Goal: Transaction & Acquisition: Book appointment/travel/reservation

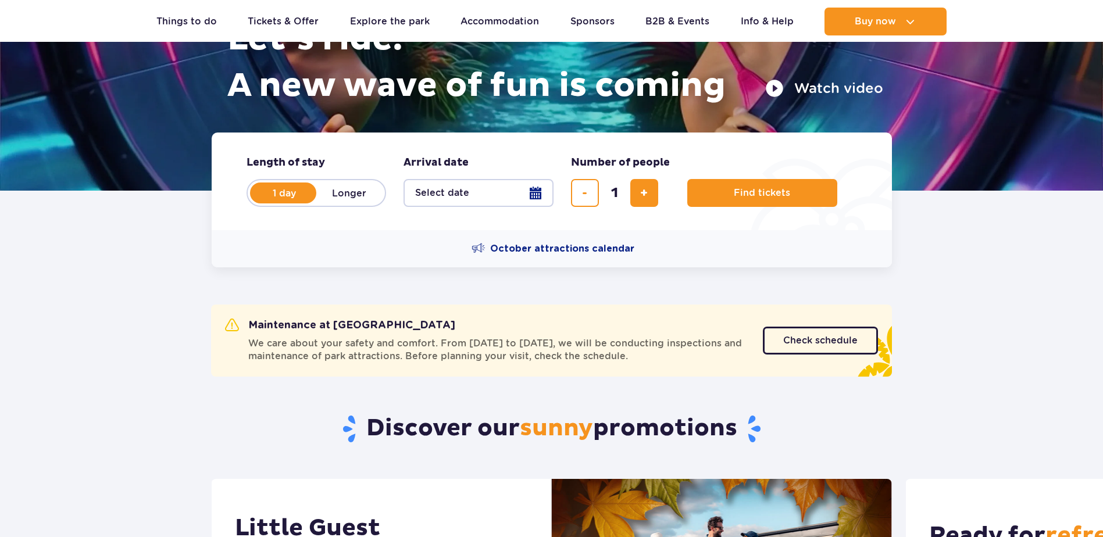
click at [457, 198] on button "Select date" at bounding box center [478, 193] width 150 height 28
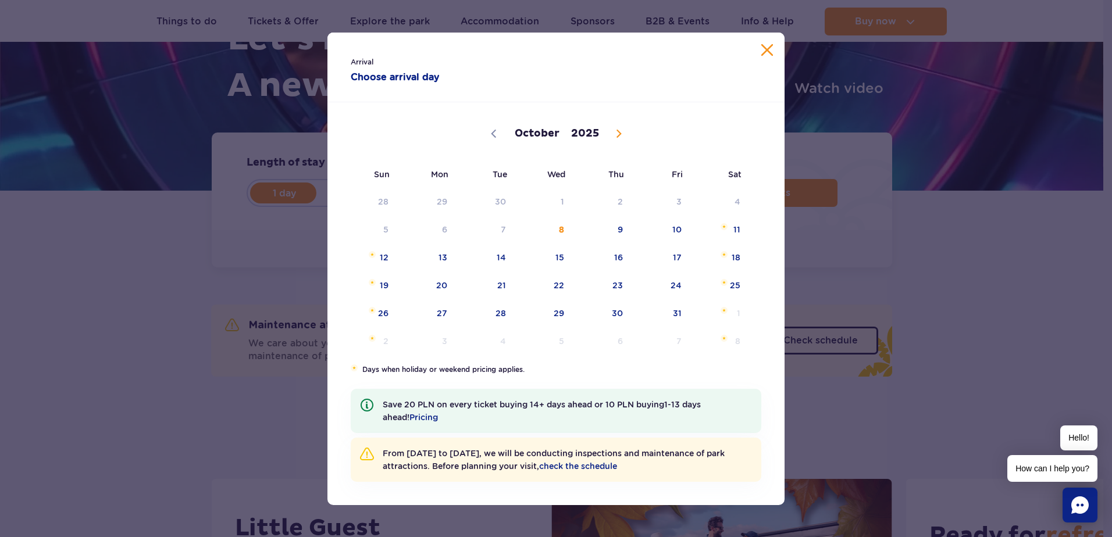
click at [617, 133] on icon at bounding box center [619, 134] width 8 height 8
select select "10"
click at [424, 288] on span "17" at bounding box center [427, 285] width 59 height 27
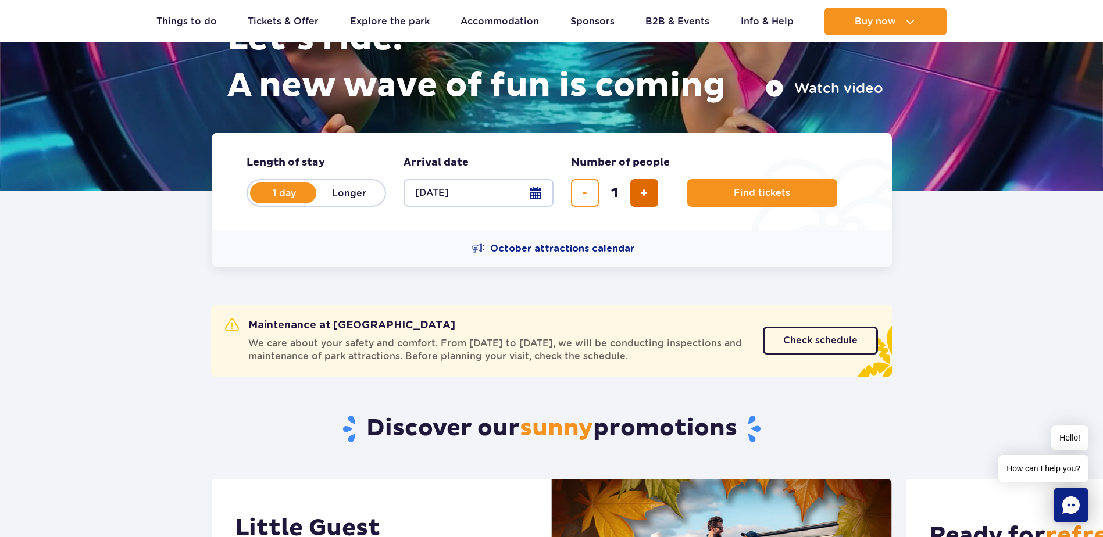
click at [646, 184] on button "add ticket" at bounding box center [644, 193] width 28 height 28
click at [651, 193] on button "add ticket" at bounding box center [644, 193] width 28 height 28
click at [651, 192] on button "add ticket" at bounding box center [644, 193] width 28 height 28
type input "4"
click at [784, 183] on button "Find tickets" at bounding box center [762, 193] width 150 height 28
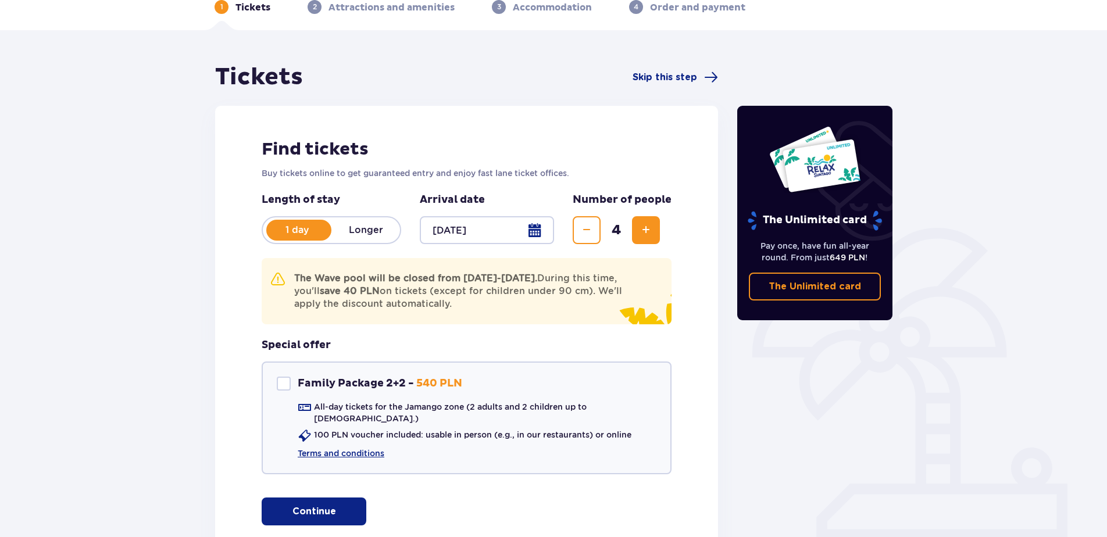
scroll to position [142, 0]
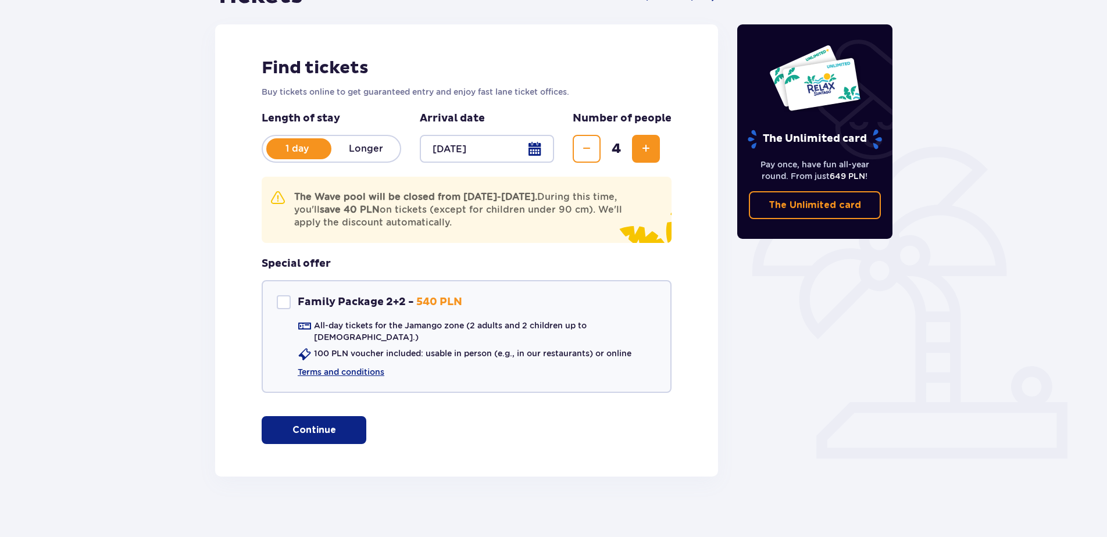
click at [302, 424] on p "Continue" at bounding box center [314, 430] width 44 height 13
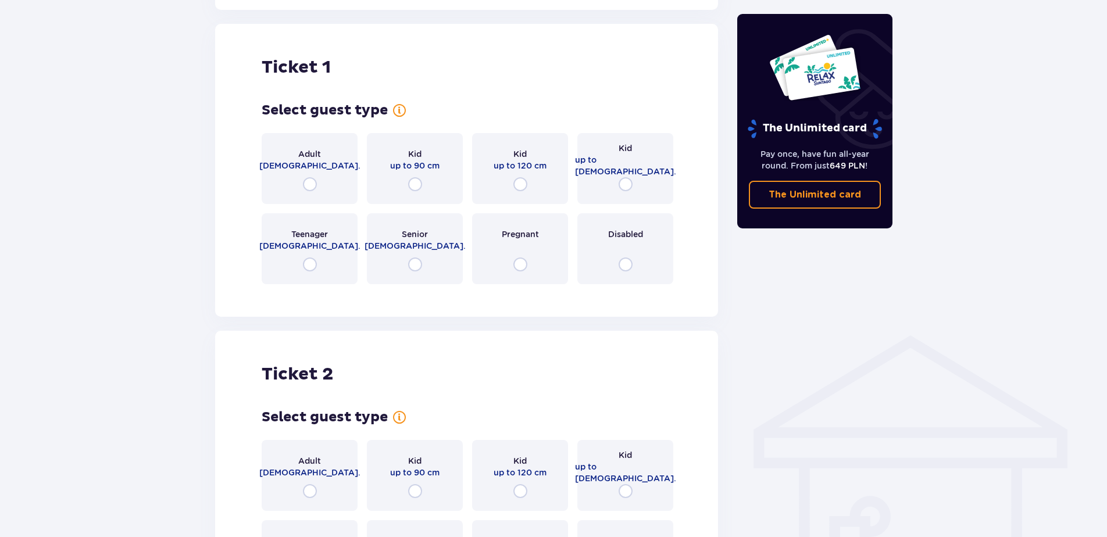
scroll to position [609, 0]
click at [309, 180] on input "radio" at bounding box center [310, 184] width 14 height 14
radio input "true"
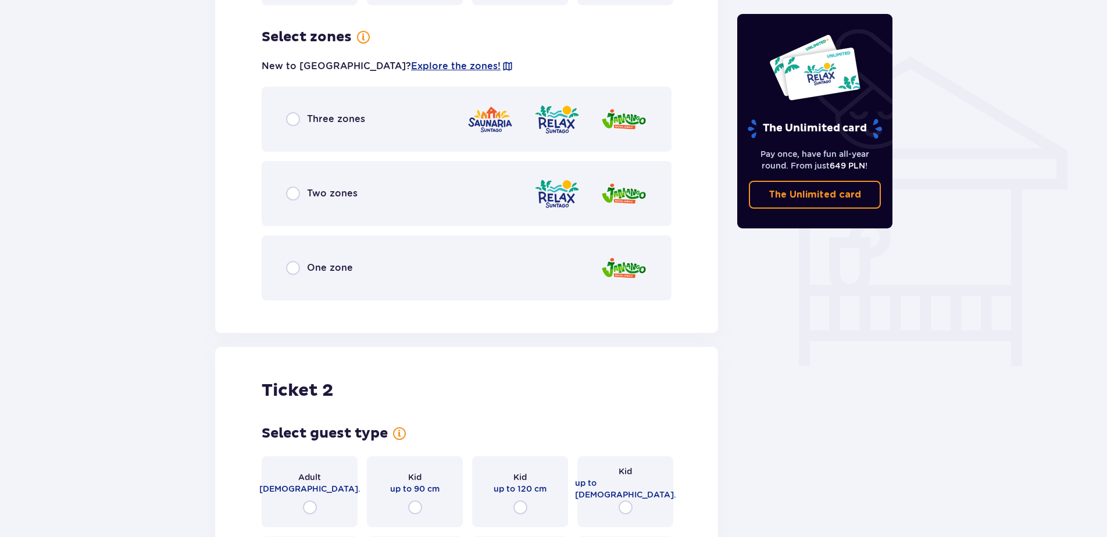
scroll to position [893, 0]
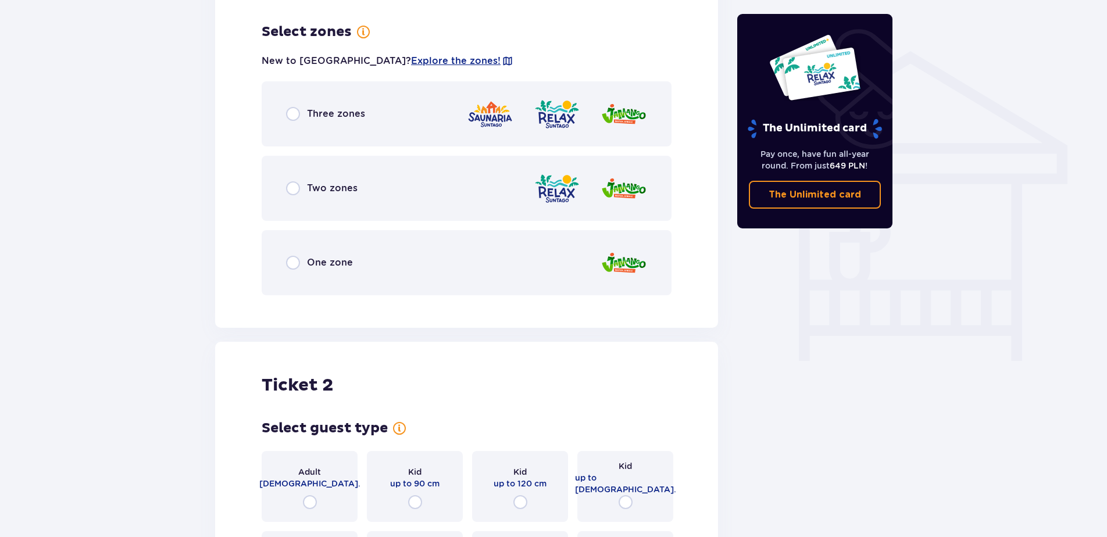
click at [293, 108] on input "radio" at bounding box center [293, 114] width 14 height 14
radio input "true"
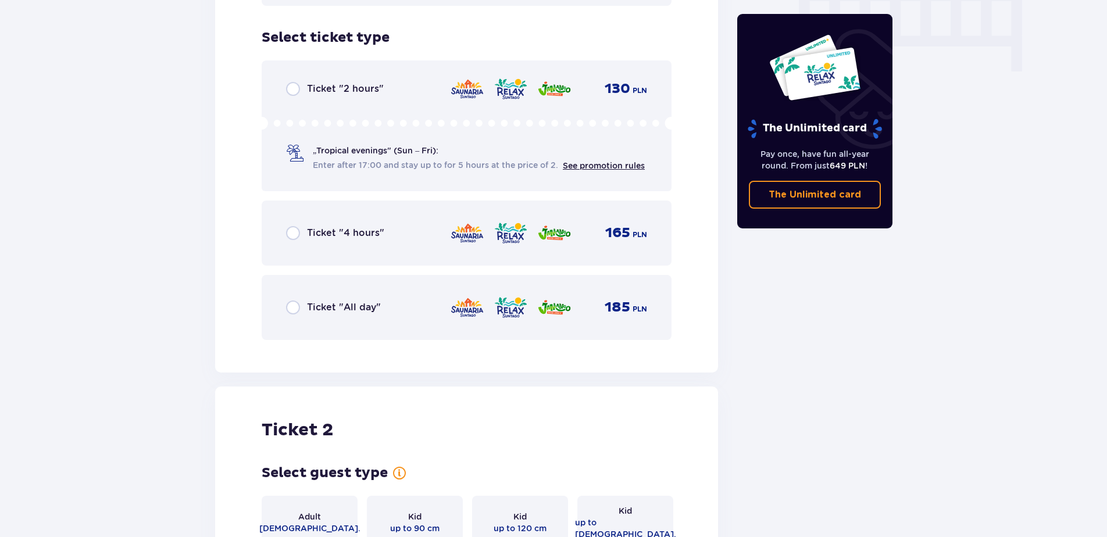
scroll to position [1188, 0]
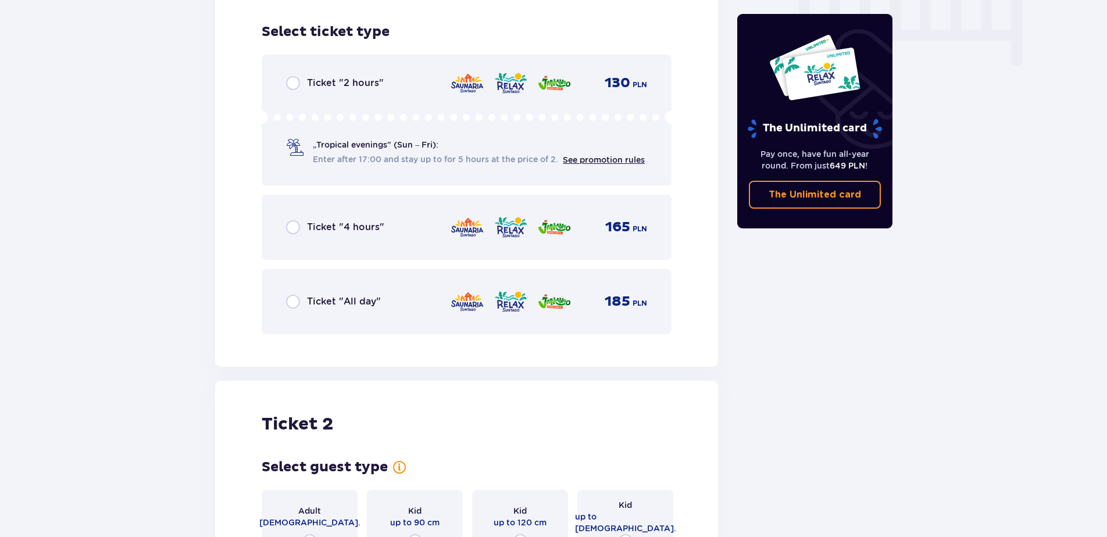
click at [295, 295] on input "radio" at bounding box center [293, 302] width 14 height 14
radio input "true"
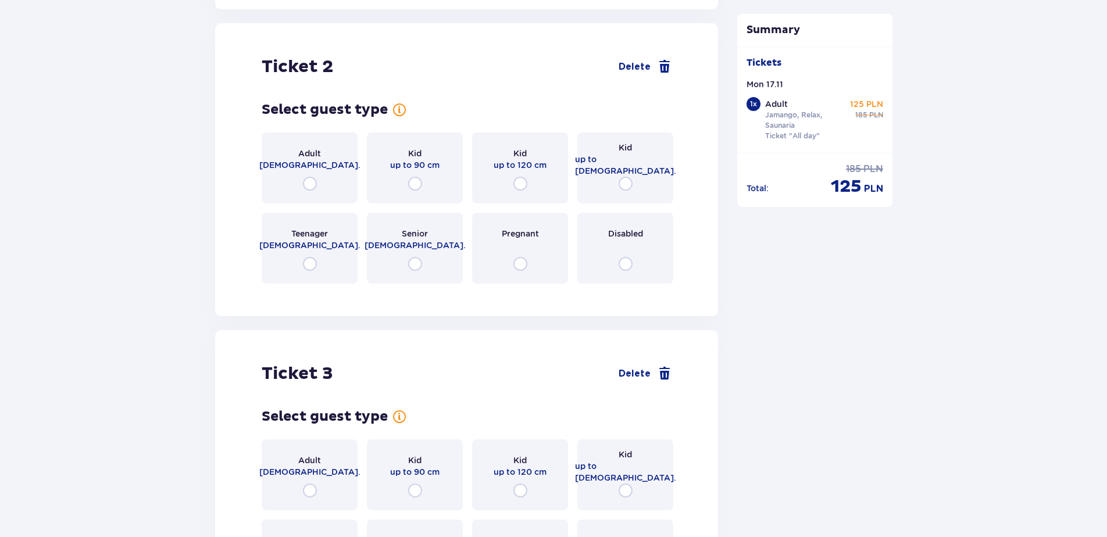
click at [312, 177] on input "radio" at bounding box center [310, 184] width 14 height 14
radio input "true"
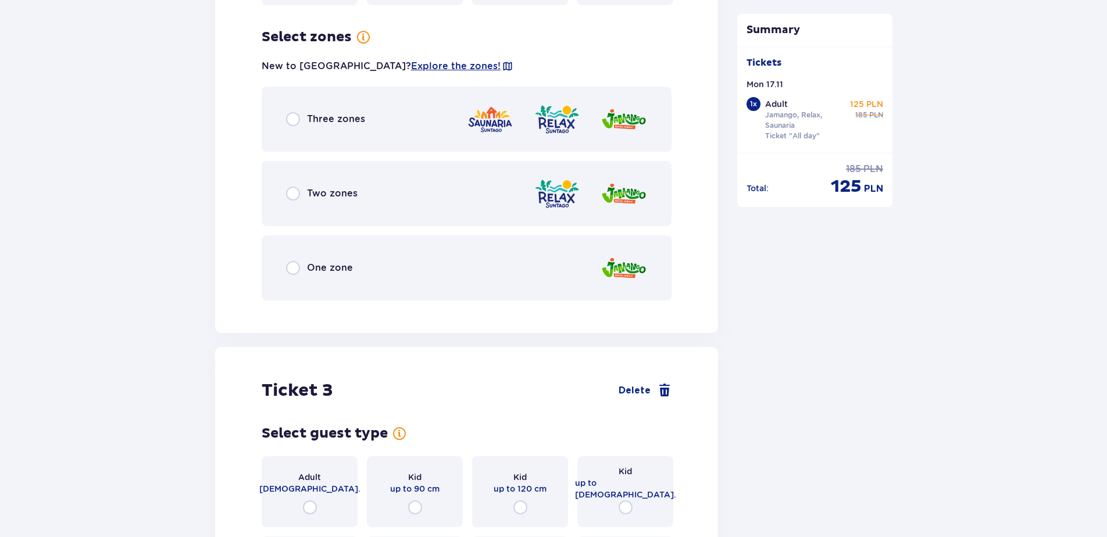
scroll to position [1830, 0]
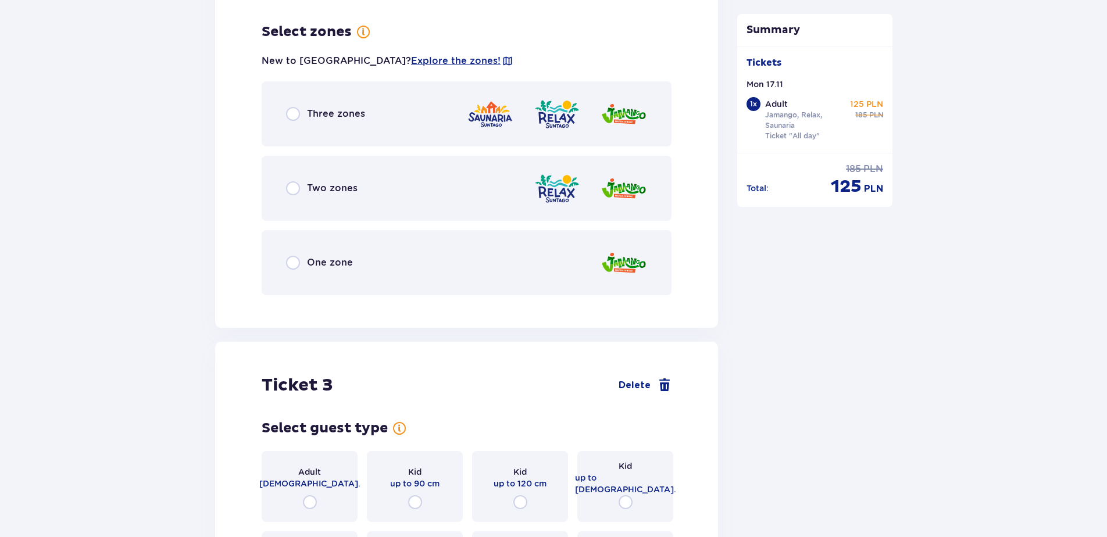
click at [290, 109] on input "radio" at bounding box center [293, 114] width 14 height 14
radio input "true"
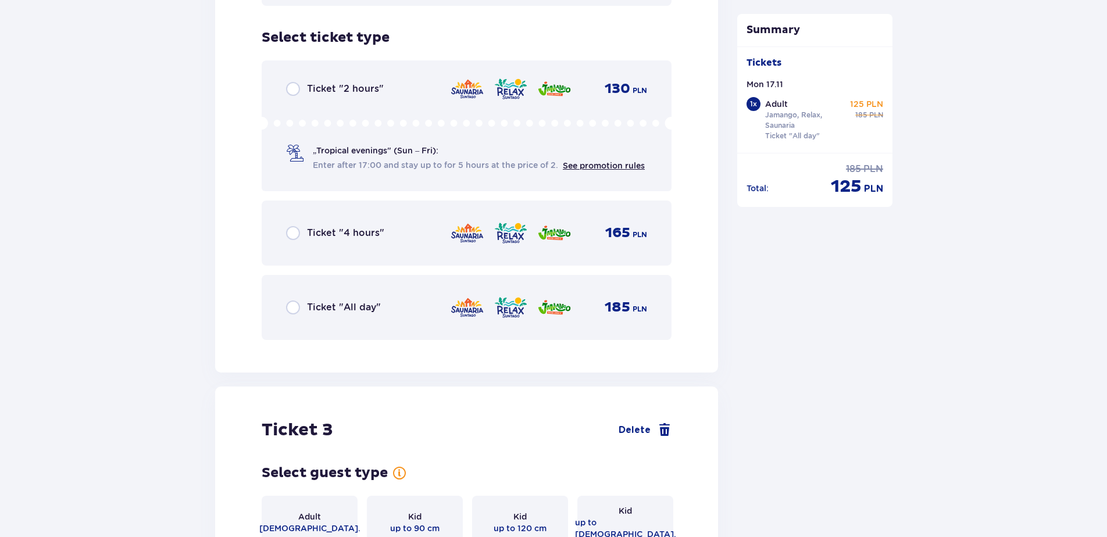
scroll to position [2125, 0]
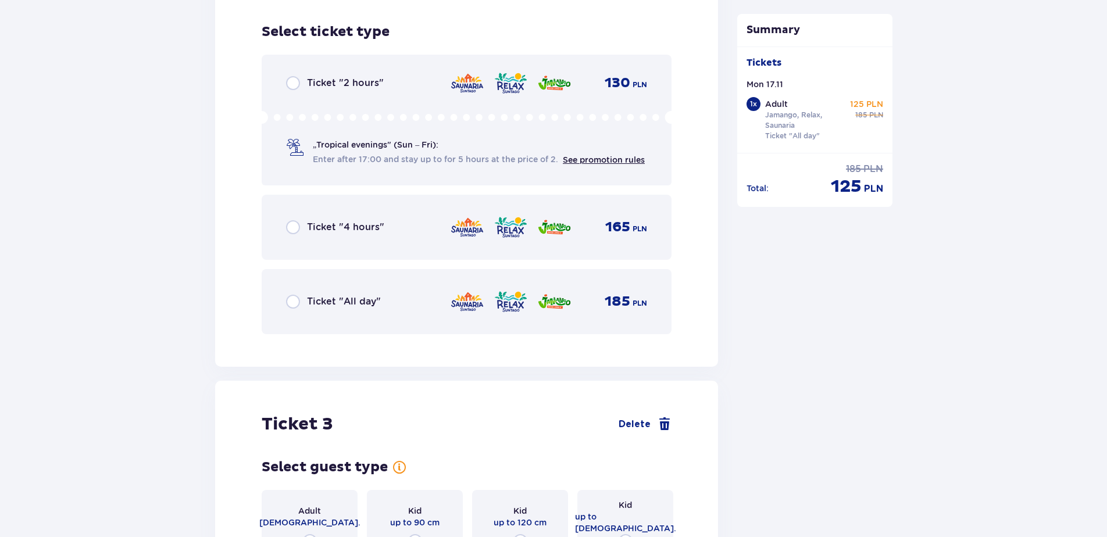
click at [290, 279] on div "Ticket "All day" 185 PLN" at bounding box center [467, 301] width 410 height 65
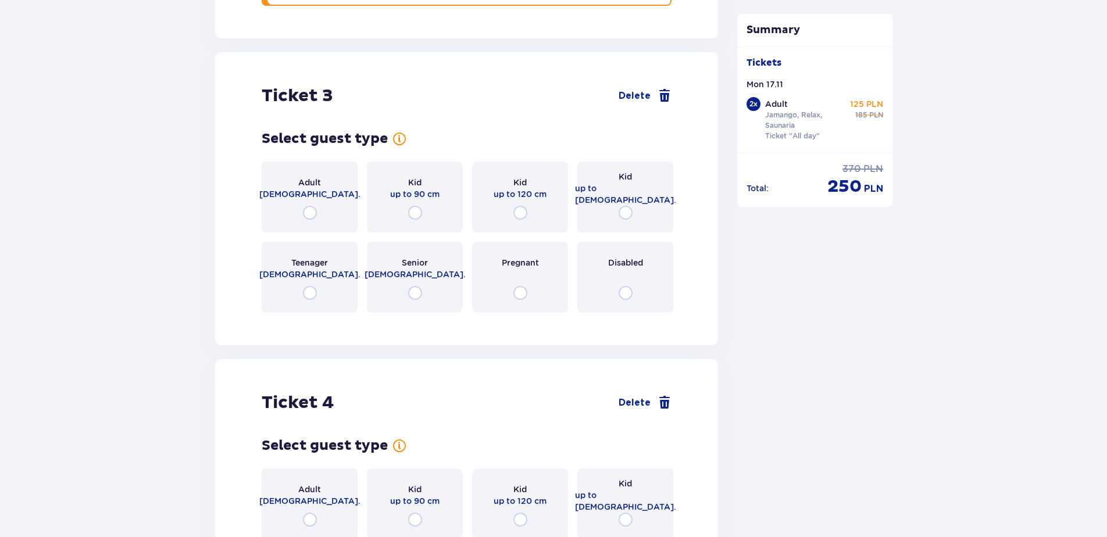
scroll to position [2482, 0]
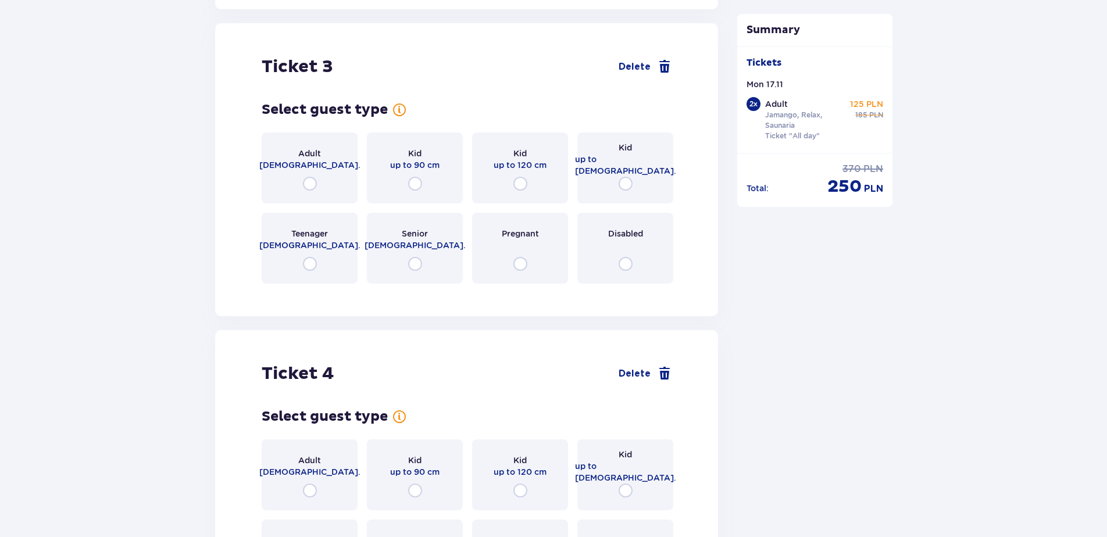
click at [526, 177] on input "radio" at bounding box center [520, 184] width 14 height 14
radio input "true"
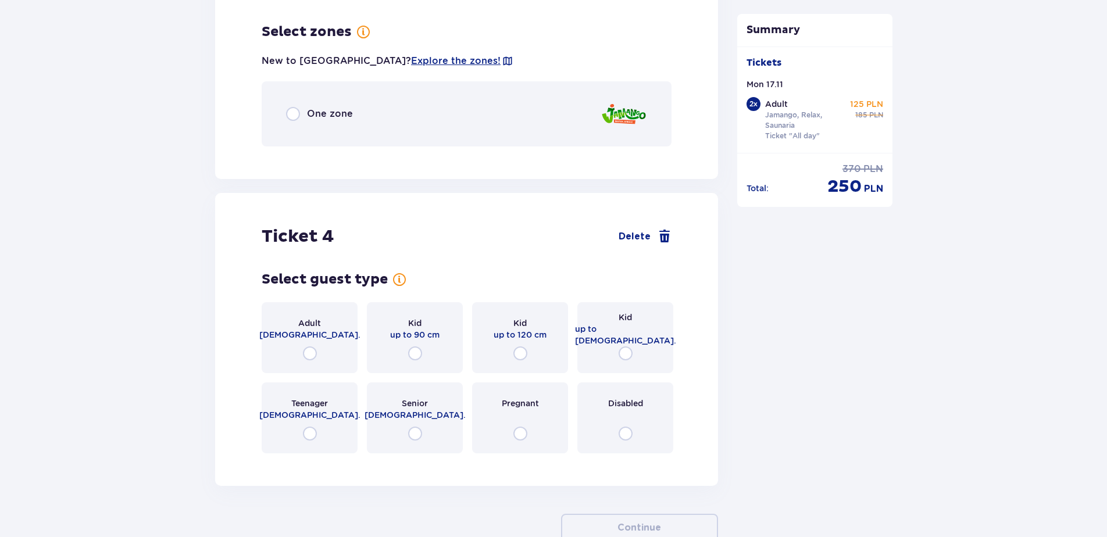
click at [324, 108] on span "One zone" at bounding box center [330, 114] width 46 height 13
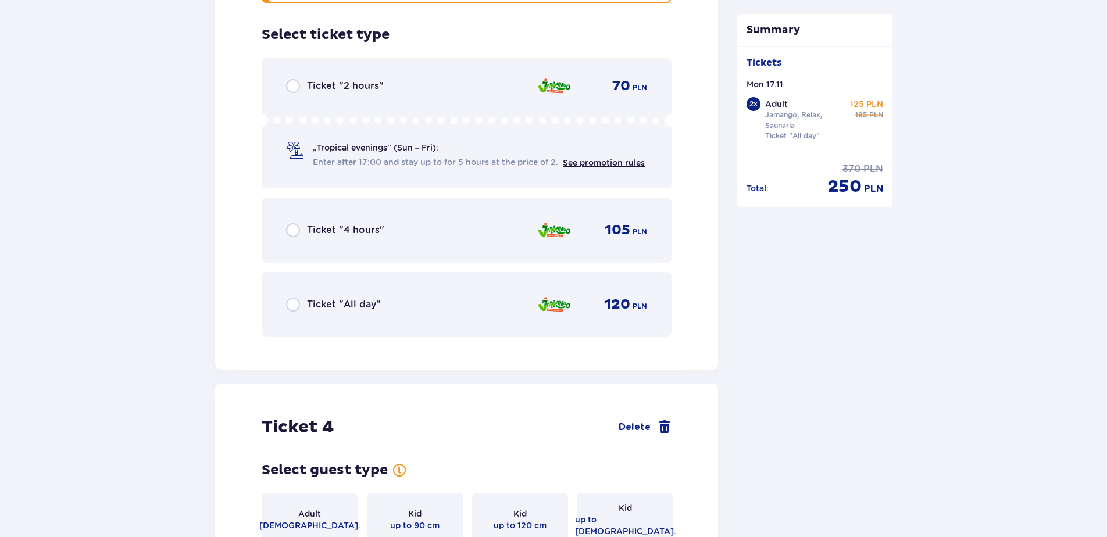
scroll to position [2913, 0]
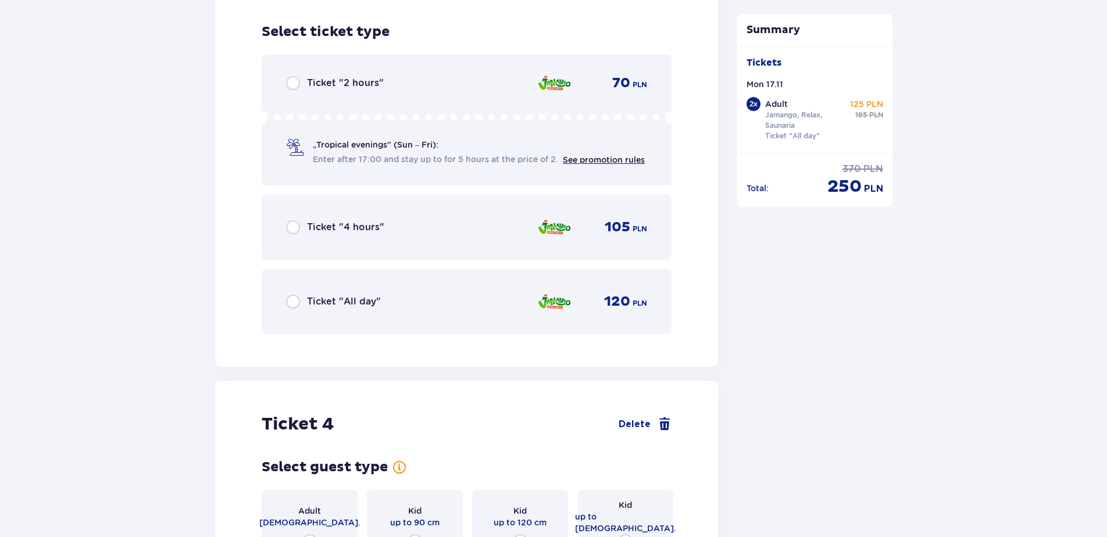
click at [356, 295] on span "Ticket "All day"" at bounding box center [344, 301] width 74 height 13
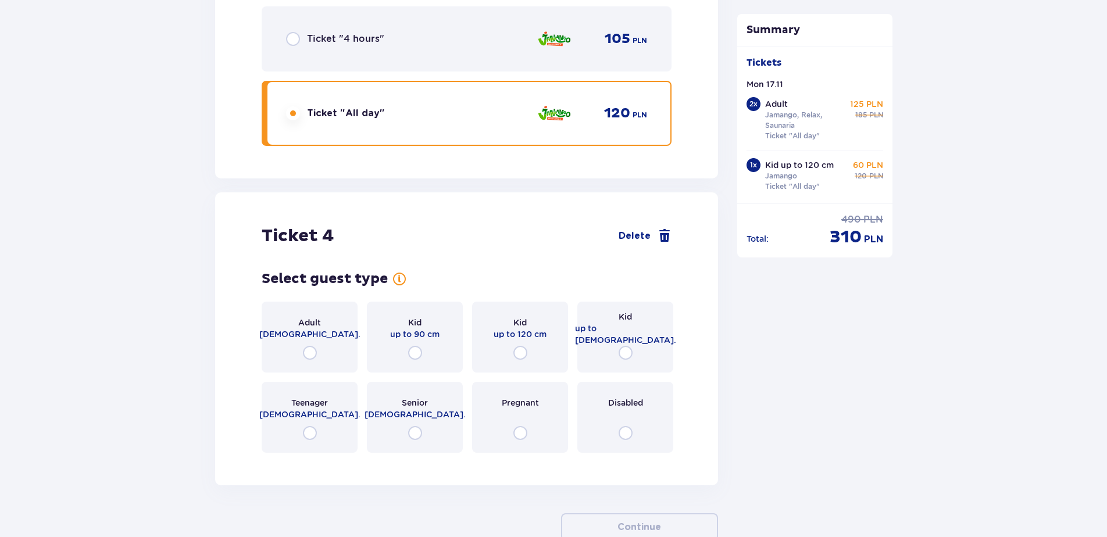
scroll to position [3166, 0]
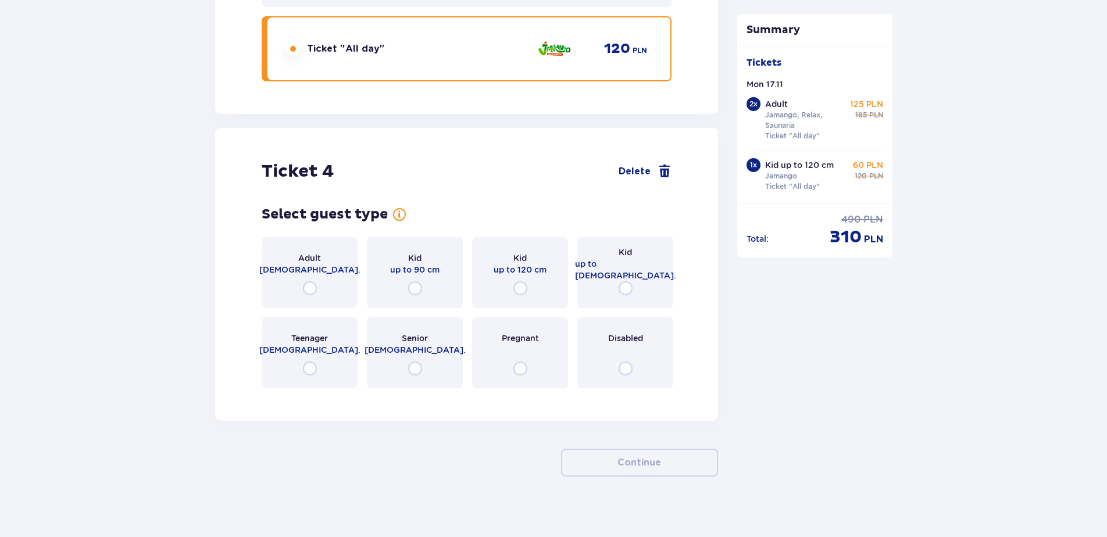
click at [619, 281] on input "radio" at bounding box center [626, 288] width 14 height 14
radio input "true"
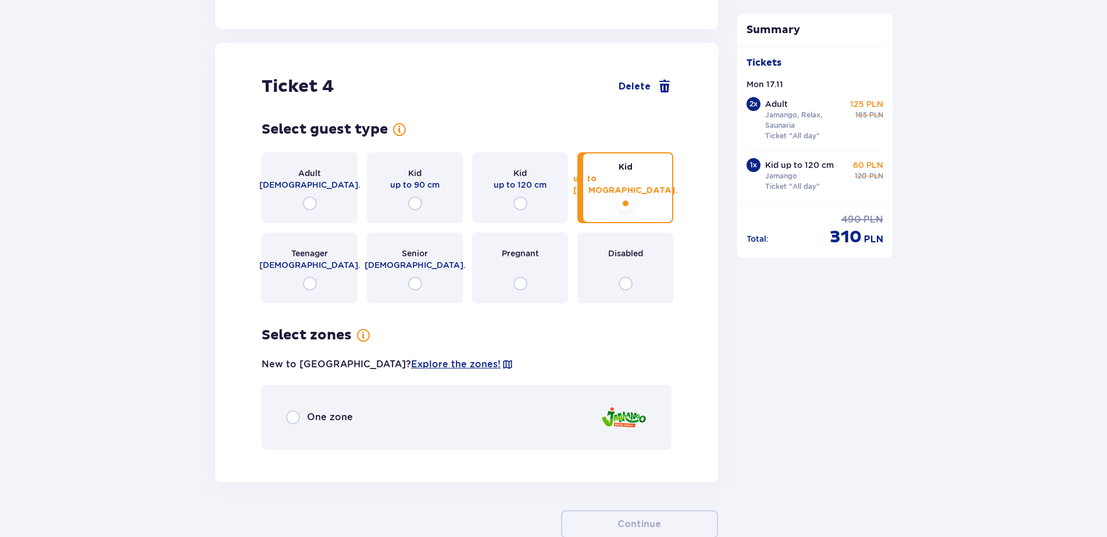
click at [627, 281] on div "Adult 18 - 65 y.o. Kid up to 90 cm Kid up to 120 cm Kid up to 16 y.o. Teenager …" at bounding box center [467, 227] width 410 height 151
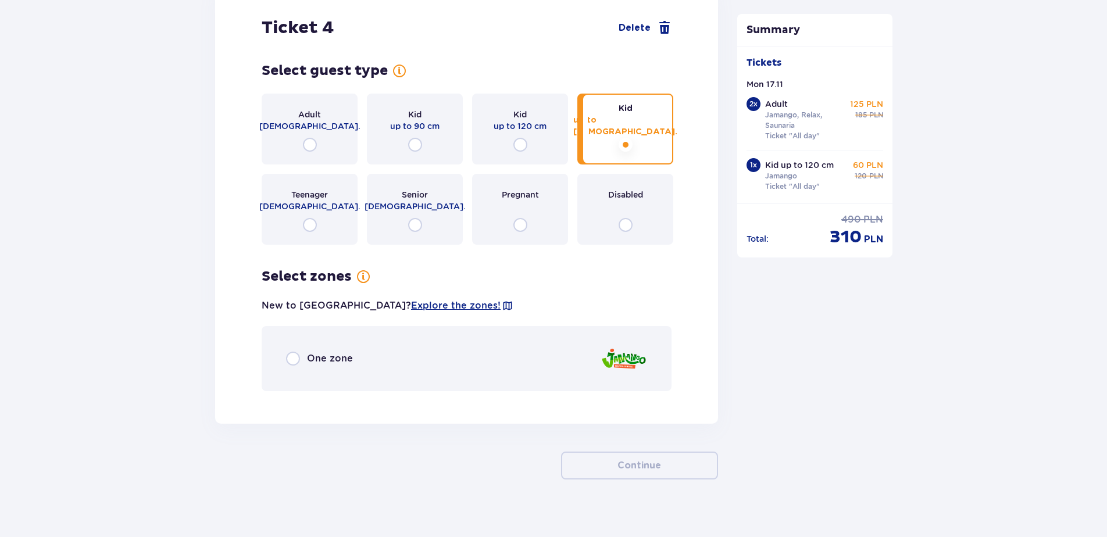
scroll to position [3312, 0]
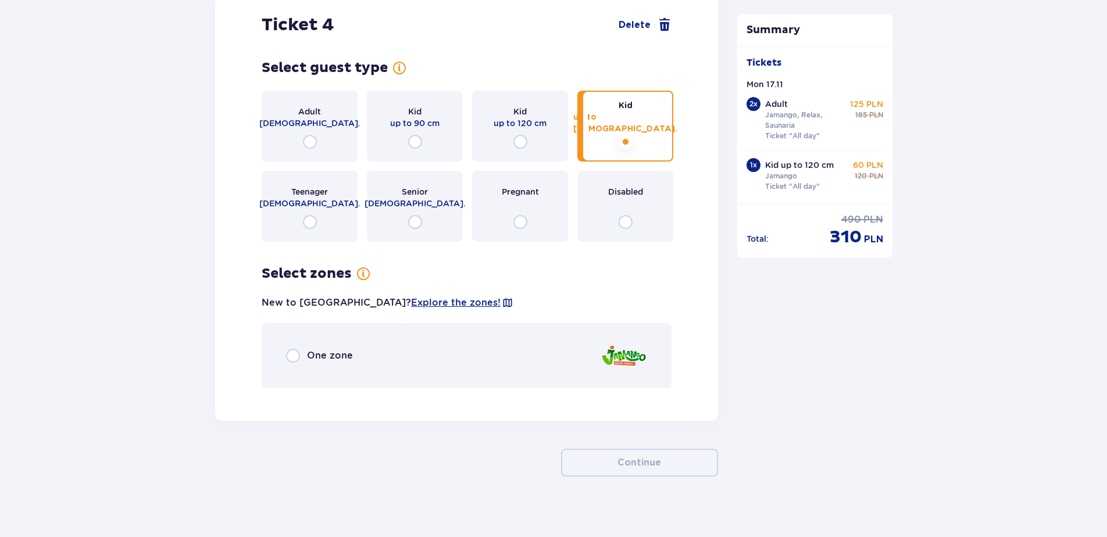
click at [295, 349] on input "radio" at bounding box center [293, 356] width 14 height 14
radio input "true"
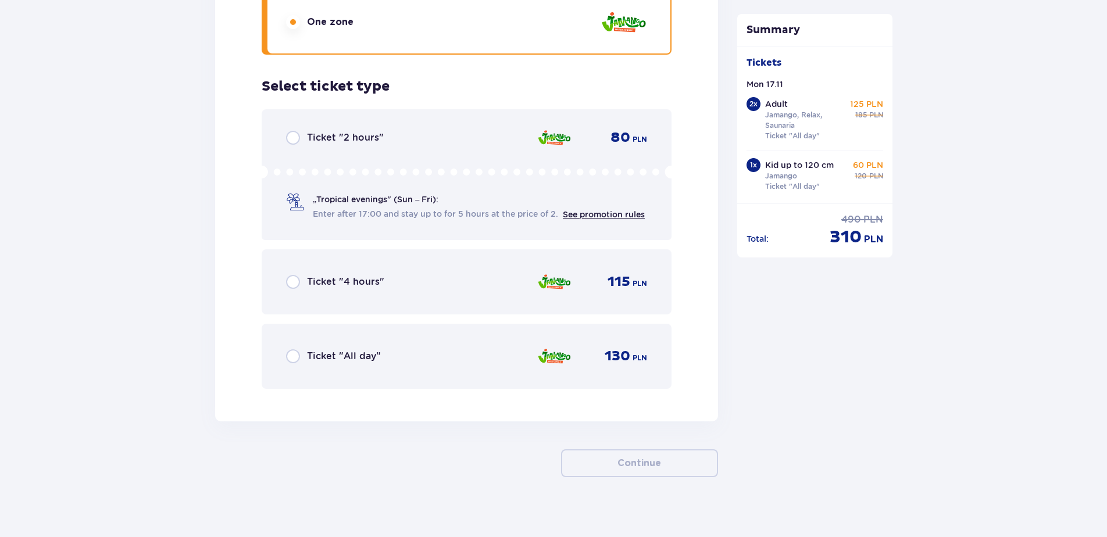
scroll to position [3646, 0]
click at [331, 353] on div "Ticket "All day"" at bounding box center [333, 356] width 95 height 14
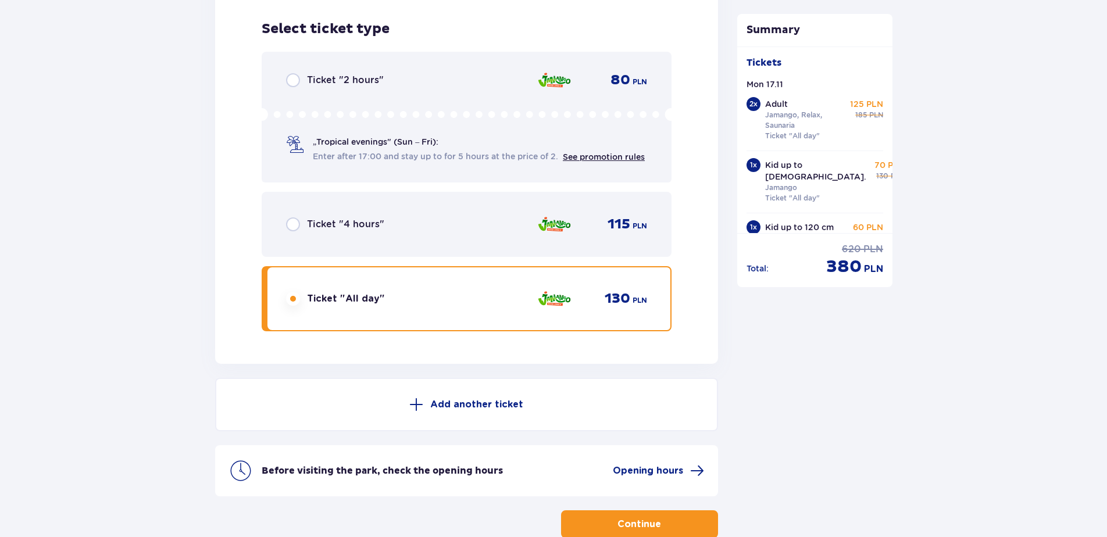
scroll to position [3765, 0]
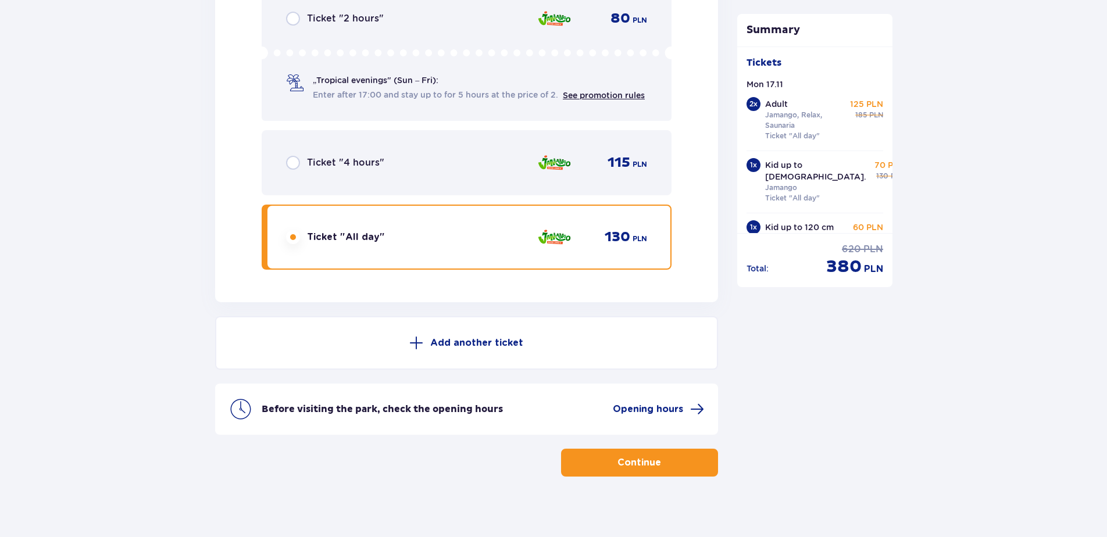
click at [653, 454] on button "Continue" at bounding box center [639, 463] width 157 height 28
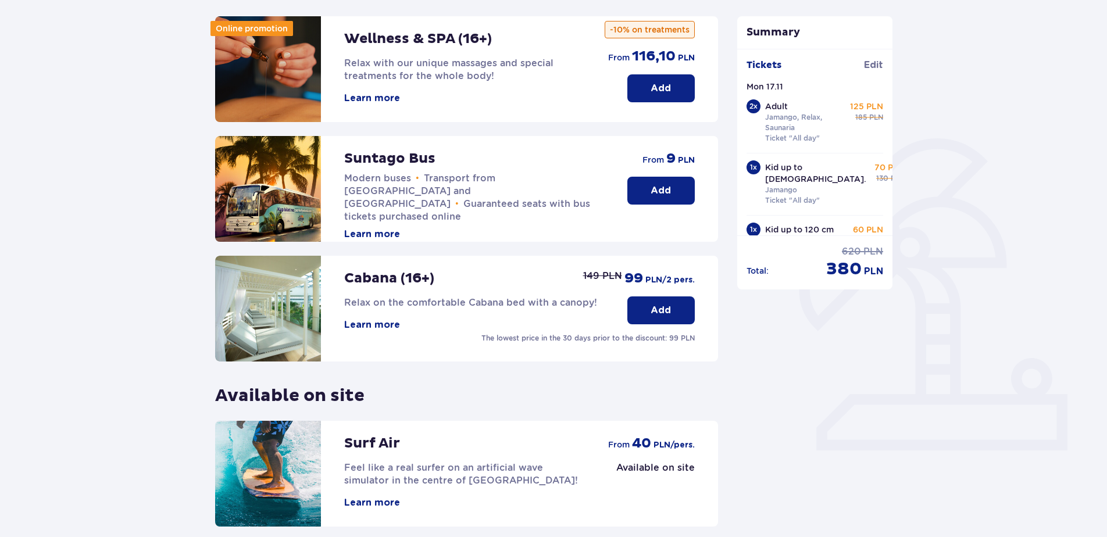
scroll to position [251, 0]
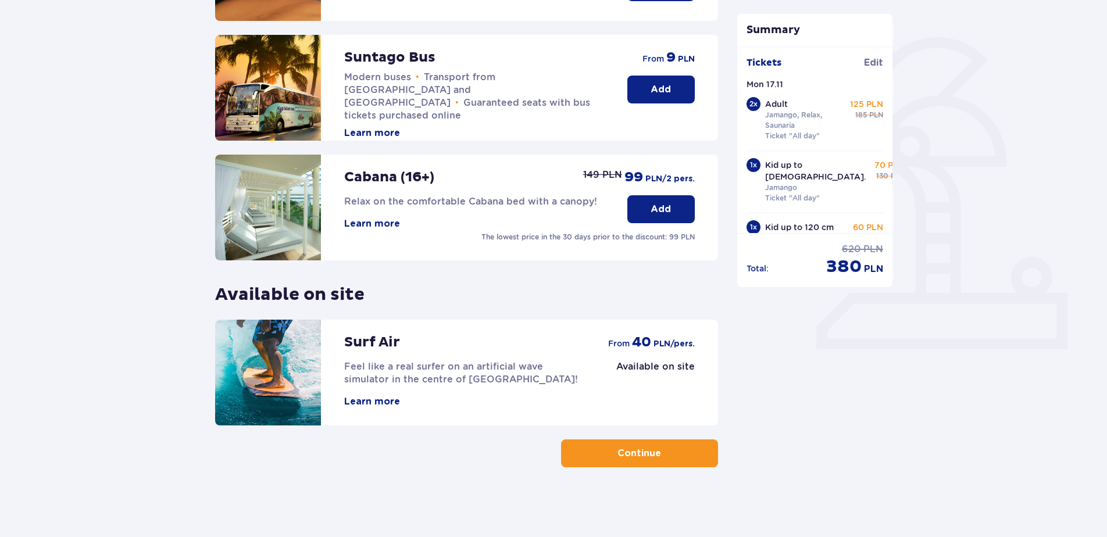
click at [648, 469] on div "Attractions and amenities Skip this step Online promotion Wellness & SPA (16+) …" at bounding box center [553, 189] width 1107 height 698
click at [652, 458] on button "Continue" at bounding box center [639, 454] width 157 height 28
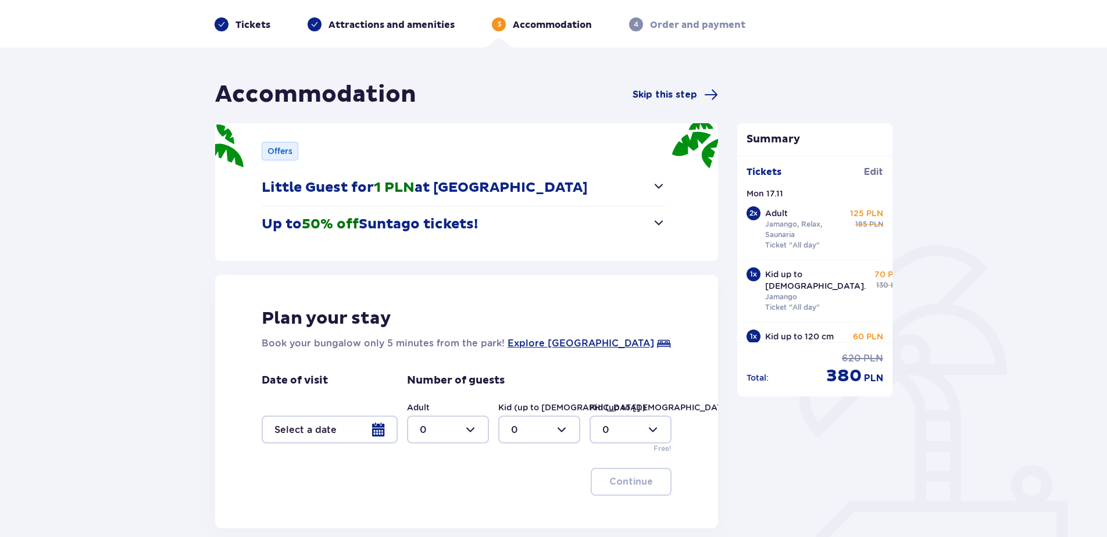
scroll to position [116, 0]
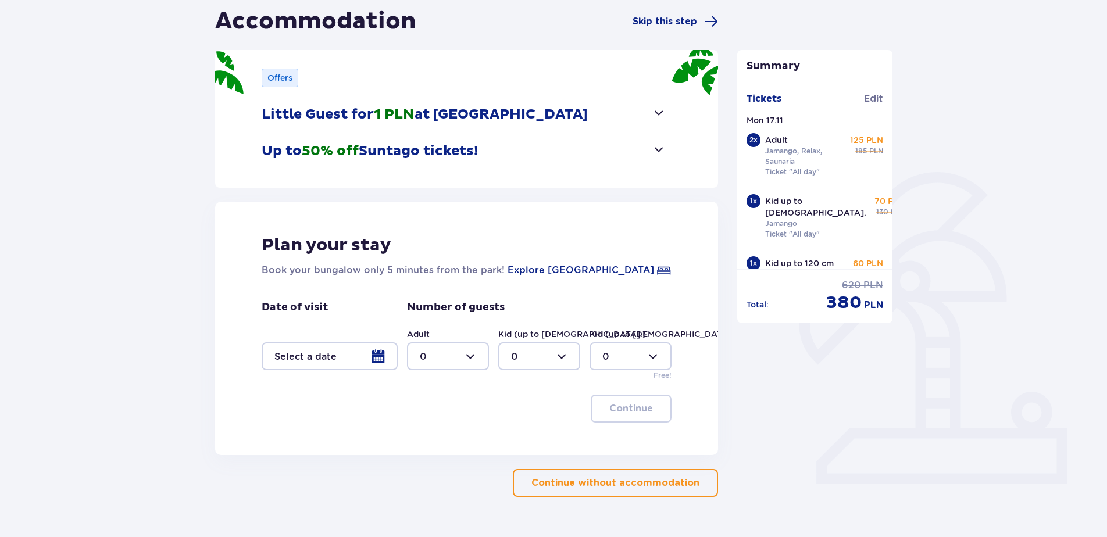
click at [383, 355] on div at bounding box center [330, 356] width 136 height 28
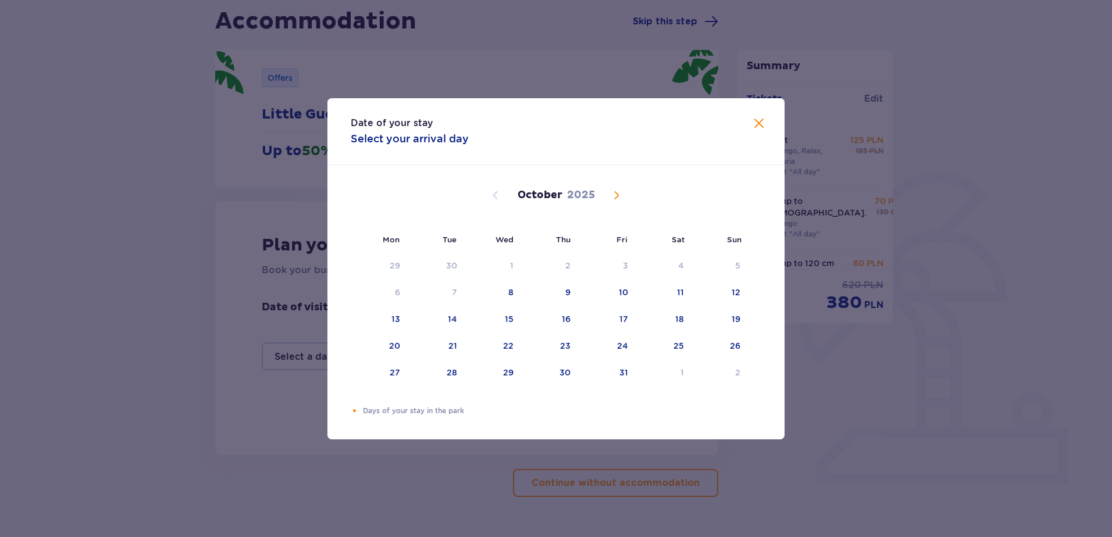
click at [609, 189] on span "Next month" at bounding box center [616, 195] width 14 height 14
click at [383, 346] on div "Orange dot" at bounding box center [384, 346] width 8 height 8
click at [451, 350] on div "18" at bounding box center [452, 346] width 9 height 12
type input "[DATE] - [DATE]"
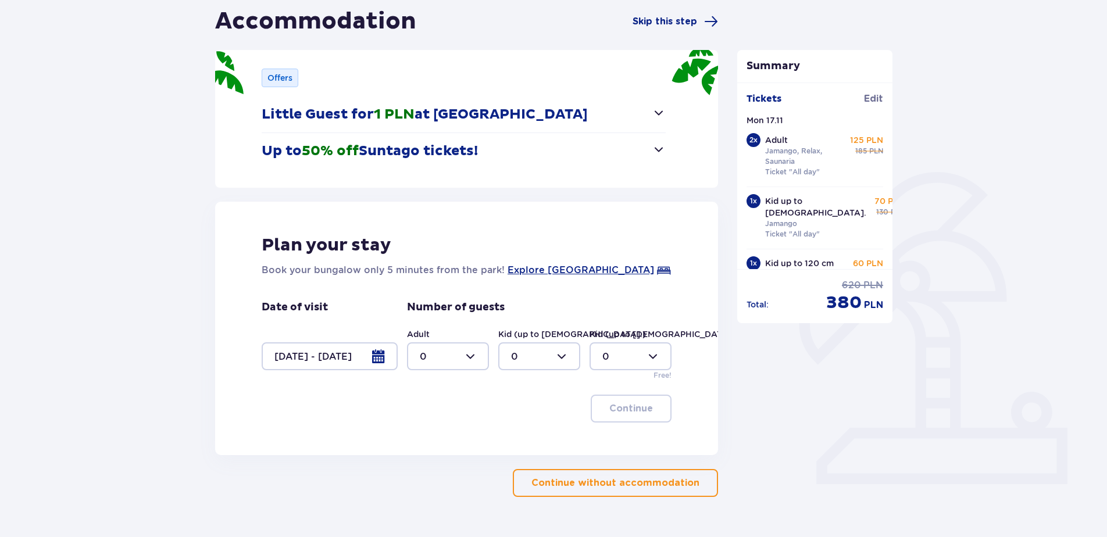
click at [456, 355] on div at bounding box center [448, 356] width 82 height 28
click at [441, 440] on div "2" at bounding box center [448, 440] width 56 height 13
type input "2"
click at [506, 360] on div at bounding box center [539, 356] width 82 height 28
click at [529, 435] on div "2" at bounding box center [539, 440] width 56 height 13
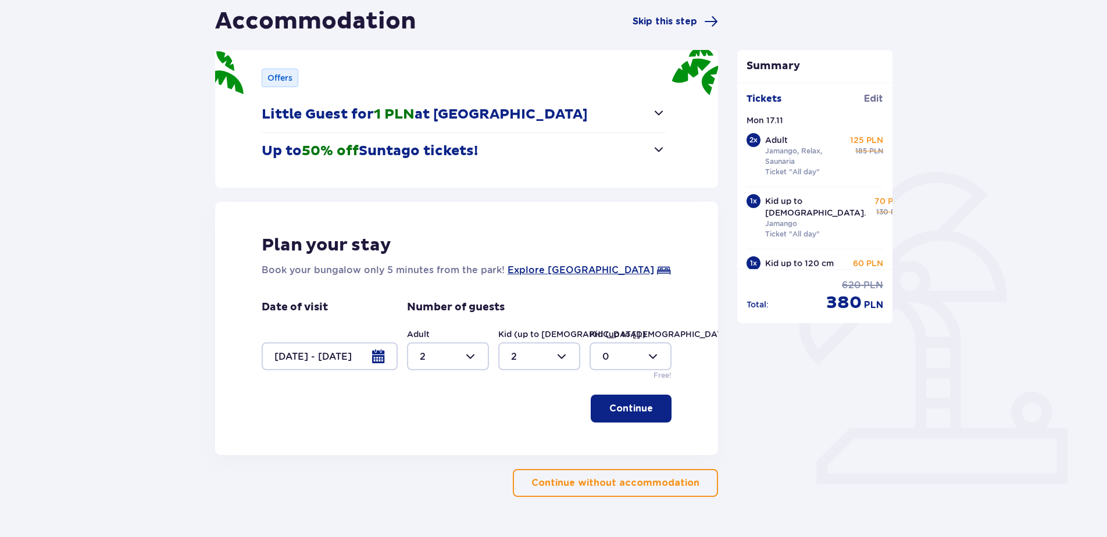
type input "2"
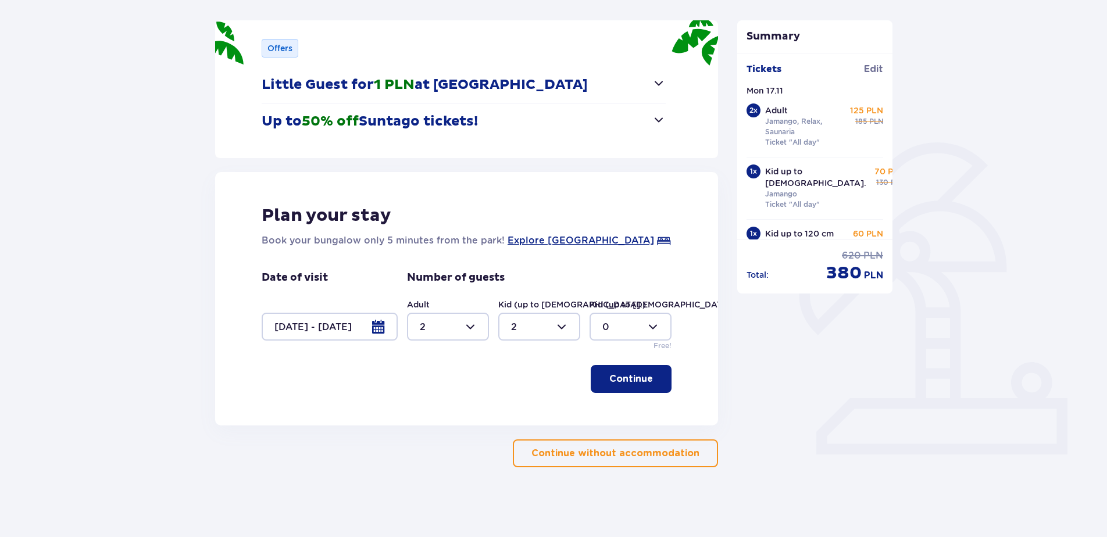
click at [631, 379] on p "Continue" at bounding box center [631, 379] width 44 height 13
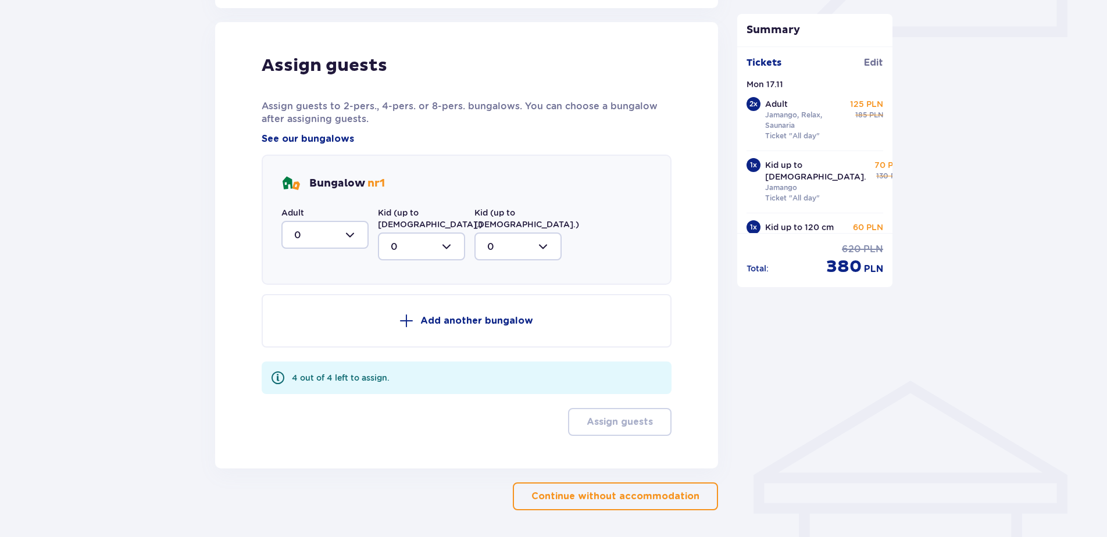
scroll to position [571, 0]
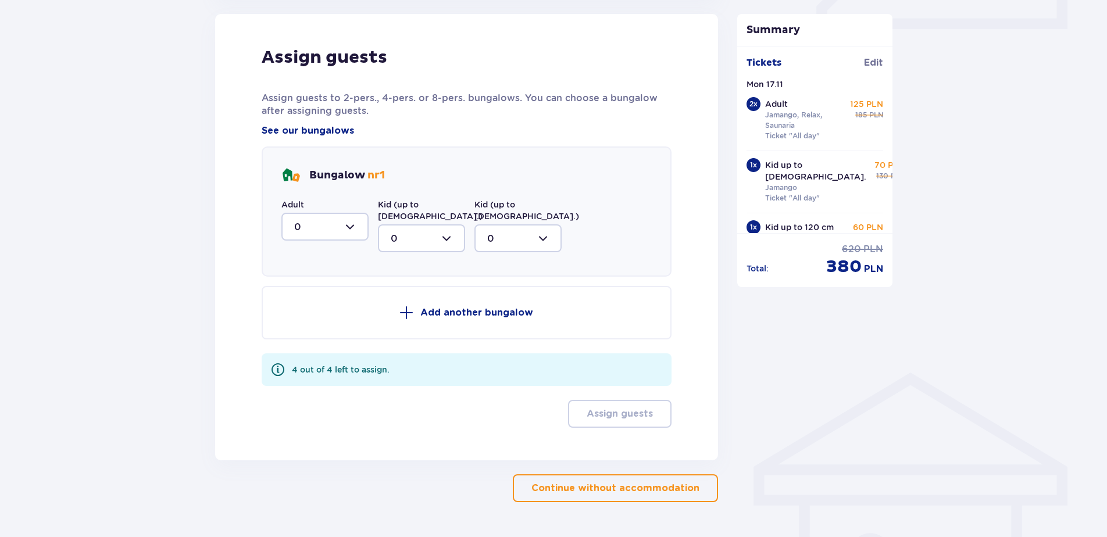
click at [315, 231] on div at bounding box center [324, 227] width 87 height 28
click at [318, 308] on div "2" at bounding box center [325, 311] width 62 height 13
type input "2"
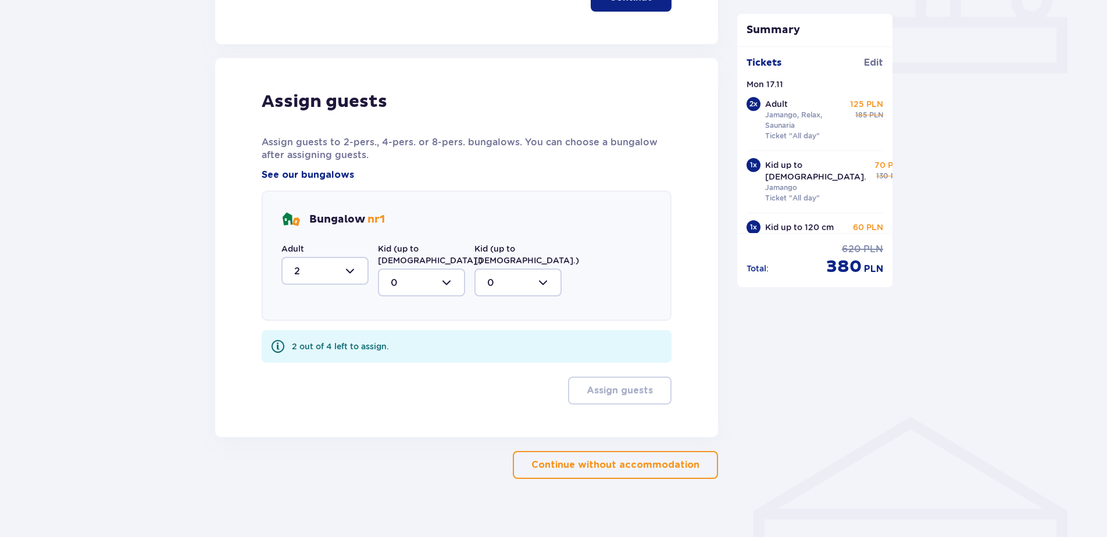
click at [416, 269] on div at bounding box center [421, 283] width 87 height 28
click at [420, 360] on div "2" at bounding box center [422, 366] width 62 height 13
type input "2"
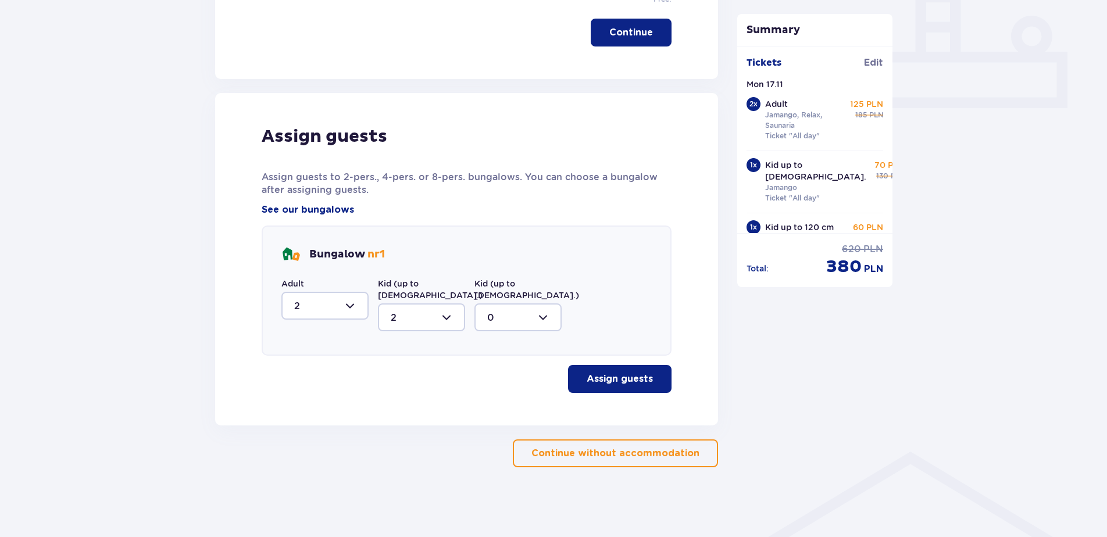
scroll to position [481, 0]
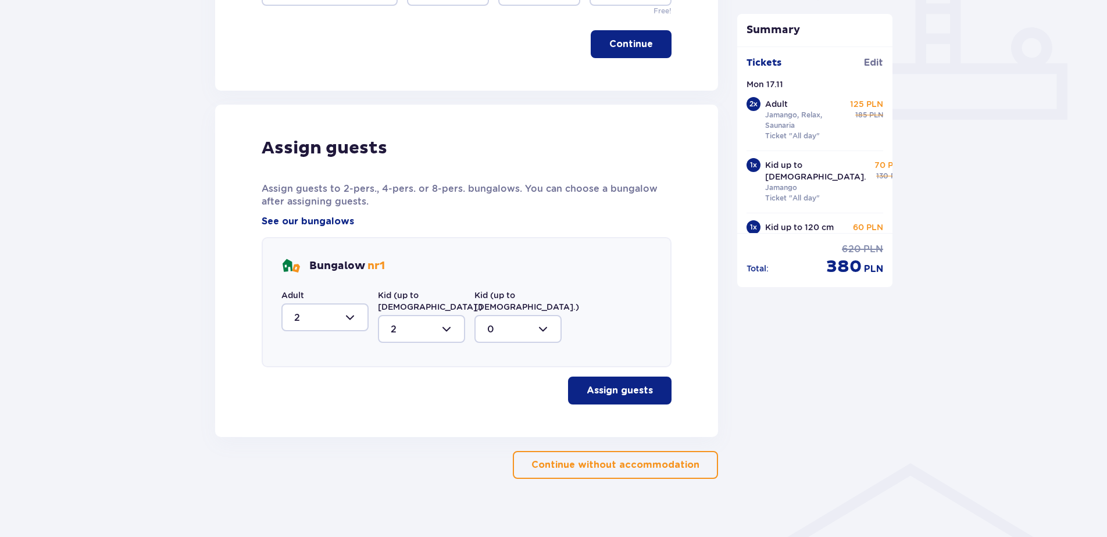
click at [656, 384] on span "button" at bounding box center [655, 391] width 14 height 14
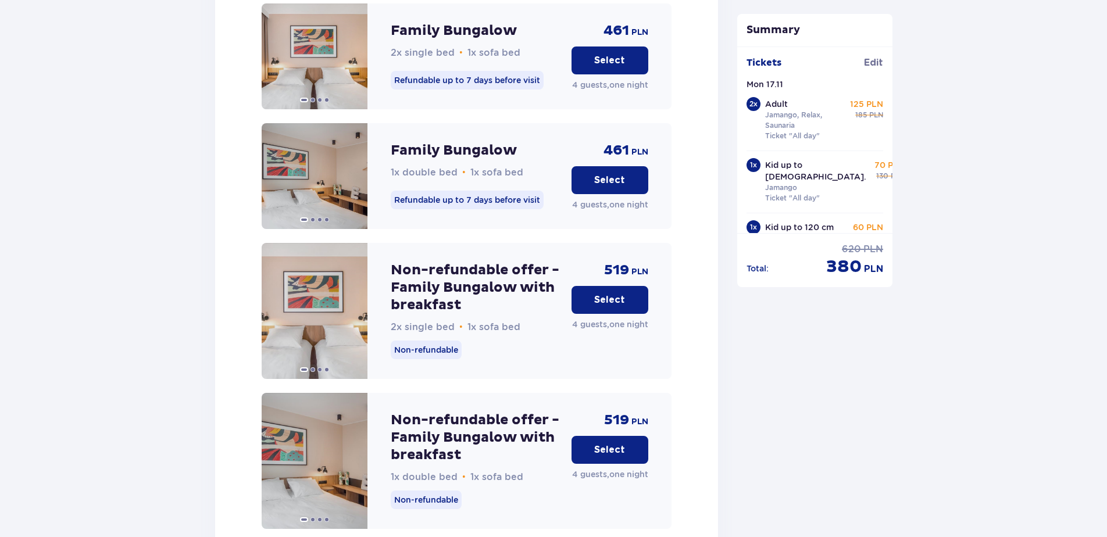
scroll to position [1371, 0]
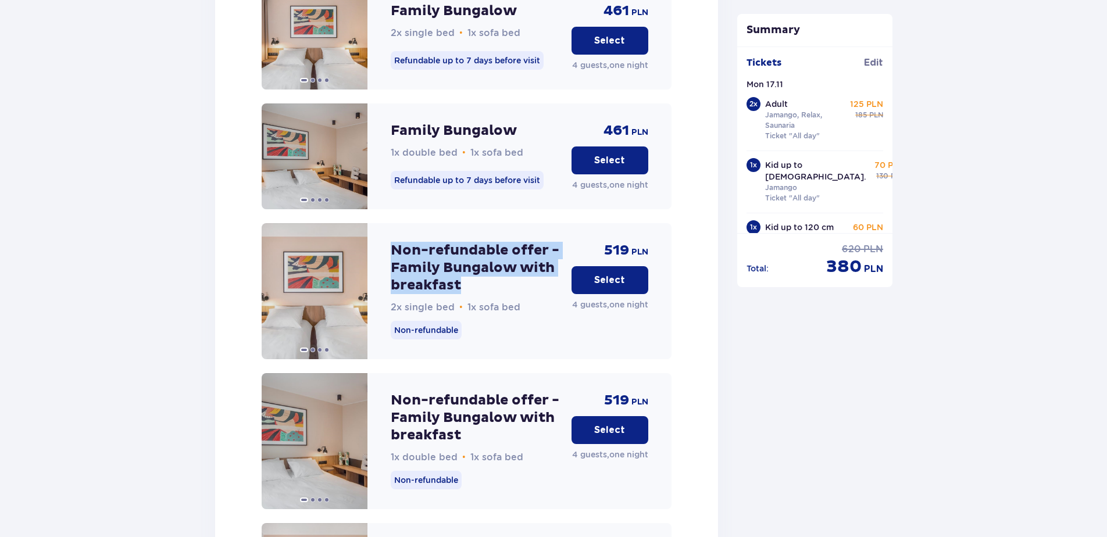
drag, startPoint x: 391, startPoint y: 244, endPoint x: 465, endPoint y: 278, distance: 82.2
click at [465, 278] on p "Non-refundable offer - Family Bungalow with breakfast" at bounding box center [477, 268] width 172 height 52
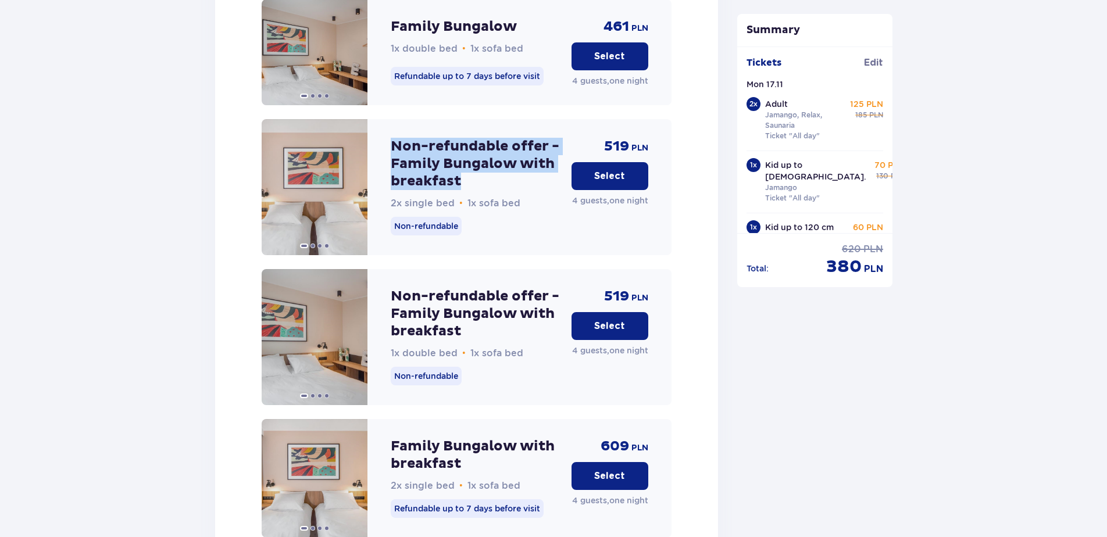
scroll to position [1488, 0]
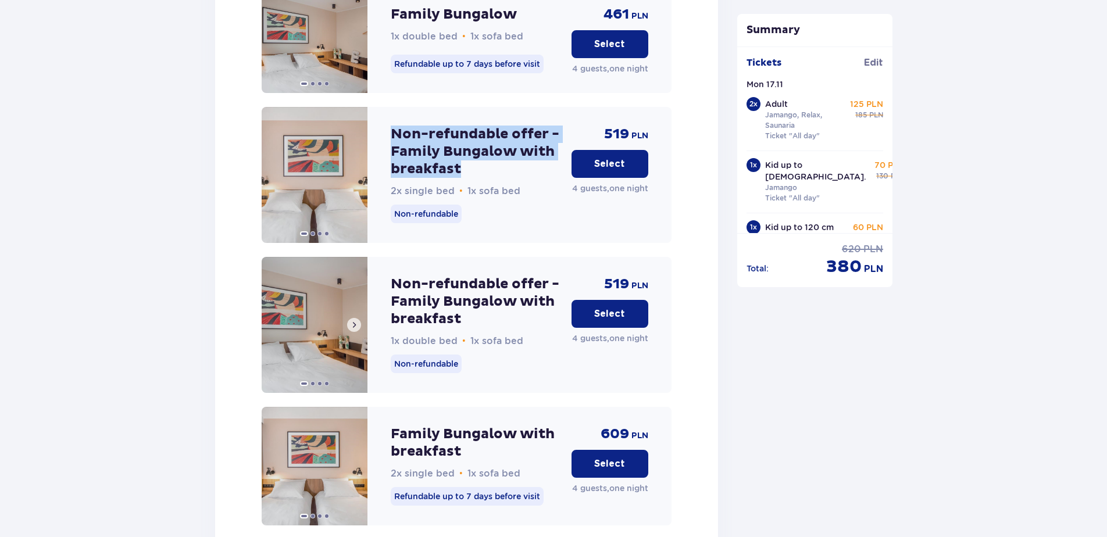
click at [354, 320] on span at bounding box center [353, 324] width 9 height 9
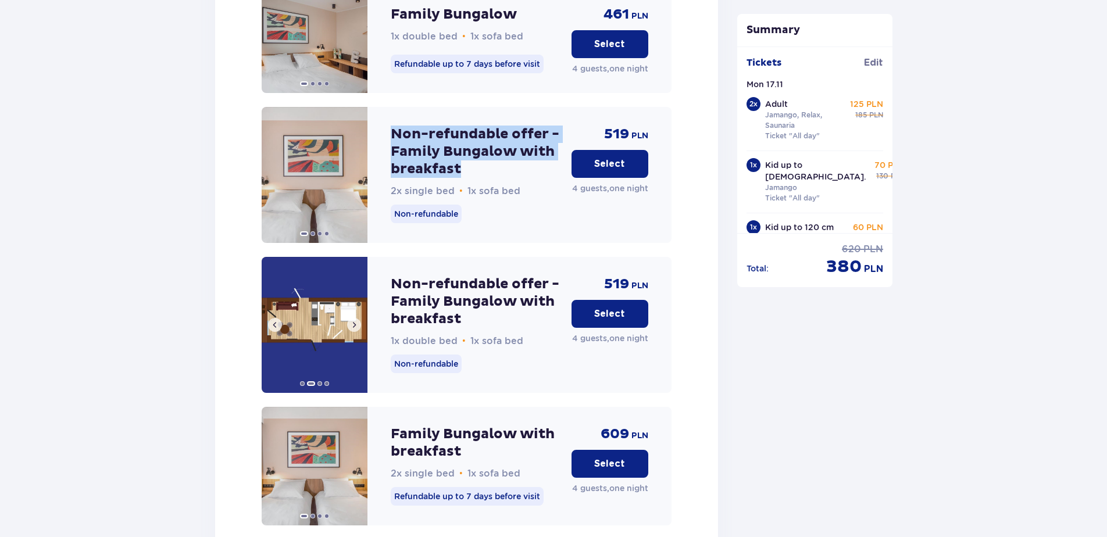
click at [354, 320] on span at bounding box center [353, 324] width 9 height 9
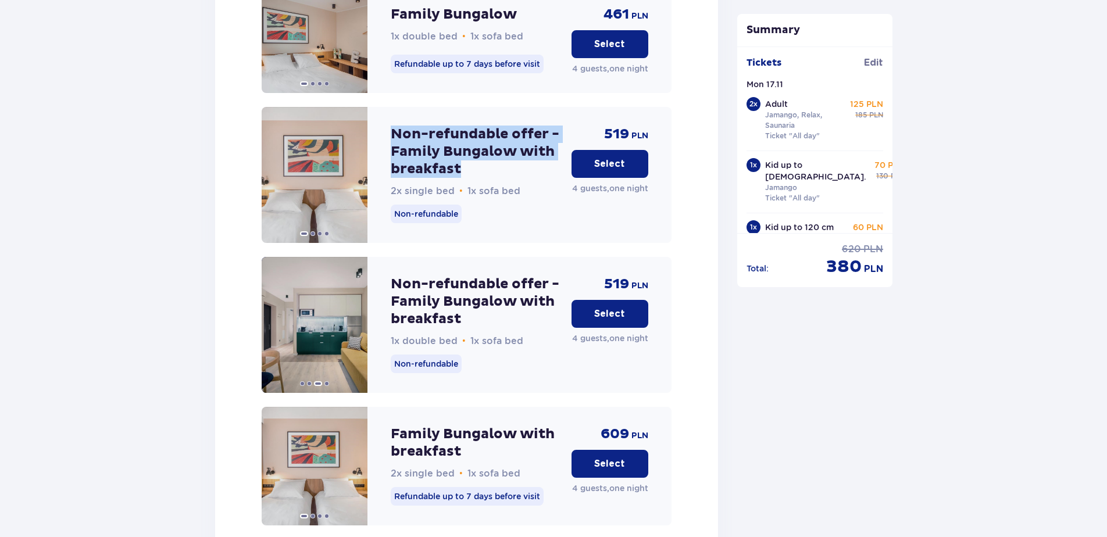
click at [607, 308] on p "Select" at bounding box center [609, 314] width 31 height 13
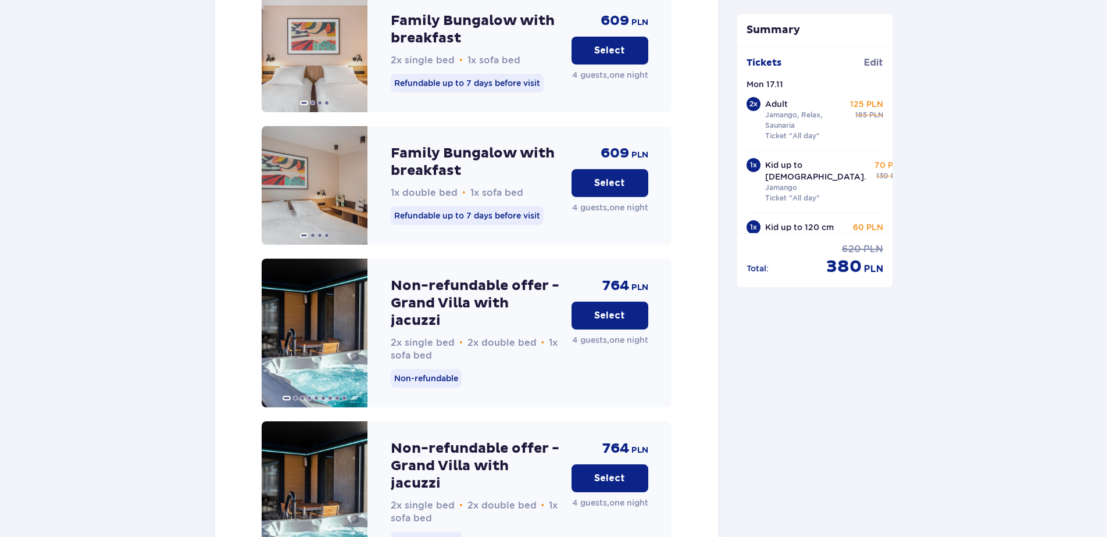
scroll to position [1718, 0]
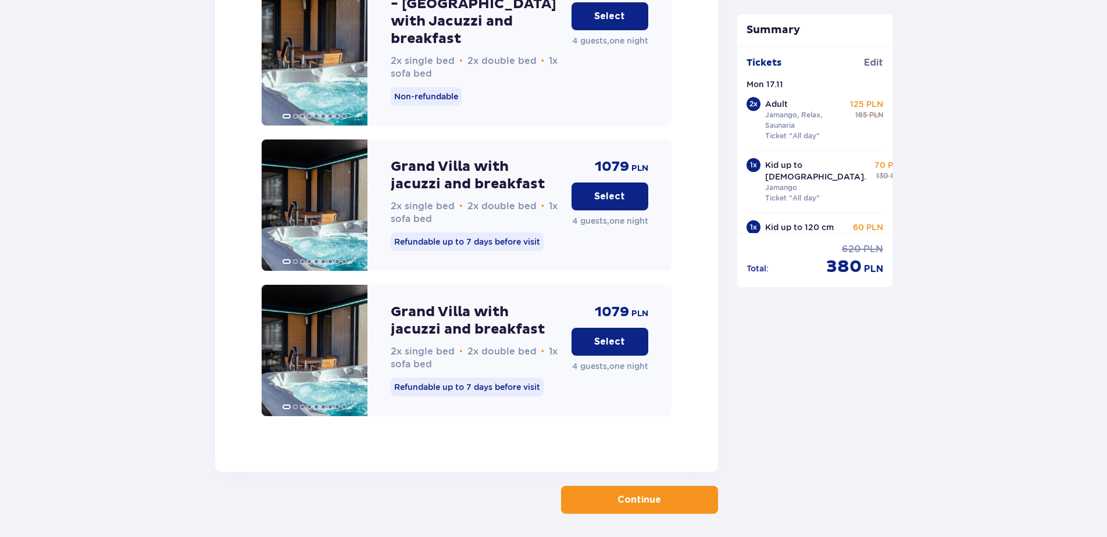
click at [645, 486] on button "Continue" at bounding box center [639, 500] width 157 height 28
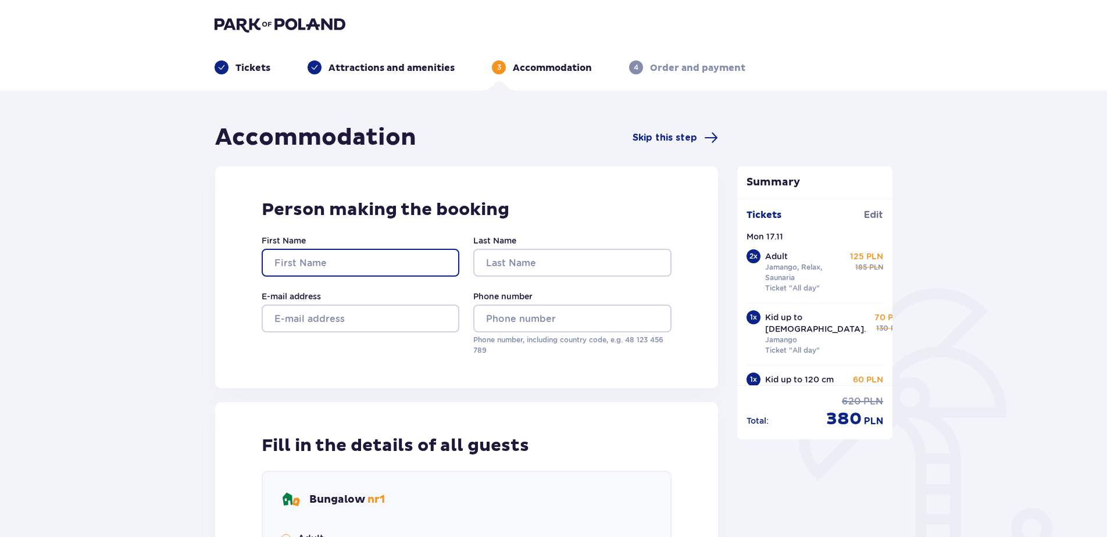
click at [364, 264] on input "First Name" at bounding box center [361, 263] width 198 height 28
type input "Kristina"
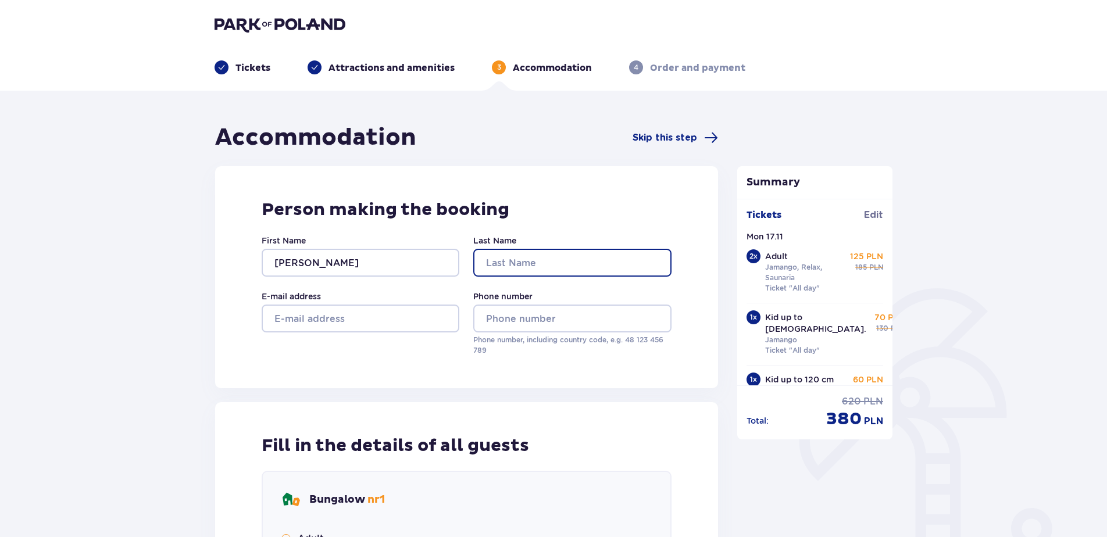
type input "Razgulajeva"
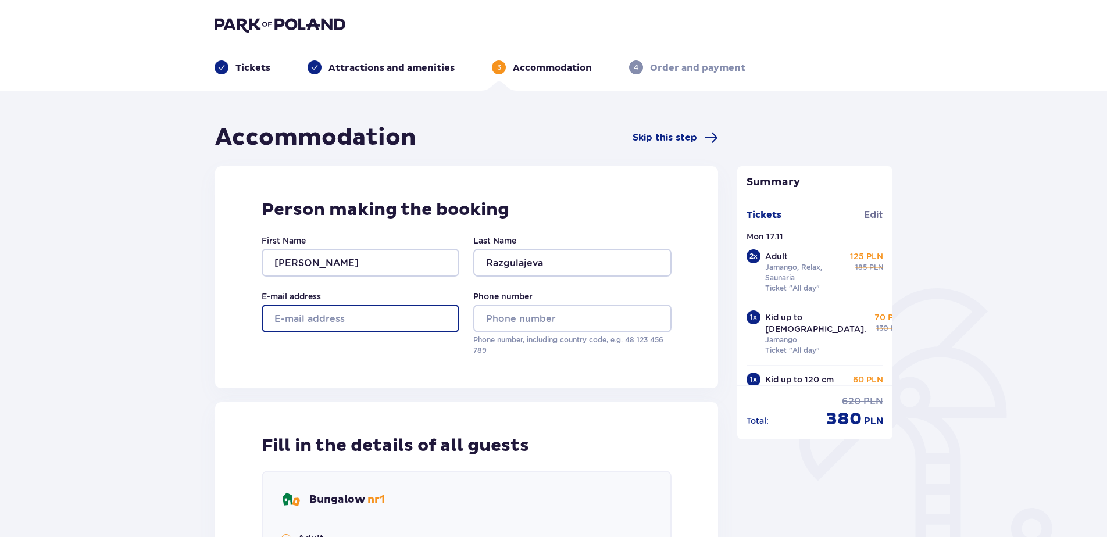
type input "kristina.razgulajeva@jas.com"
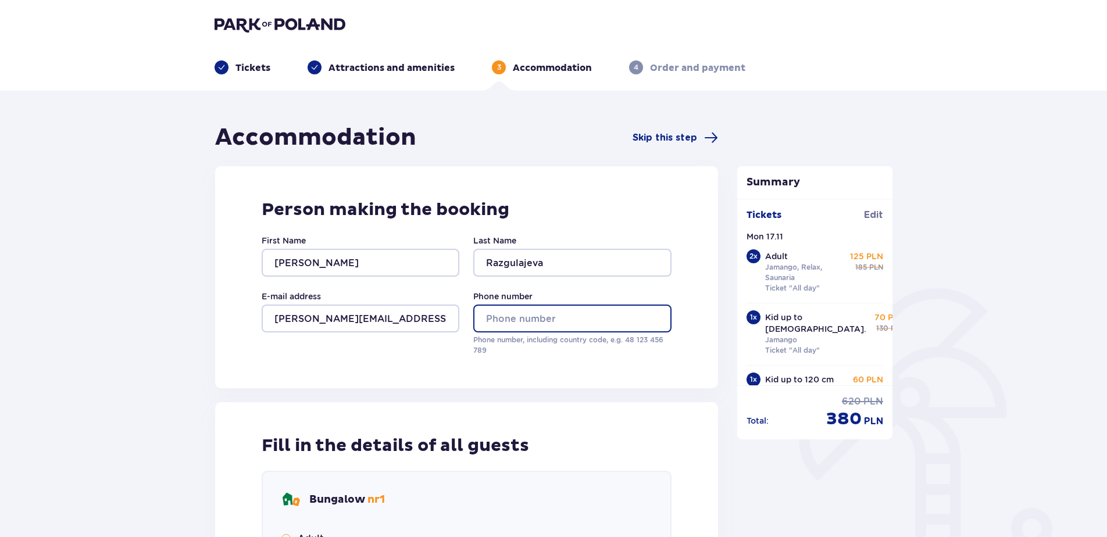
type input "26532288"
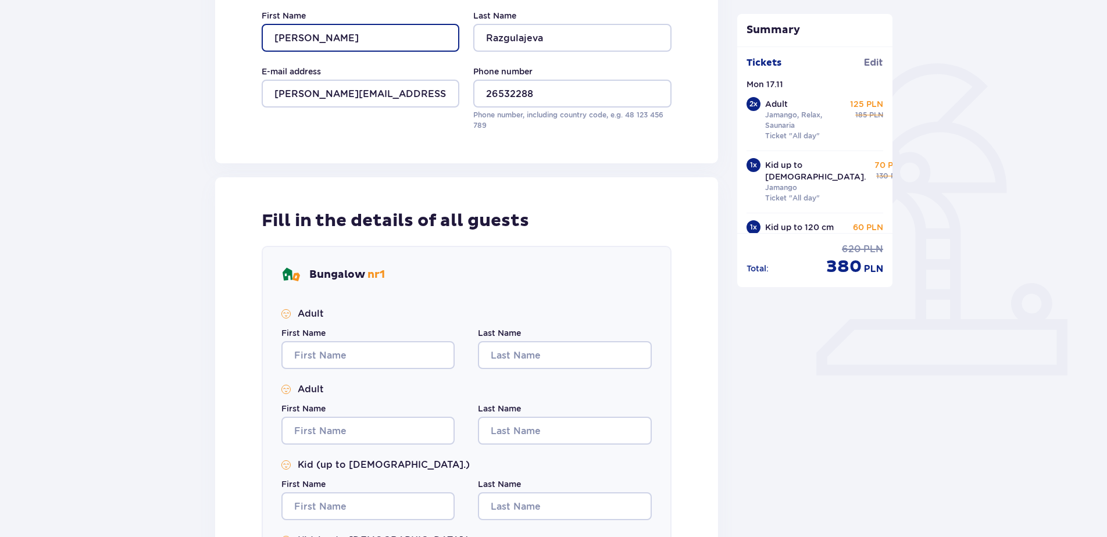
scroll to position [291, 0]
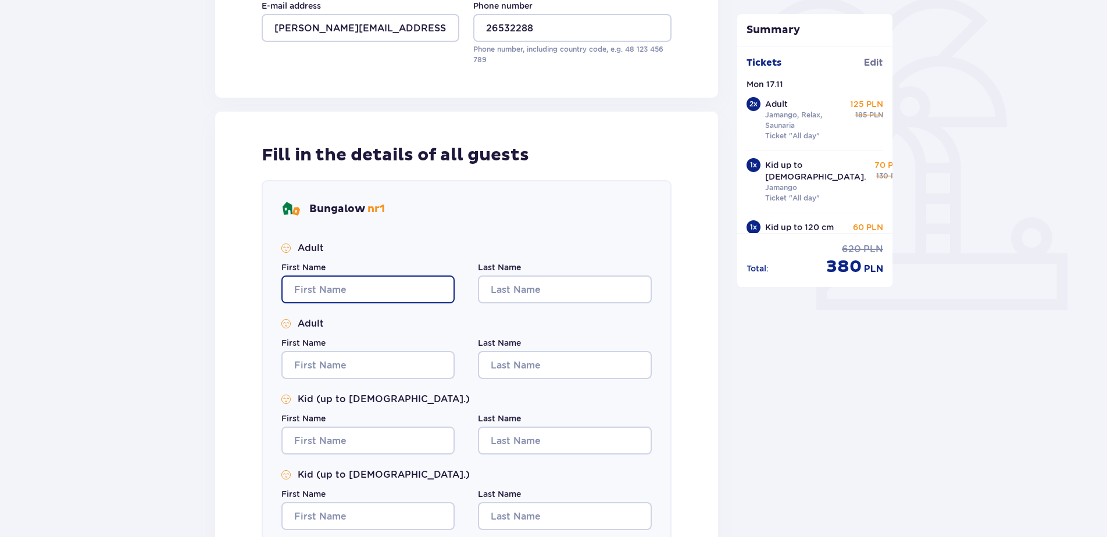
click at [359, 290] on input "First Name" at bounding box center [367, 290] width 173 height 28
type input "Kristina"
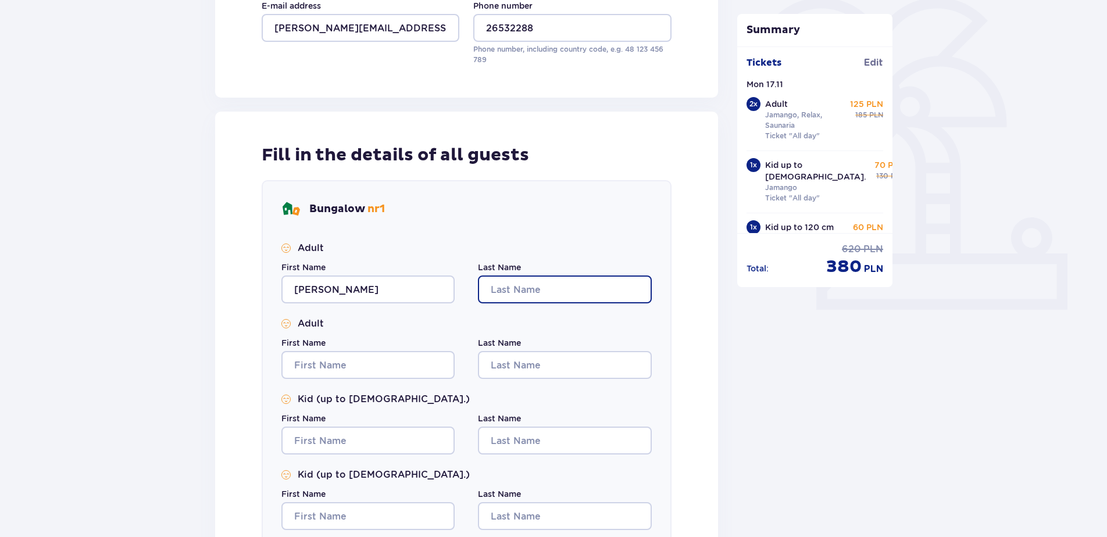
type input "Razgulajeva"
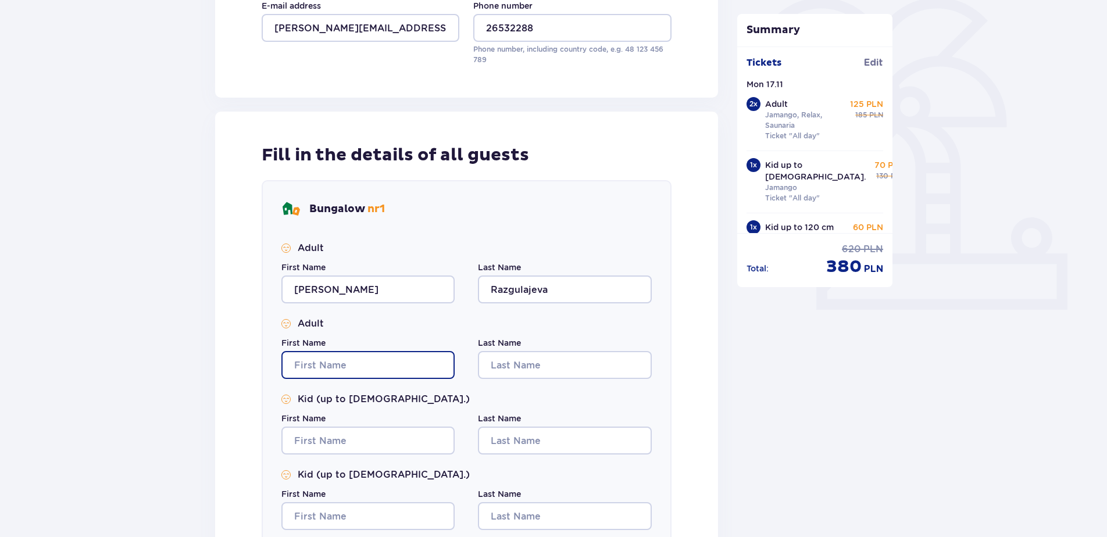
type input "Kristina"
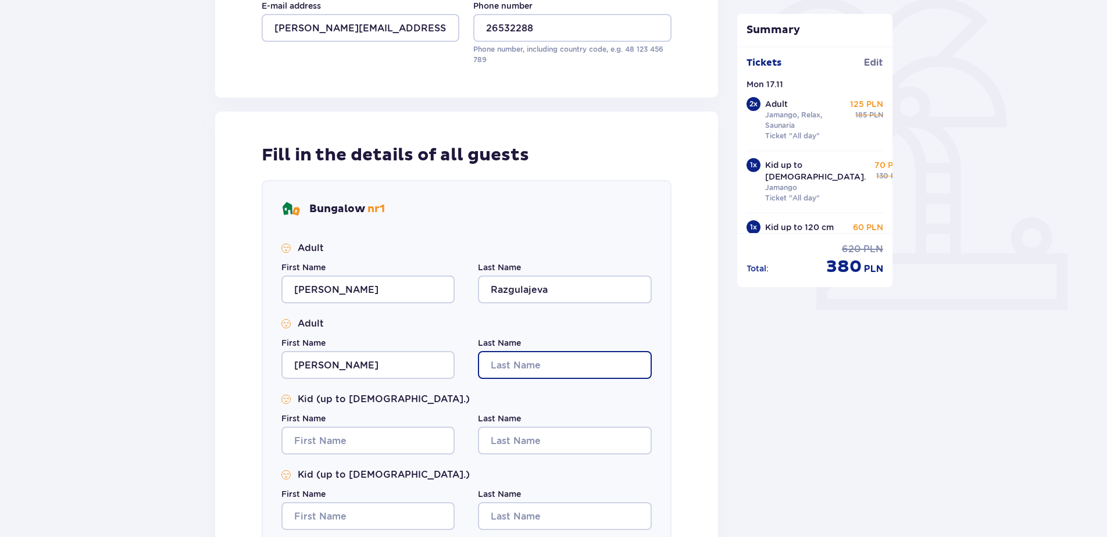
type input "Razgulajeva"
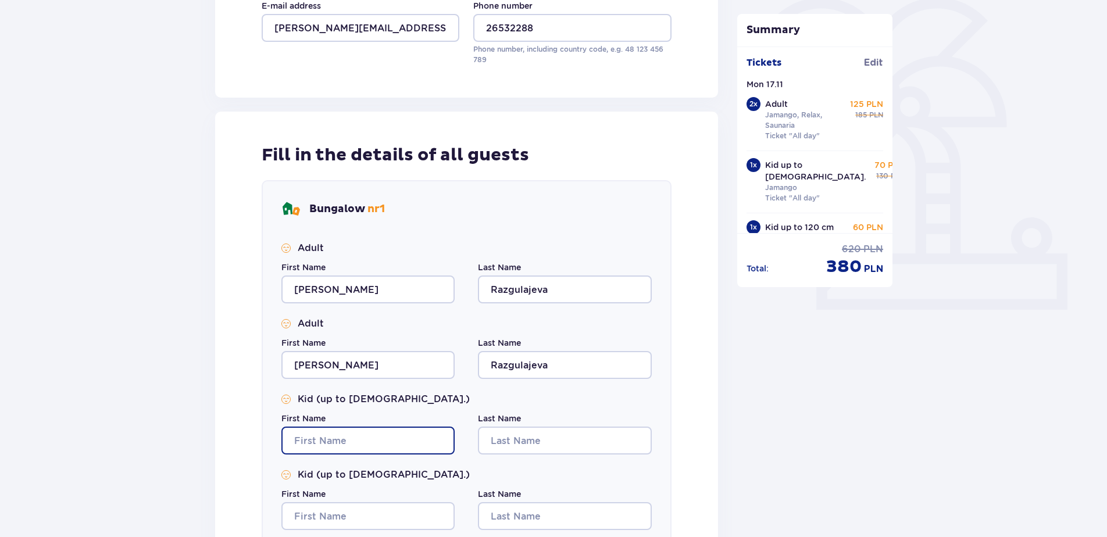
type input "Kristina"
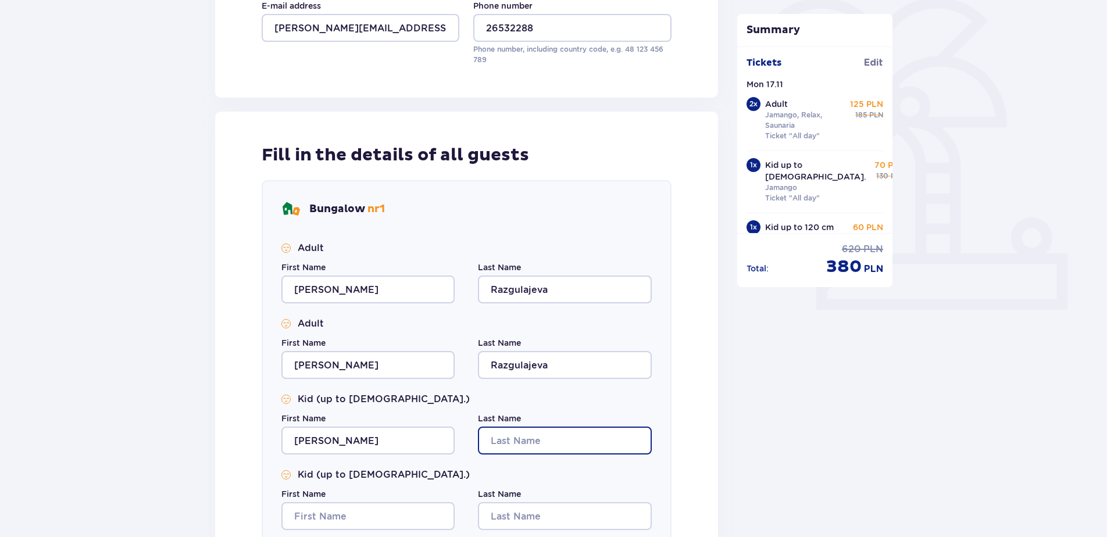
type input "Razgulajeva"
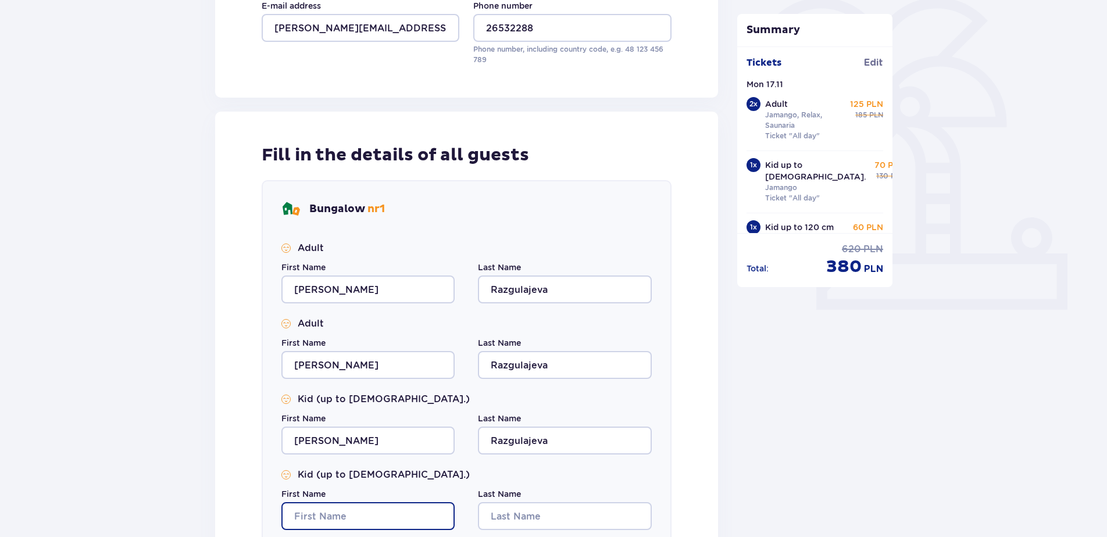
type input "Kristina"
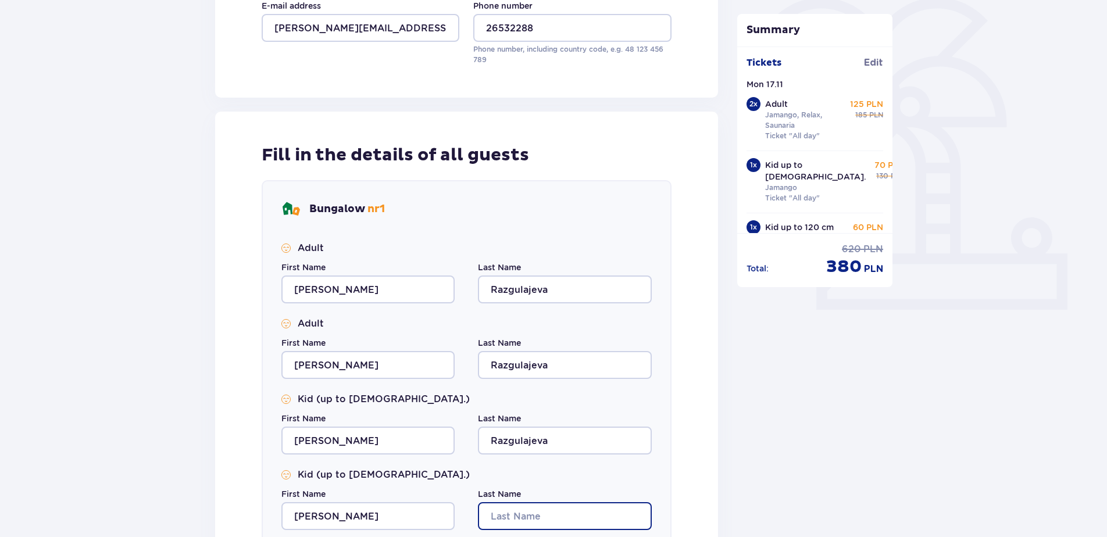
type input "Razgulajeva"
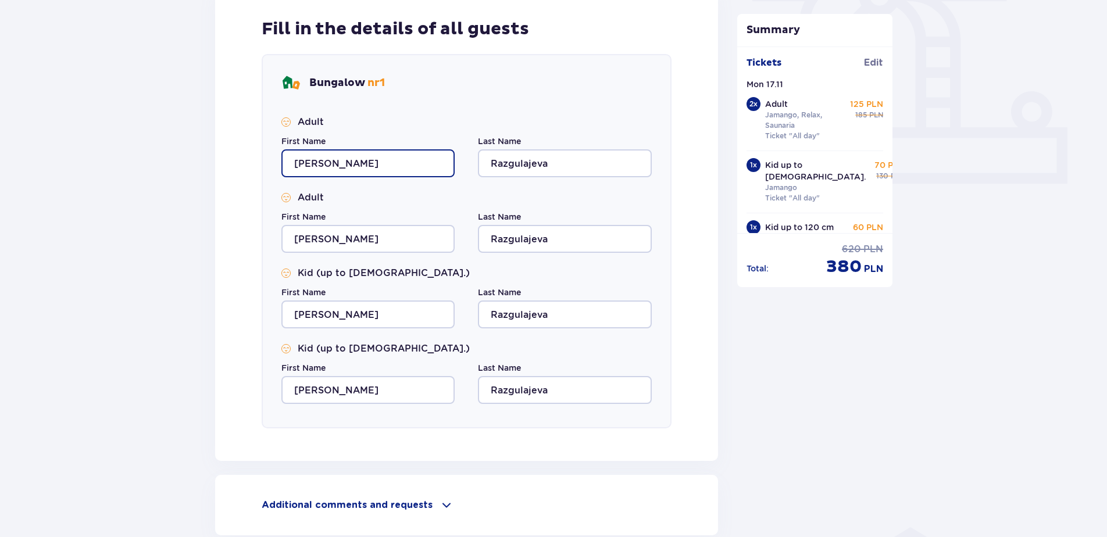
scroll to position [527, 0]
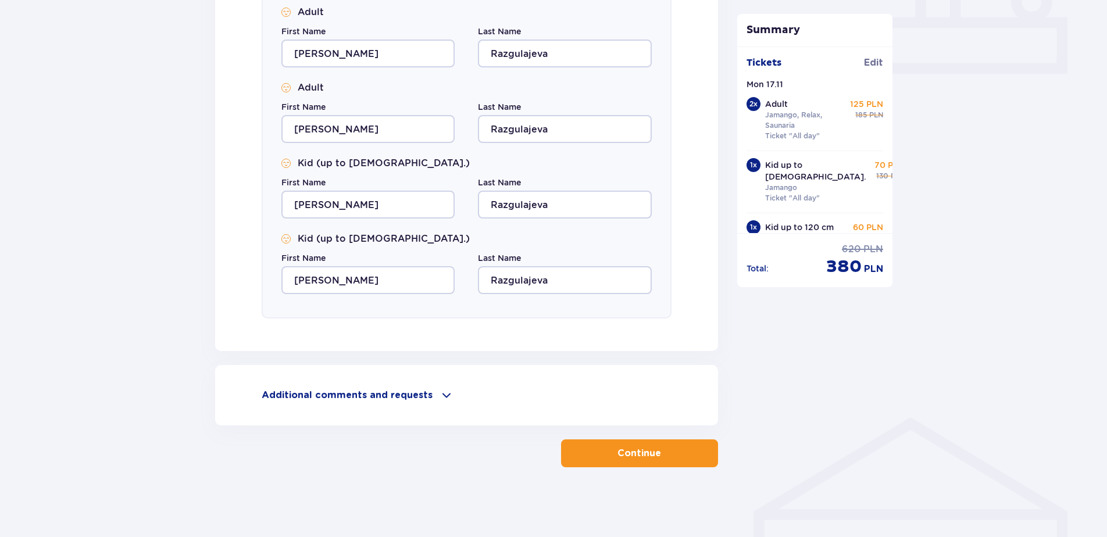
click at [657, 452] on span "button" at bounding box center [663, 453] width 14 height 14
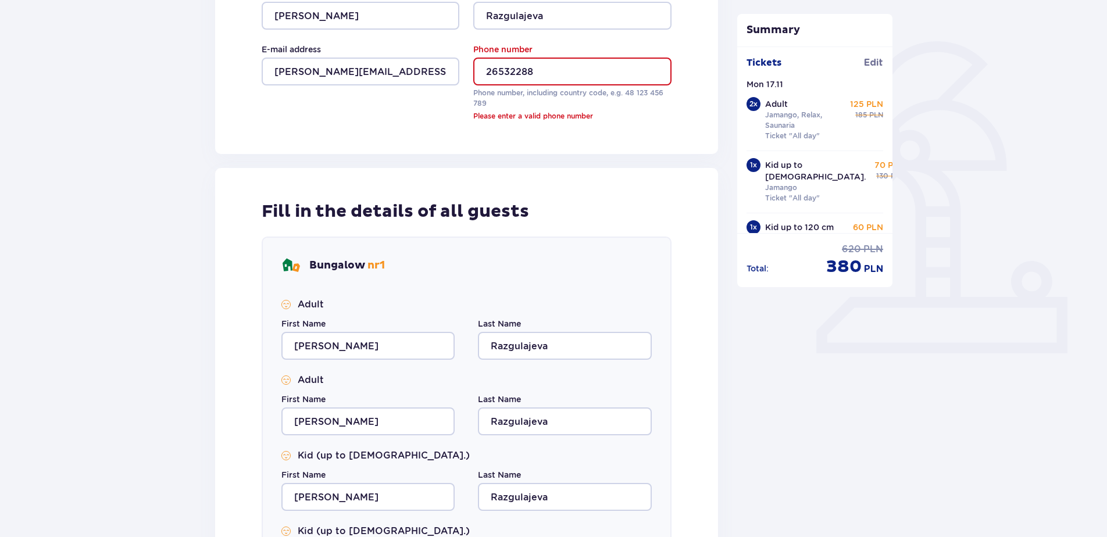
scroll to position [247, 0]
click at [484, 73] on input "26532288" at bounding box center [572, 72] width 198 height 28
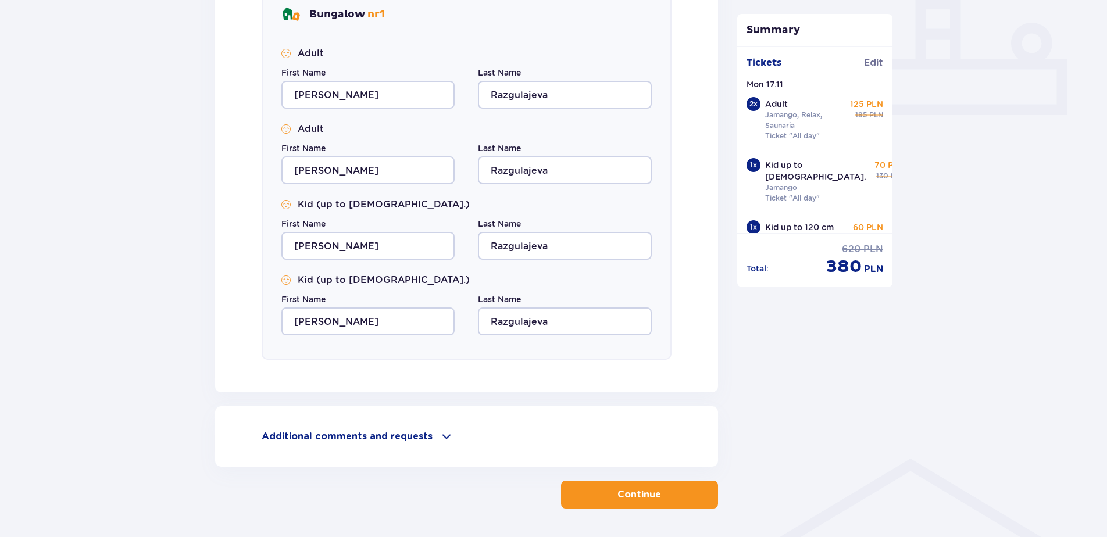
scroll to position [527, 0]
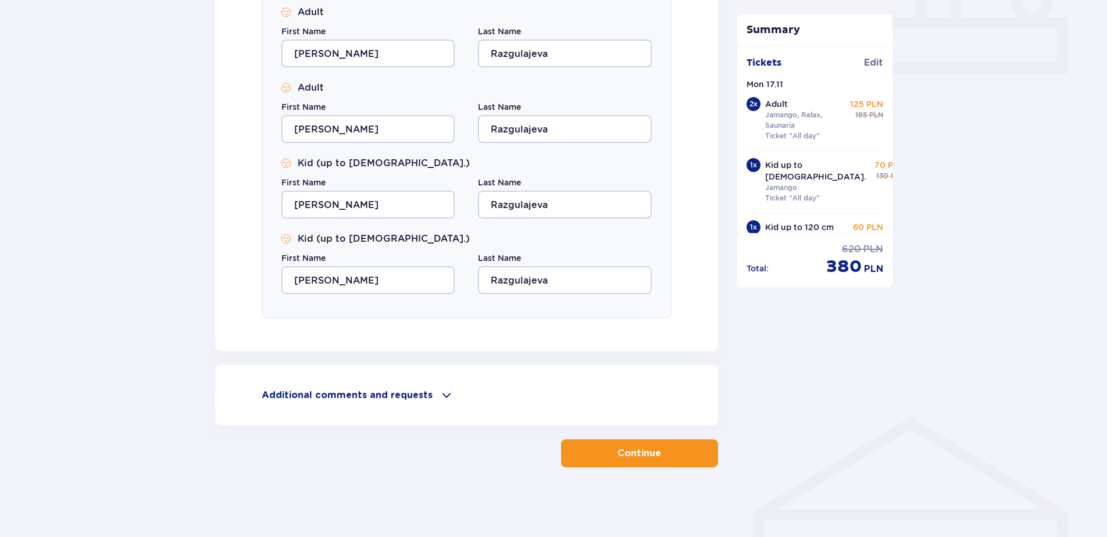
type input "+37126532288"
click at [631, 463] on button "Continue" at bounding box center [639, 454] width 157 height 28
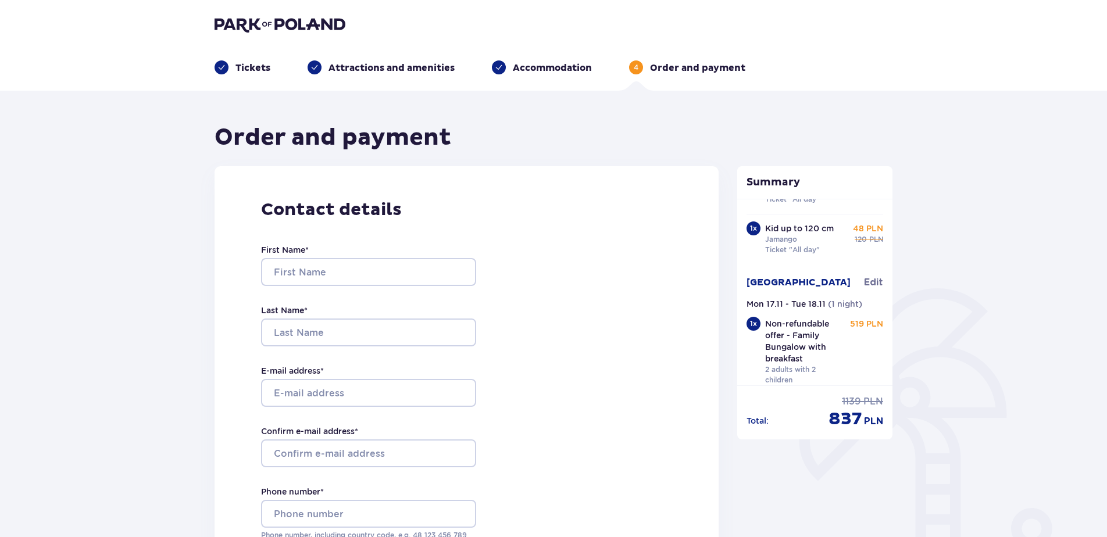
drag, startPoint x: 616, startPoint y: 461, endPoint x: 603, endPoint y: 137, distance: 324.6
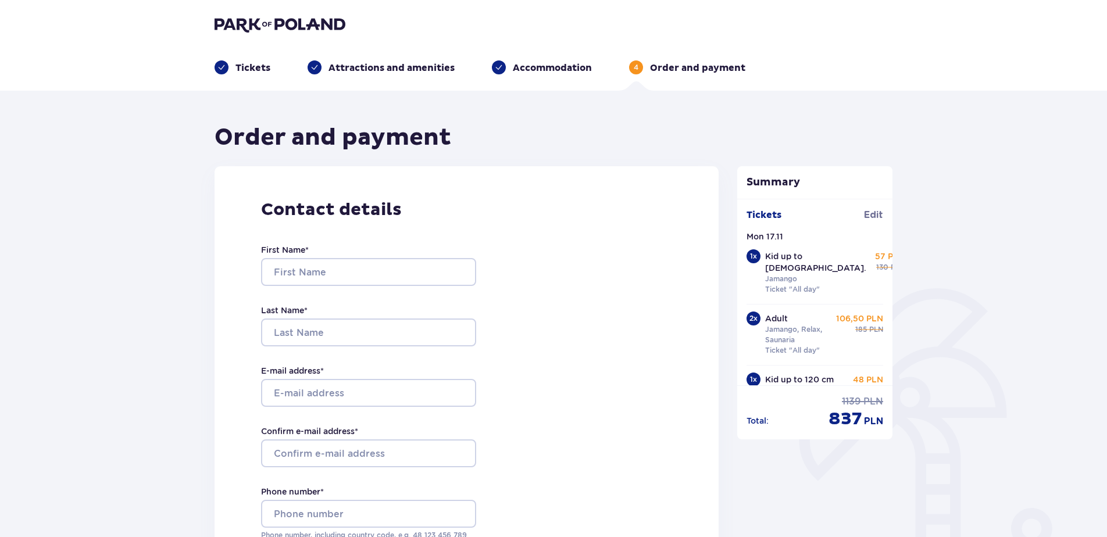
click at [244, 19] on img at bounding box center [280, 24] width 131 height 16
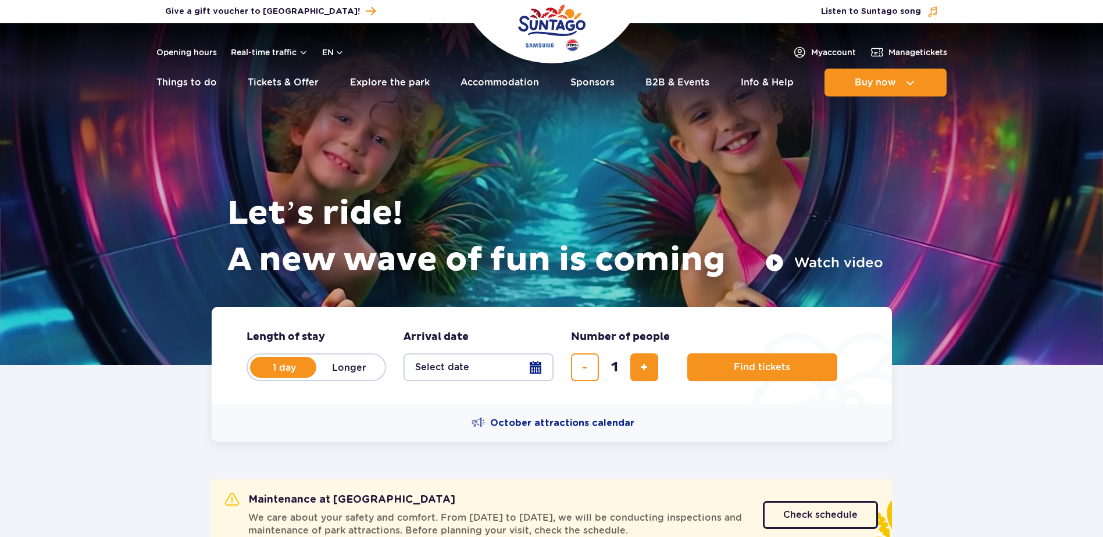
click at [526, 367] on button "Select date" at bounding box center [478, 367] width 150 height 28
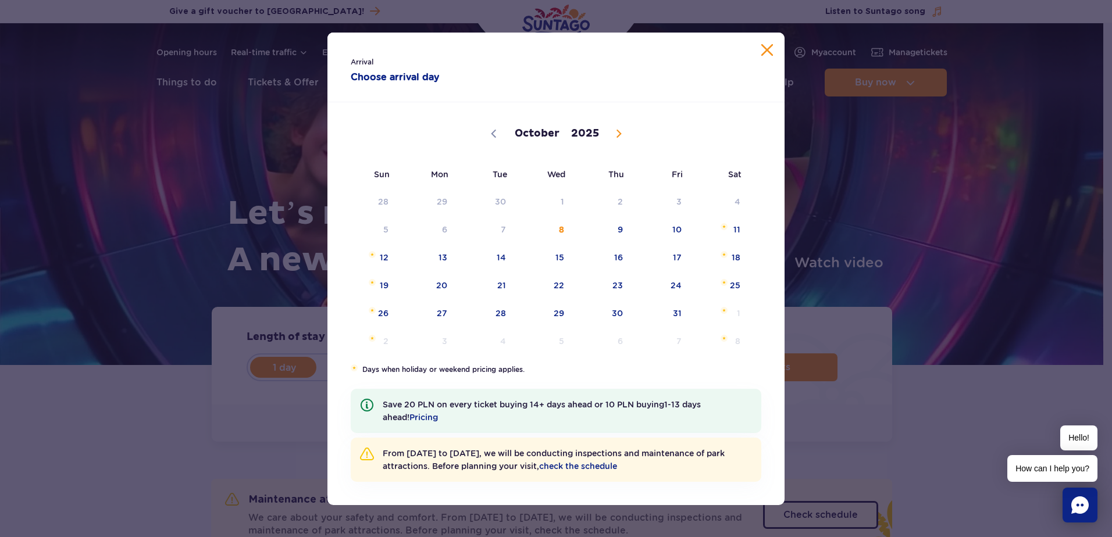
click at [619, 135] on icon at bounding box center [619, 134] width 8 height 8
select select "10"
click at [442, 288] on span "17" at bounding box center [427, 285] width 59 height 27
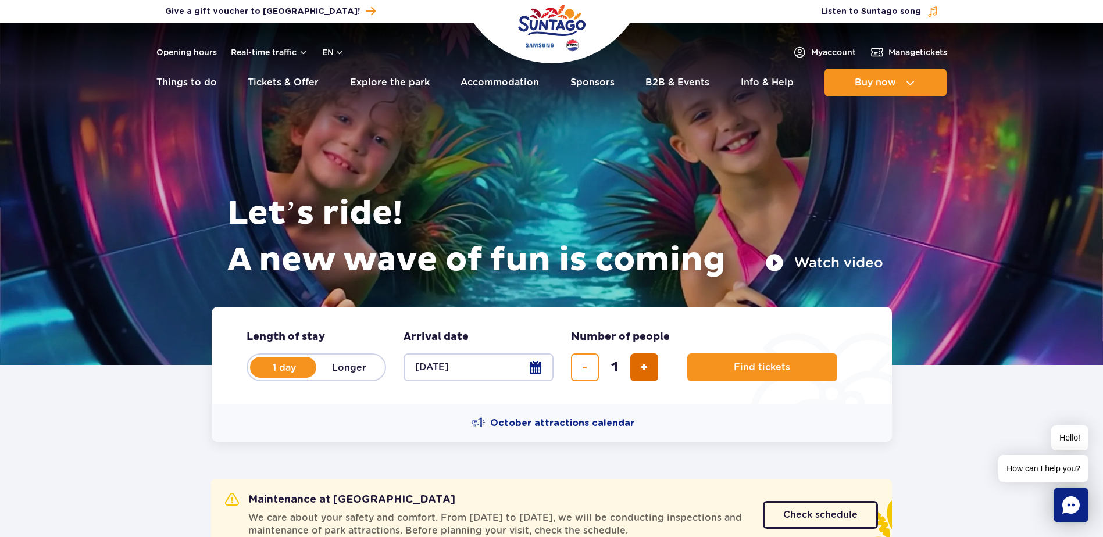
click at [637, 357] on button "add ticket" at bounding box center [644, 367] width 28 height 28
click at [644, 367] on span "add ticket" at bounding box center [644, 367] width 8 height 0
type input "4"
click at [738, 366] on span "Find tickets" at bounding box center [757, 367] width 56 height 10
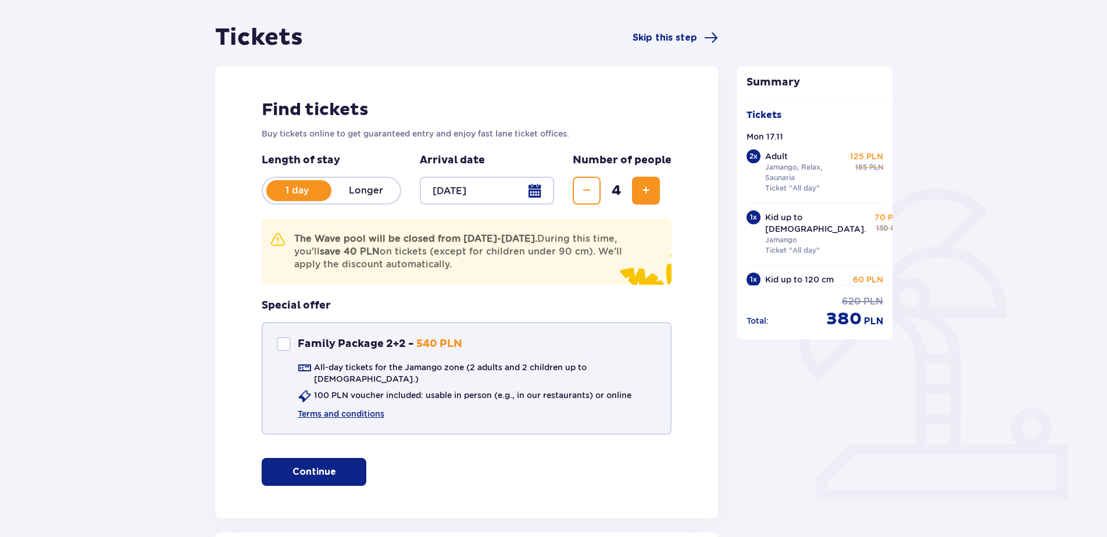
click at [280, 346] on div "Family Package 2+2" at bounding box center [284, 344] width 14 height 14
checkbox input "true"
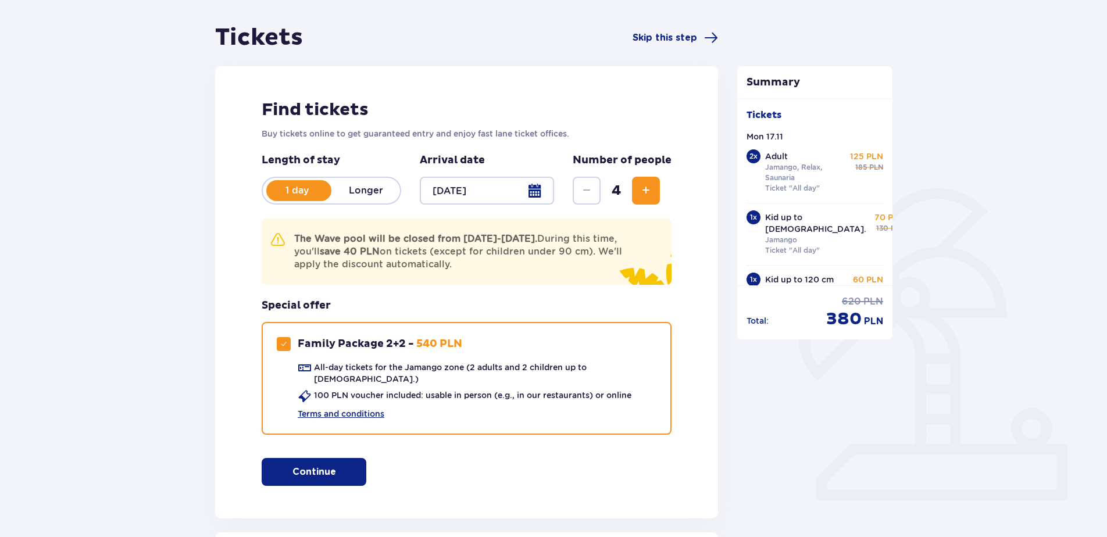
click at [310, 466] on p "Continue" at bounding box center [314, 472] width 44 height 13
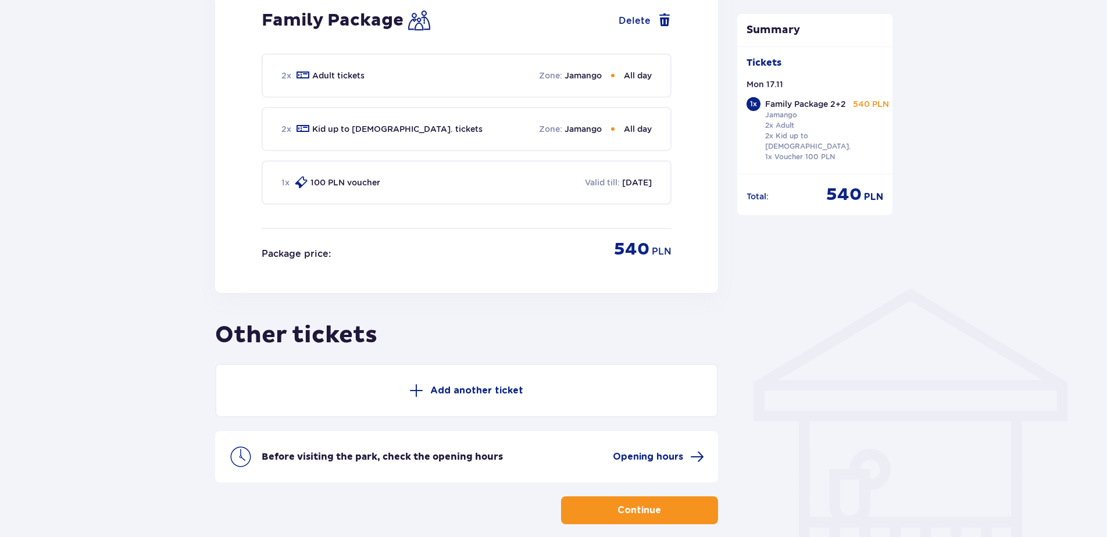
scroll to position [703, 0]
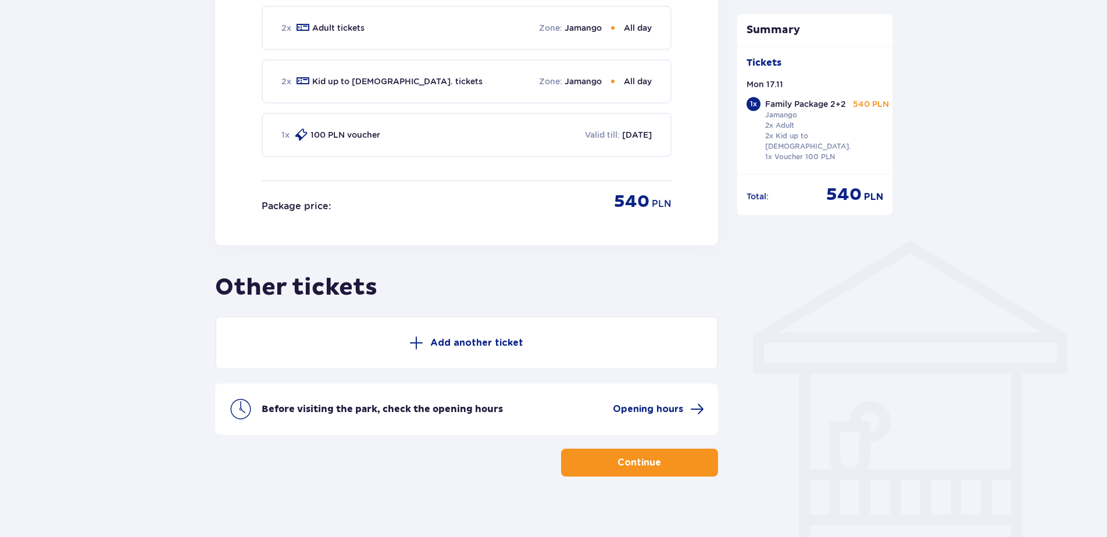
click at [624, 456] on p "Continue" at bounding box center [639, 462] width 44 height 13
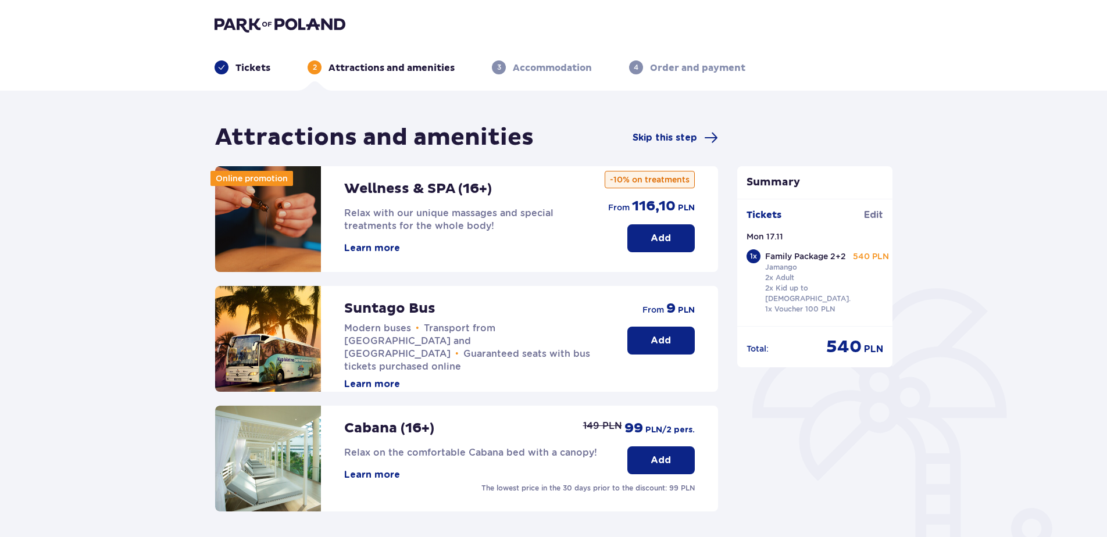
scroll to position [251, 0]
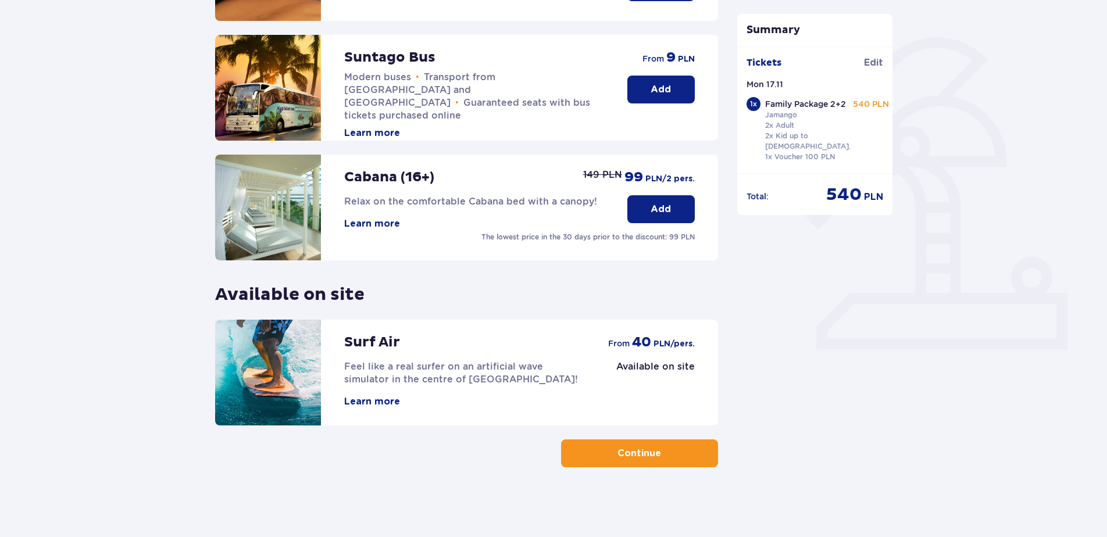
click at [643, 460] on p "Continue" at bounding box center [639, 453] width 44 height 13
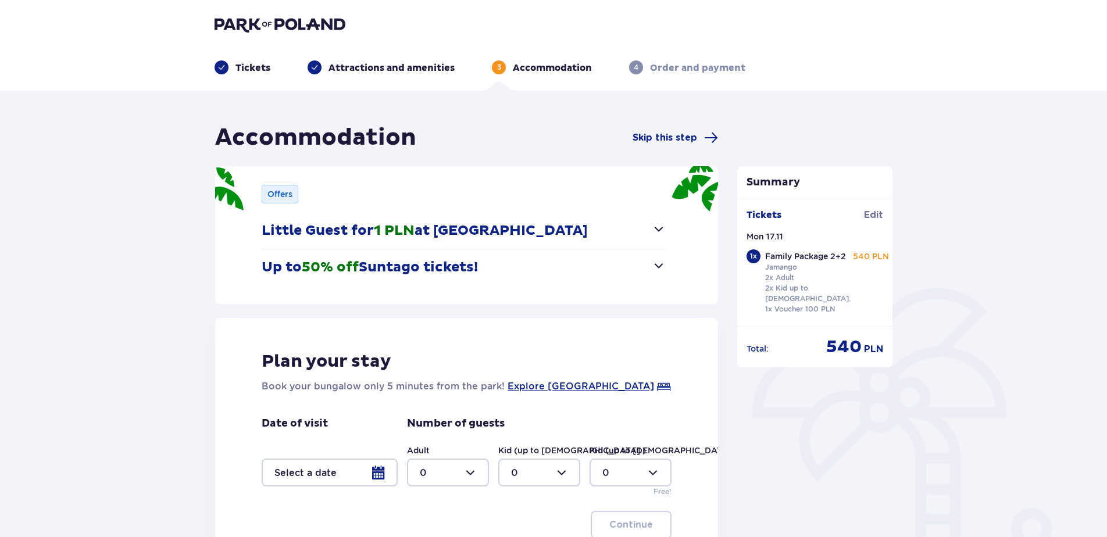
click at [516, 234] on p "Little Guest for 1 PLN at Suntago Village" at bounding box center [425, 230] width 326 height 17
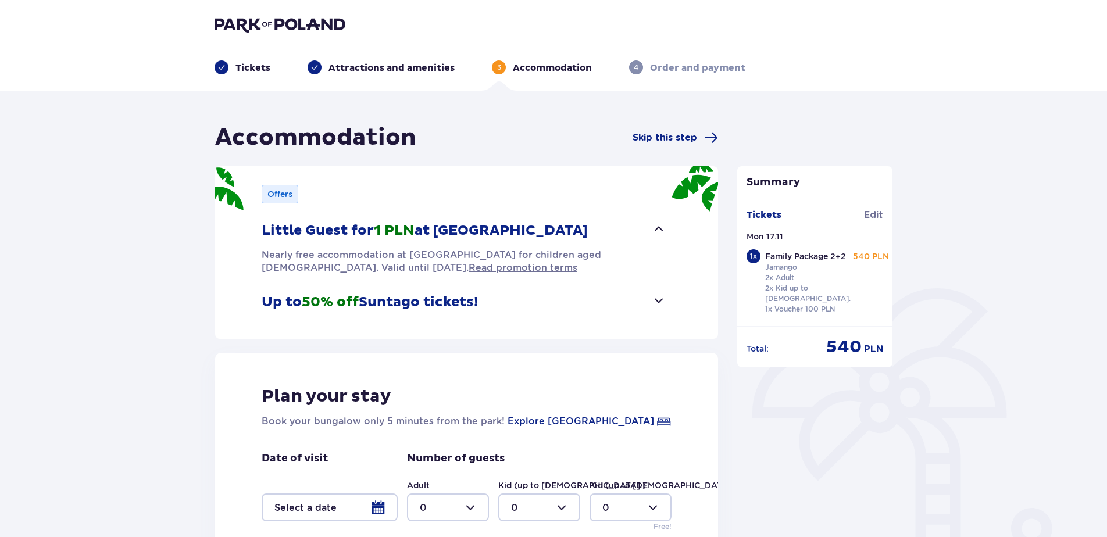
click at [516, 234] on p "Little Guest for 1 PLN at Suntago Village" at bounding box center [425, 230] width 326 height 17
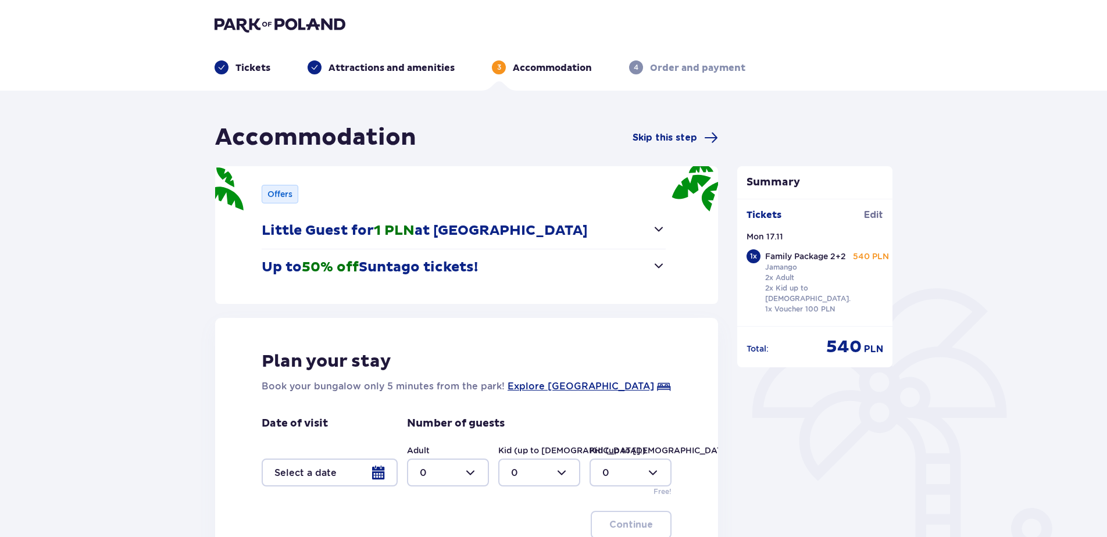
click at [501, 256] on button "Up to 50% off Suntago tickets!" at bounding box center [464, 267] width 404 height 36
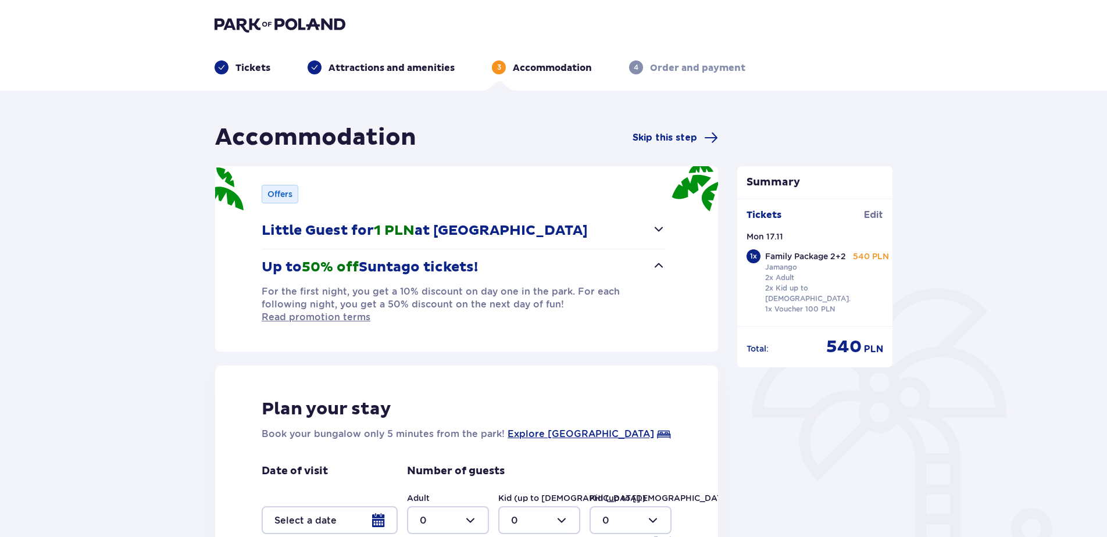
click at [501, 256] on button "Up to 50% off Suntago tickets!" at bounding box center [464, 267] width 404 height 36
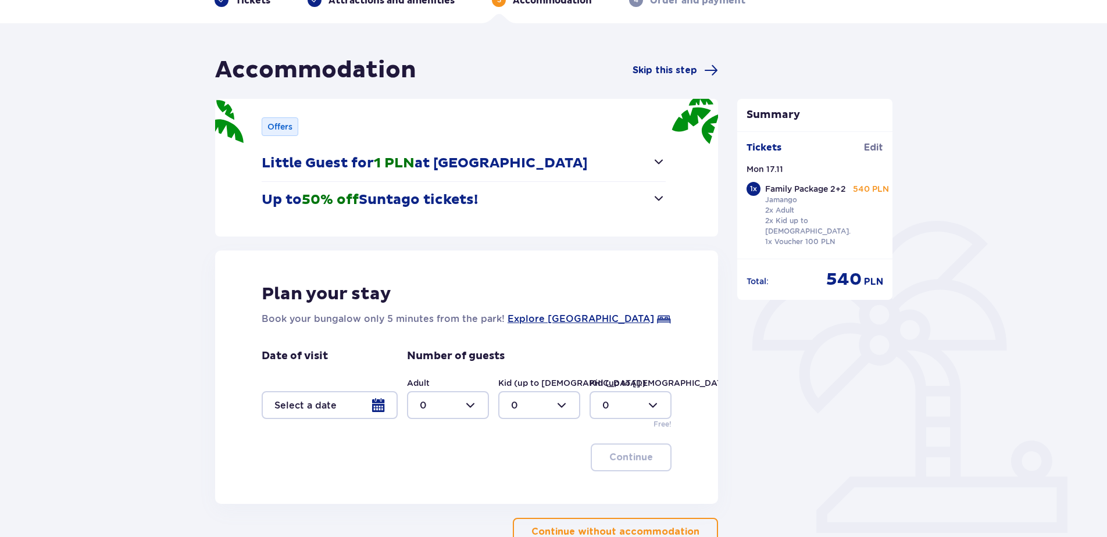
scroll to position [146, 0]
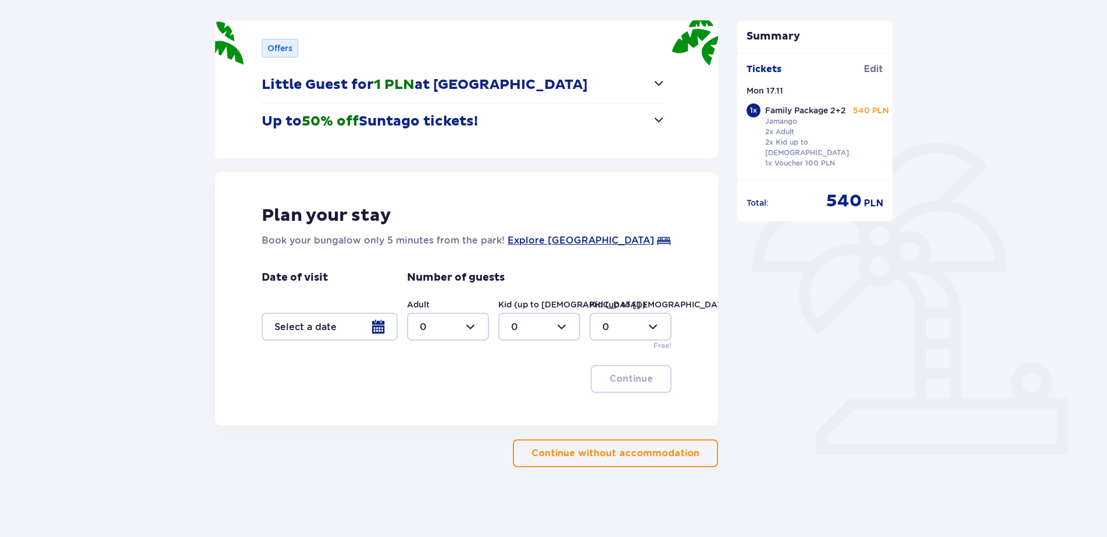
click at [383, 328] on div at bounding box center [330, 327] width 136 height 28
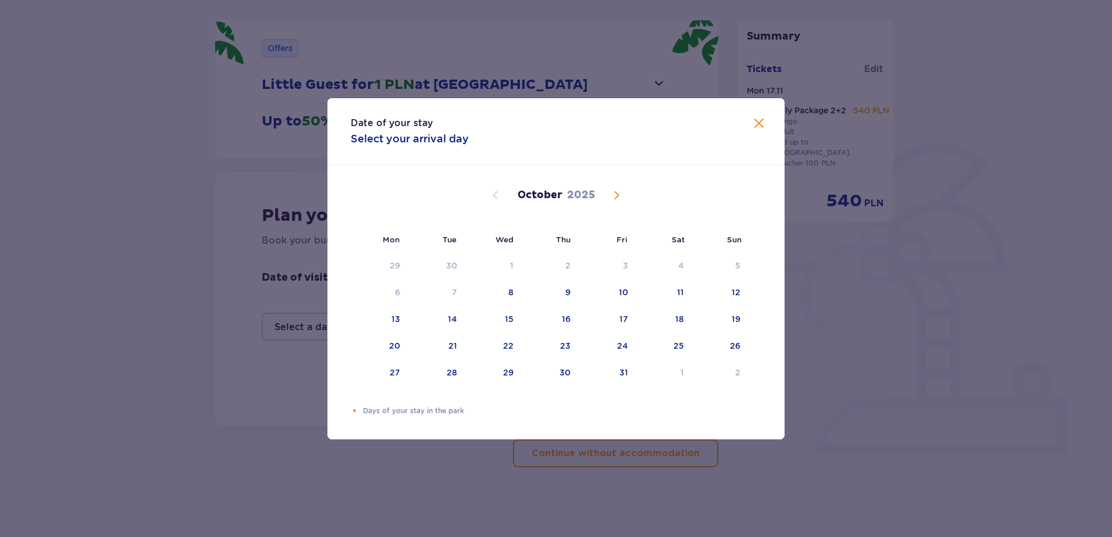
click at [623, 197] on span "Next month" at bounding box center [616, 195] width 14 height 14
click at [390, 344] on div "17" at bounding box center [380, 347] width 58 height 26
click at [460, 345] on div "18" at bounding box center [436, 347] width 56 height 26
type input "17.11.25 - 18.11.25"
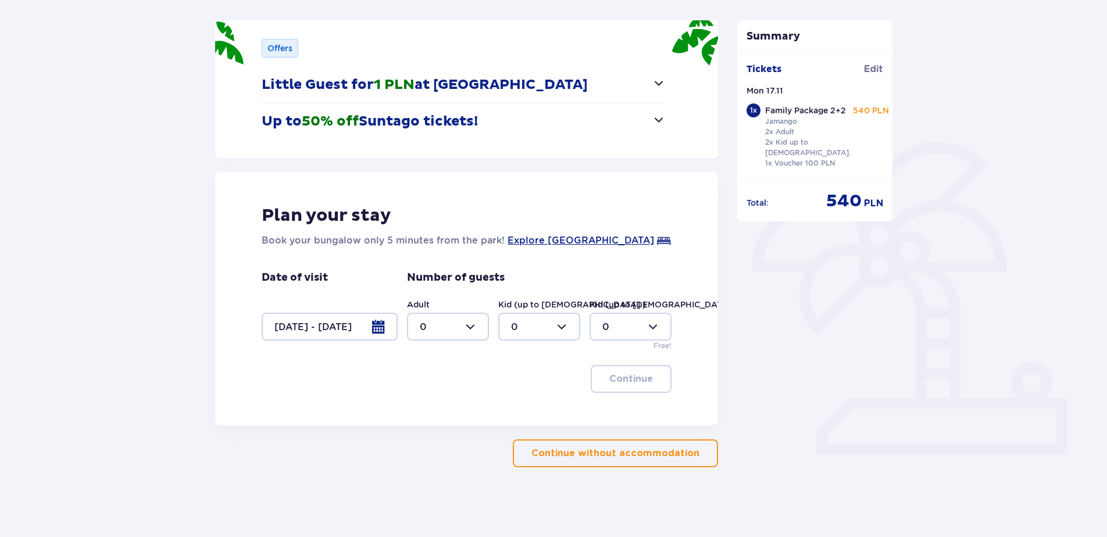
click at [465, 326] on div at bounding box center [448, 327] width 82 height 28
click at [449, 404] on span "2" at bounding box center [448, 411] width 80 height 24
type input "2"
click at [529, 327] on div at bounding box center [539, 327] width 82 height 28
click at [524, 404] on span "2" at bounding box center [539, 411] width 80 height 24
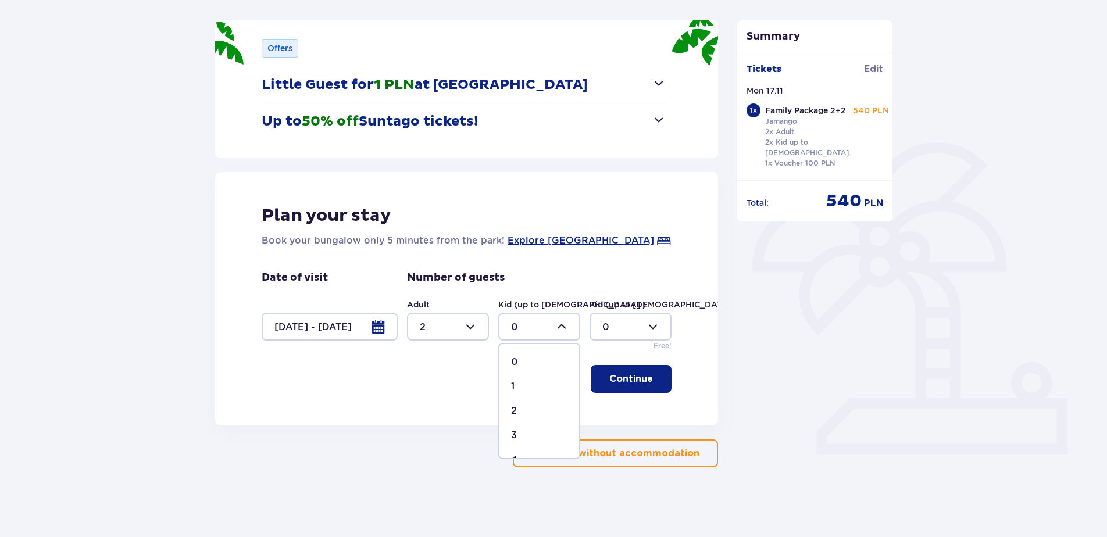
type input "2"
click at [628, 375] on p "Continue" at bounding box center [631, 379] width 44 height 13
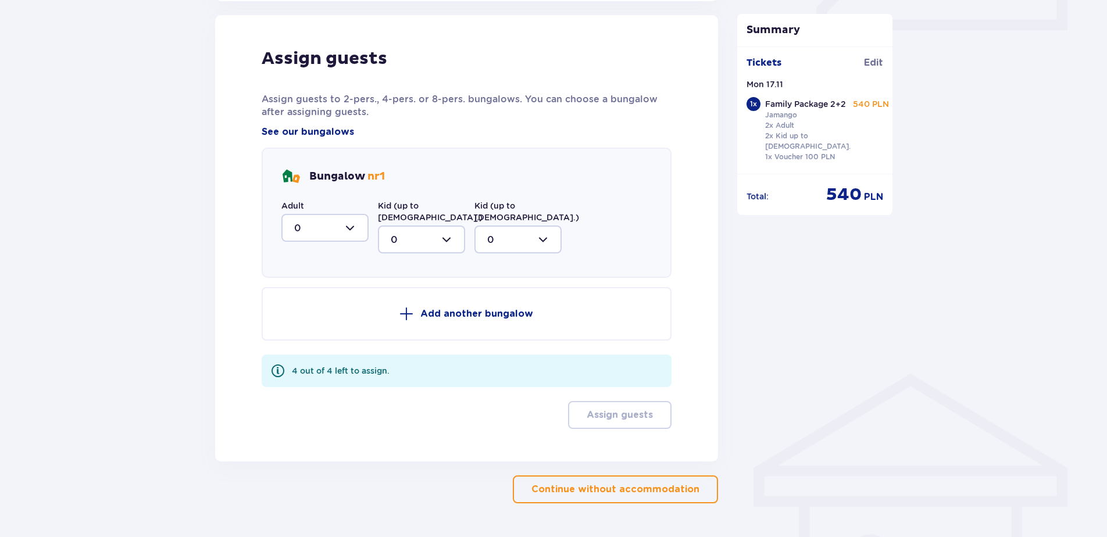
scroll to position [571, 0]
click at [353, 251] on div "Bungalow nr 1 Adult 0 Kid (up to 12 y.o.) 0 Kid (up to 3 y.o.) 0" at bounding box center [467, 212] width 410 height 130
click at [333, 225] on div at bounding box center [324, 227] width 87 height 28
click at [301, 315] on div "2" at bounding box center [325, 311] width 62 height 13
type input "2"
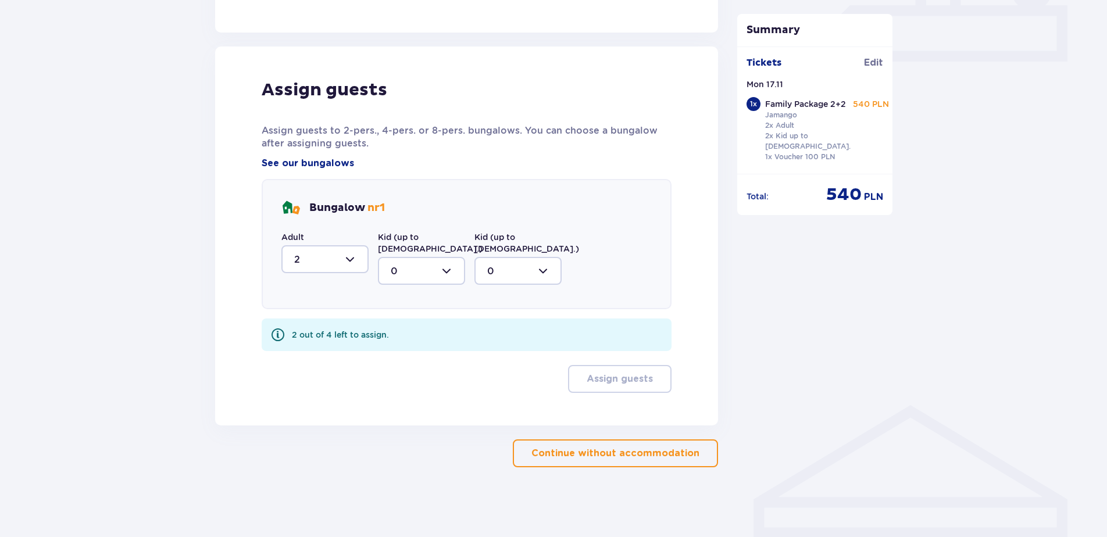
scroll to position [527, 0]
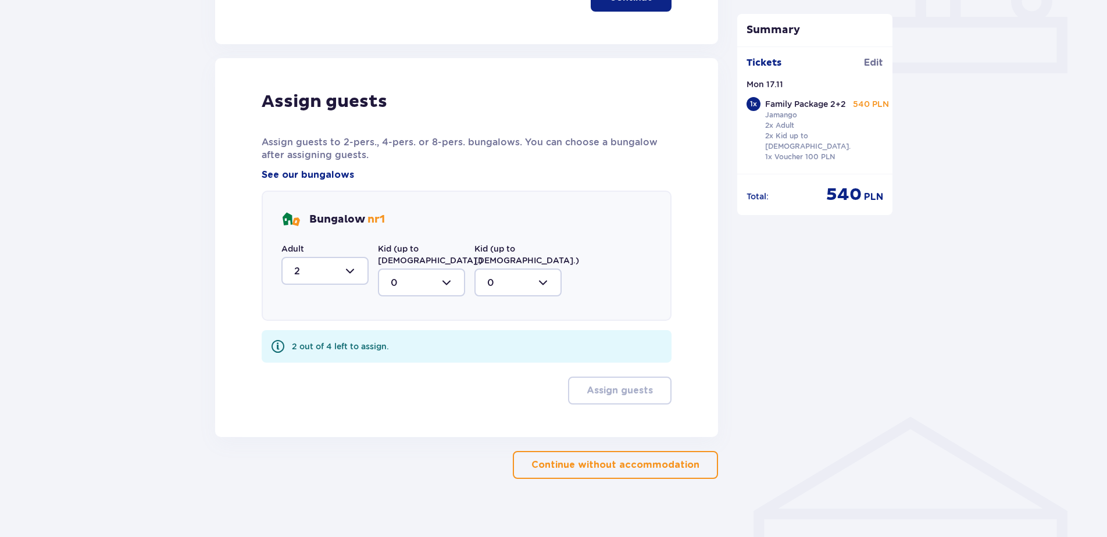
click at [412, 269] on div at bounding box center [421, 283] width 87 height 28
click at [418, 360] on div "2" at bounding box center [422, 366] width 62 height 13
type input "2"
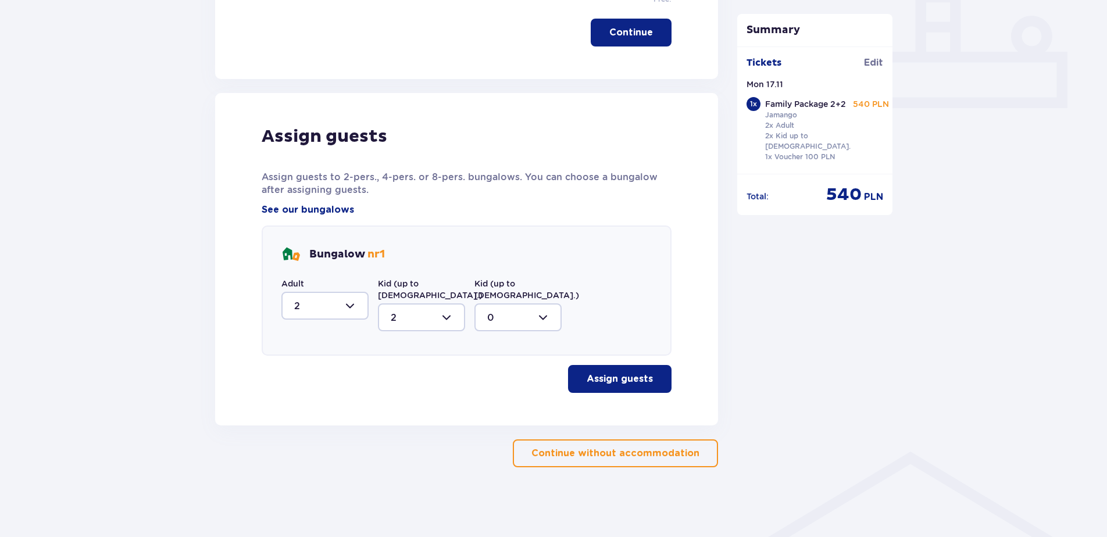
scroll to position [481, 0]
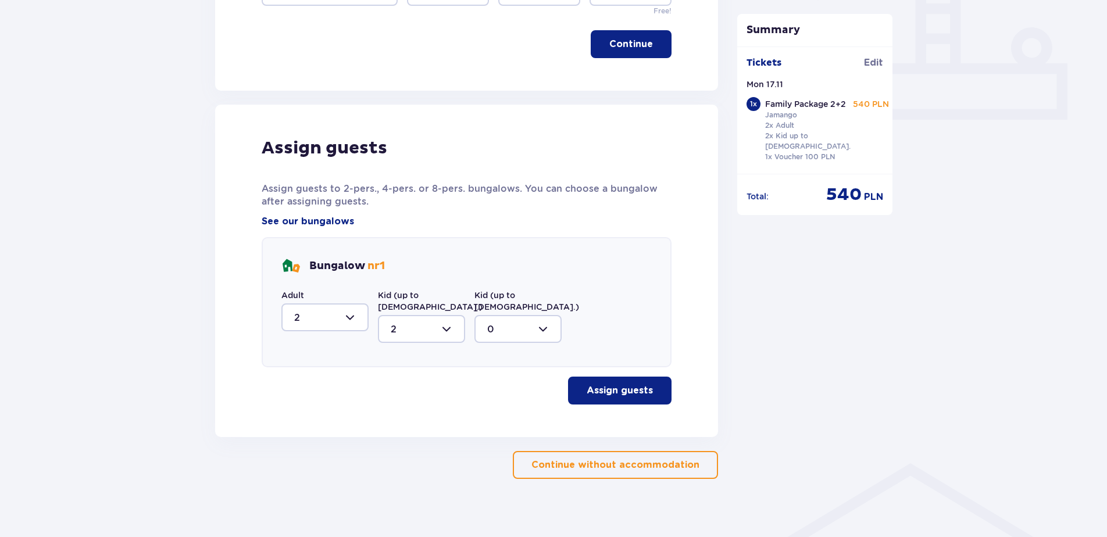
click at [655, 385] on span "button" at bounding box center [655, 391] width 14 height 14
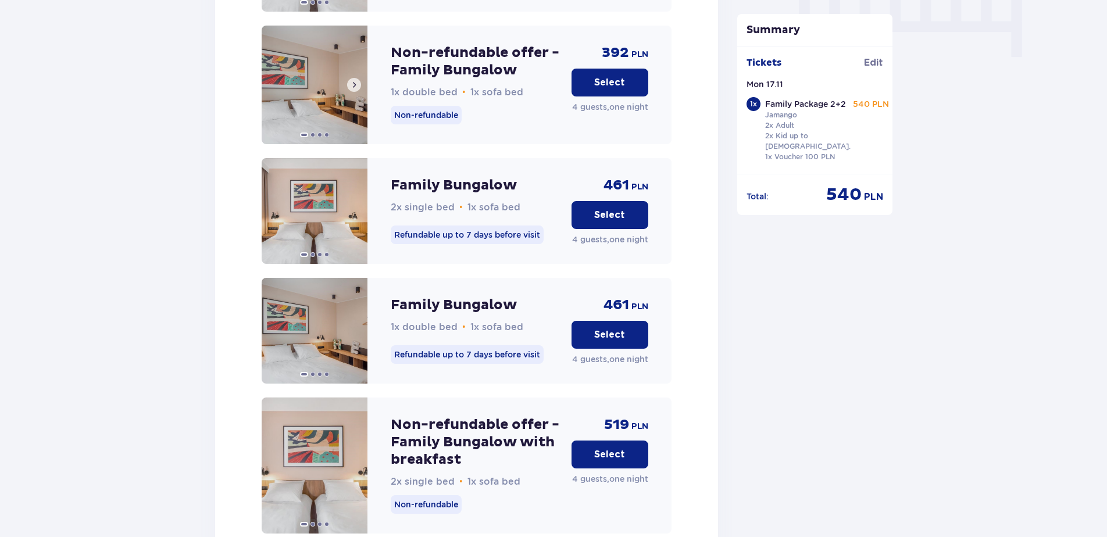
scroll to position [1546, 0]
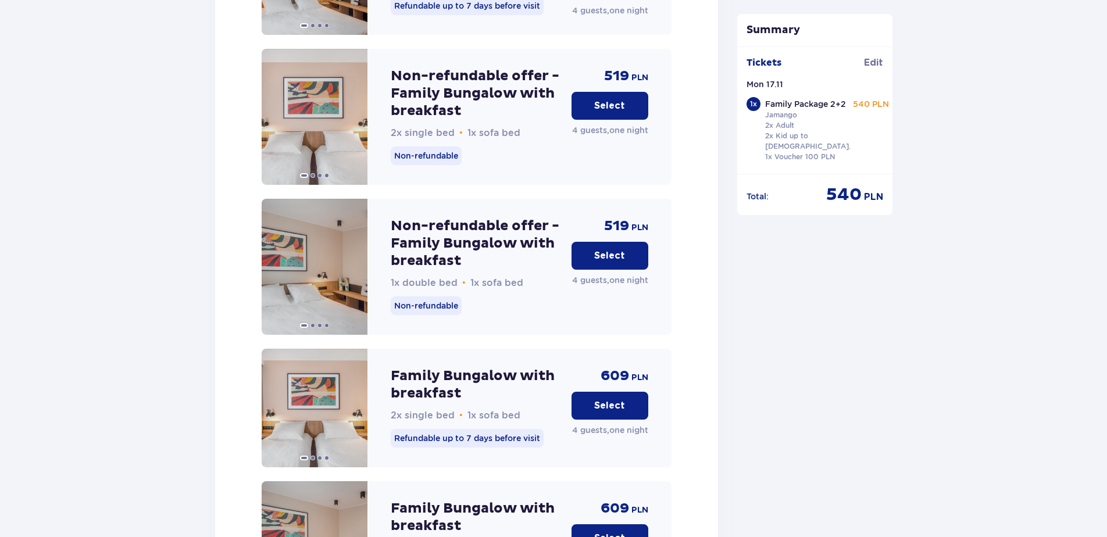
click at [630, 246] on button "Select" at bounding box center [609, 256] width 77 height 28
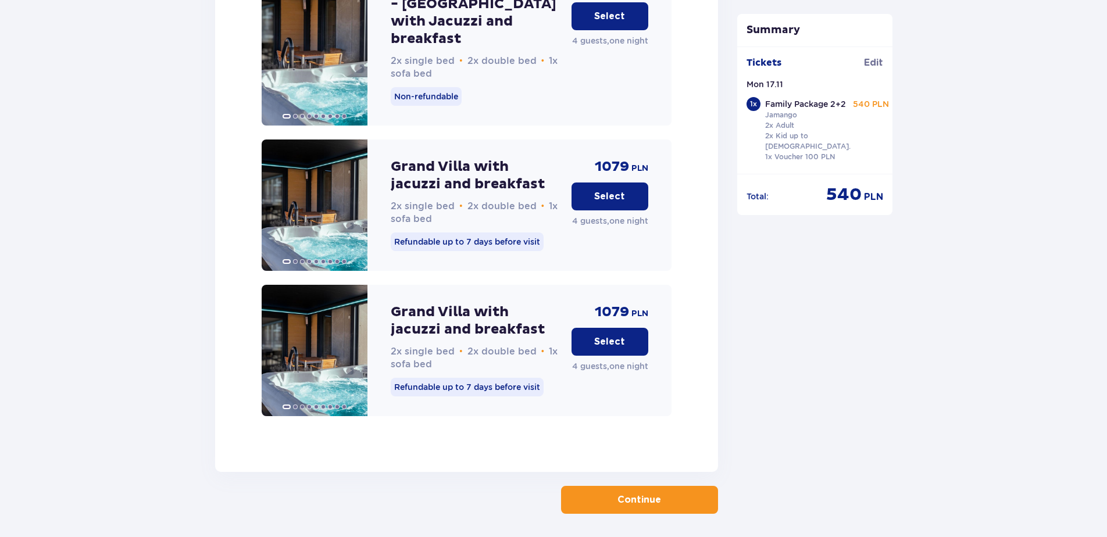
click at [660, 493] on span "button" at bounding box center [663, 500] width 14 height 14
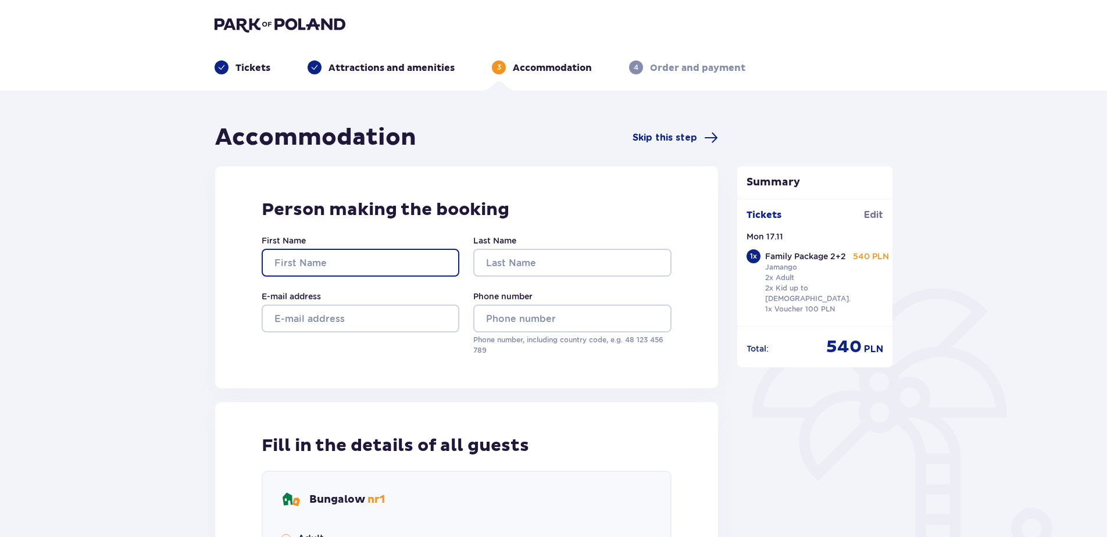
click at [389, 265] on input "First Name" at bounding box center [361, 263] width 198 height 28
type input "Kristina"
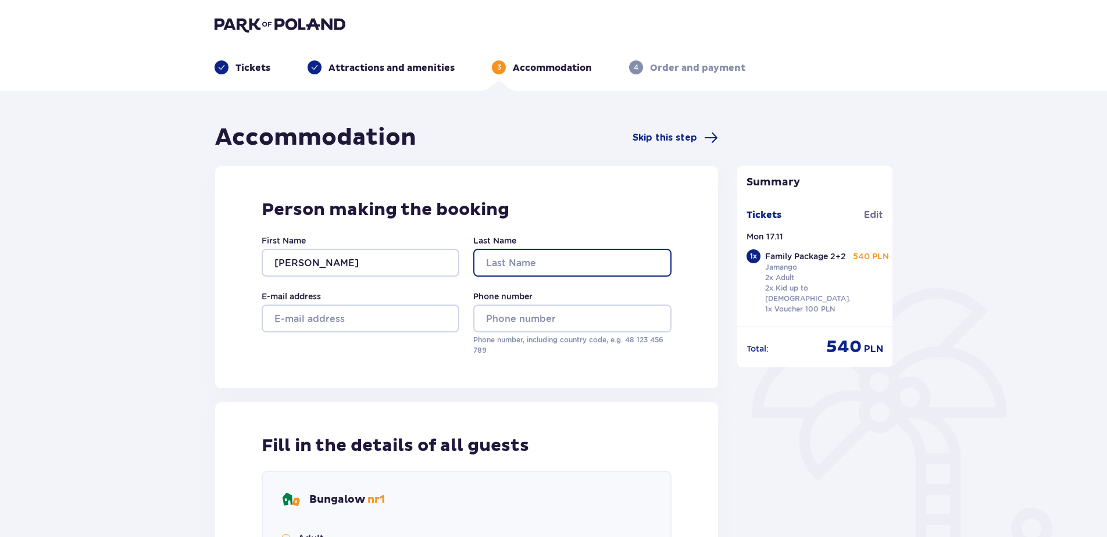
type input "Razgulajeva"
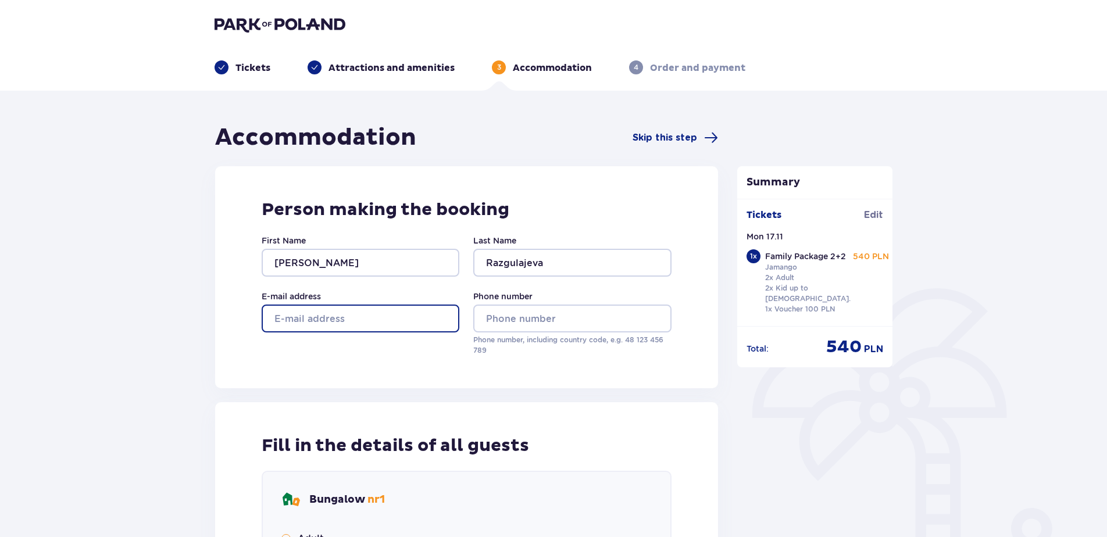
type input "kristina.razgulajeva@jas.com"
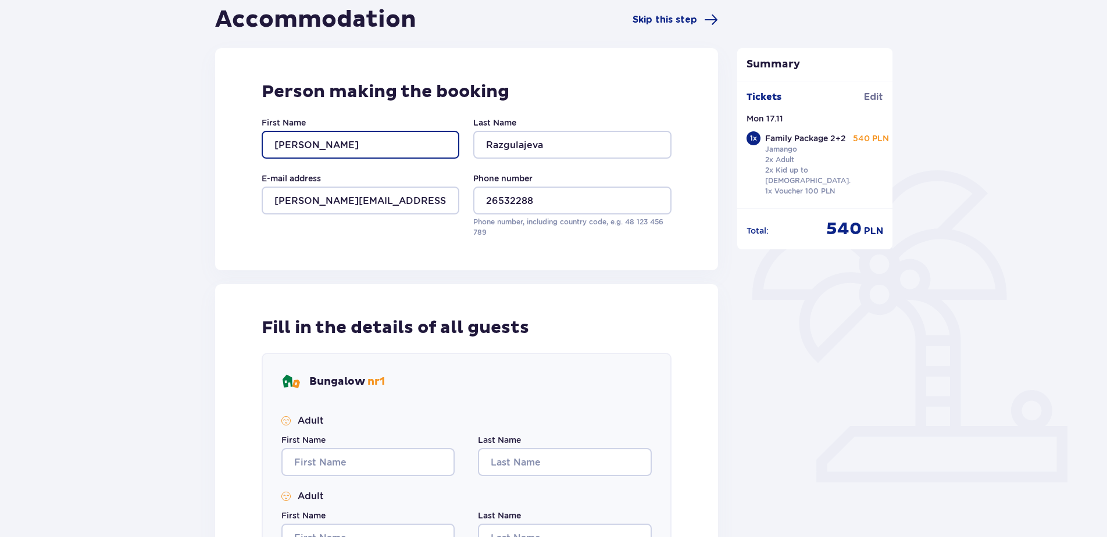
scroll to position [116, 0]
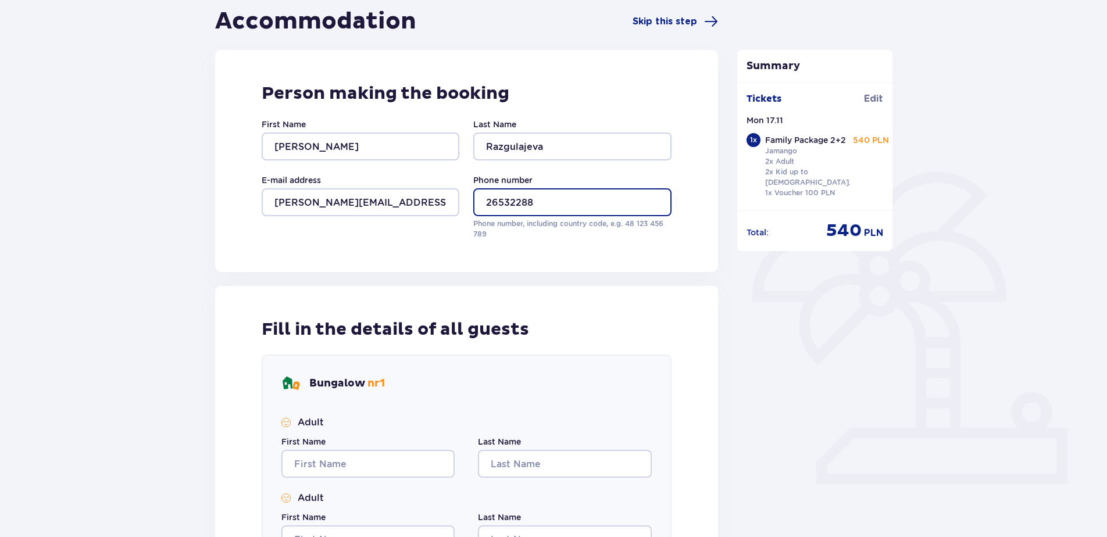
click at [489, 198] on input "26532288" at bounding box center [572, 202] width 198 height 28
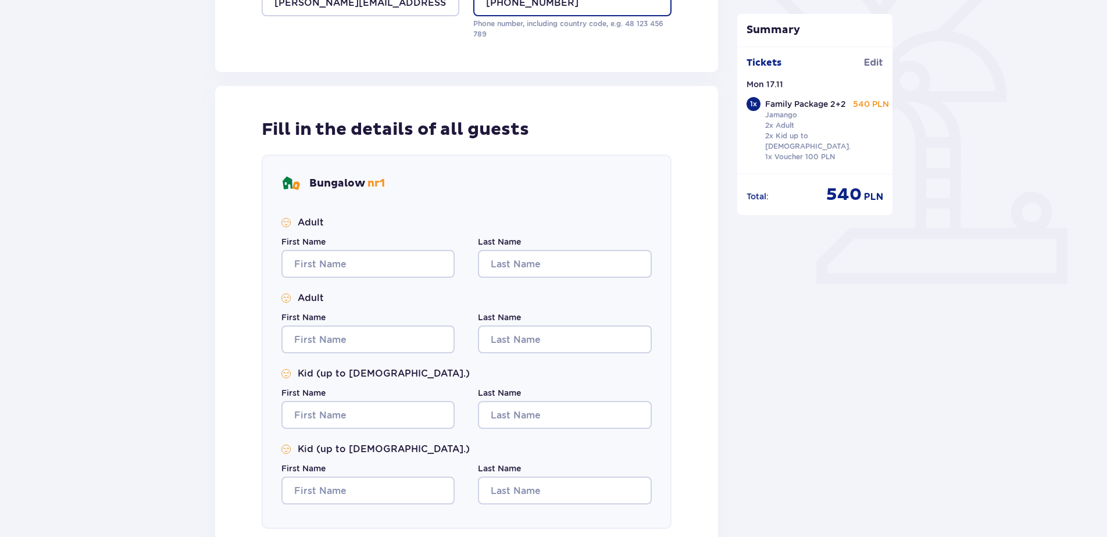
scroll to position [465, 0]
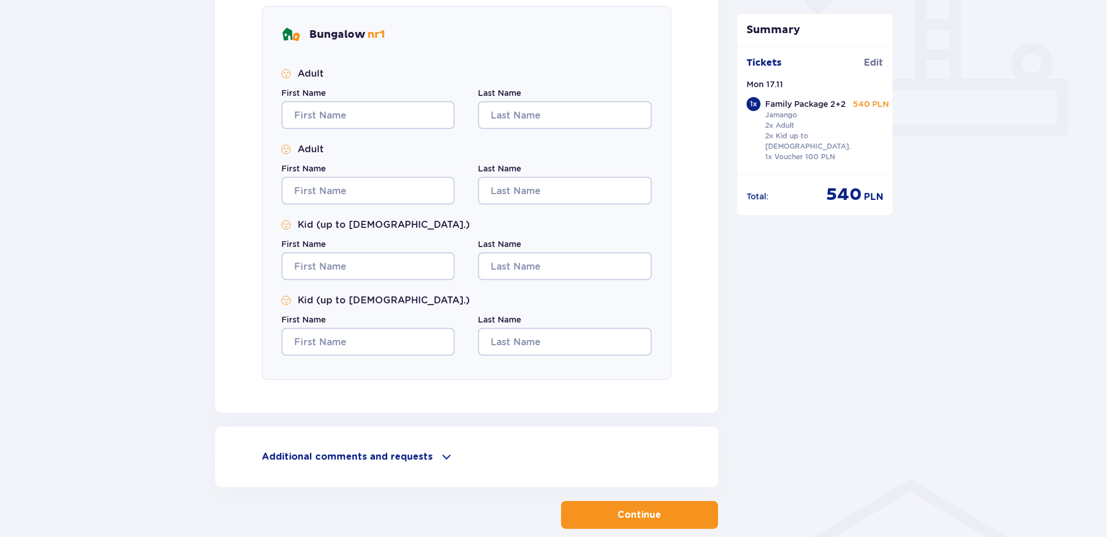
type input "+37126532288"
click at [367, 101] on input "First Name" at bounding box center [367, 115] width 173 height 28
type input "Kristina"
type input "Razgulajeva"
type input "Kristina"
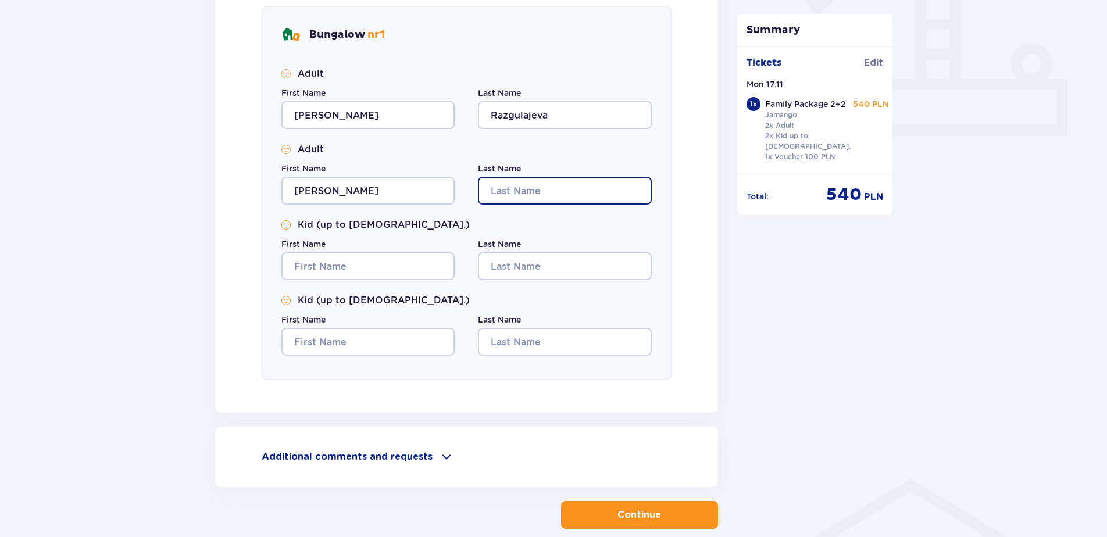
type input "Razgulajeva"
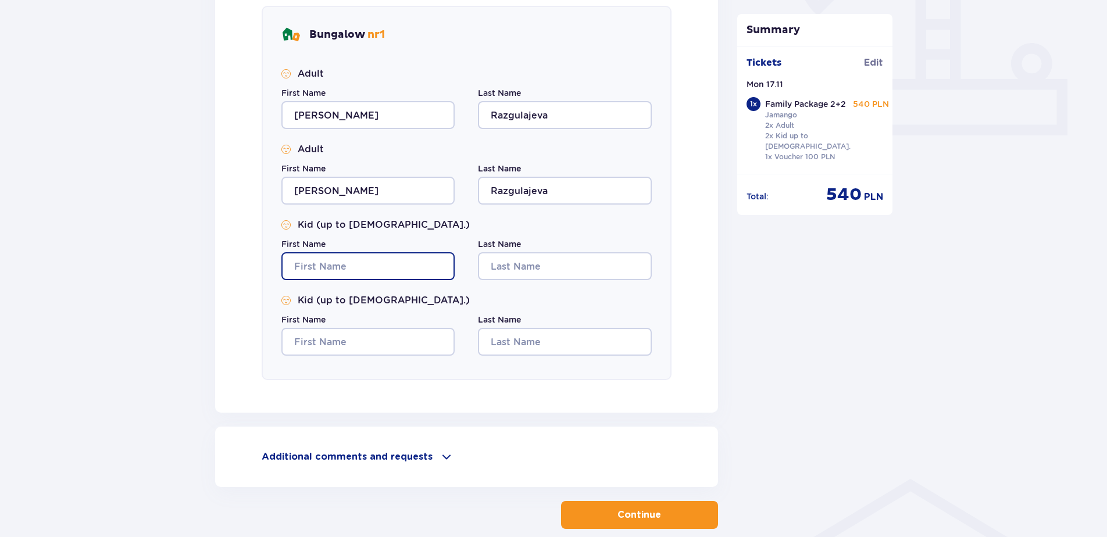
type input "Kristina"
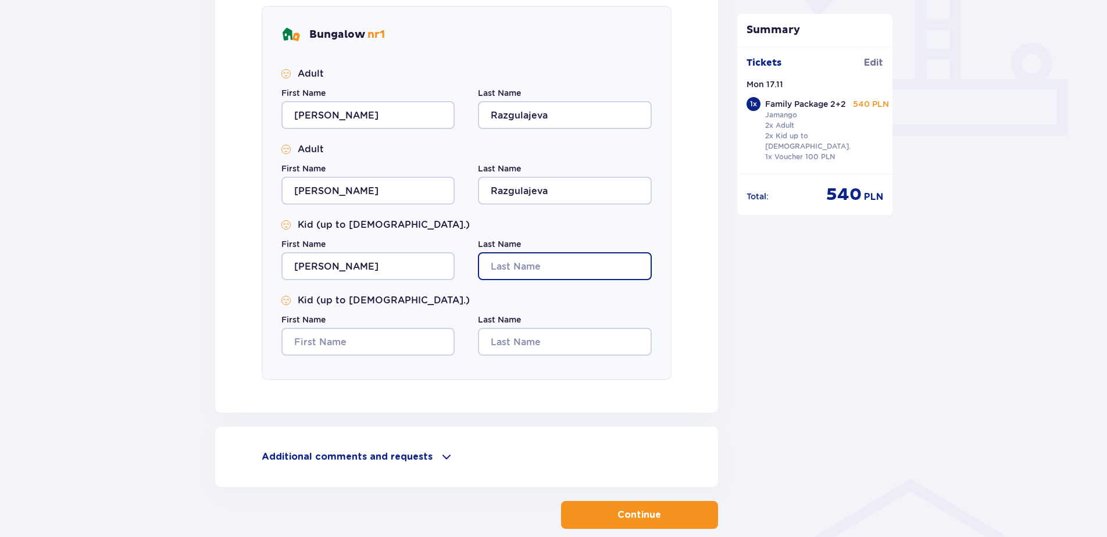
type input "Razgulajeva"
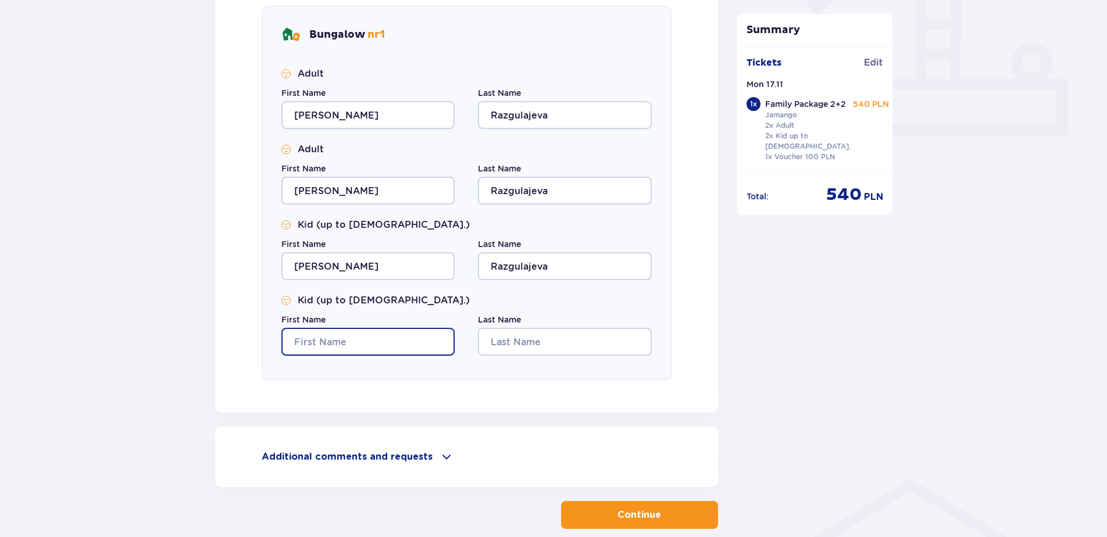
type input "Kristina"
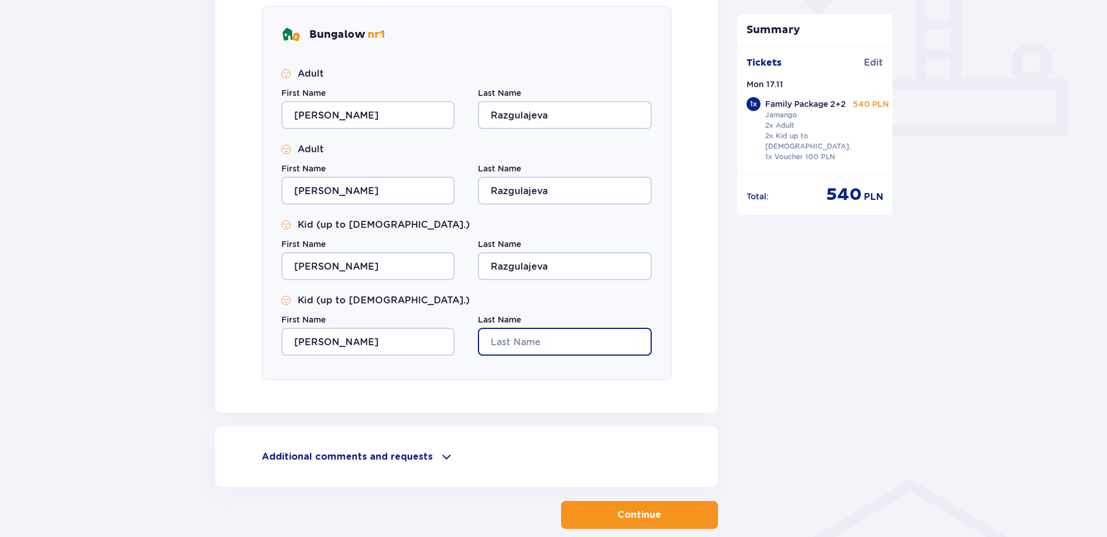
type input "Razgulajeva"
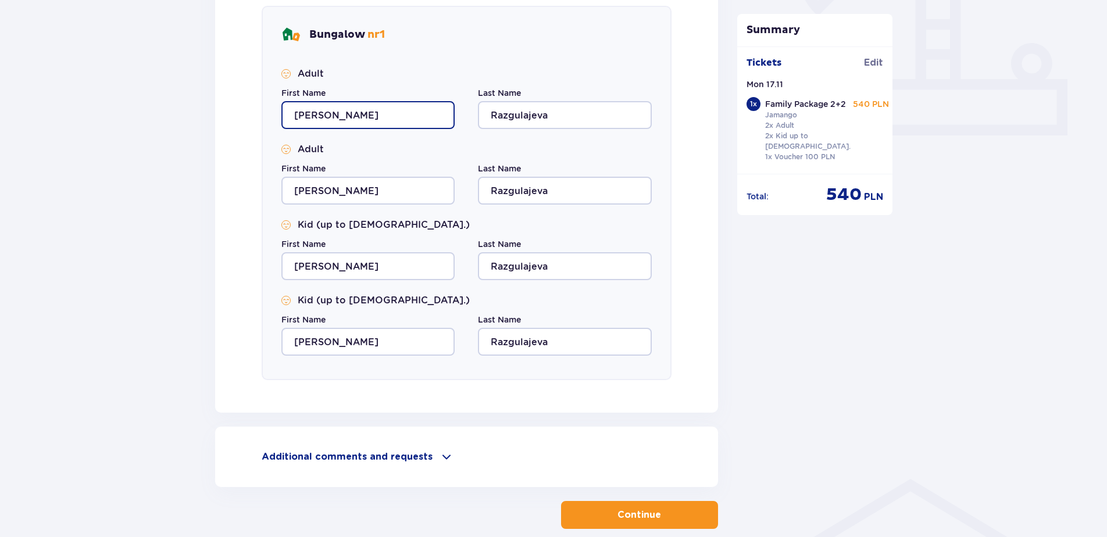
scroll to position [527, 0]
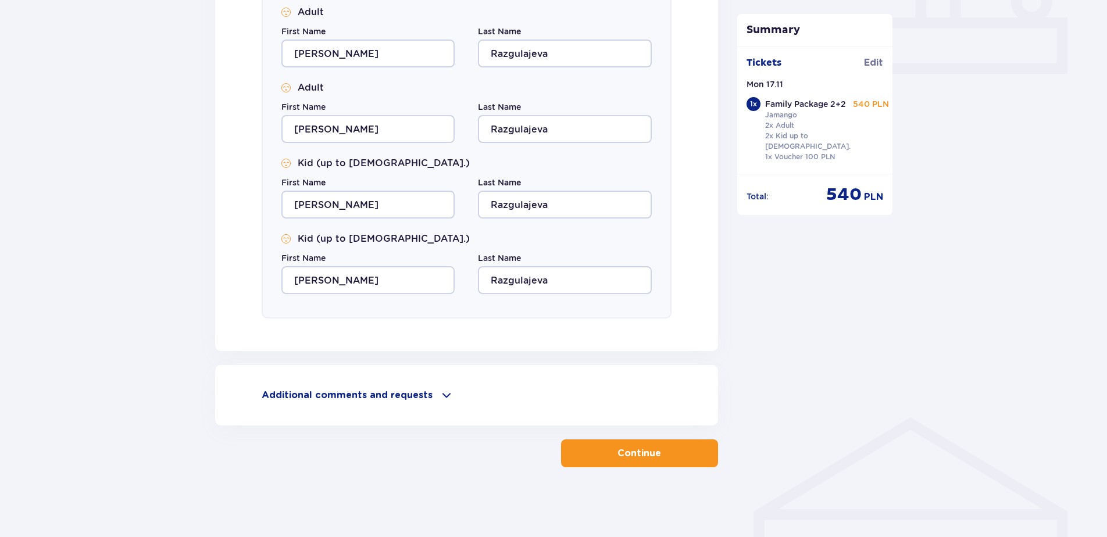
click at [638, 444] on button "Continue" at bounding box center [639, 454] width 157 height 28
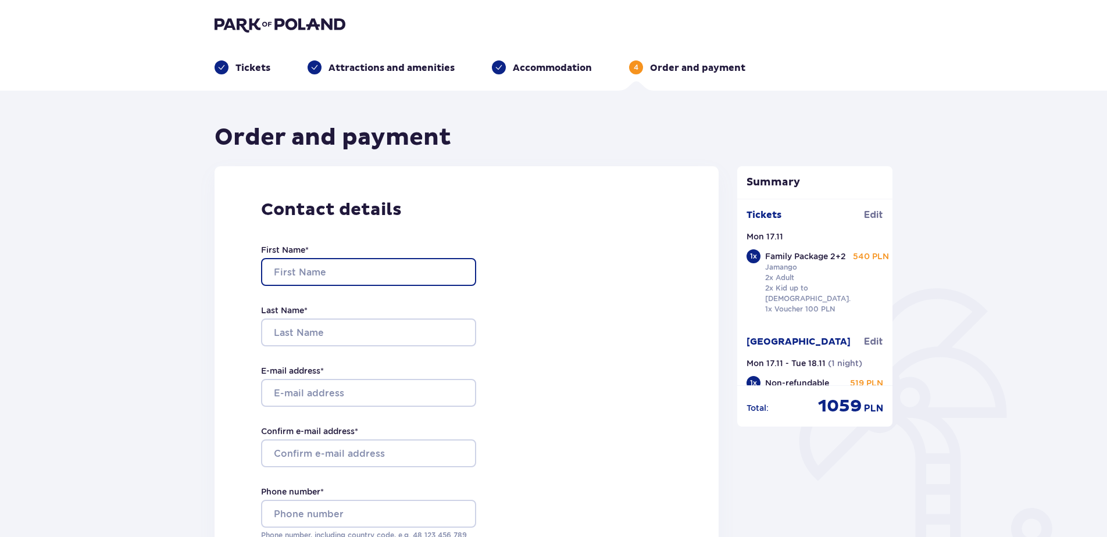
click at [362, 281] on input "First Name *" at bounding box center [368, 272] width 215 height 28
type input "Kristina"
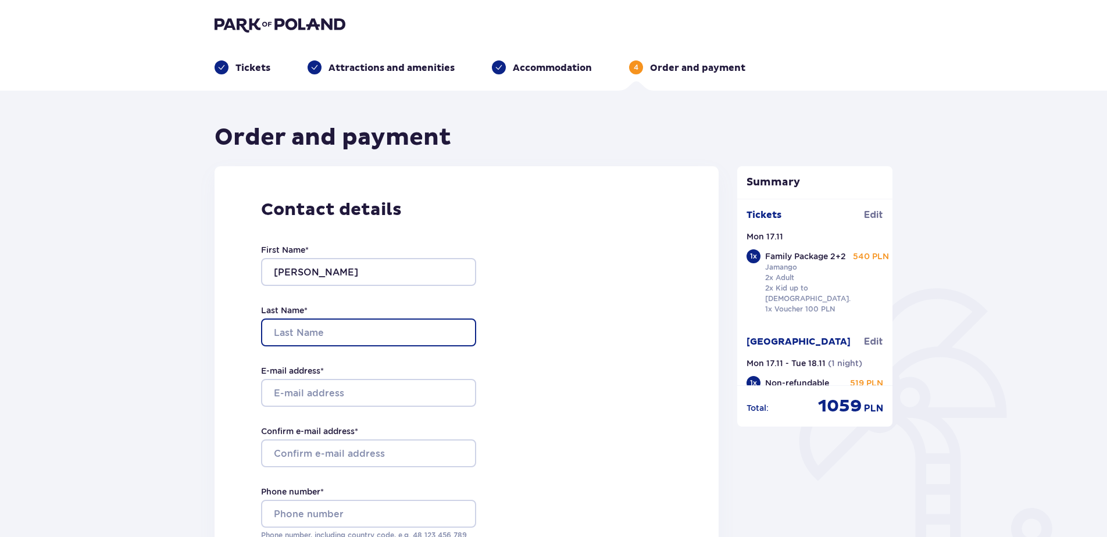
type input "Razgulajeva"
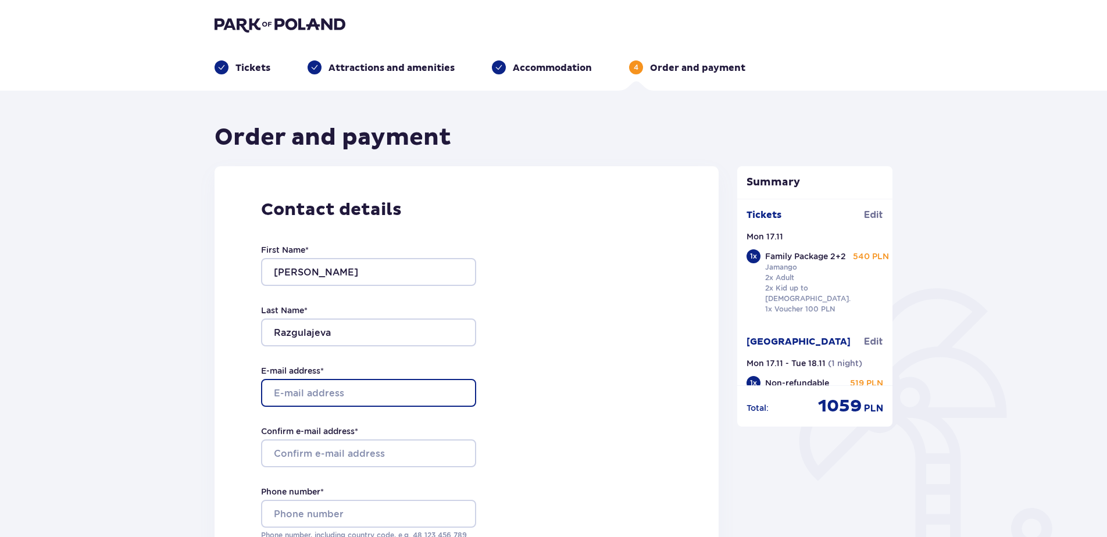
type input "kristina.razgulajeva@jas.com"
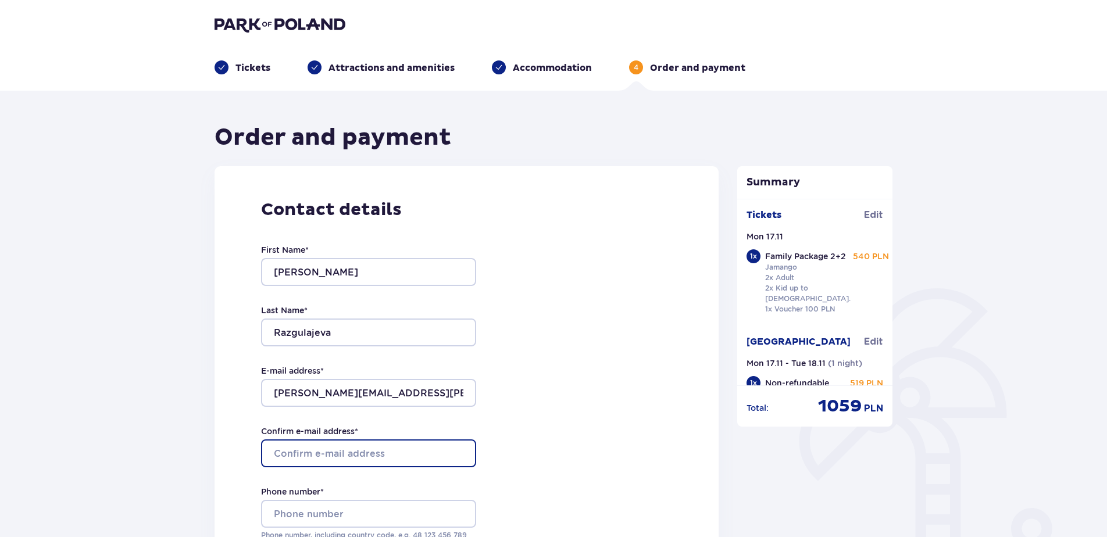
type input "kristina.razgulajeva@jas.com"
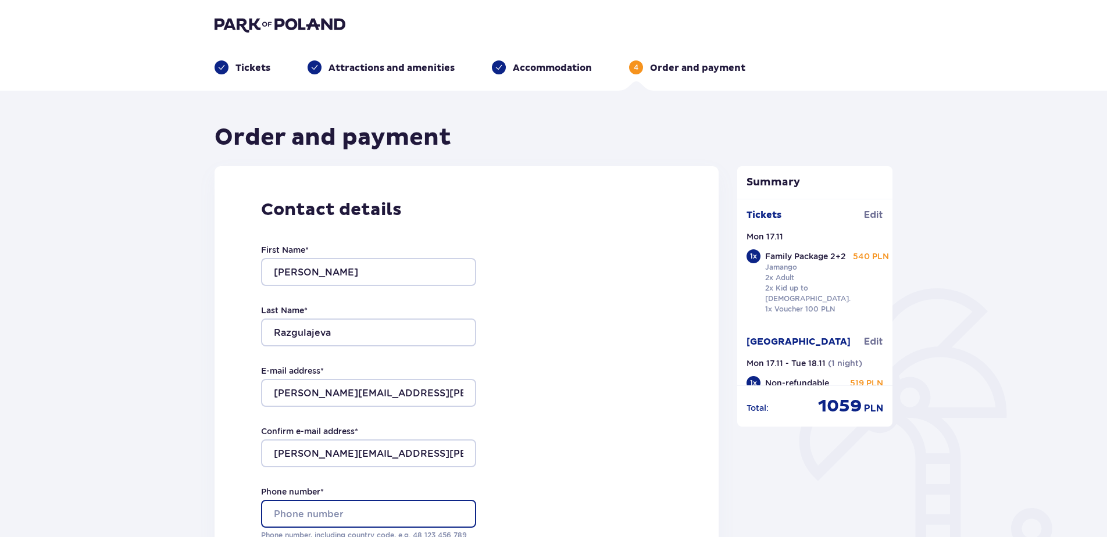
type input "+37126532288"
click at [242, 19] on img at bounding box center [280, 24] width 131 height 16
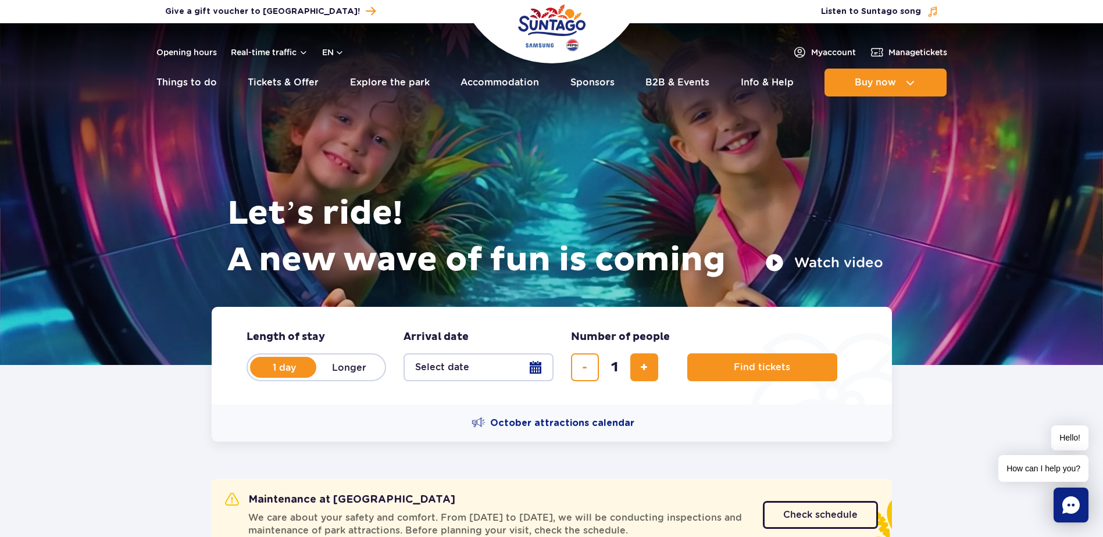
click at [444, 371] on button "Select date" at bounding box center [478, 367] width 150 height 28
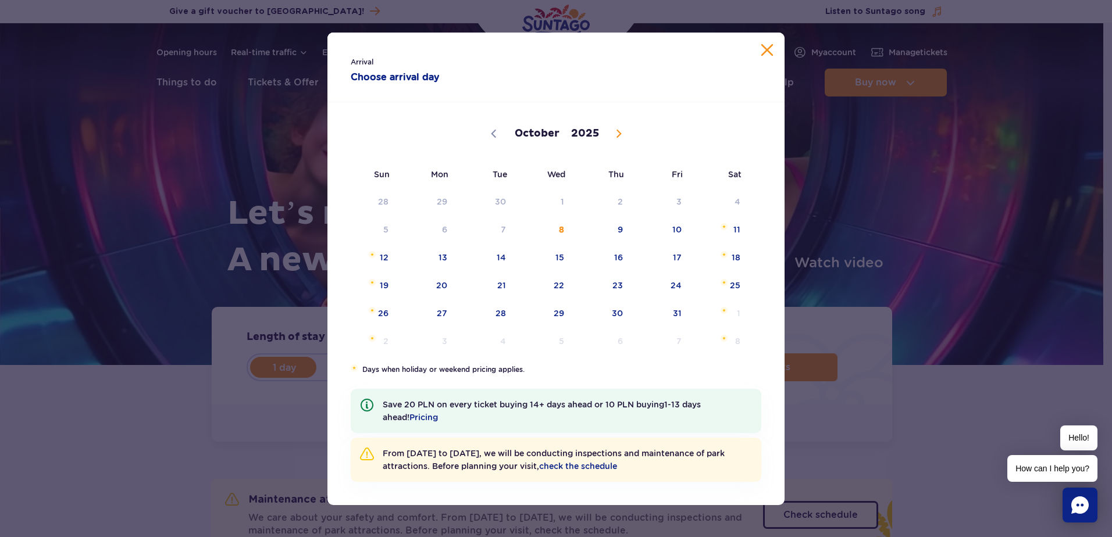
click at [616, 130] on icon at bounding box center [619, 134] width 8 height 8
select select "10"
click at [434, 284] on span "17" at bounding box center [427, 285] width 59 height 27
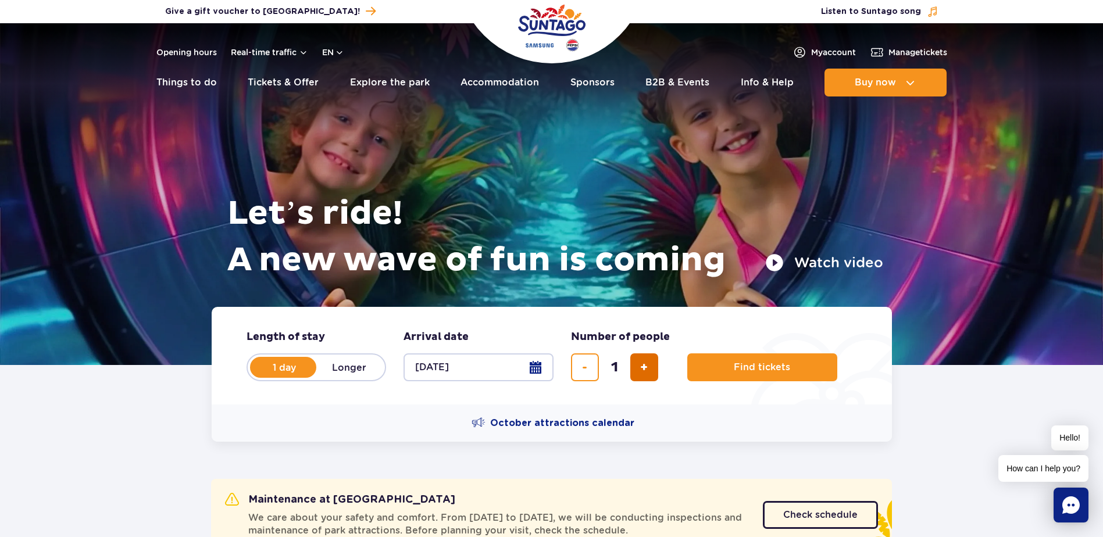
click at [641, 367] on span "add ticket" at bounding box center [644, 367] width 8 height 0
type input "4"
click at [733, 365] on span "Find tickets" at bounding box center [757, 367] width 56 height 10
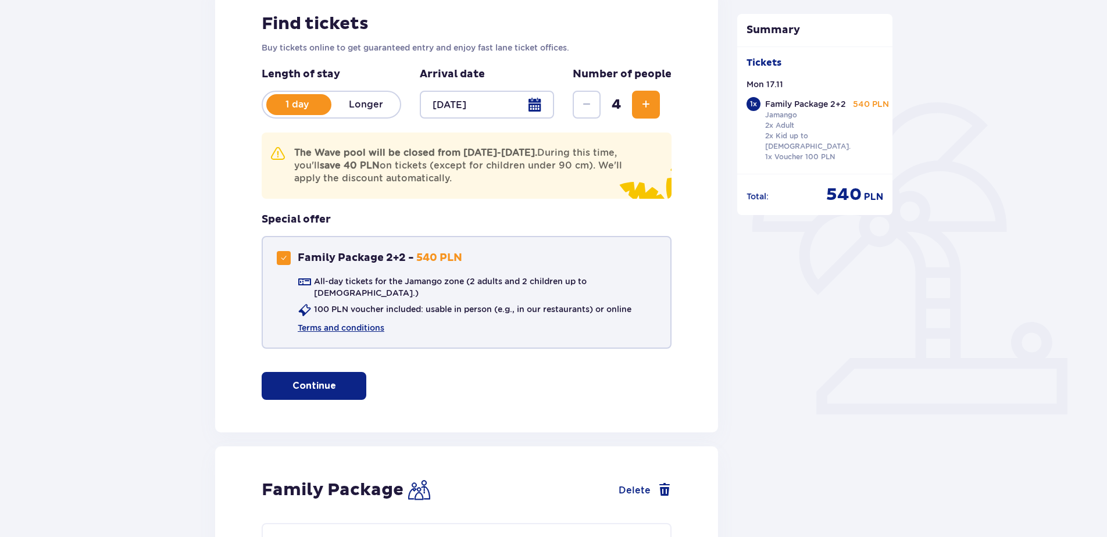
scroll to position [233, 0]
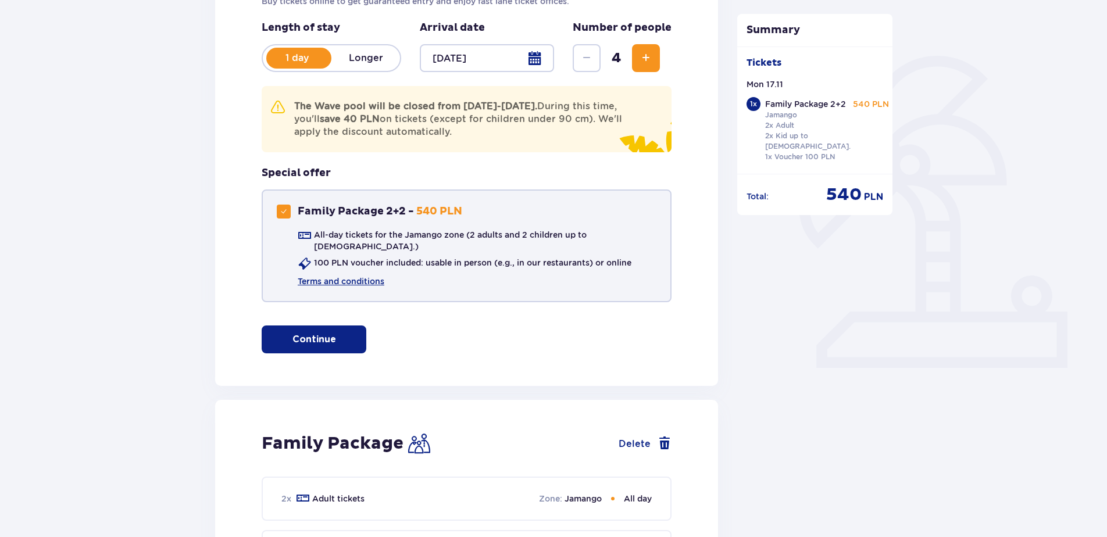
click at [285, 217] on div "Family Package 2+2" at bounding box center [284, 212] width 14 height 14
checkbox input "false"
click at [313, 333] on p "Continue" at bounding box center [314, 339] width 44 height 13
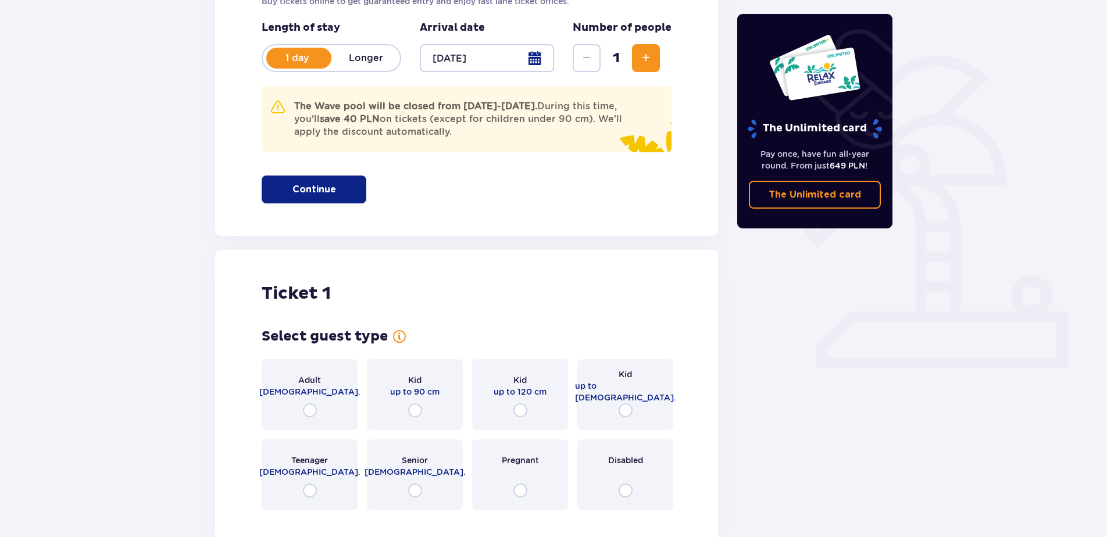
click at [645, 53] on span "Increase" at bounding box center [646, 58] width 14 height 14
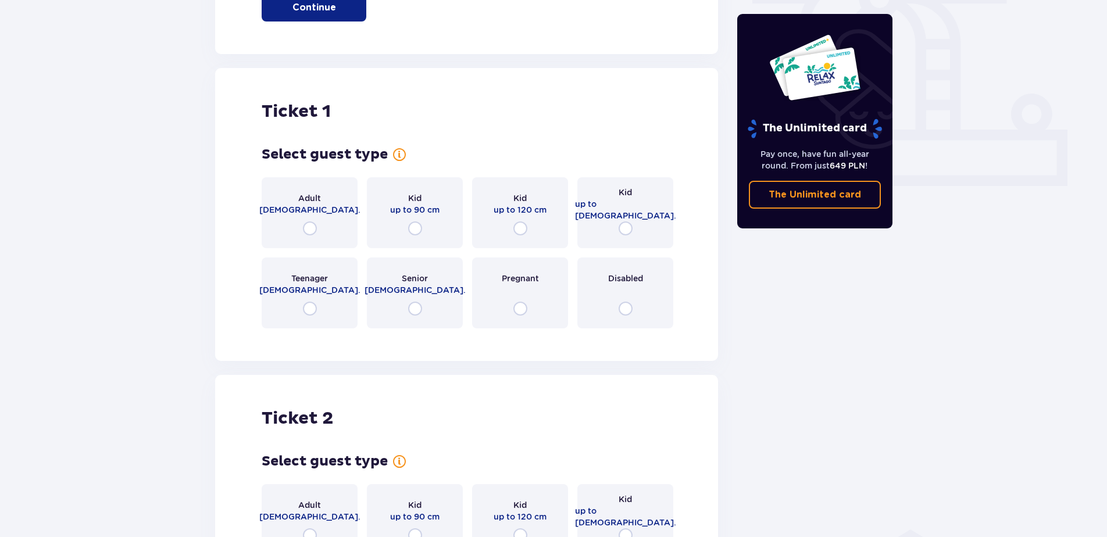
click at [646, 53] on div "Tickets Skip this step Find tickets Buy tickets online to get guaranteed entry …" at bounding box center [466, 216] width 503 height 1015
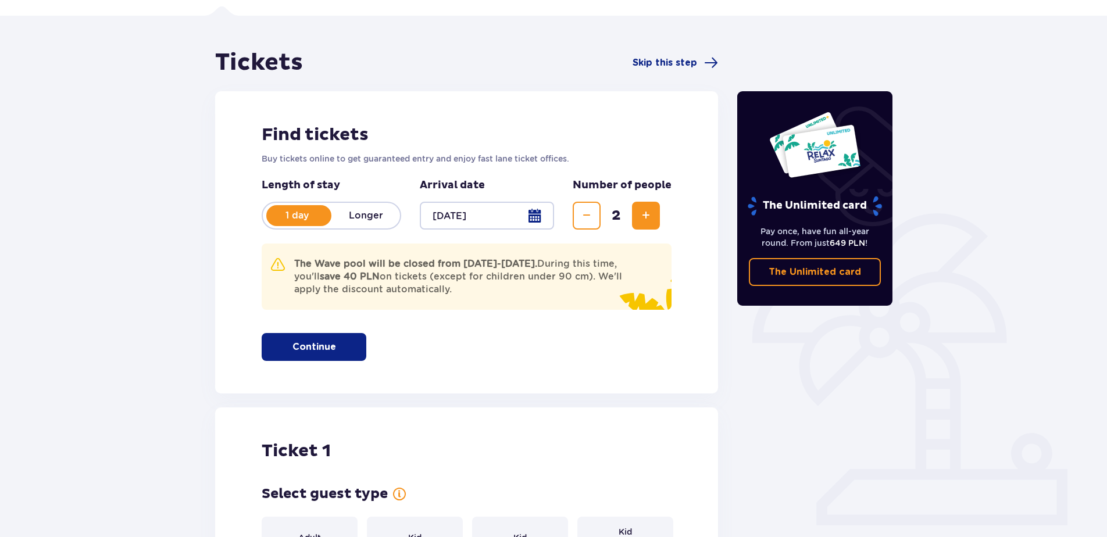
click at [639, 158] on div "Find tickets Buy tickets online to get guaranteed entry and enjoy fast lane tic…" at bounding box center [466, 242] width 503 height 302
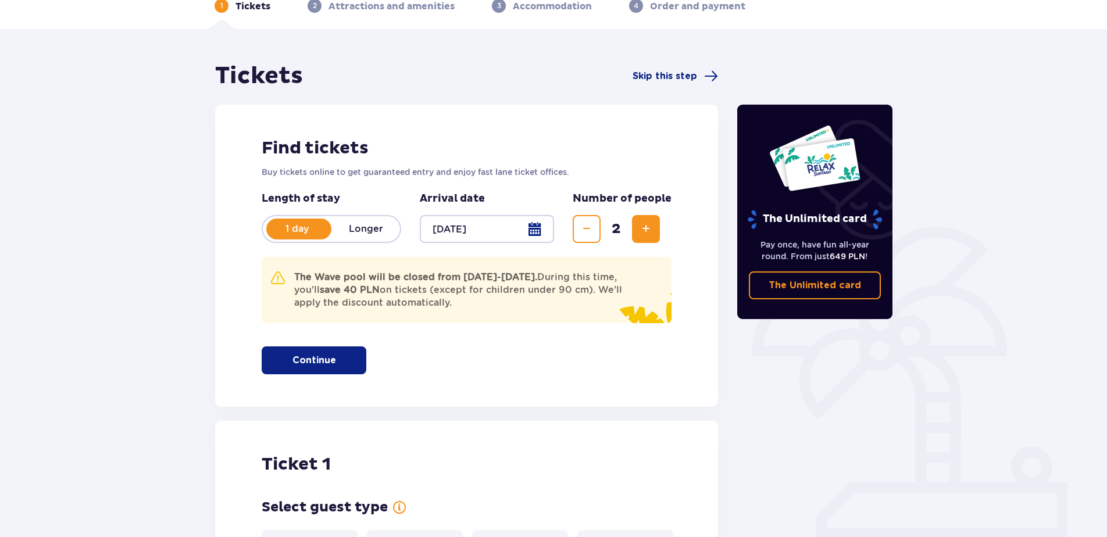
click at [646, 225] on span "Increase" at bounding box center [646, 229] width 14 height 14
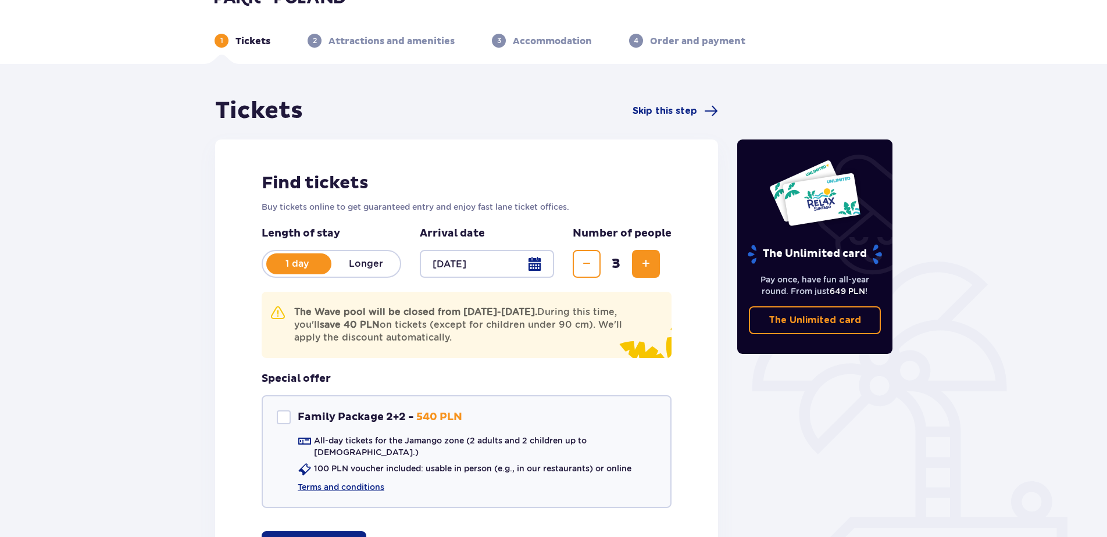
click at [640, 263] on button "Increase" at bounding box center [646, 264] width 28 height 28
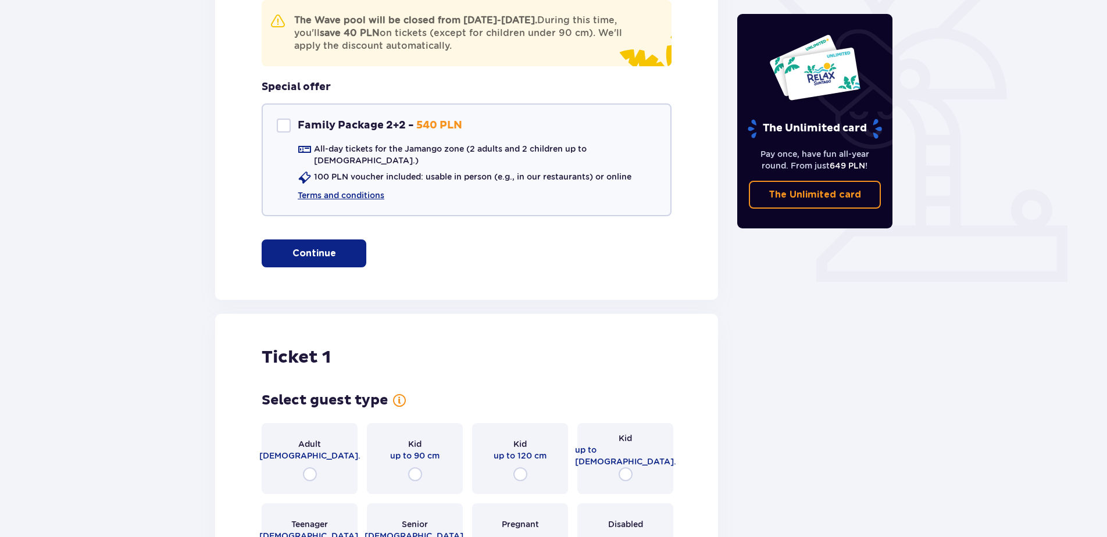
click at [303, 467] on input "radio" at bounding box center [310, 474] width 14 height 14
radio input "true"
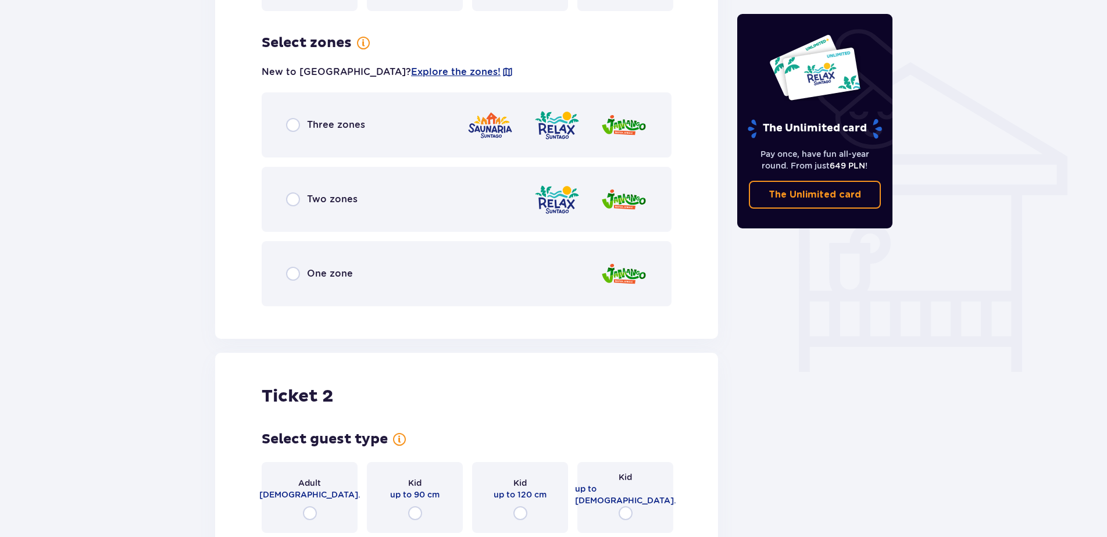
scroll to position [893, 0]
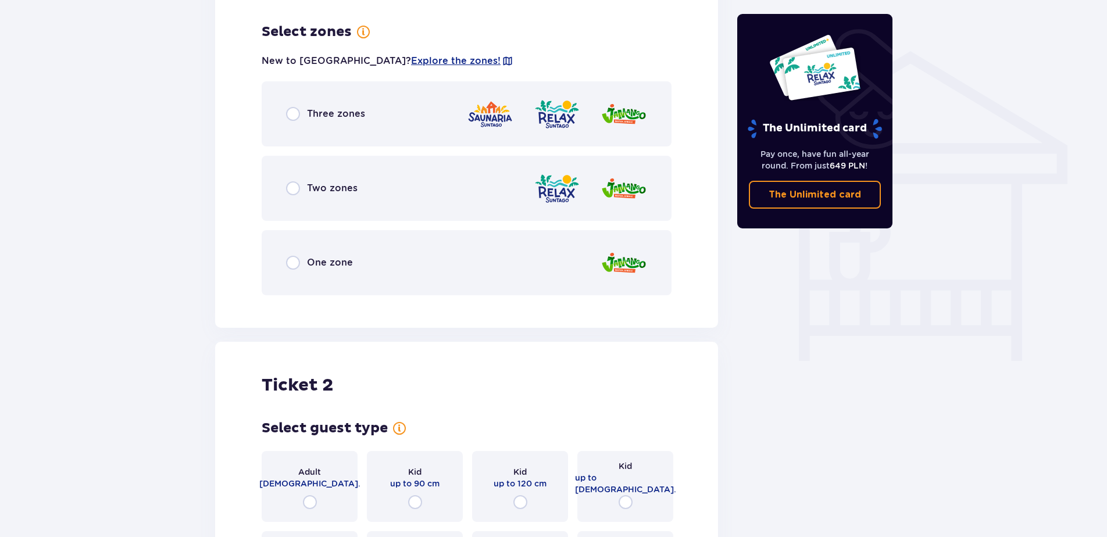
click at [318, 108] on span "Three zones" at bounding box center [336, 114] width 58 height 13
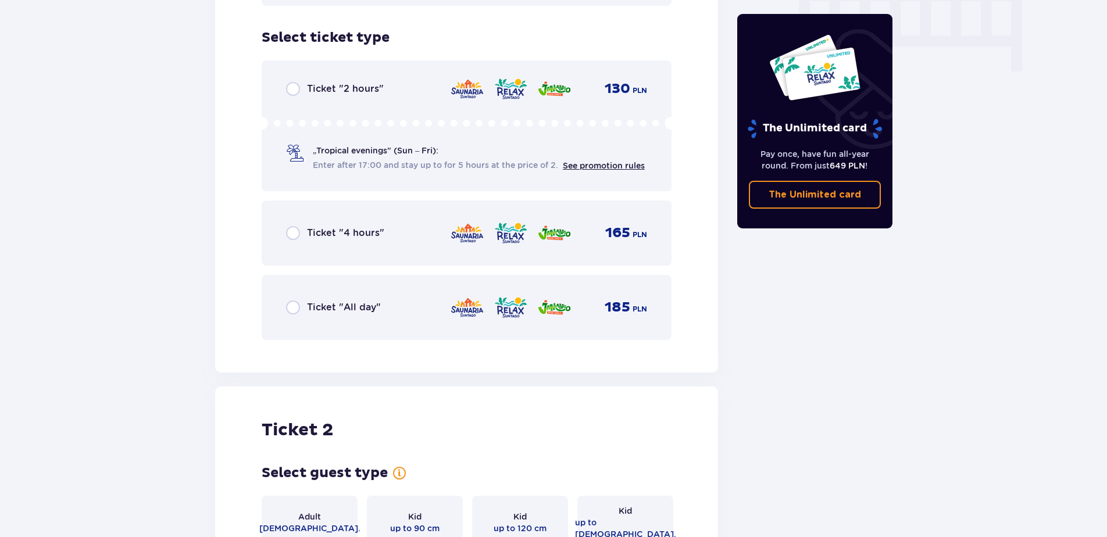
scroll to position [1188, 0]
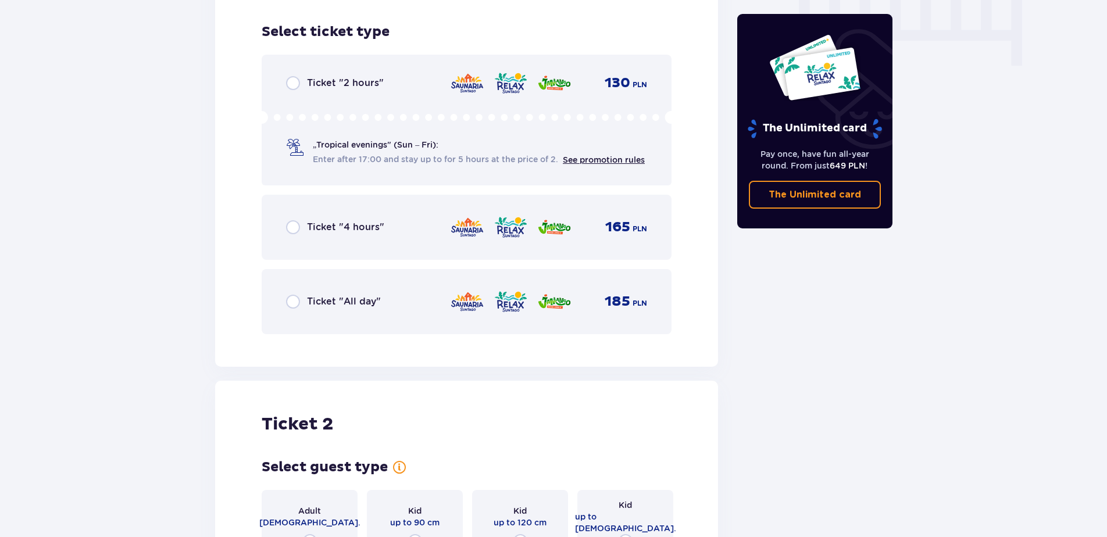
click at [328, 295] on span "Ticket "All day"" at bounding box center [344, 301] width 74 height 13
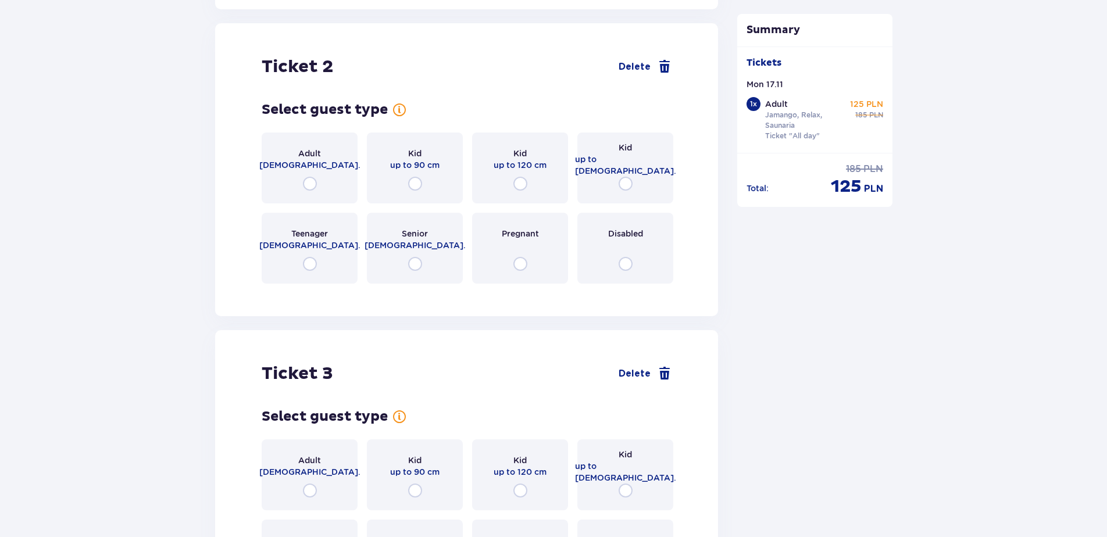
click at [313, 177] on input "radio" at bounding box center [310, 184] width 14 height 14
radio input "true"
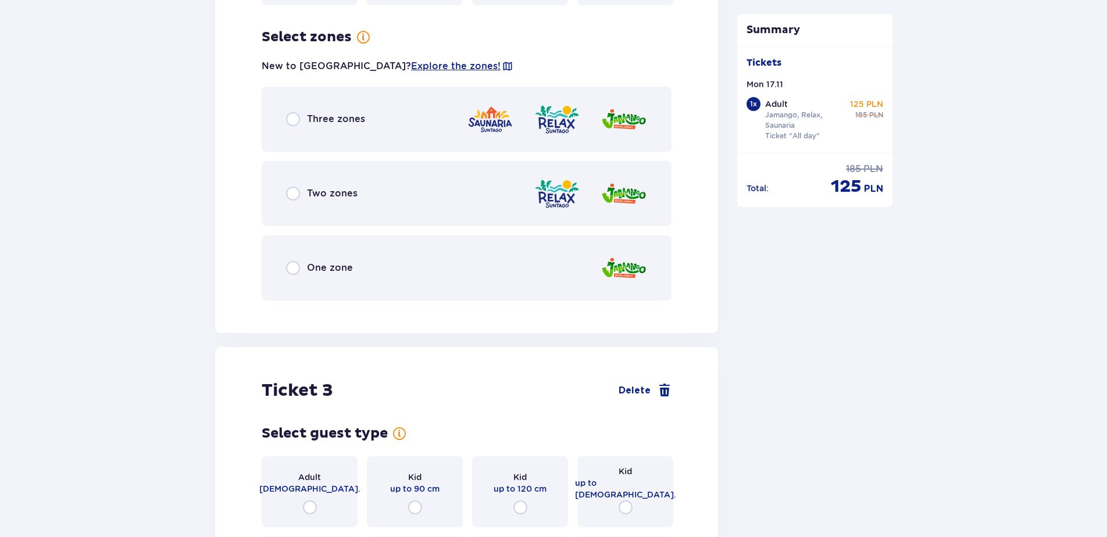
scroll to position [1830, 0]
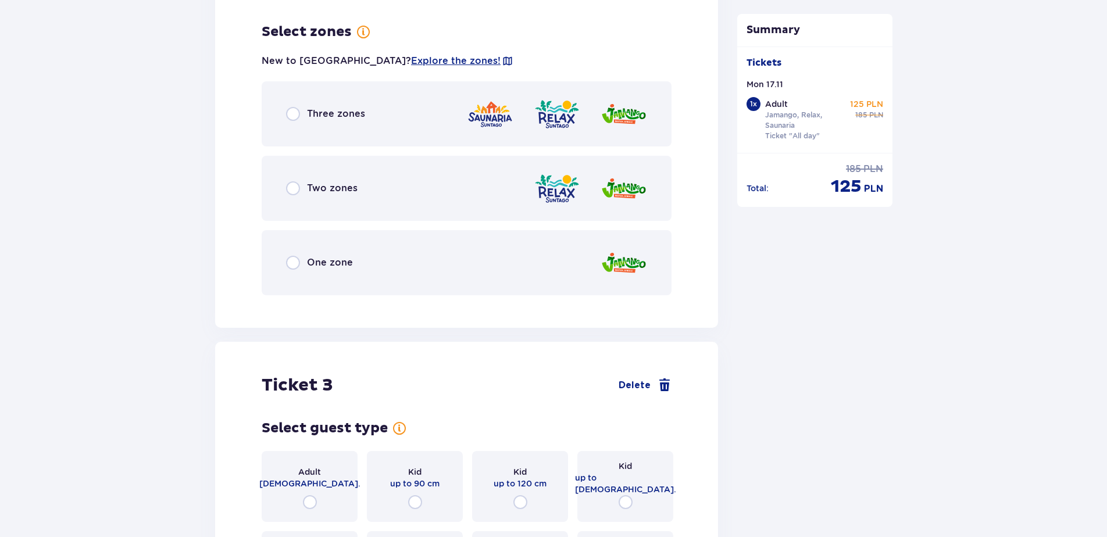
click at [326, 108] on span "Three zones" at bounding box center [336, 114] width 58 height 13
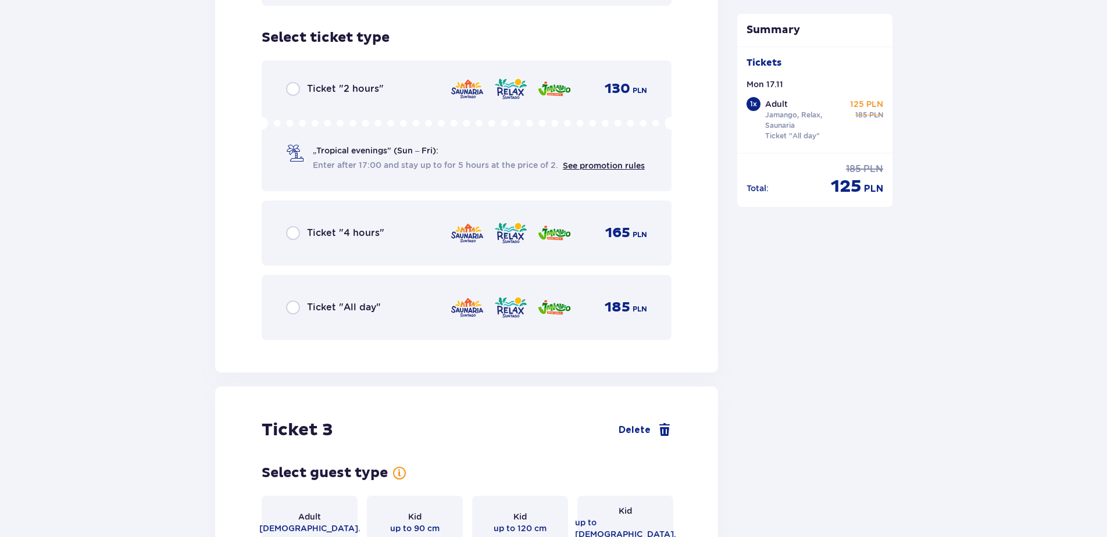
scroll to position [2125, 0]
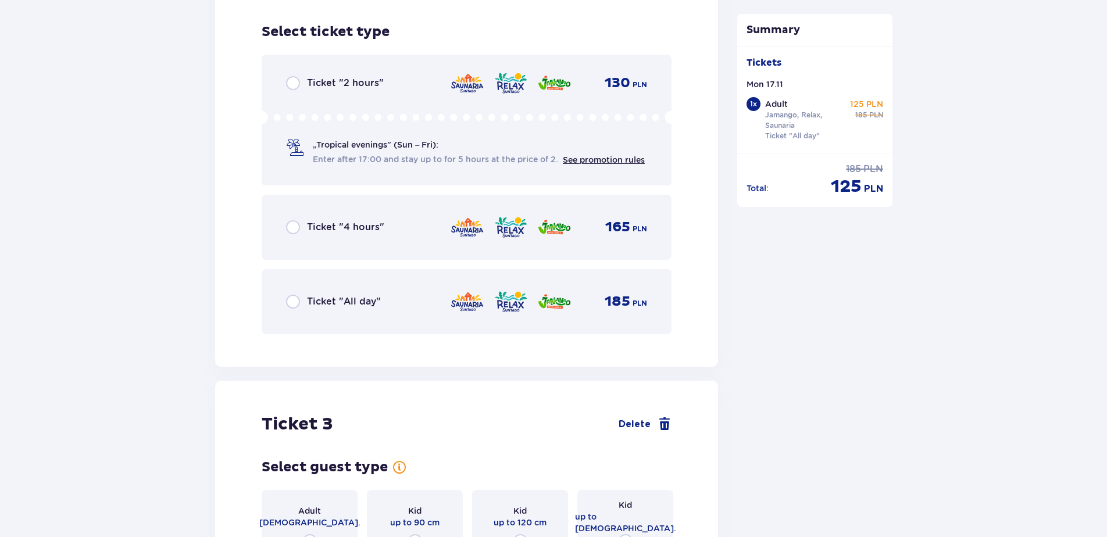
click at [333, 299] on div "Ticket "All day"" at bounding box center [333, 302] width 95 height 14
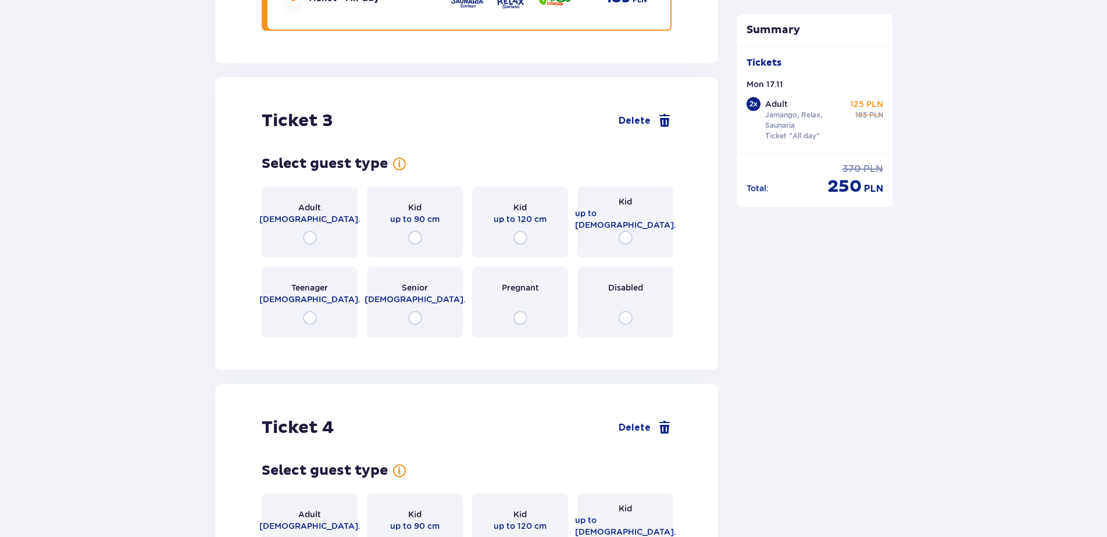
scroll to position [2482, 0]
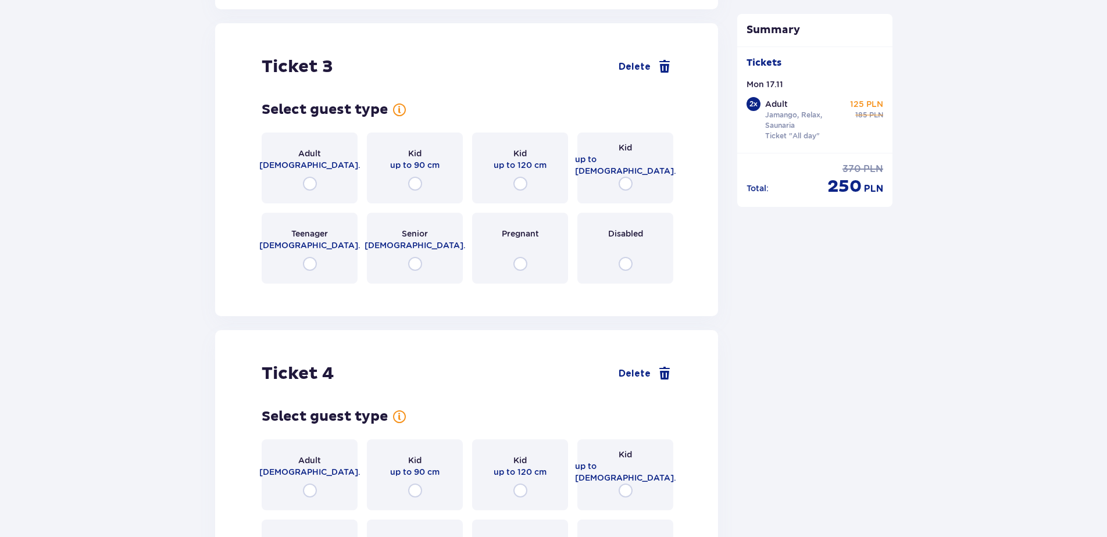
click at [630, 177] on input "radio" at bounding box center [626, 184] width 14 height 14
radio input "true"
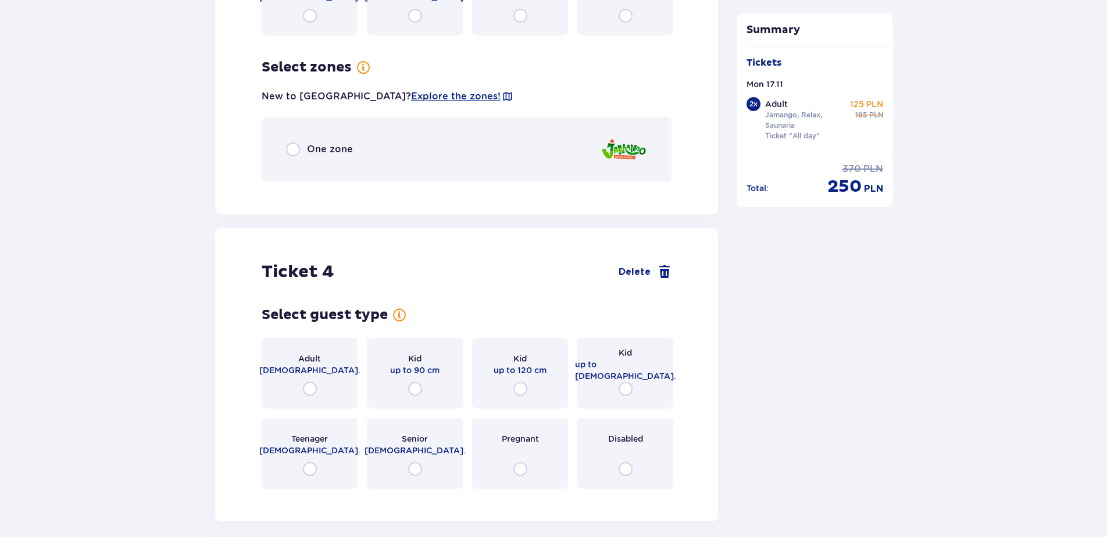
scroll to position [2766, 0]
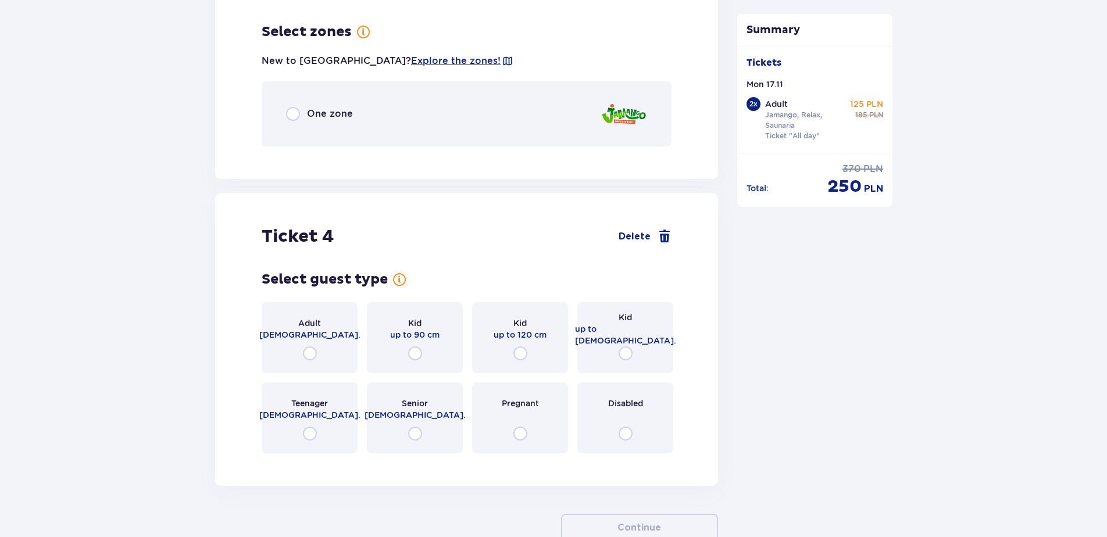
click at [342, 109] on span "One zone" at bounding box center [330, 114] width 46 height 13
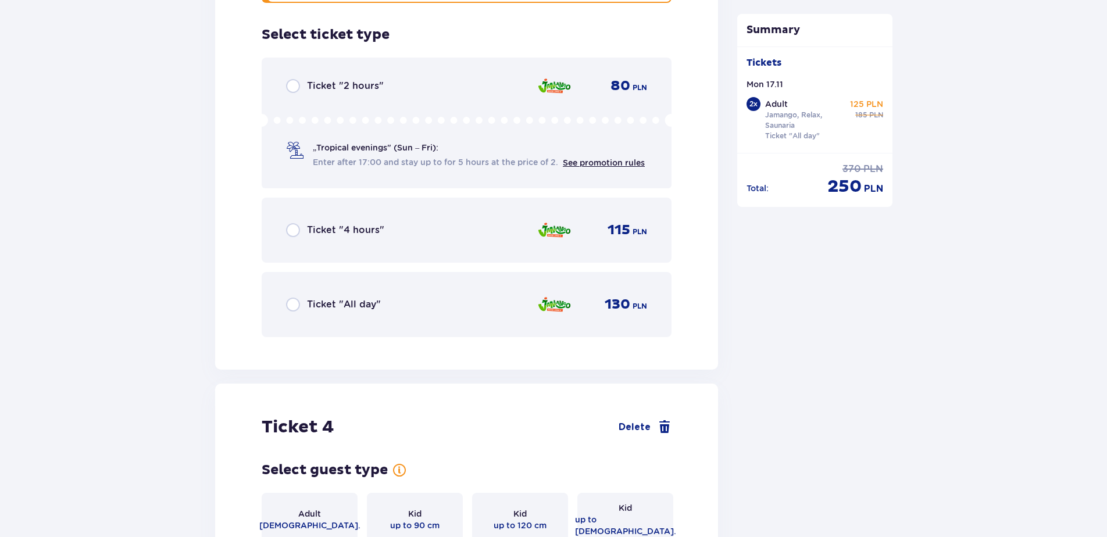
scroll to position [2913, 0]
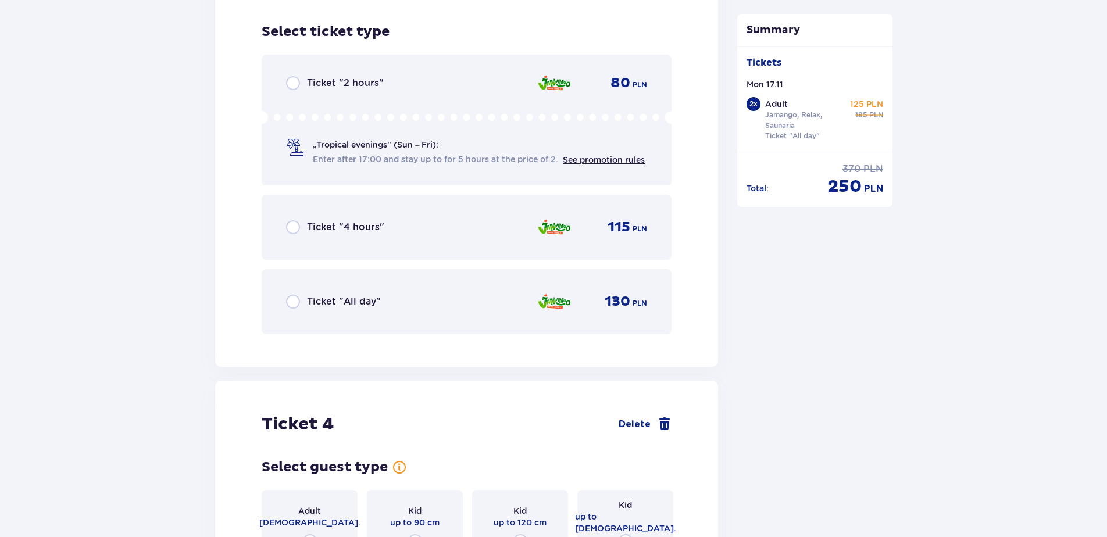
click at [352, 295] on span "Ticket "All day"" at bounding box center [344, 301] width 74 height 13
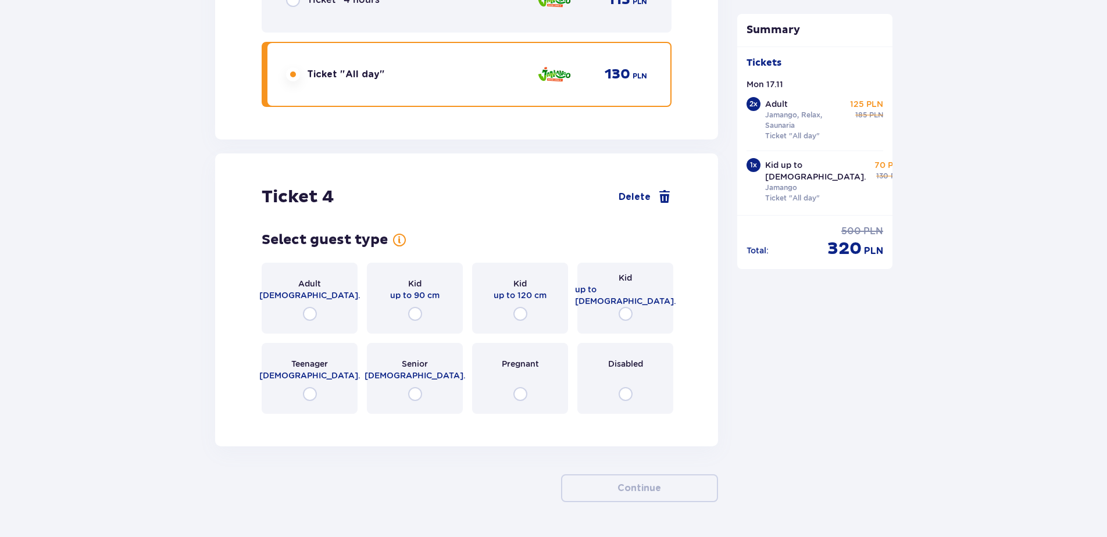
scroll to position [3166, 0]
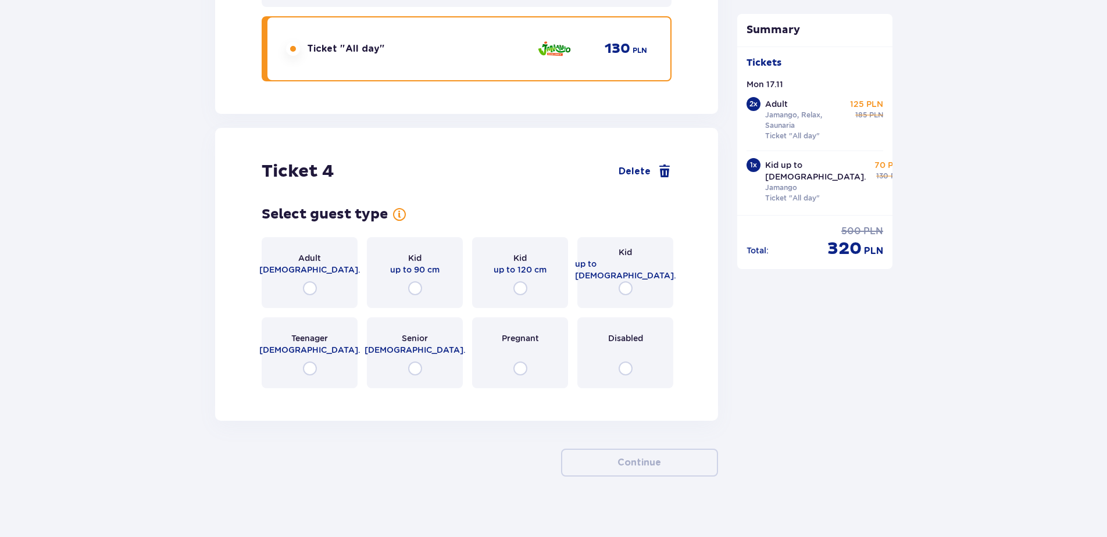
click at [633, 278] on div "Kid up to [DEMOGRAPHIC_DATA]." at bounding box center [625, 272] width 96 height 71
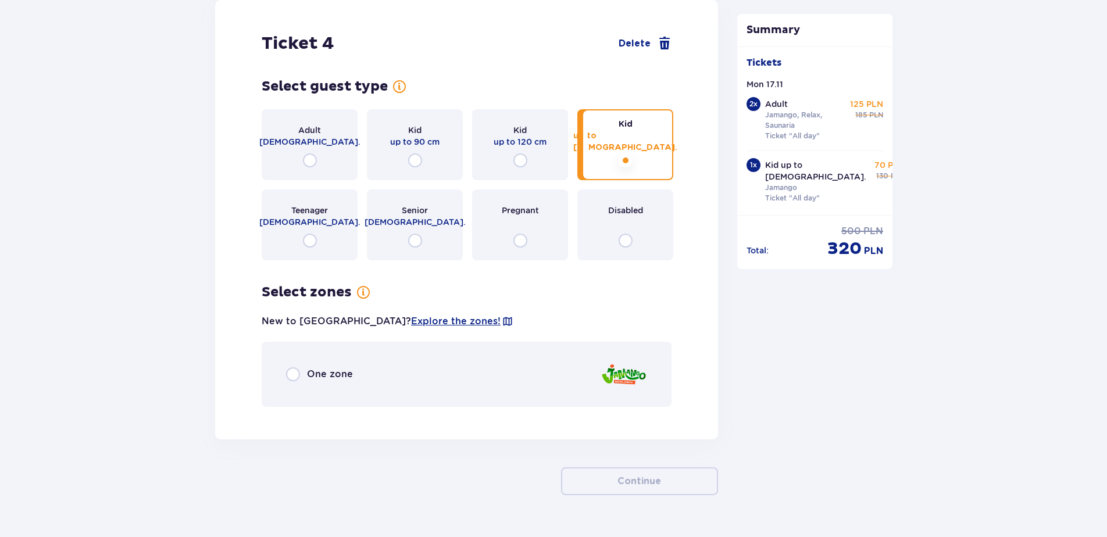
scroll to position [3312, 0]
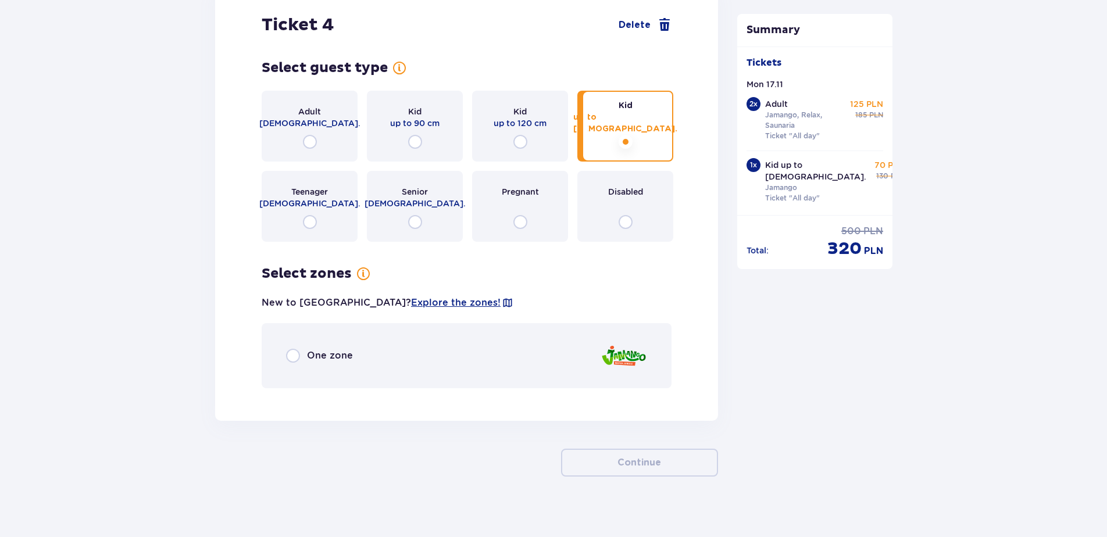
click at [338, 357] on div "One zone" at bounding box center [467, 355] width 410 height 65
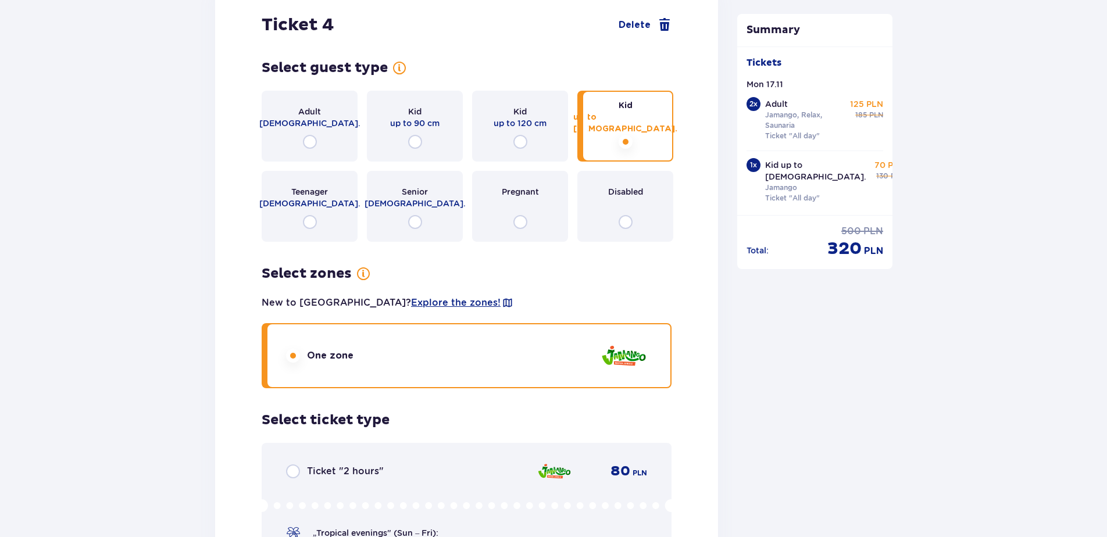
click at [338, 351] on div "Select guest type for ticket number 4 Adult 18 - 65 y.o. Kid up to 90 cm Kid up…" at bounding box center [467, 390] width 410 height 663
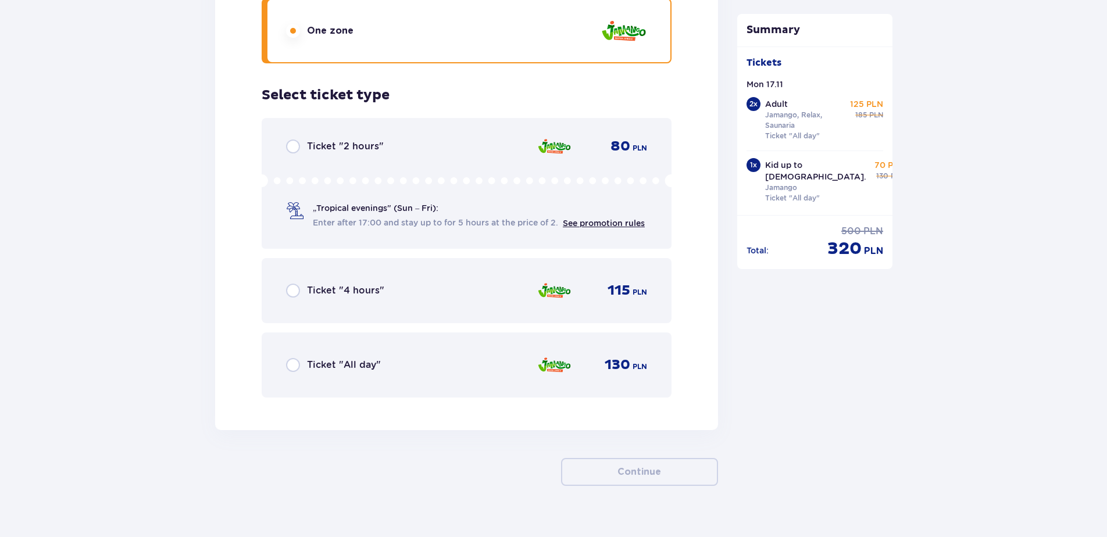
scroll to position [3646, 0]
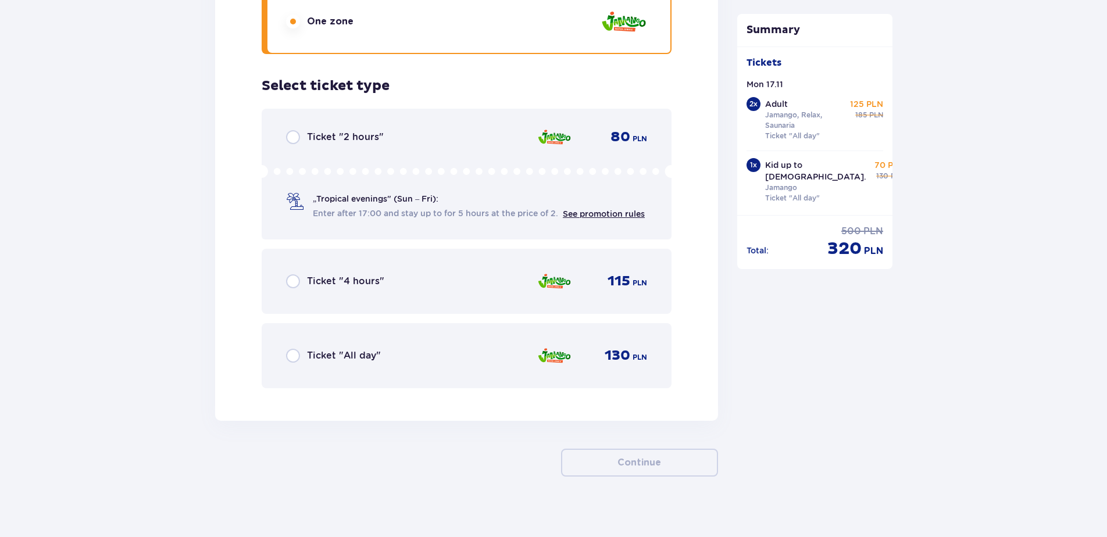
click at [344, 351] on span "Ticket "All day"" at bounding box center [344, 355] width 74 height 13
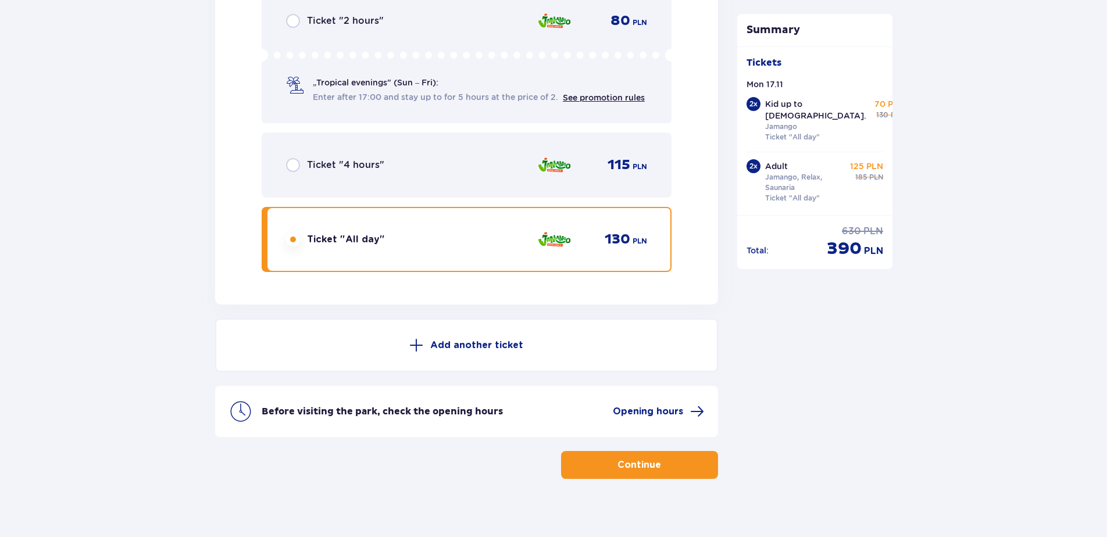
scroll to position [3765, 0]
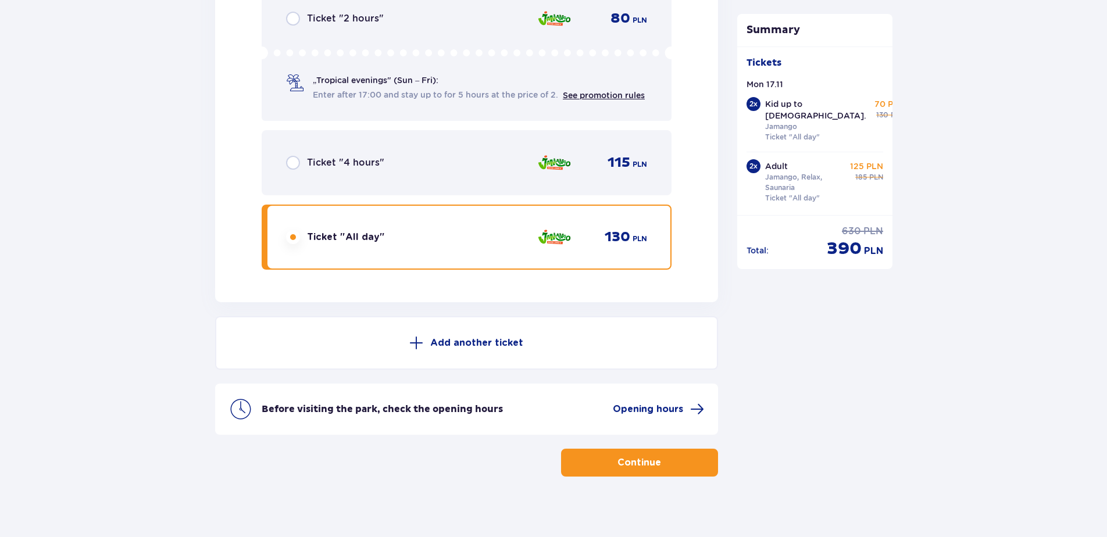
drag, startPoint x: 880, startPoint y: 358, endPoint x: 788, endPoint y: 426, distance: 114.6
click at [647, 459] on p "Continue" at bounding box center [639, 462] width 44 height 13
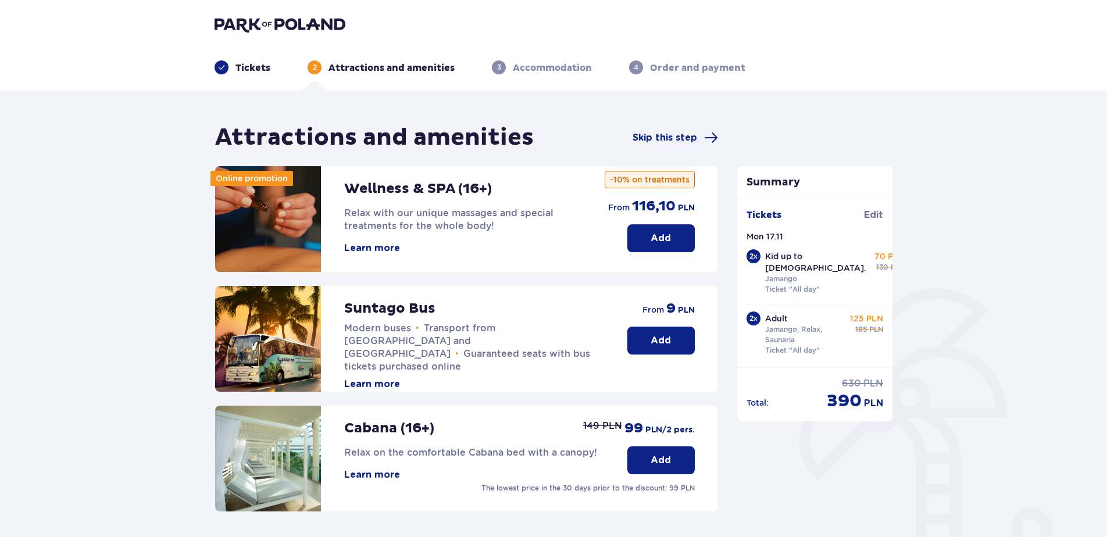
click at [672, 130] on div "Attractions and amenities Skip this step" at bounding box center [466, 137] width 503 height 29
click at [678, 135] on span "Skip this step" at bounding box center [665, 137] width 65 height 13
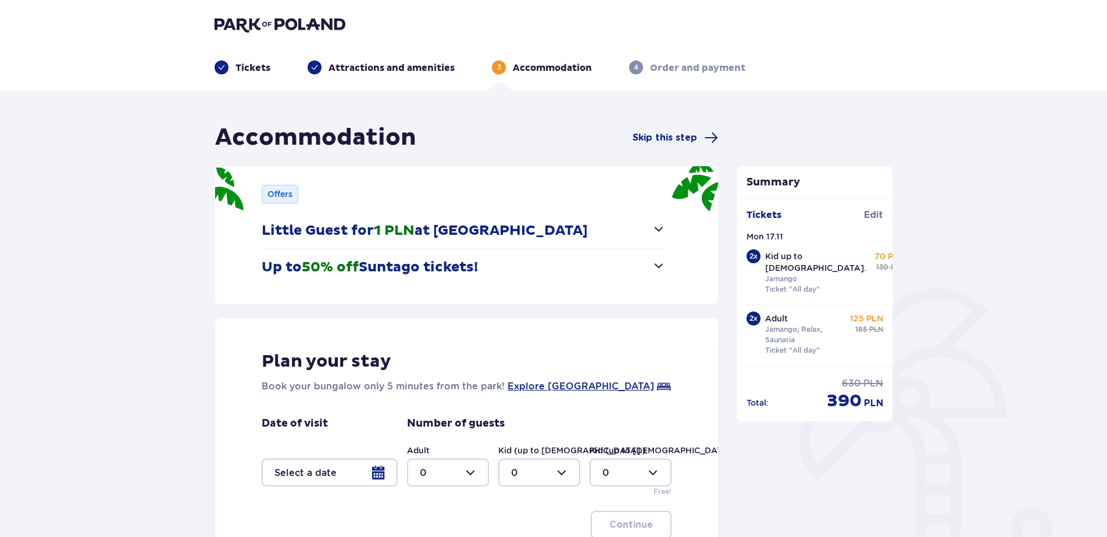
click at [383, 466] on div at bounding box center [330, 473] width 136 height 28
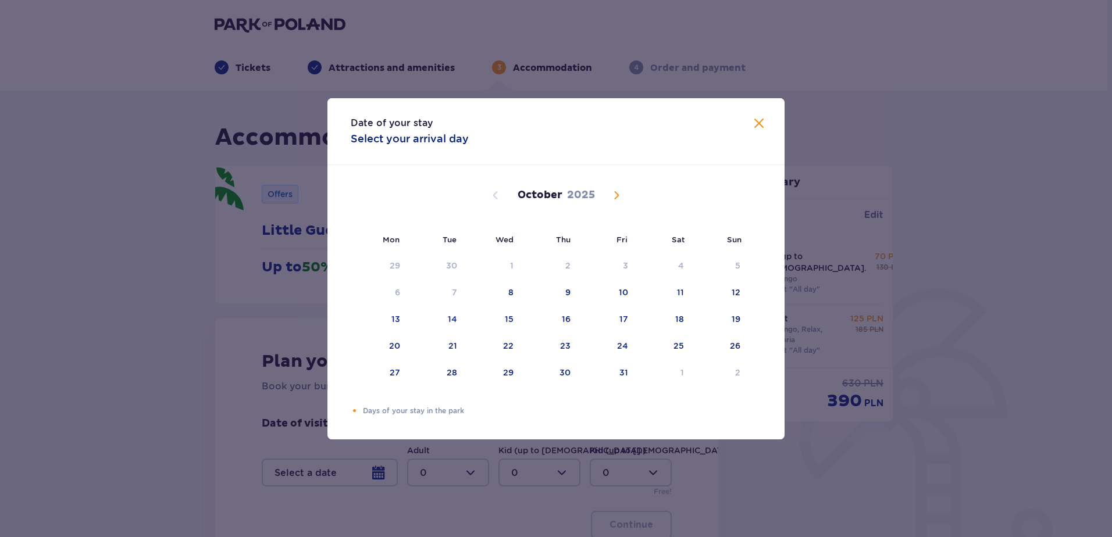
click at [617, 190] on span "Next month" at bounding box center [616, 195] width 14 height 14
click at [398, 348] on div "17" at bounding box center [395, 346] width 9 height 12
click at [435, 345] on div "18" at bounding box center [436, 347] width 56 height 26
type input "17.11.25 - 18.11.25"
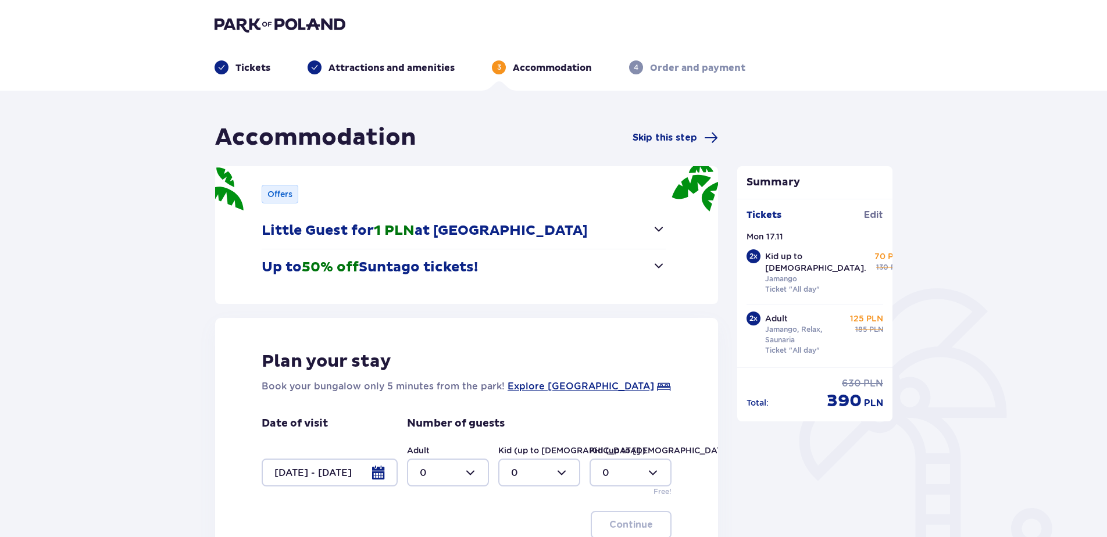
click at [463, 467] on div at bounding box center [448, 473] width 82 height 28
click at [439, 409] on div "2" at bounding box center [448, 408] width 56 height 13
type input "2"
click at [526, 468] on div at bounding box center [539, 473] width 82 height 28
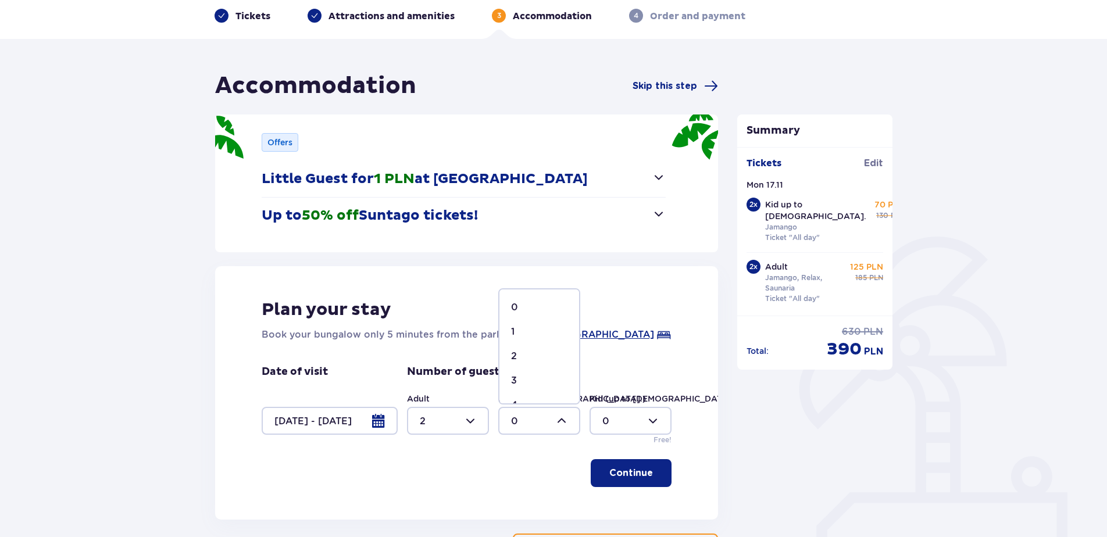
scroll to position [116, 0]
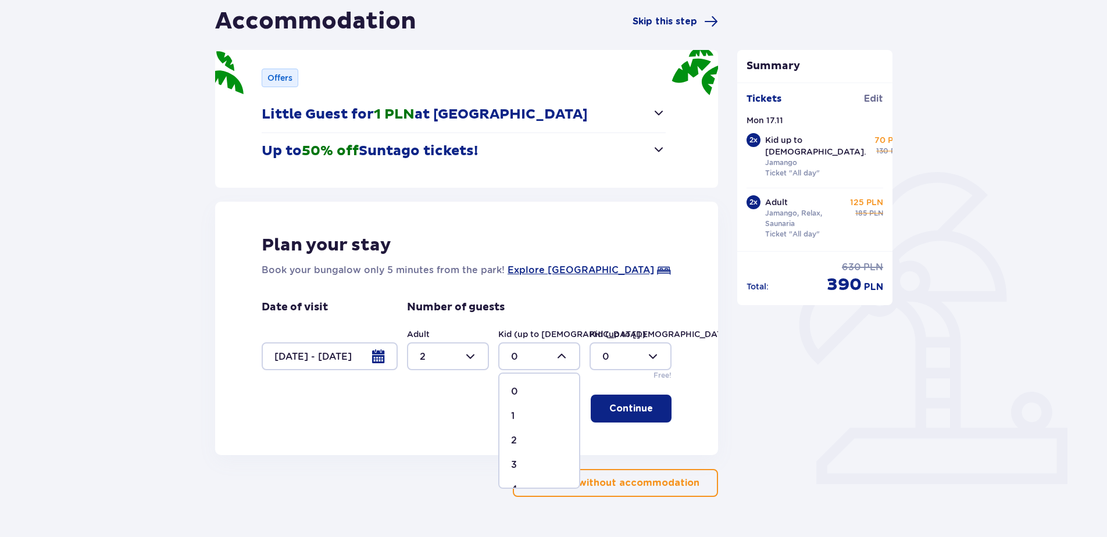
click at [535, 445] on div "2" at bounding box center [539, 440] width 56 height 13
type input "2"
click at [629, 412] on p "Continue" at bounding box center [631, 408] width 44 height 13
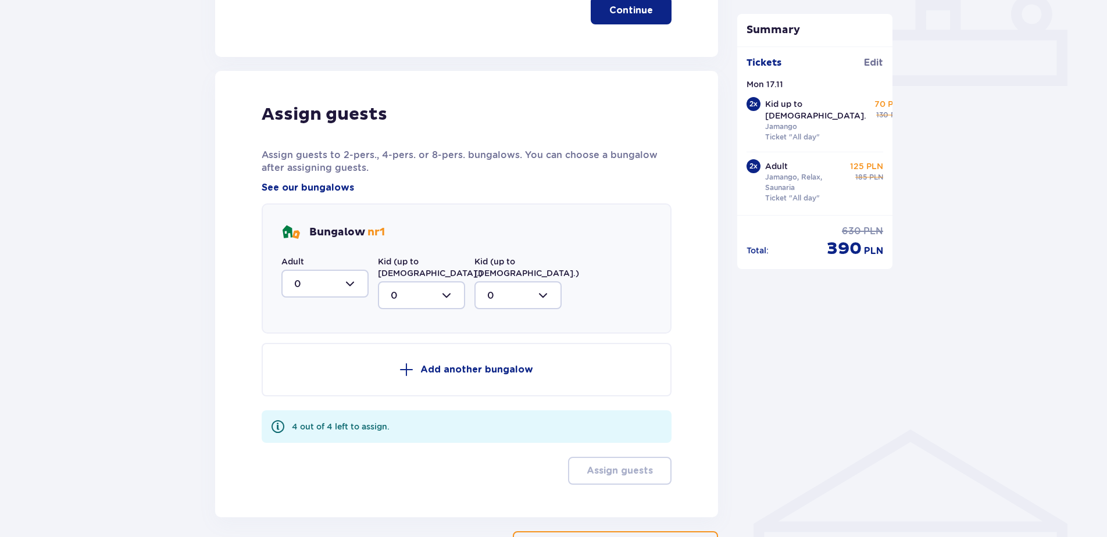
scroll to position [571, 0]
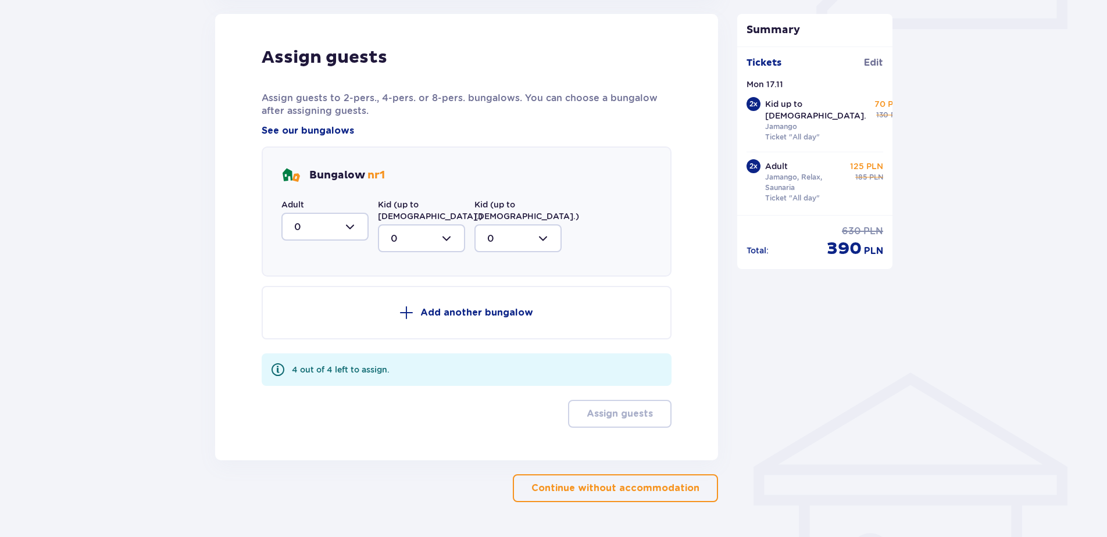
click at [345, 232] on div at bounding box center [324, 227] width 87 height 28
click at [327, 312] on div "2" at bounding box center [325, 311] width 62 height 13
type input "2"
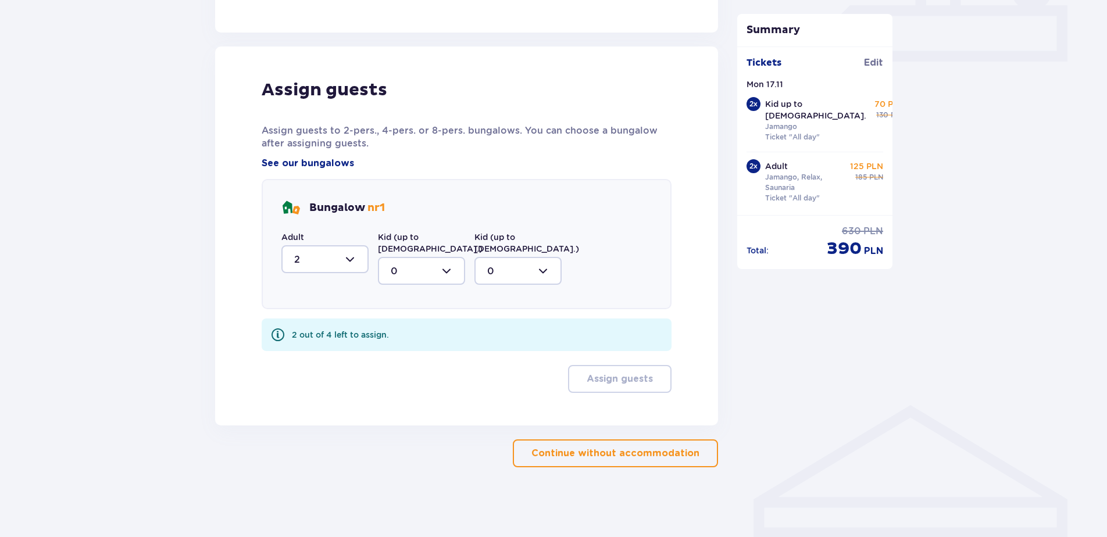
scroll to position [527, 0]
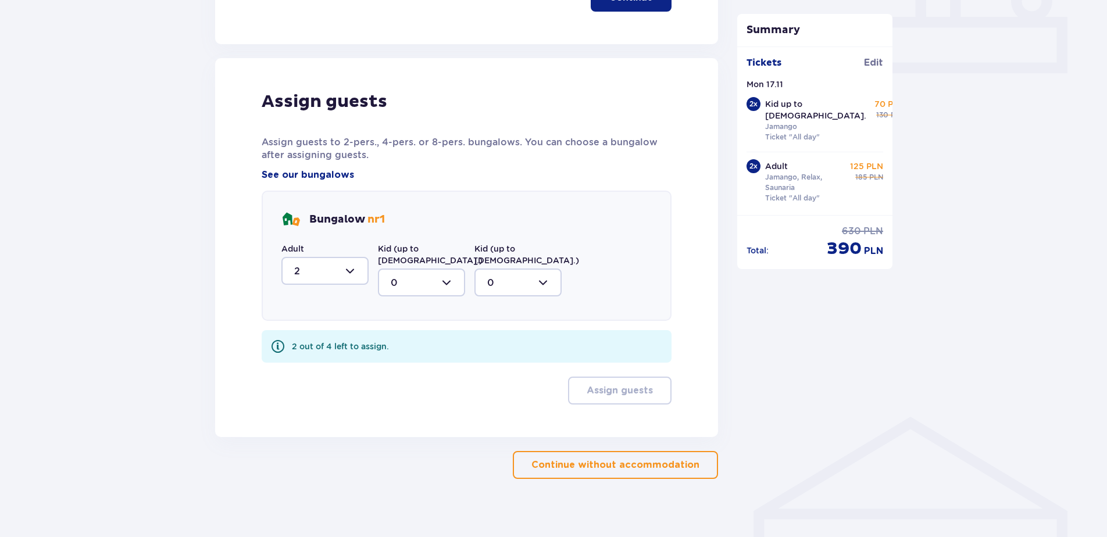
click at [408, 269] on div at bounding box center [421, 283] width 87 height 28
click at [432, 360] on div "2" at bounding box center [422, 366] width 62 height 13
type input "2"
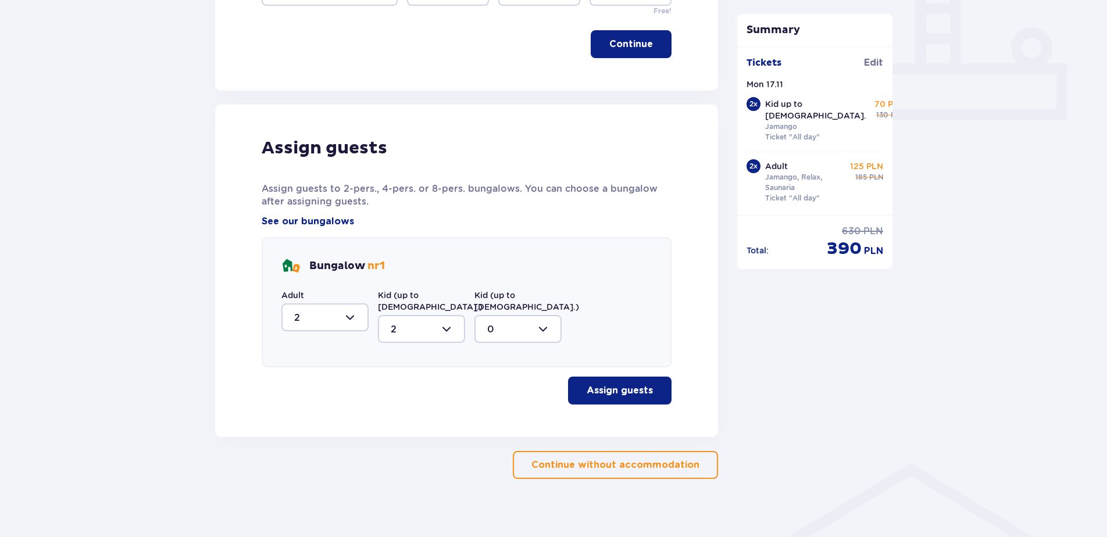
click at [650, 384] on span "button" at bounding box center [655, 391] width 14 height 14
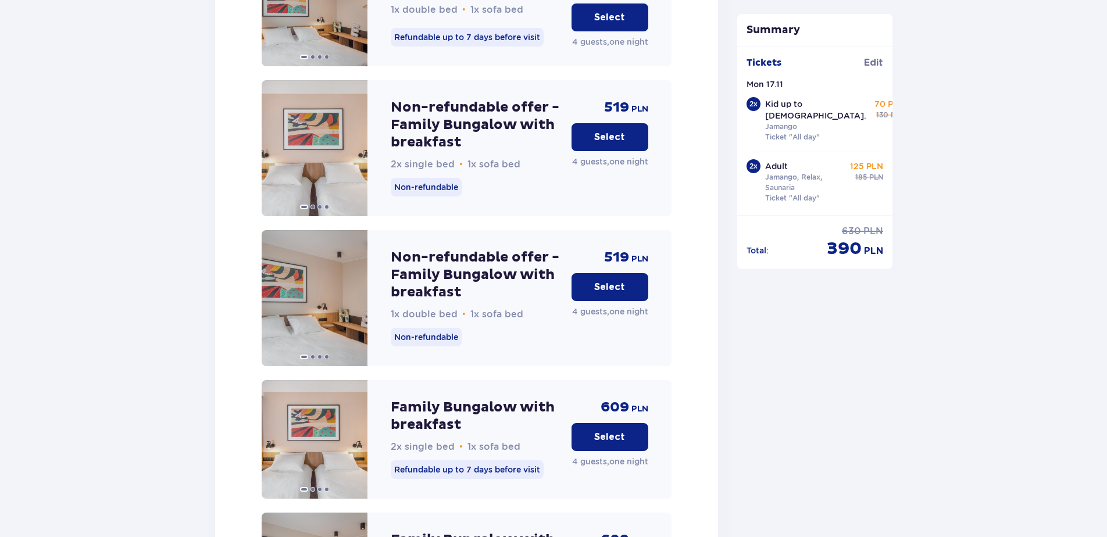
scroll to position [1488, 0]
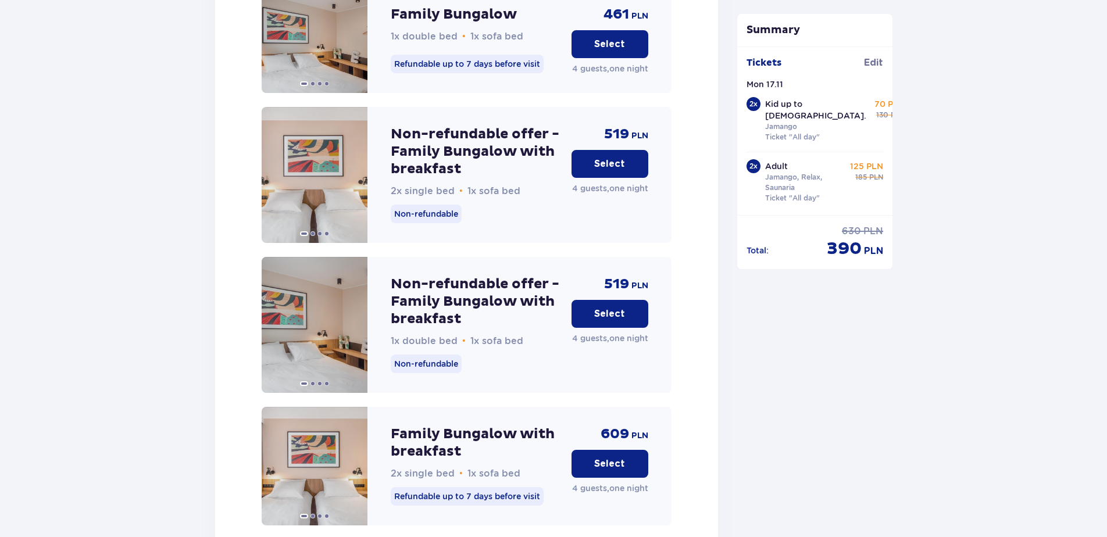
click at [609, 308] on p "Select" at bounding box center [609, 314] width 31 height 13
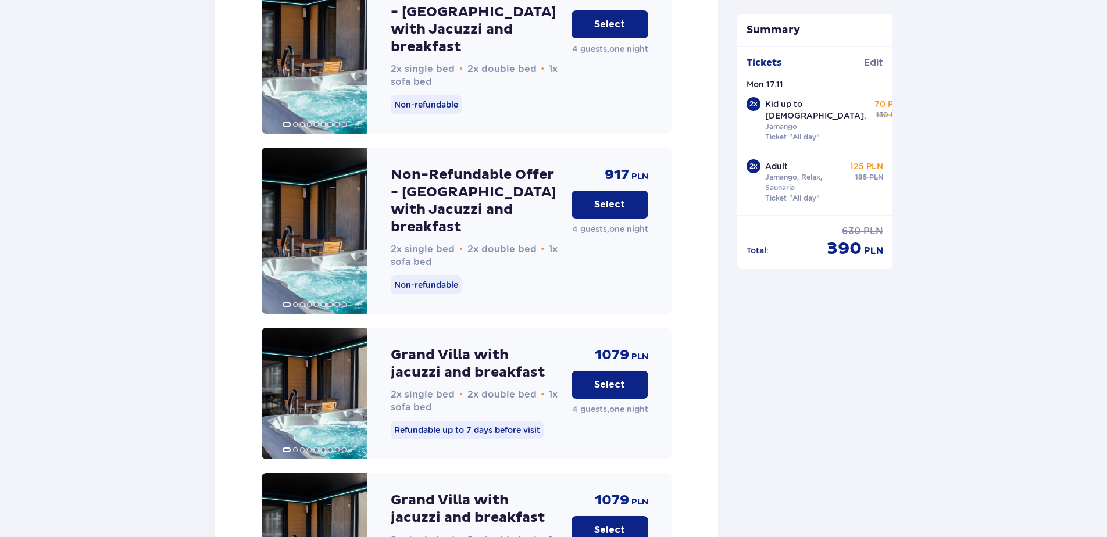
scroll to position [2997, 0]
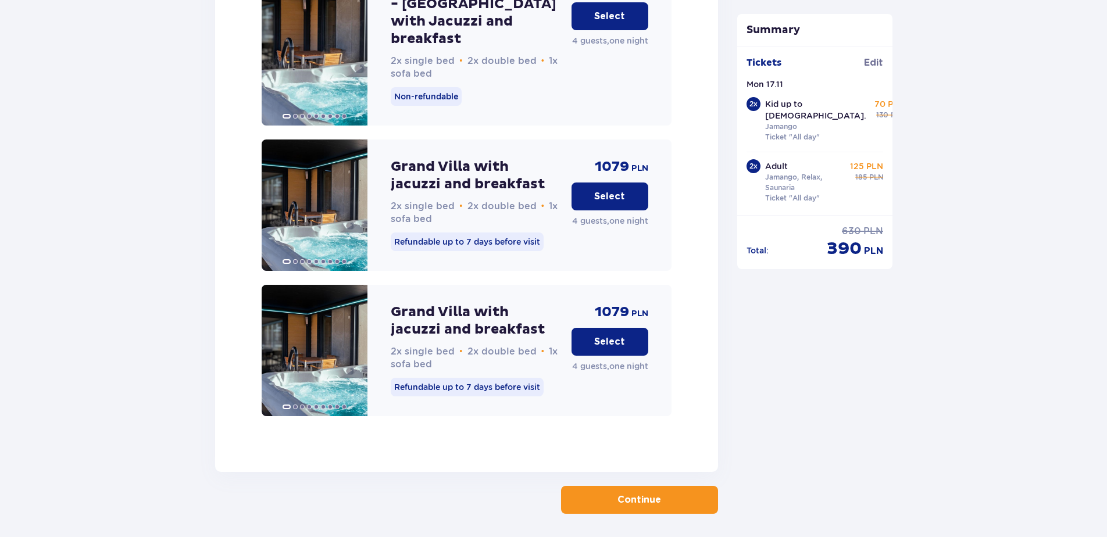
click at [626, 494] on p "Continue" at bounding box center [639, 500] width 44 height 13
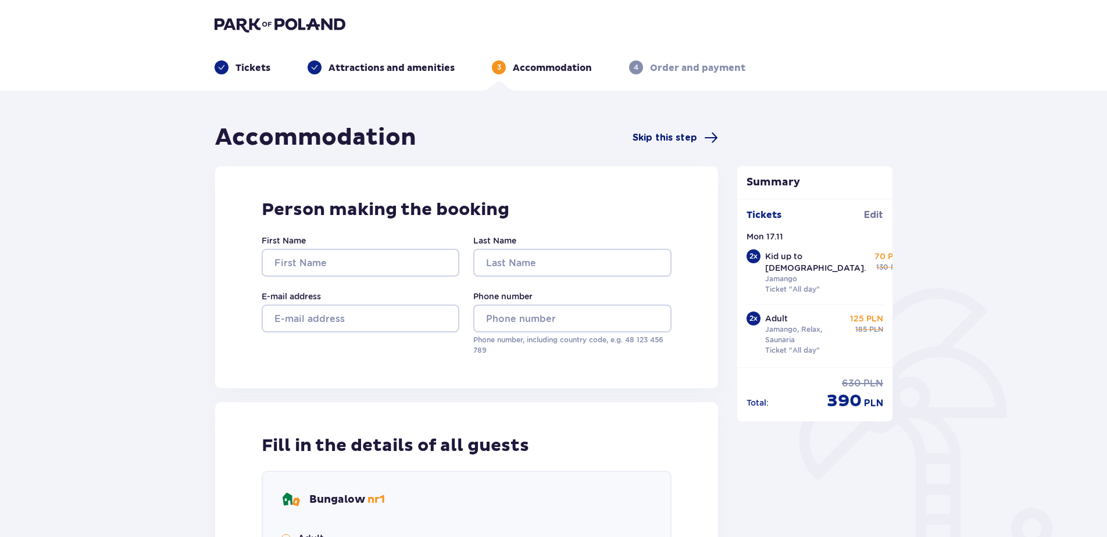
click at [649, 145] on div "Accommodation Skip this step" at bounding box center [466, 137] width 503 height 29
click at [661, 134] on span "Skip this step" at bounding box center [665, 137] width 65 height 13
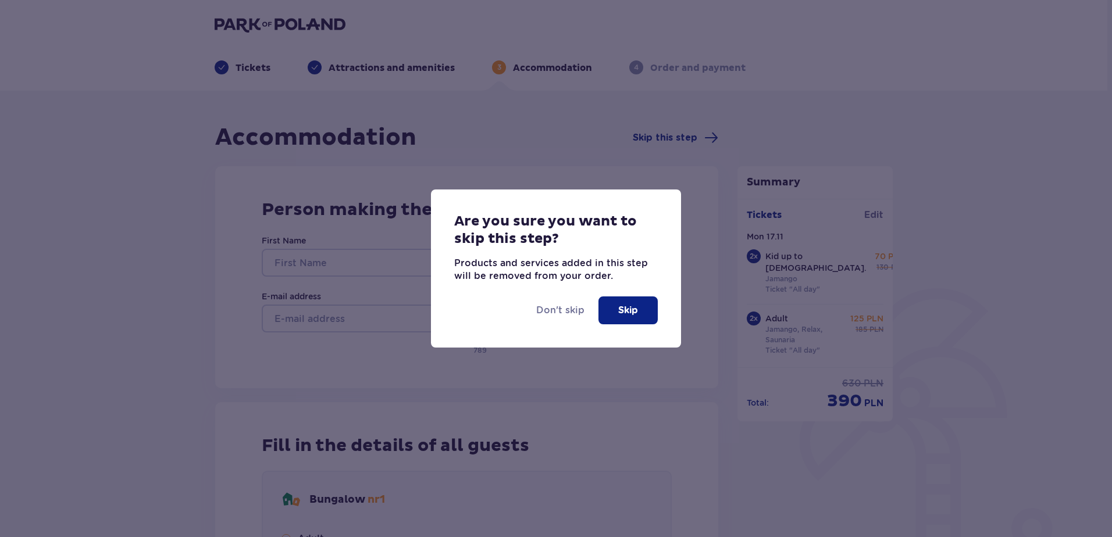
click at [641, 301] on button "Skip" at bounding box center [627, 310] width 59 height 28
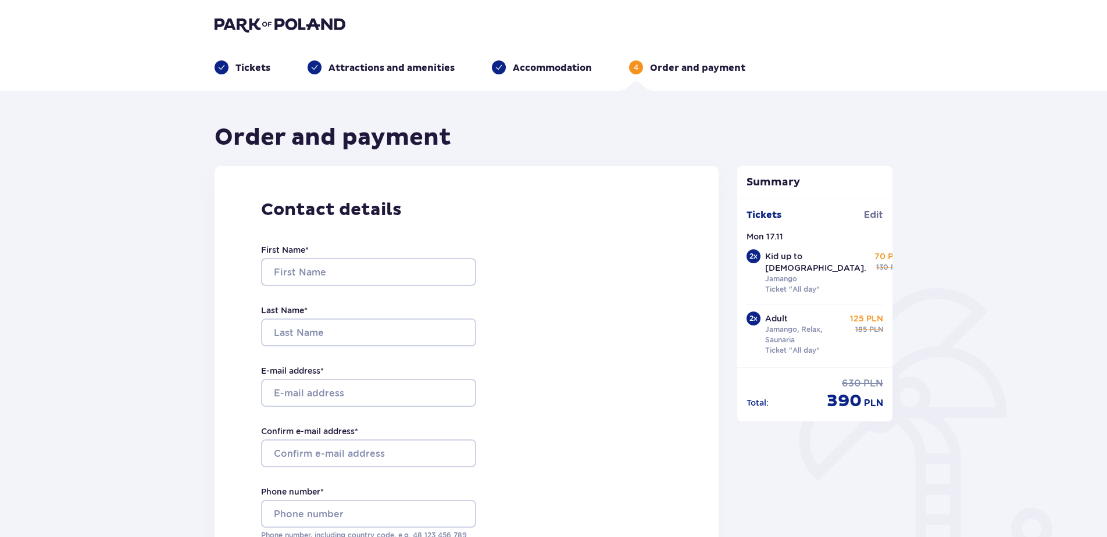
drag, startPoint x: 816, startPoint y: 415, endPoint x: 811, endPoint y: 215, distance: 200.1
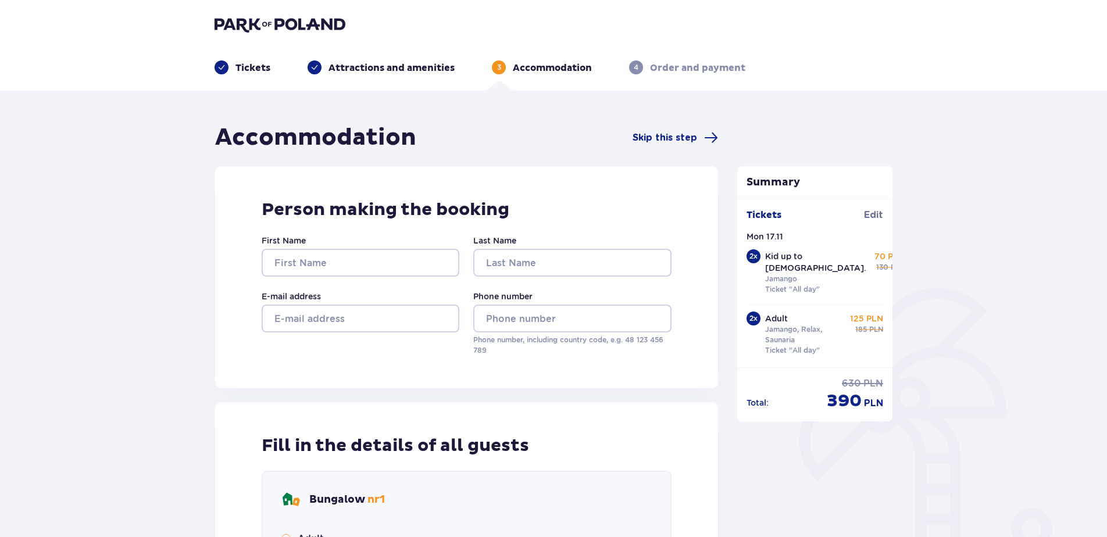
click at [290, 19] on img at bounding box center [280, 24] width 131 height 16
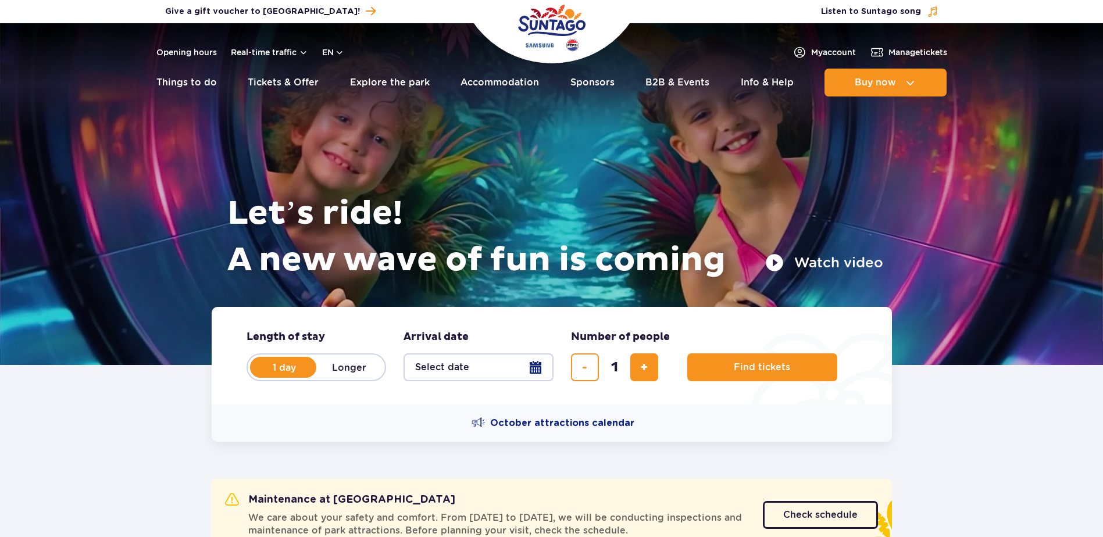
click at [515, 368] on button "Select date" at bounding box center [478, 367] width 150 height 28
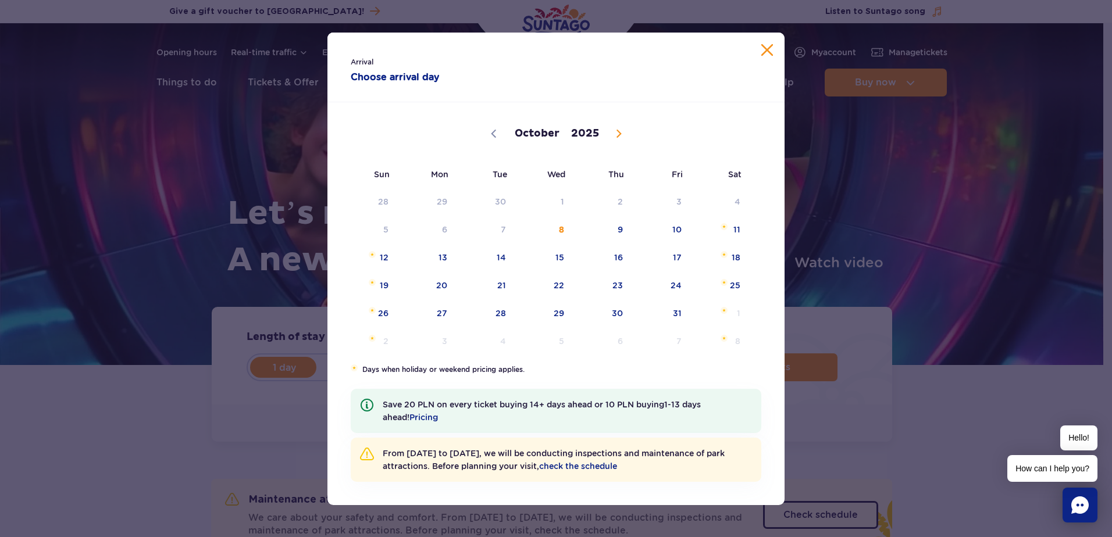
click at [626, 134] on span at bounding box center [619, 134] width 20 height 20
select select "10"
click at [390, 290] on span "16" at bounding box center [368, 285] width 59 height 27
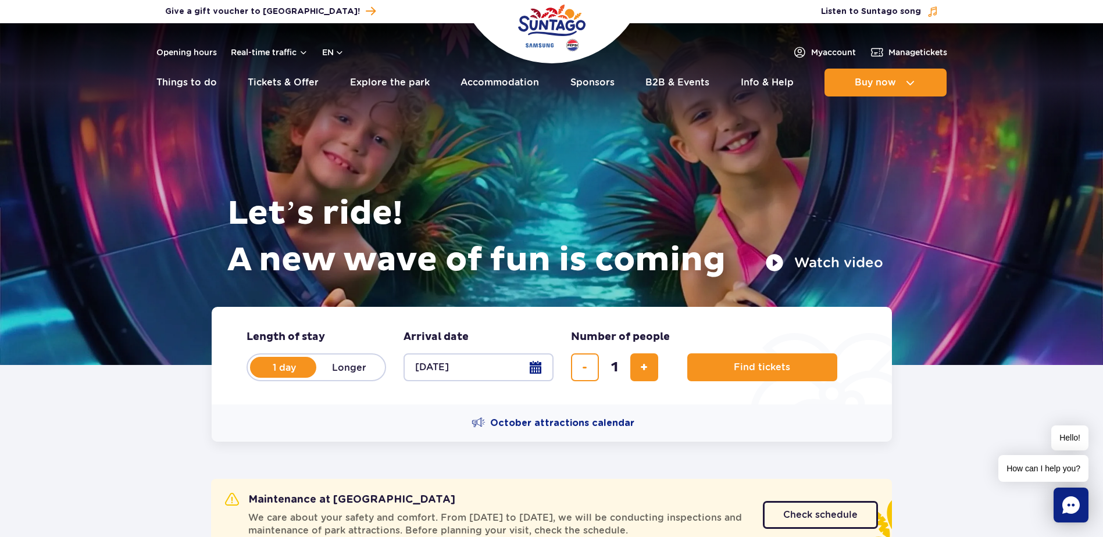
click at [540, 366] on button "16.11.25" at bounding box center [478, 367] width 150 height 28
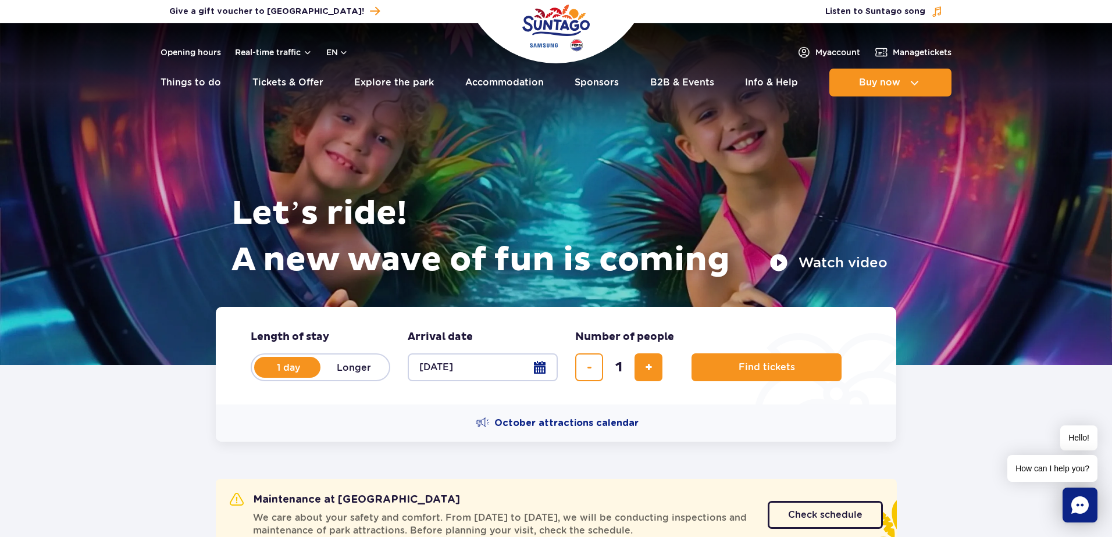
select select "10"
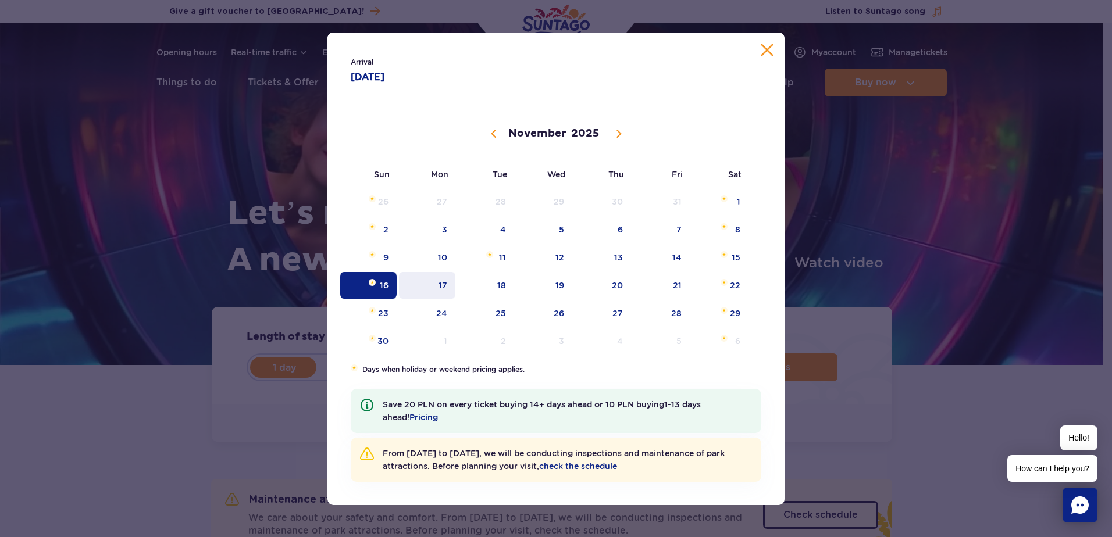
click at [441, 286] on span "17" at bounding box center [427, 285] width 59 height 27
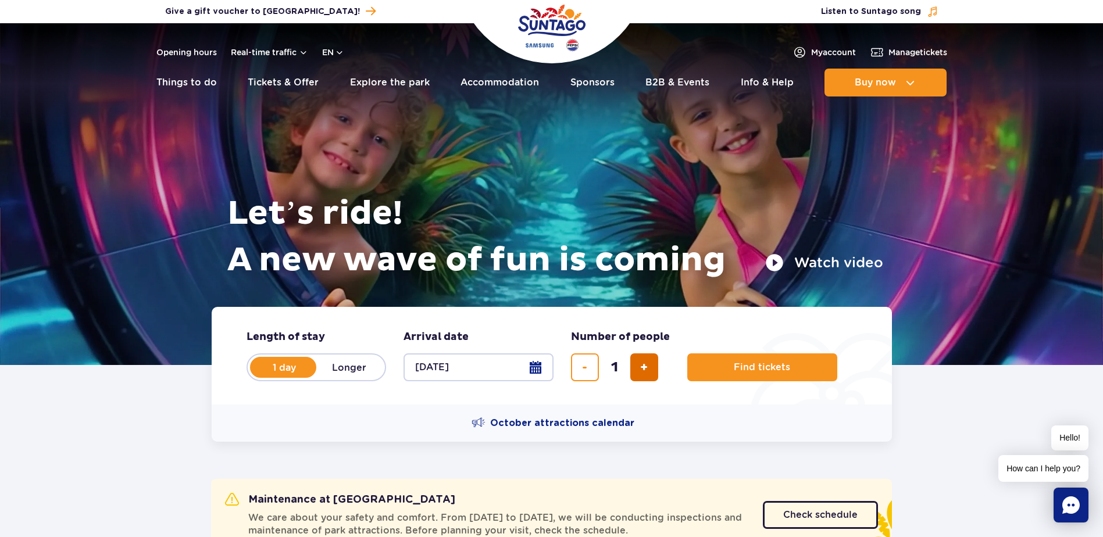
click at [646, 367] on span "add ticket" at bounding box center [644, 367] width 8 height 0
type input "2"
click at [768, 364] on span "Find tickets" at bounding box center [757, 367] width 56 height 10
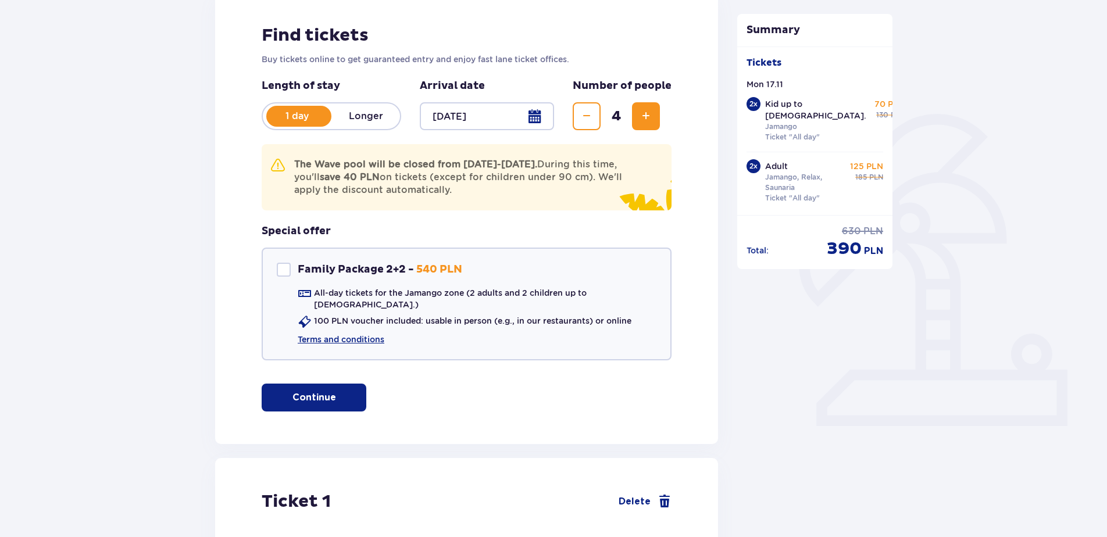
click at [596, 126] on button "Decrease" at bounding box center [587, 116] width 28 height 28
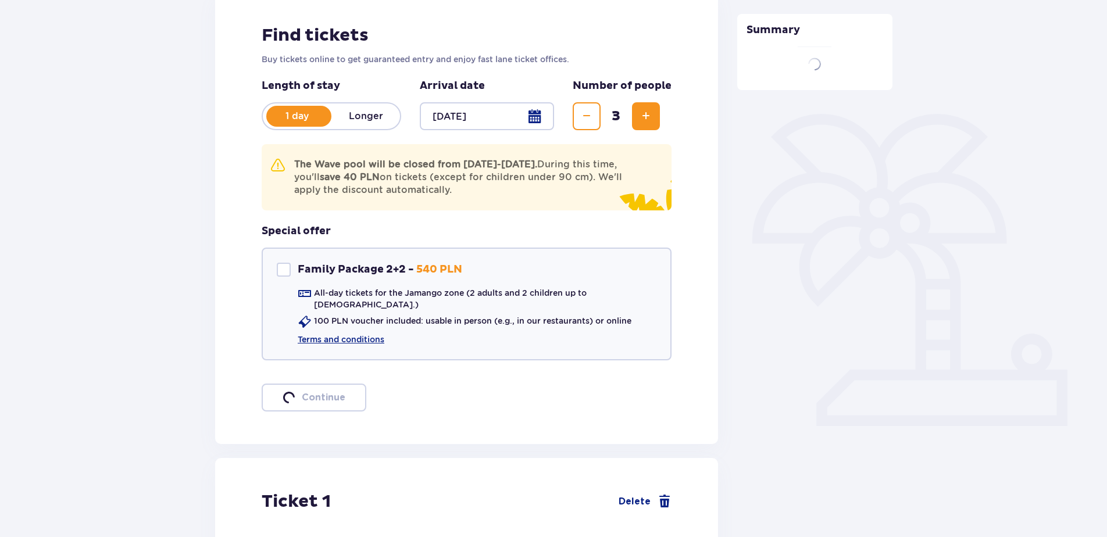
click at [594, 124] on button "Decrease" at bounding box center [587, 116] width 28 height 28
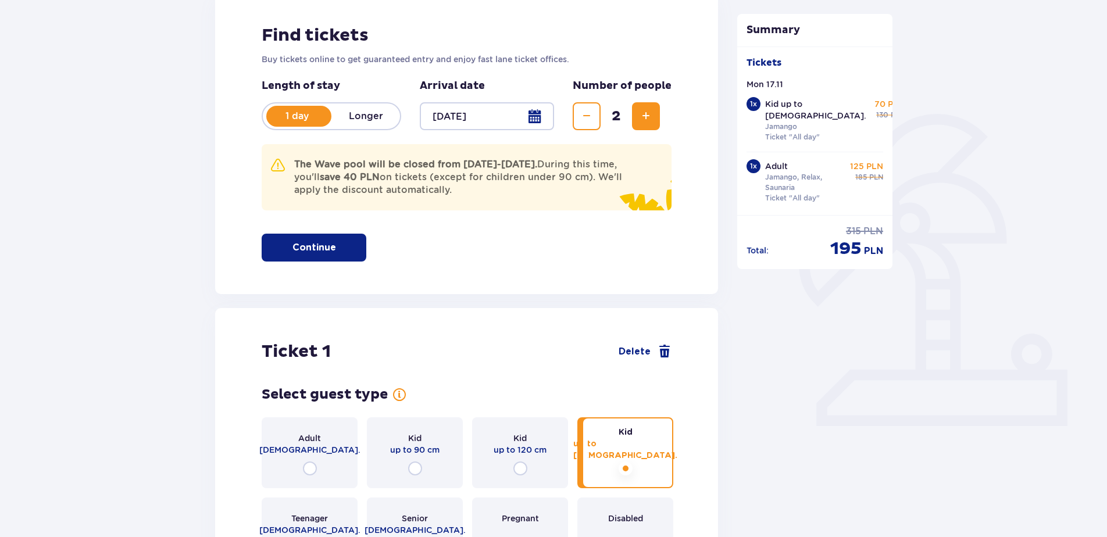
click at [343, 249] on span "button" at bounding box center [338, 248] width 14 height 14
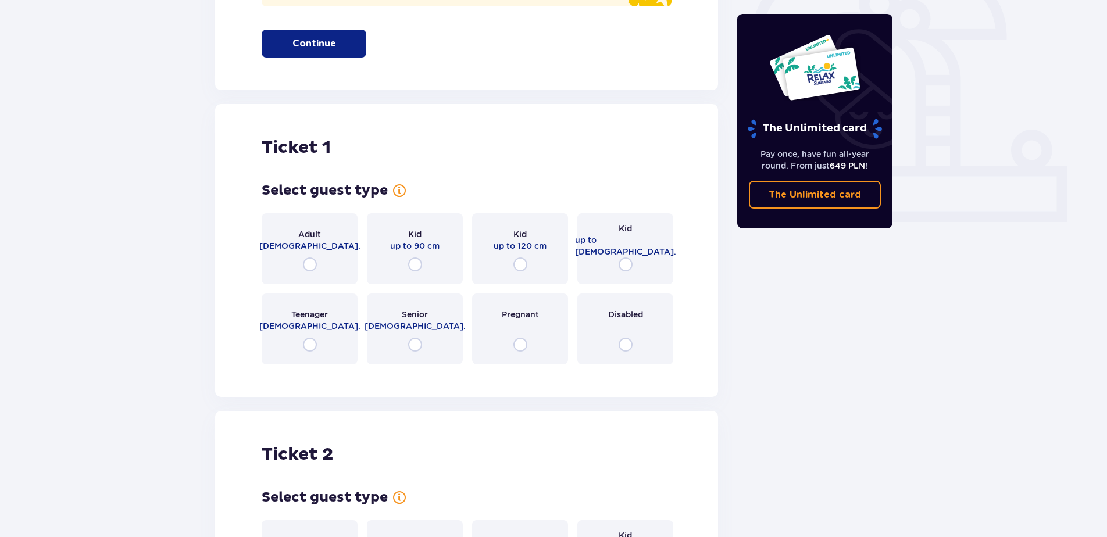
scroll to position [322, 0]
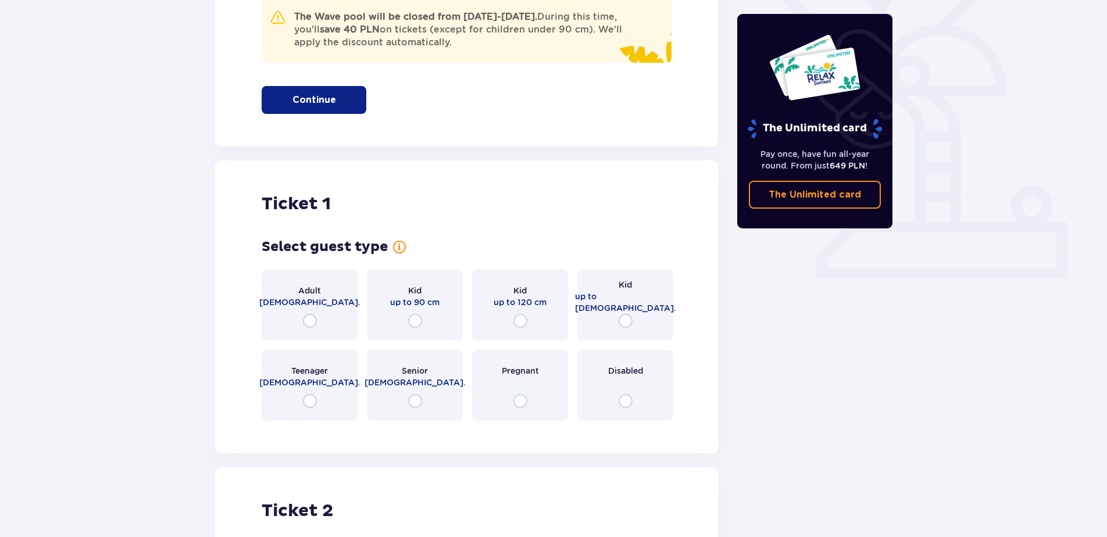
click at [310, 324] on input "radio" at bounding box center [310, 321] width 14 height 14
radio input "true"
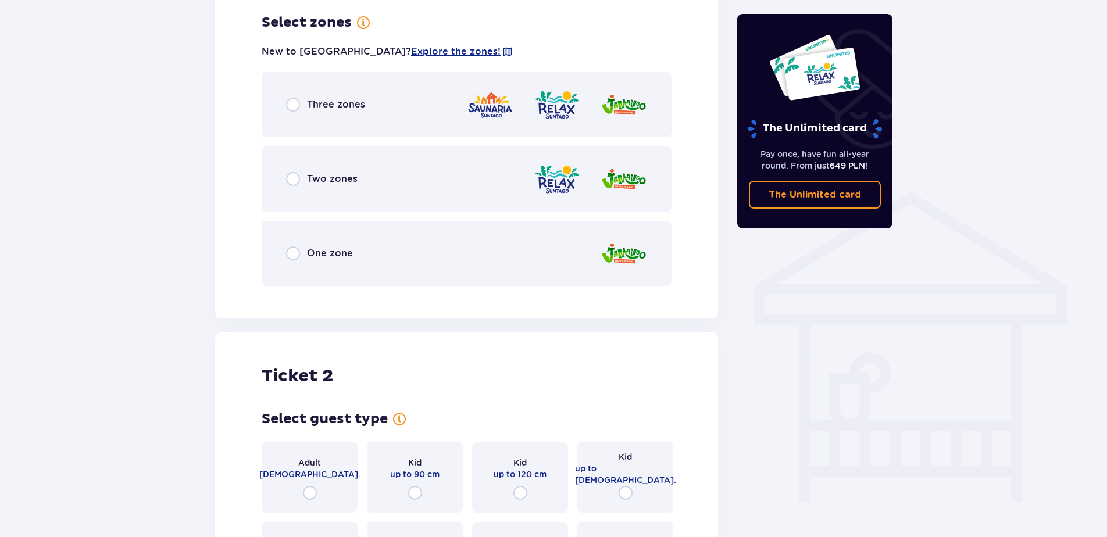
click at [313, 101] on span "Three zones" at bounding box center [336, 104] width 58 height 13
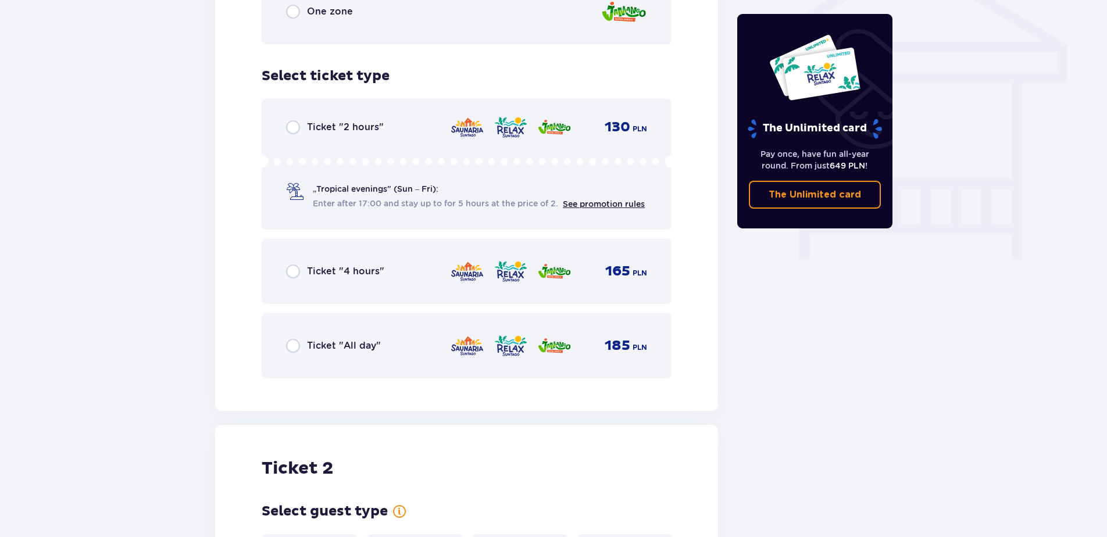
scroll to position [1048, 0]
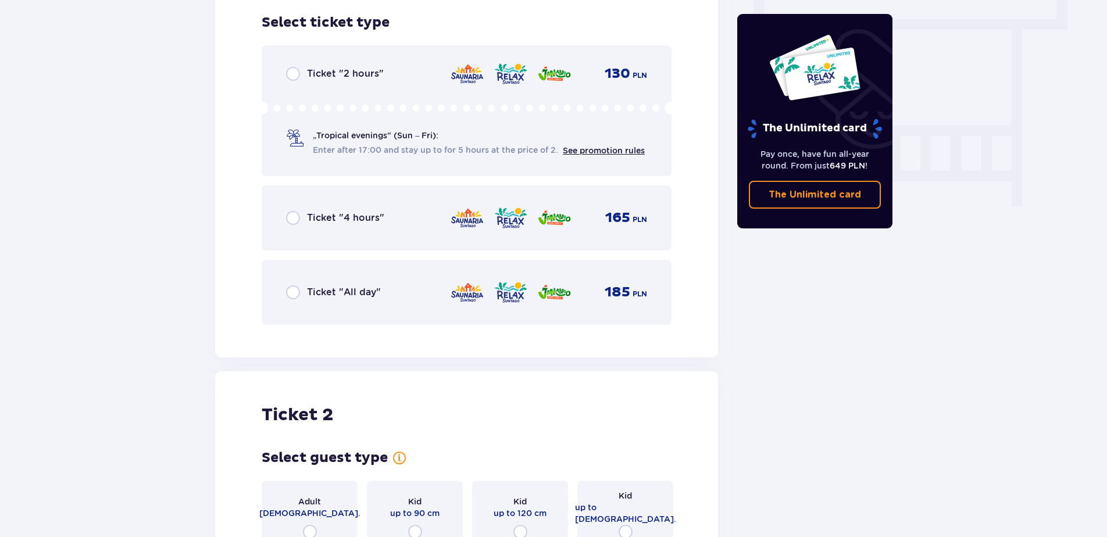
click at [330, 296] on span "Ticket "All day"" at bounding box center [344, 292] width 74 height 13
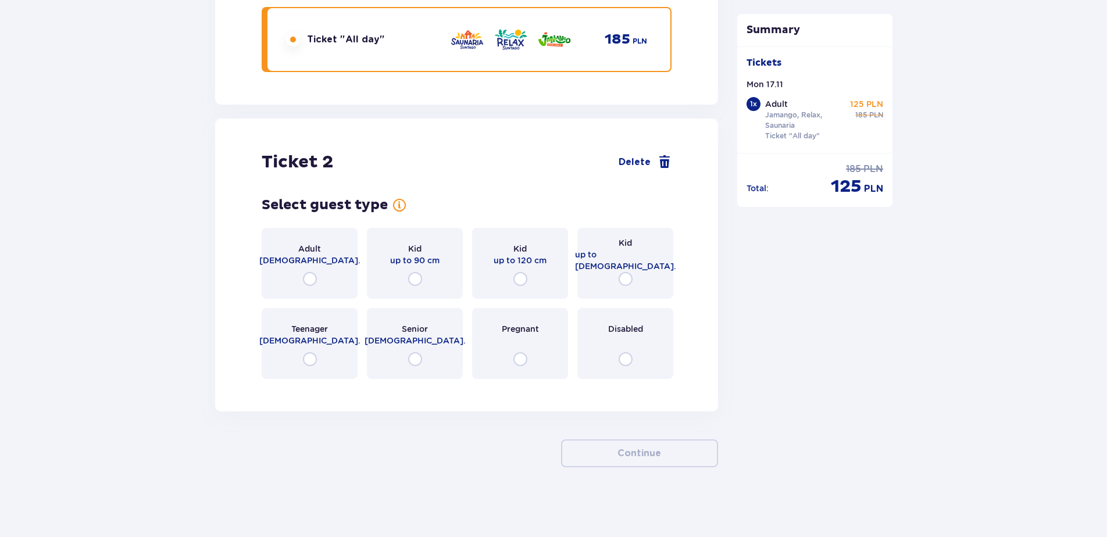
click at [306, 267] on div "Adult [DEMOGRAPHIC_DATA]." at bounding box center [310, 263] width 96 height 71
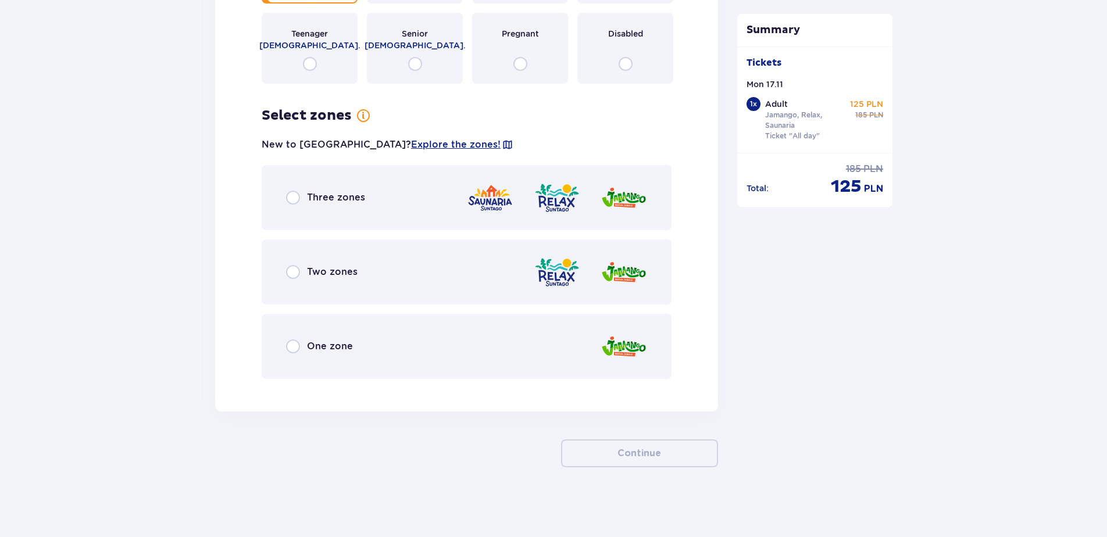
click at [332, 194] on span "Three zones" at bounding box center [336, 197] width 58 height 13
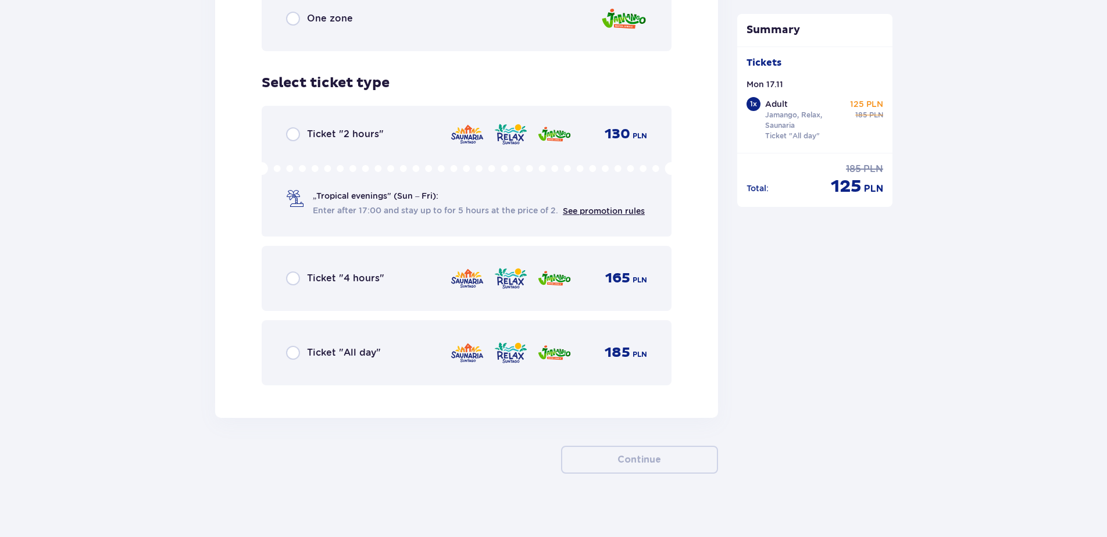
scroll to position [1930, 0]
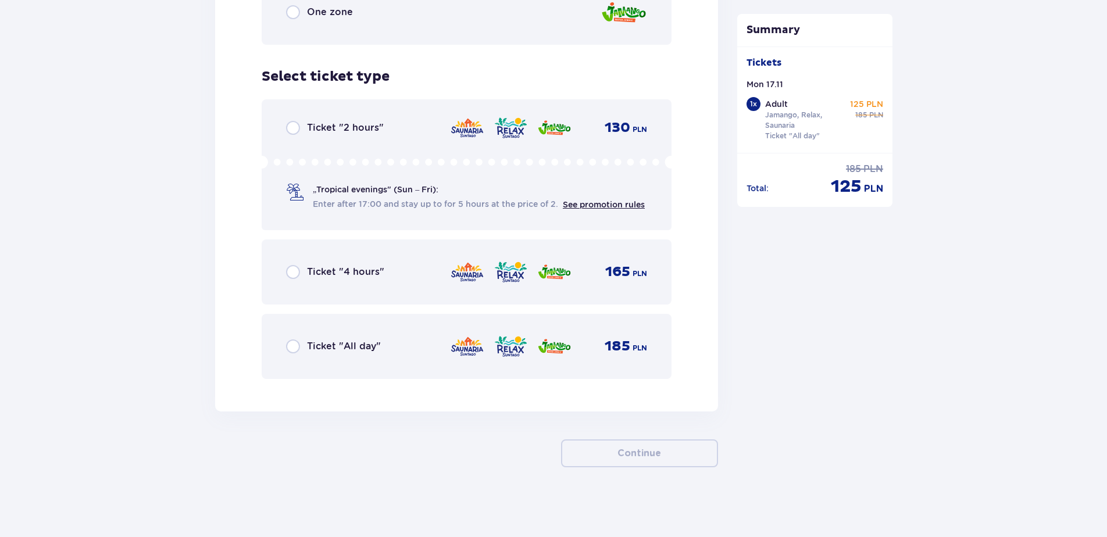
click at [320, 341] on span "Ticket "All day"" at bounding box center [344, 346] width 74 height 13
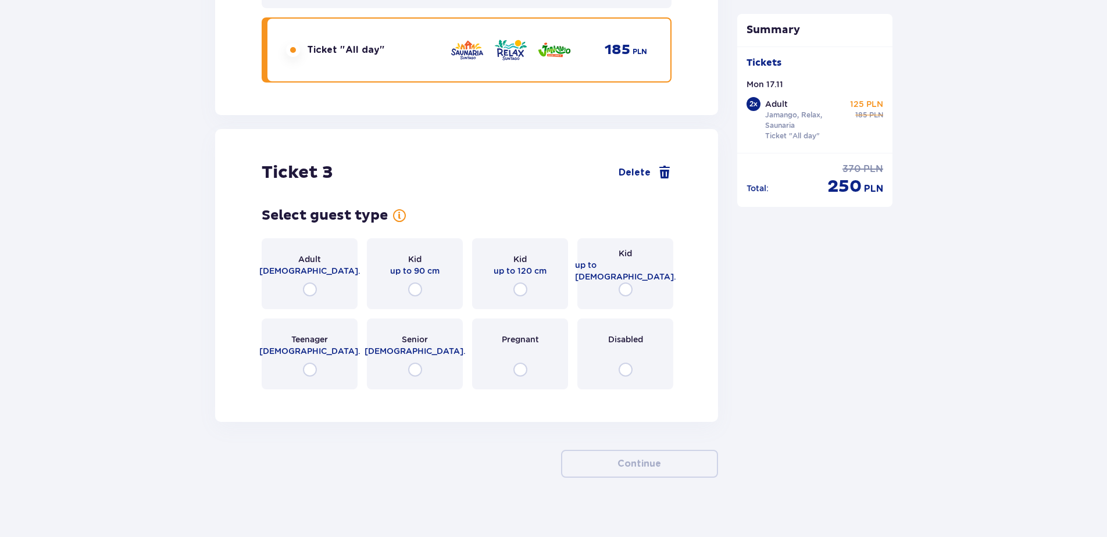
scroll to position [2377, 0]
click at [672, 167] on div "Ticket 3 Delete Select guest type for ticket number 3 Adult [DEMOGRAPHIC_DATA].…" at bounding box center [466, 274] width 503 height 293
click at [669, 166] on span at bounding box center [665, 172] width 14 height 14
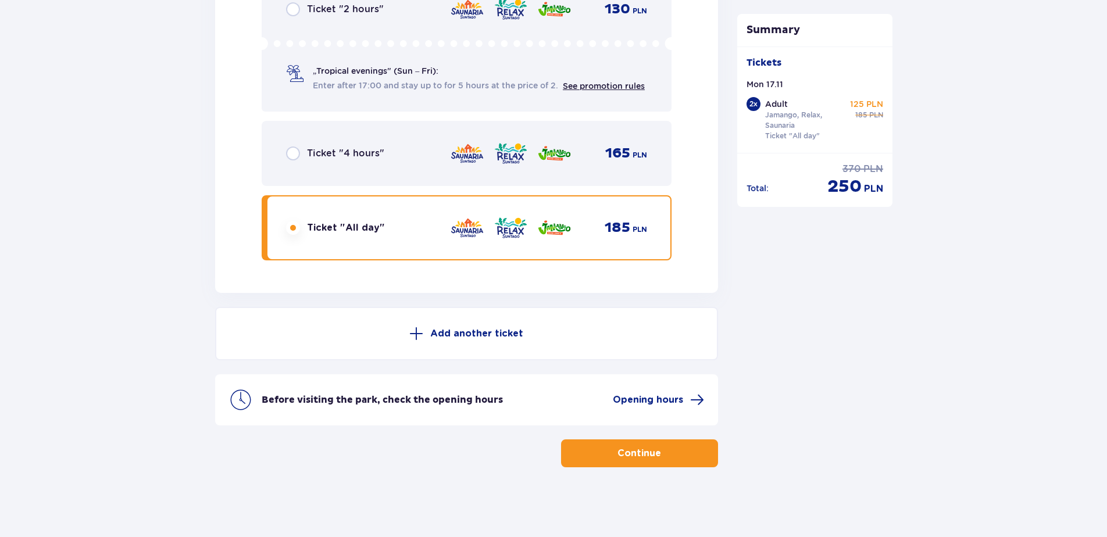
scroll to position [2049, 0]
click at [650, 455] on p "Continue" at bounding box center [639, 453] width 44 height 13
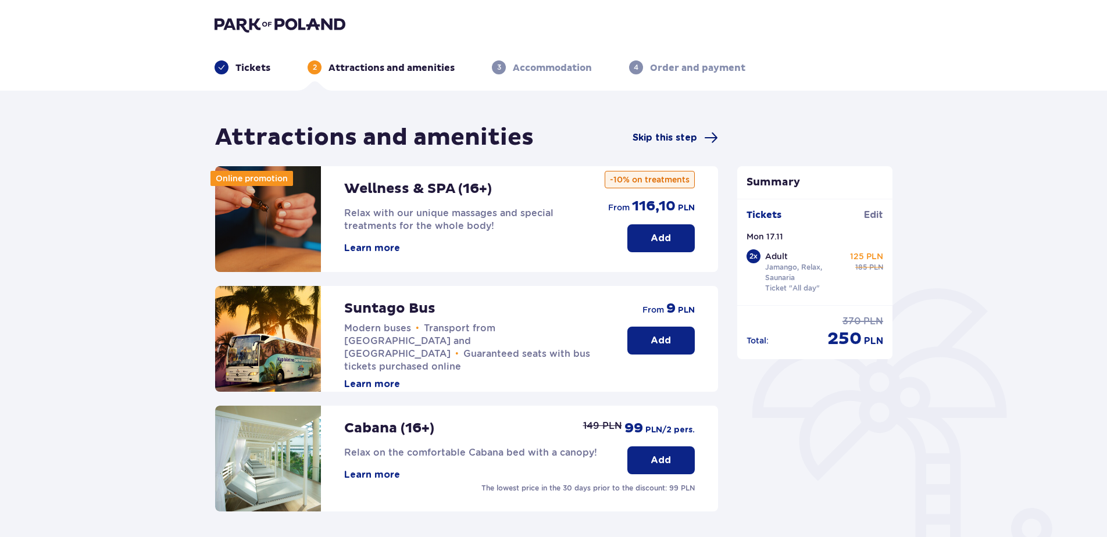
click at [688, 131] on span "Skip this step" at bounding box center [665, 137] width 65 height 13
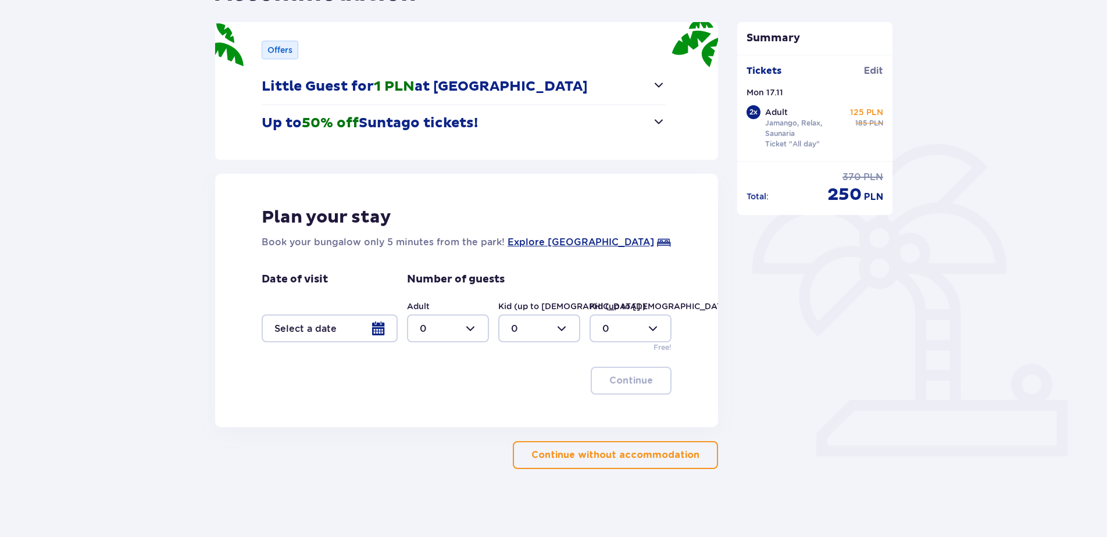
scroll to position [146, 0]
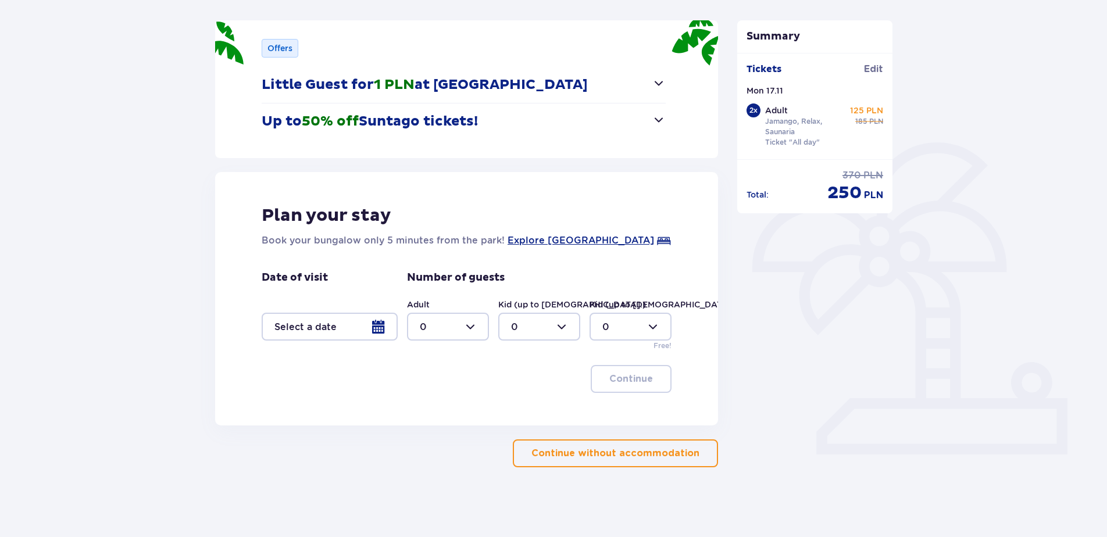
click at [374, 325] on div at bounding box center [330, 327] width 136 height 28
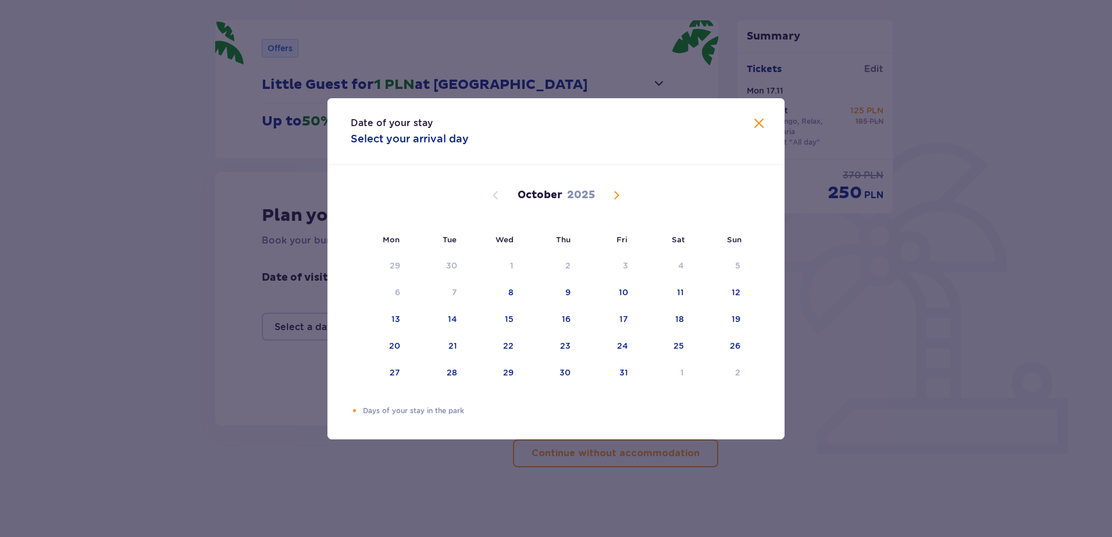
click at [619, 191] on span "Next month" at bounding box center [616, 195] width 14 height 14
click at [383, 351] on div "17" at bounding box center [380, 347] width 58 height 26
drag, startPoint x: 445, startPoint y: 347, endPoint x: 465, endPoint y: 351, distance: 19.6
click at [446, 347] on div "18" at bounding box center [436, 347] width 56 height 26
type input "17.11.25 - 18.11.25"
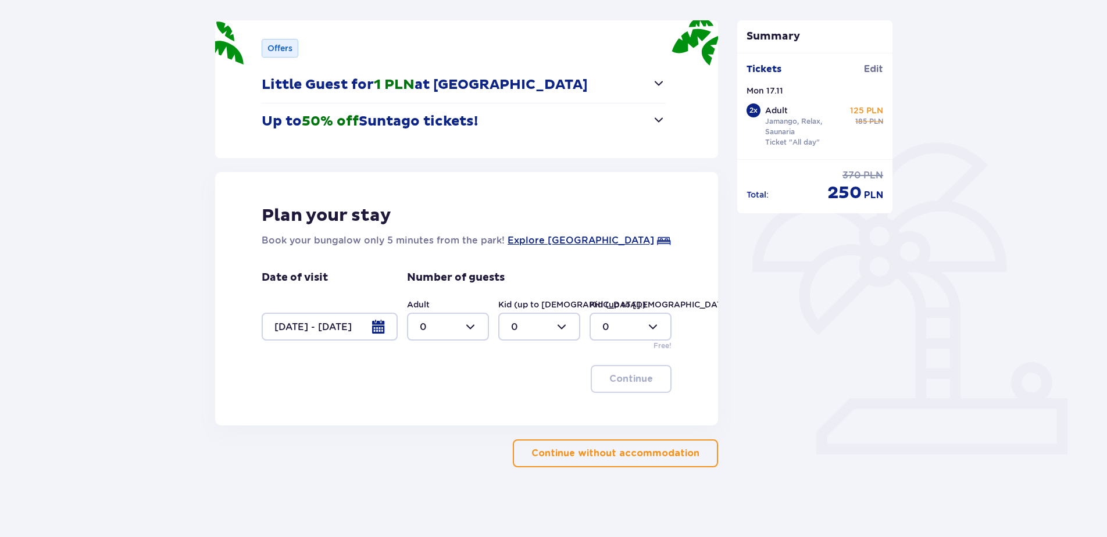
click at [461, 323] on div at bounding box center [448, 327] width 82 height 28
click at [439, 409] on div "2" at bounding box center [448, 411] width 56 height 13
type input "2"
click at [543, 309] on label "Kid (up to 12 y.o.)" at bounding box center [572, 305] width 148 height 12
click at [614, 373] on p "Continue" at bounding box center [631, 379] width 44 height 13
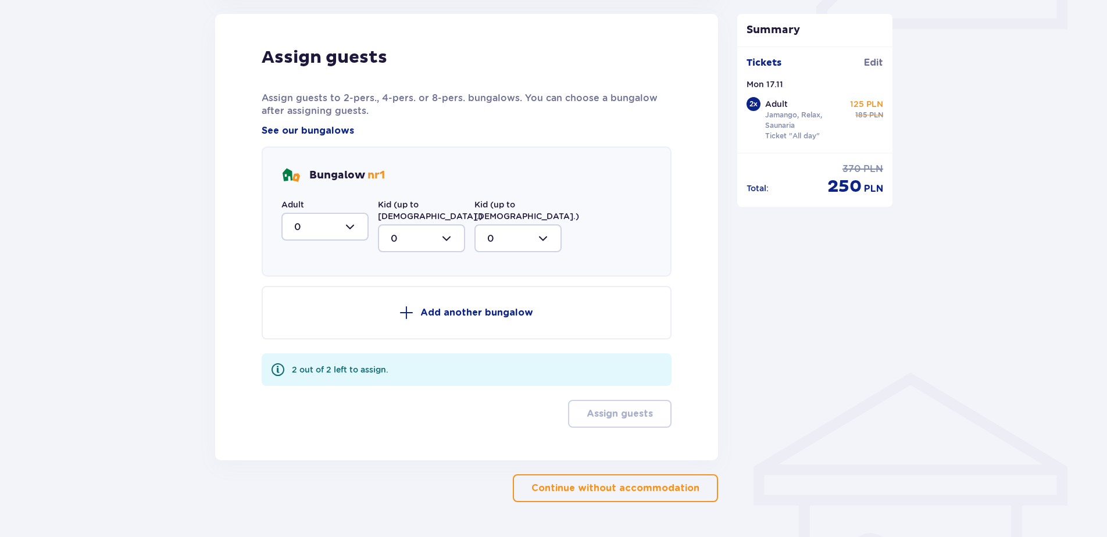
click at [344, 223] on div at bounding box center [324, 227] width 87 height 28
click at [312, 315] on div "2" at bounding box center [325, 311] width 62 height 13
type input "2"
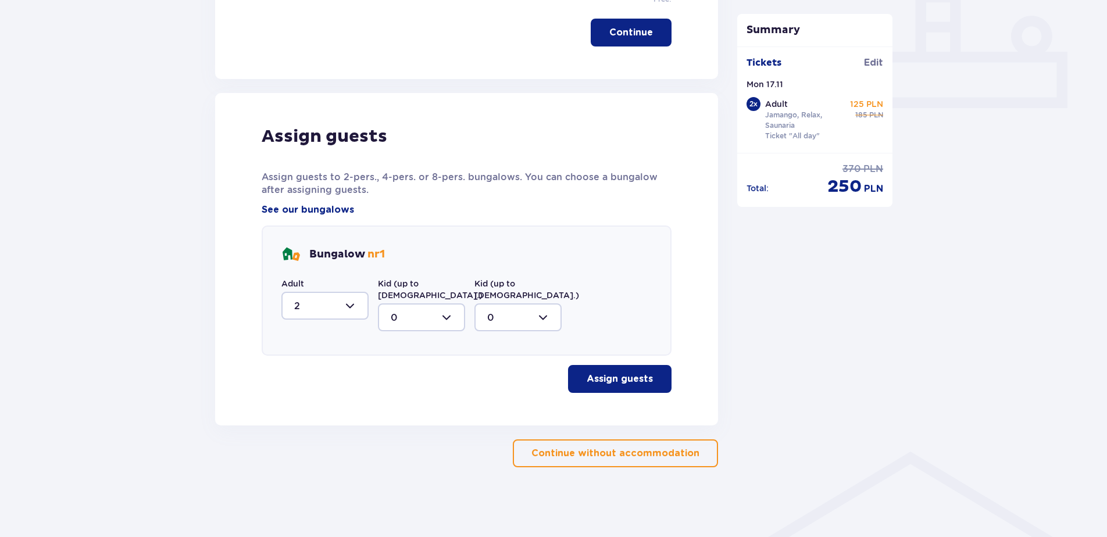
scroll to position [481, 0]
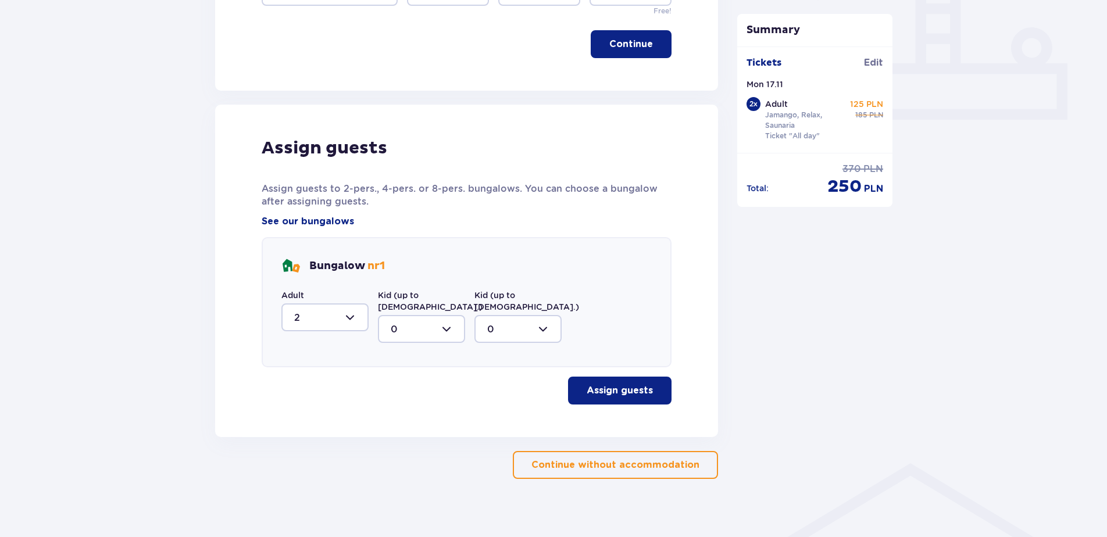
click at [639, 384] on p "Assign guests" at bounding box center [620, 390] width 66 height 13
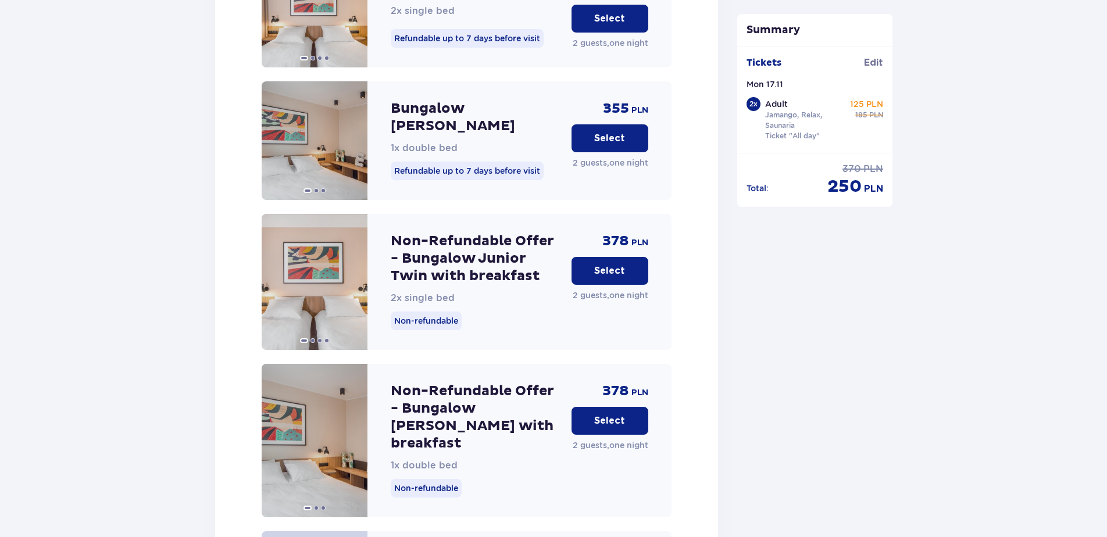
scroll to position [1430, 0]
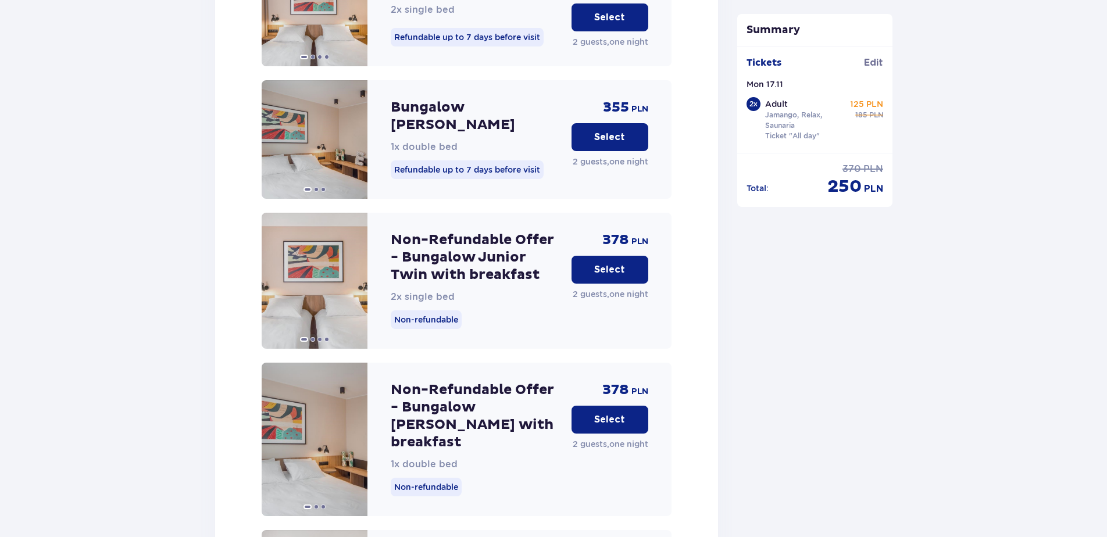
click at [619, 413] on p "Select" at bounding box center [609, 419] width 31 height 13
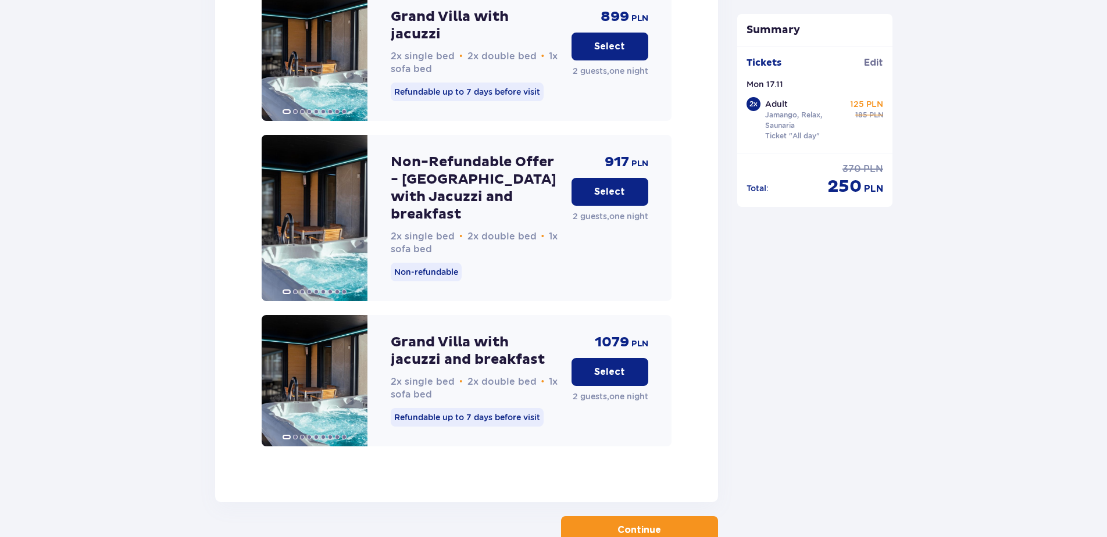
click at [656, 516] on button "Continue" at bounding box center [639, 530] width 157 height 28
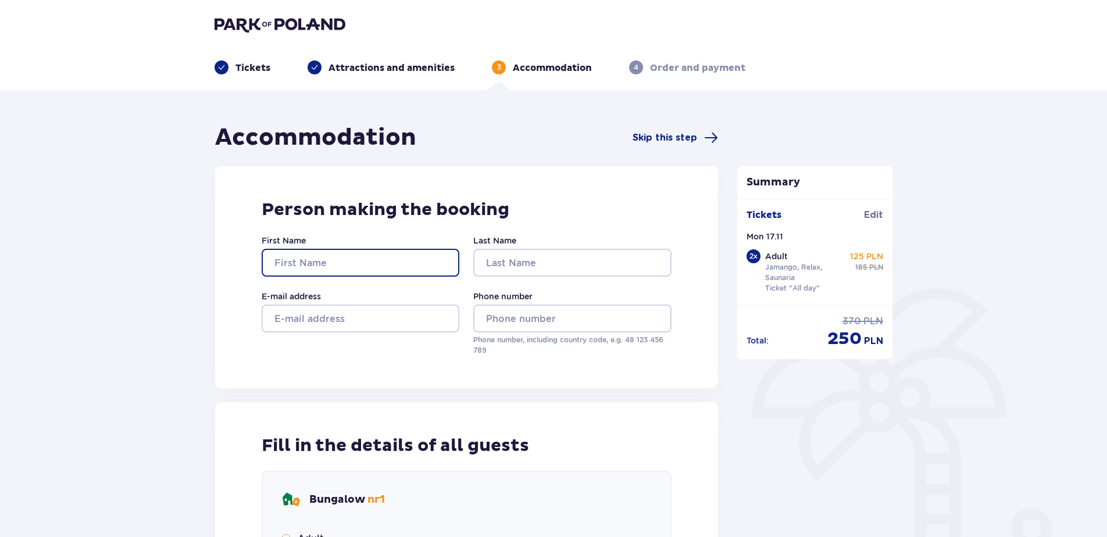
click at [394, 271] on input "First Name" at bounding box center [361, 263] width 198 height 28
type input "Kristina"
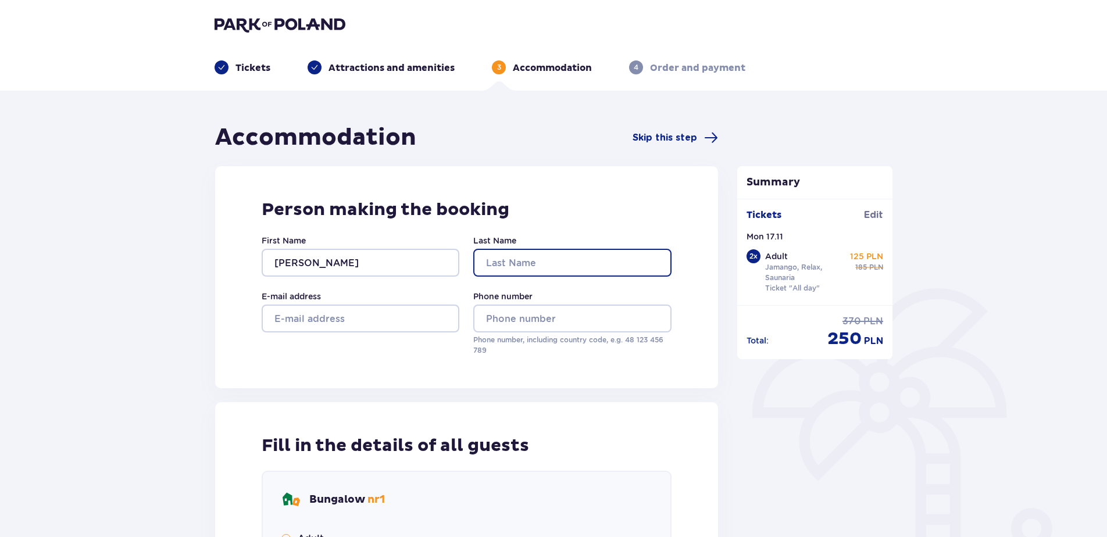
type input "Razgulajeva"
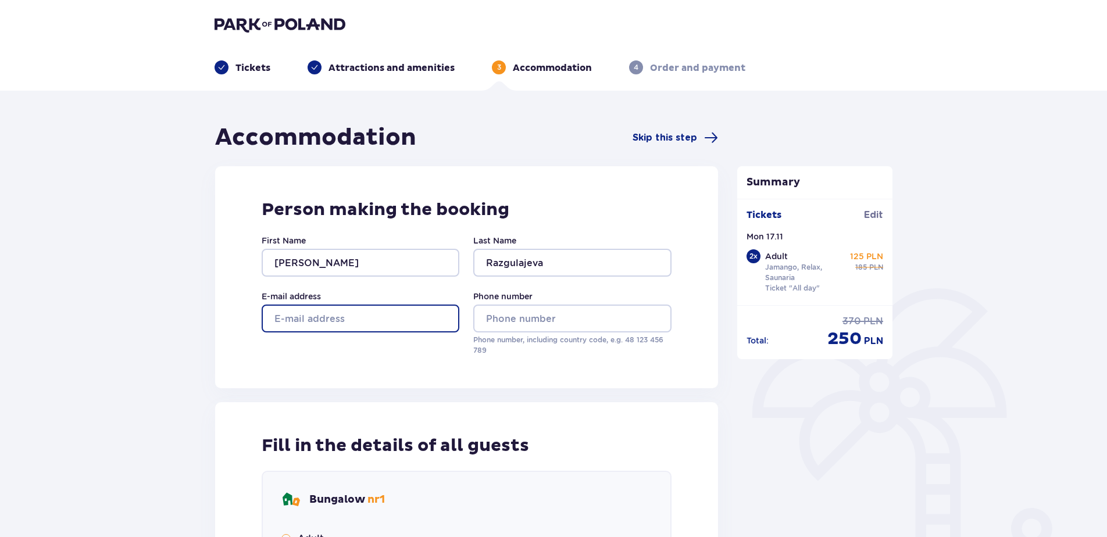
type input "kristina.razgulajeva@jas.com"
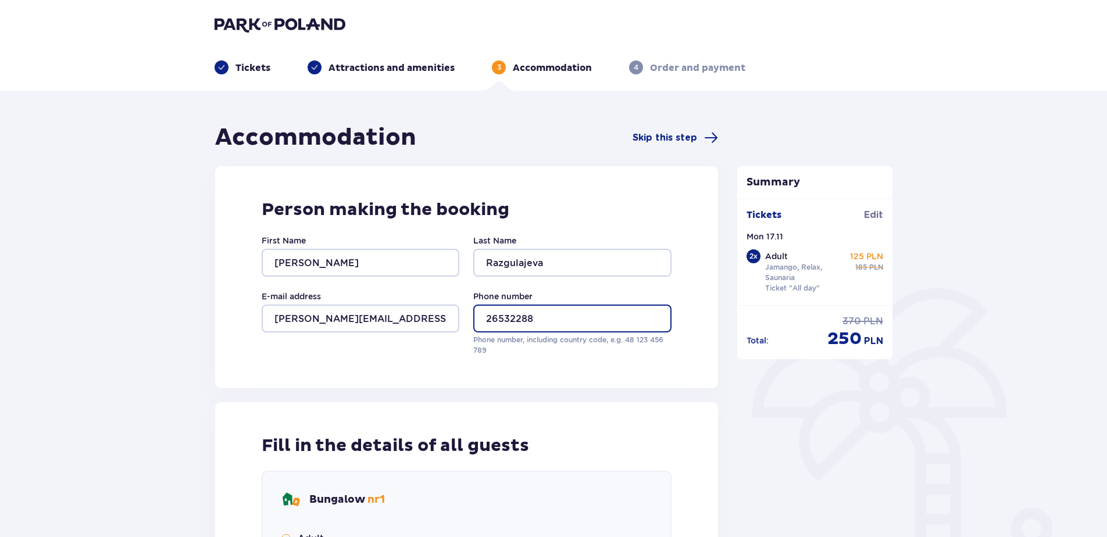
click at [488, 317] on input "26532288" at bounding box center [572, 319] width 198 height 28
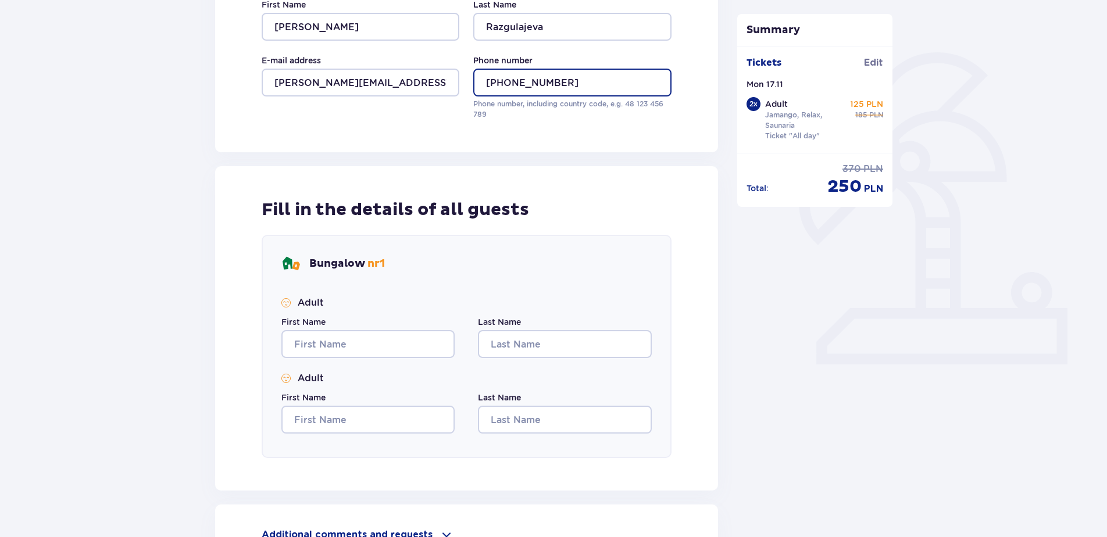
scroll to position [376, 0]
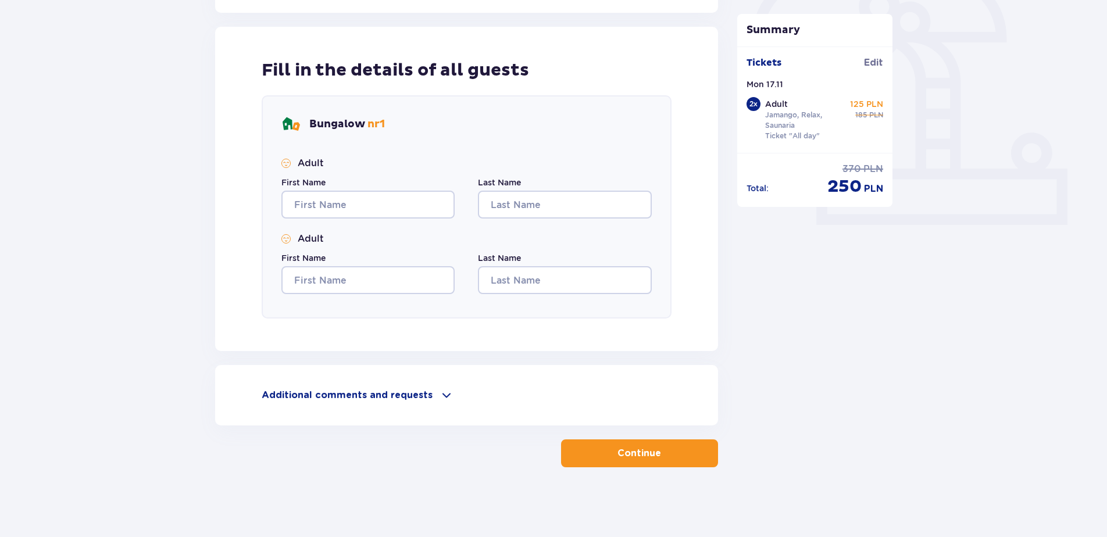
type input "+37126532288"
click at [354, 212] on input "First Name" at bounding box center [367, 205] width 173 height 28
type input "Kristina"
type input "Razgulajeva"
type input "Kristina"
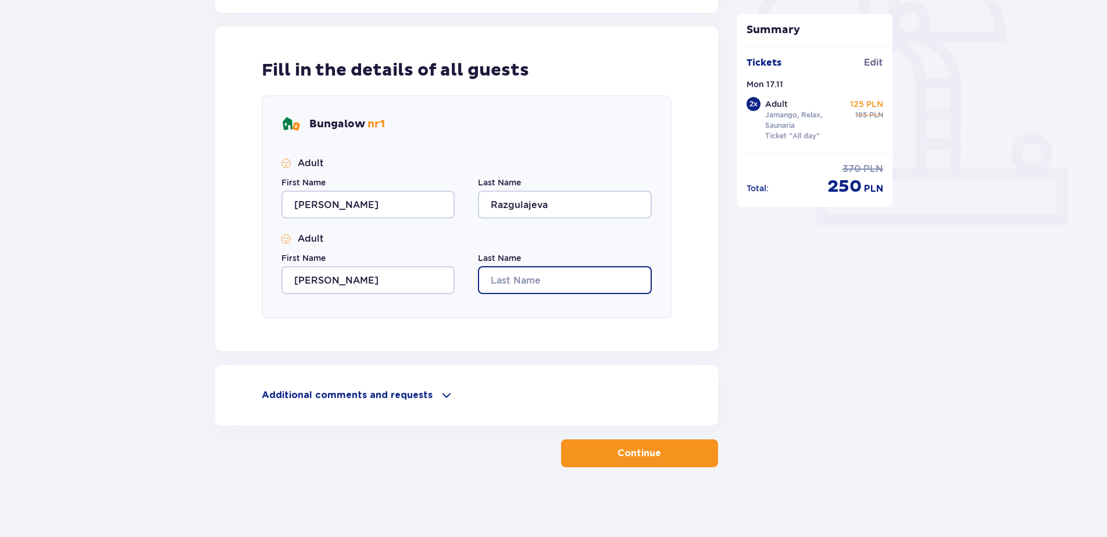
type input "Razgulajeva"
click at [622, 453] on p "Continue" at bounding box center [639, 453] width 44 height 13
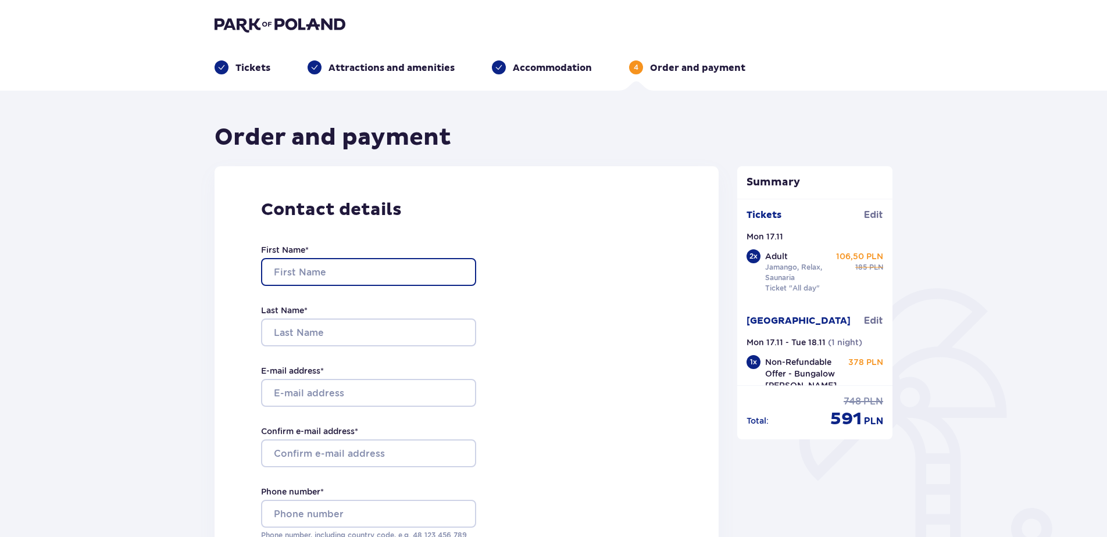
click at [352, 282] on input "First Name *" at bounding box center [368, 272] width 215 height 28
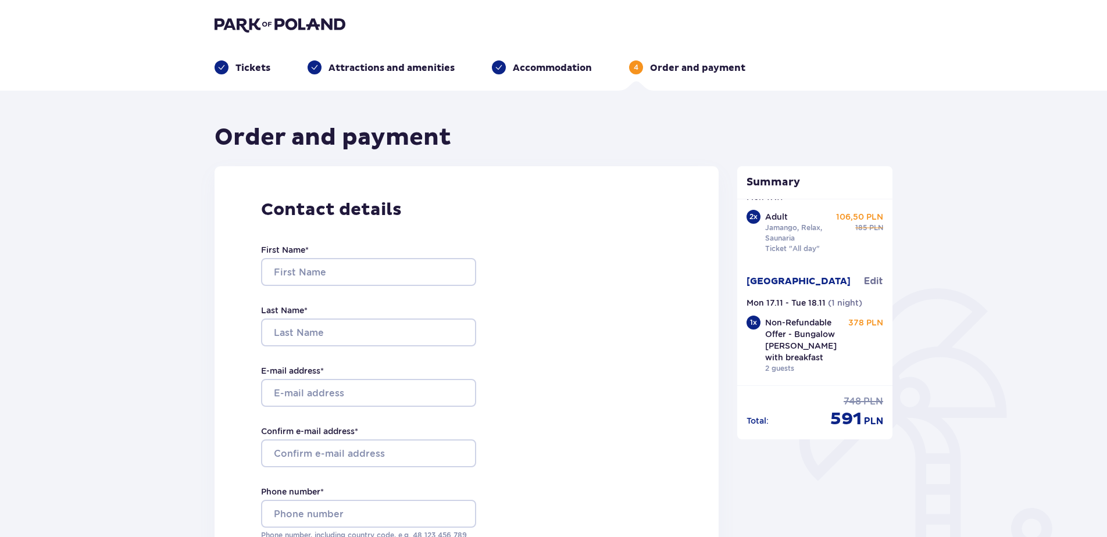
click at [238, 20] on img at bounding box center [280, 24] width 131 height 16
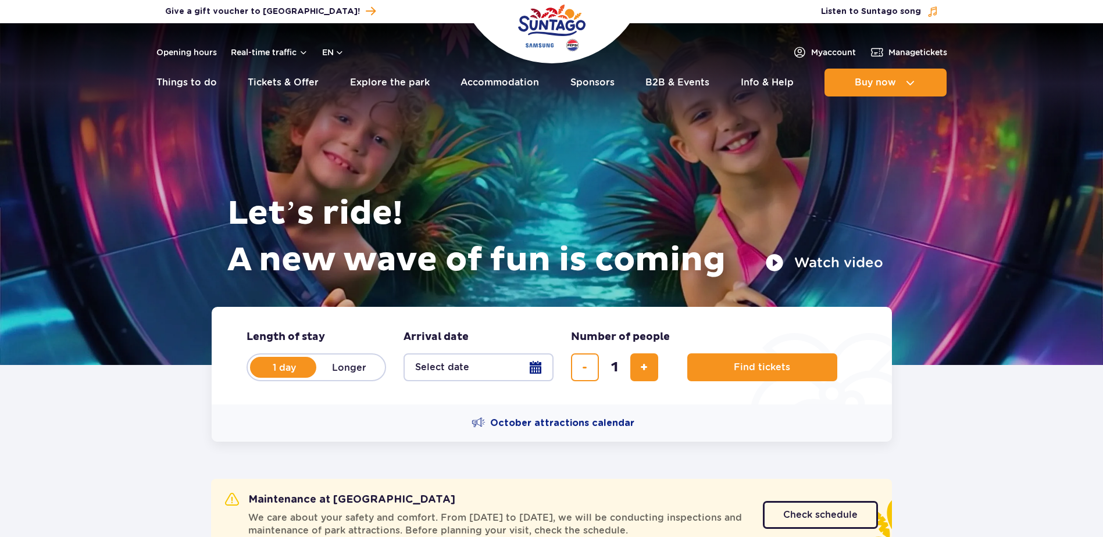
click at [423, 360] on button "Select date" at bounding box center [478, 367] width 150 height 28
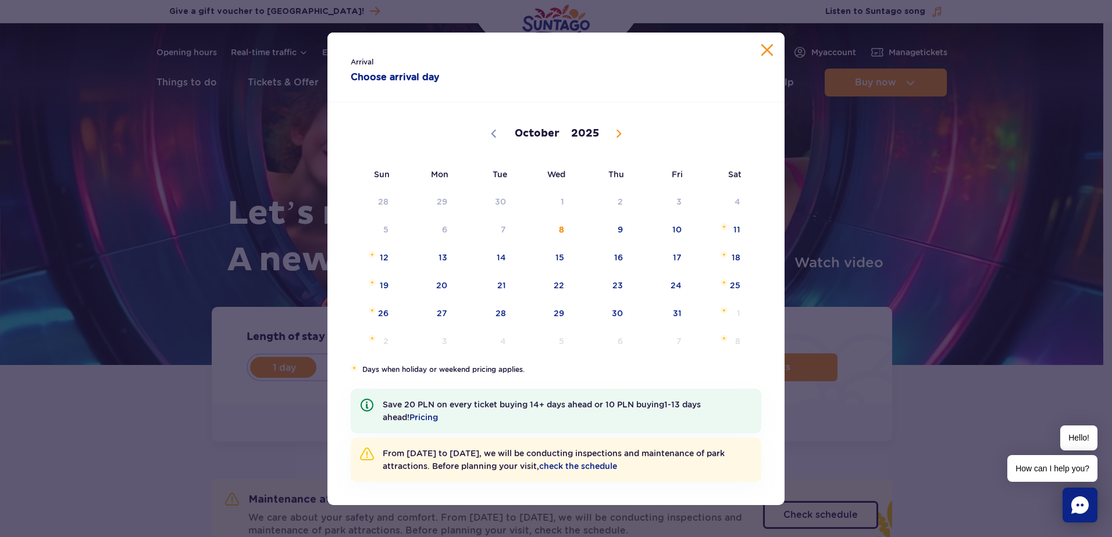
click at [621, 126] on span at bounding box center [619, 134] width 20 height 20
select select "10"
click at [383, 291] on span "16" at bounding box center [368, 285] width 59 height 27
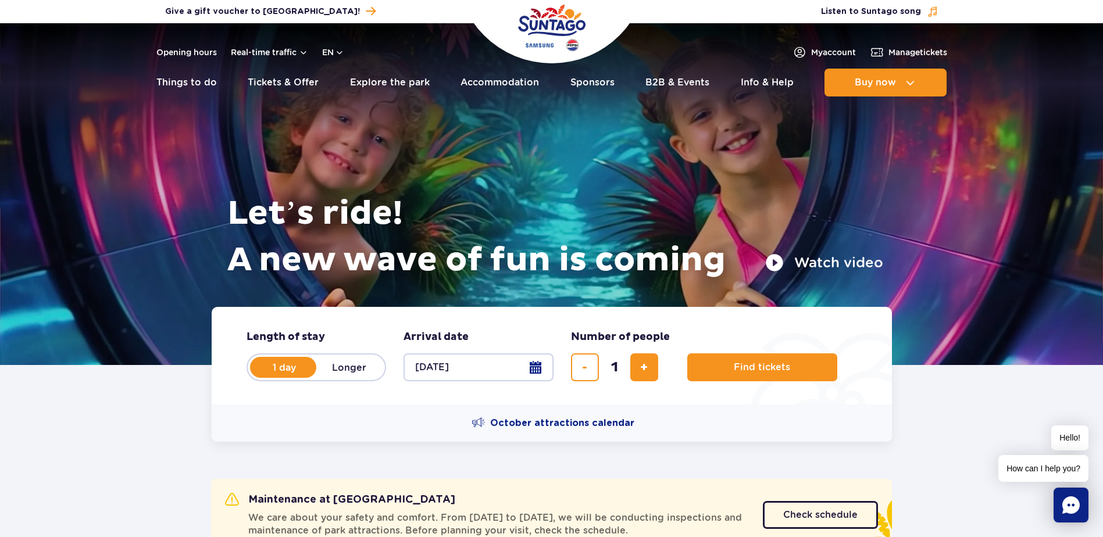
click at [535, 373] on button "[DATE]" at bounding box center [478, 367] width 150 height 28
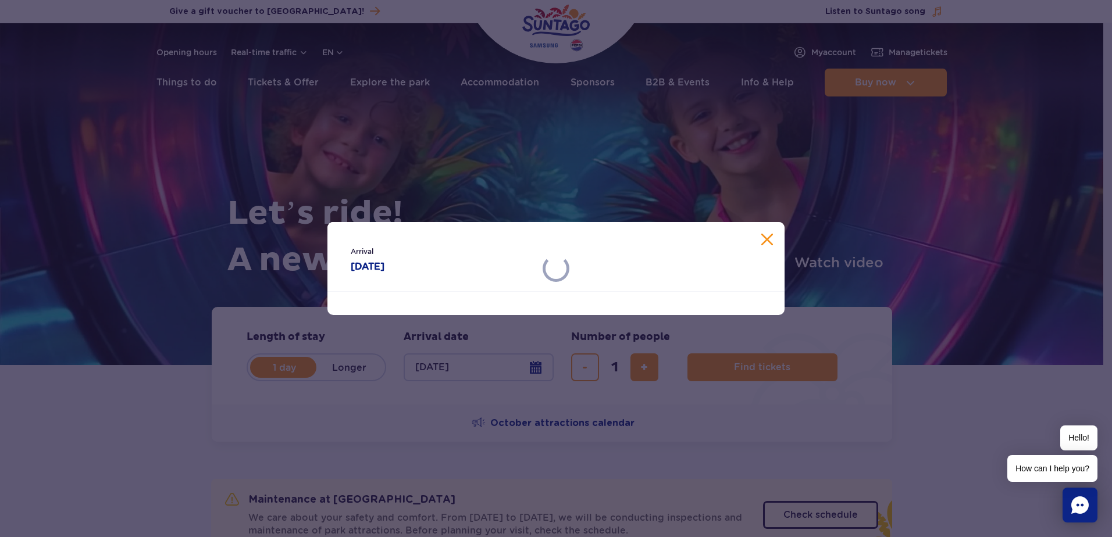
select select "10"
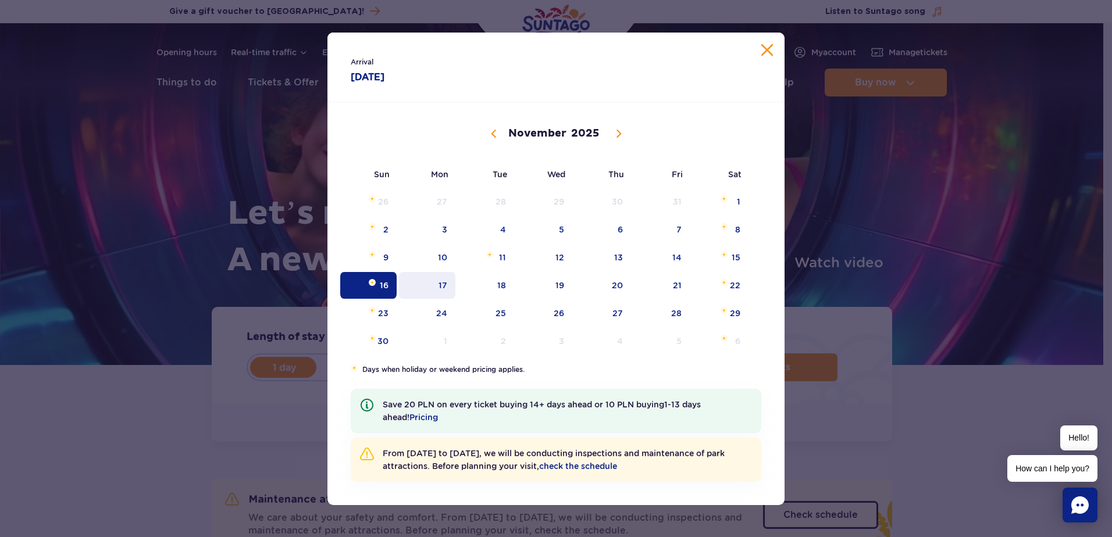
click at [428, 288] on span "17" at bounding box center [427, 285] width 59 height 27
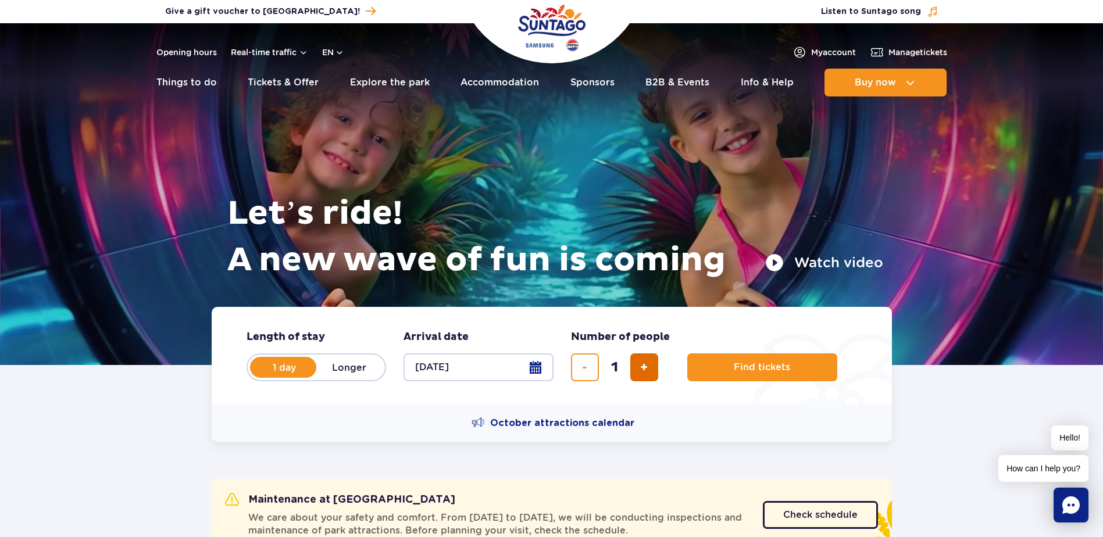
click at [645, 367] on span "add ticket" at bounding box center [644, 367] width 8 height 0
click at [646, 367] on span "add ticket" at bounding box center [644, 367] width 8 height 0
type input "4"
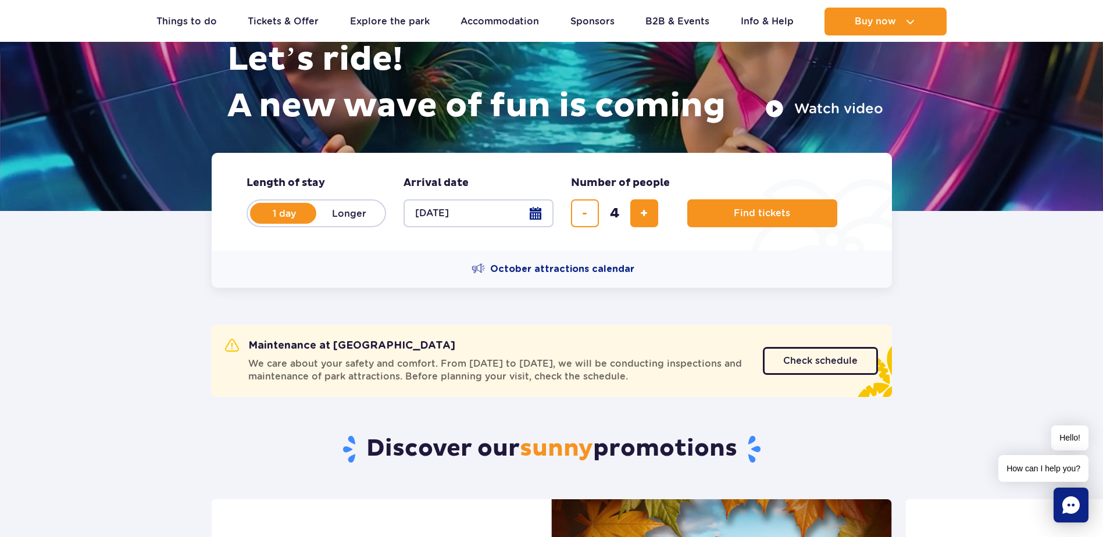
scroll to position [174, 0]
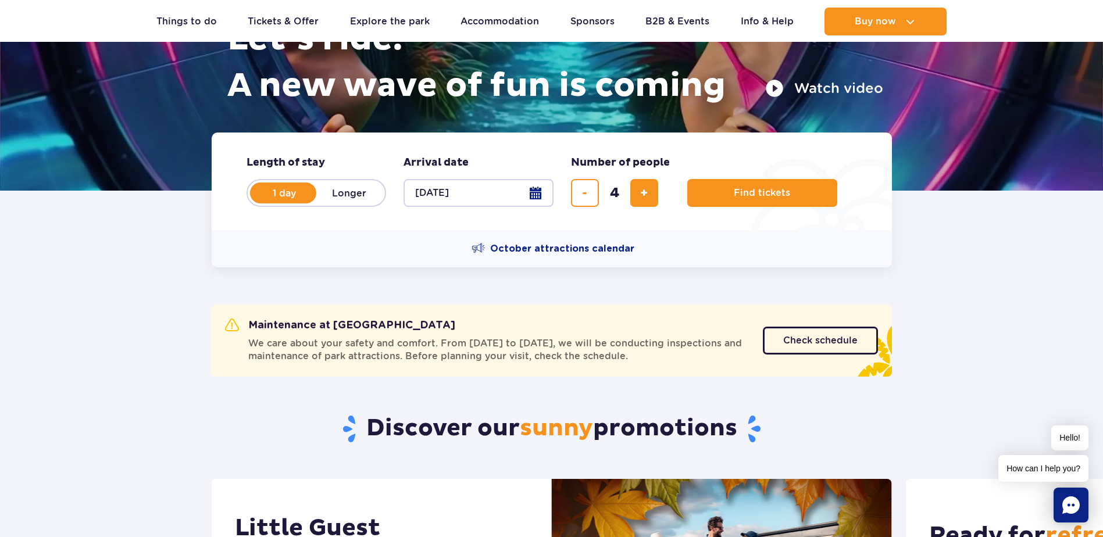
click at [768, 208] on form "Length of stay length of stay in hero 1 day Longer Arrival date Arrival date in…" at bounding box center [552, 182] width 680 height 98
click at [771, 199] on button "Find tickets" at bounding box center [762, 193] width 150 height 28
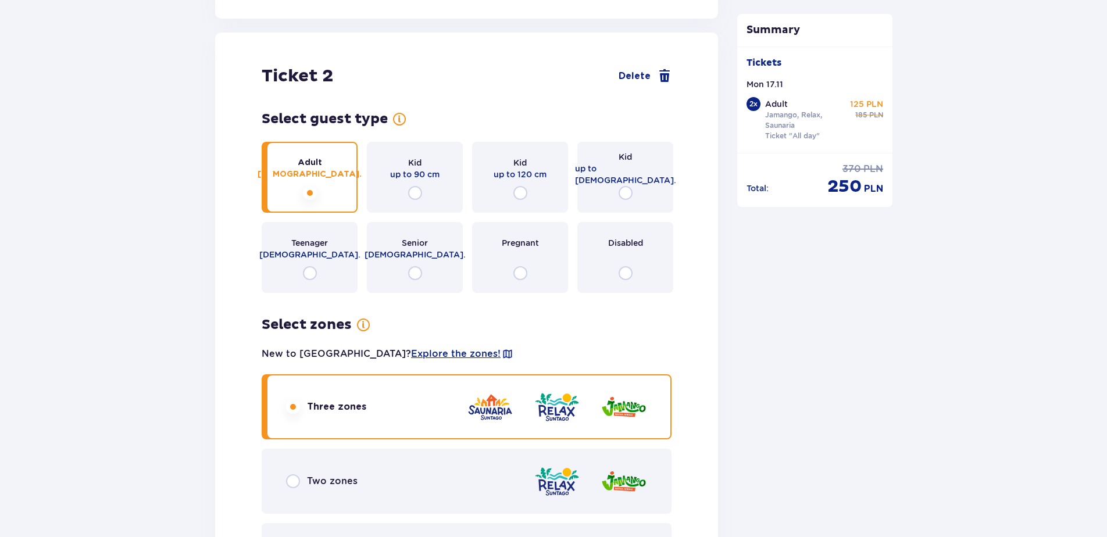
scroll to position [1570, 0]
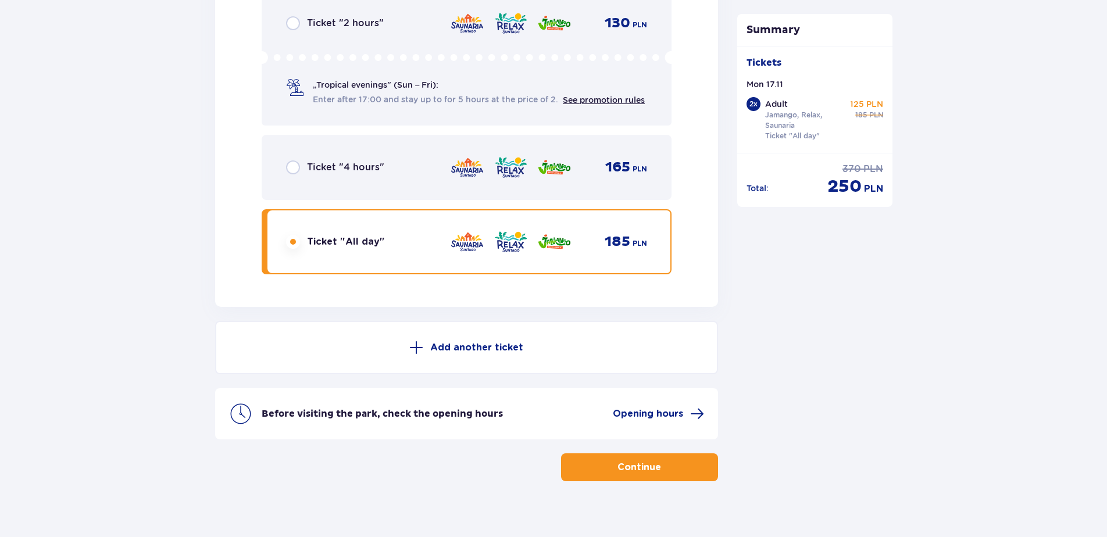
click at [507, 344] on p "Add another ticket" at bounding box center [476, 347] width 93 height 13
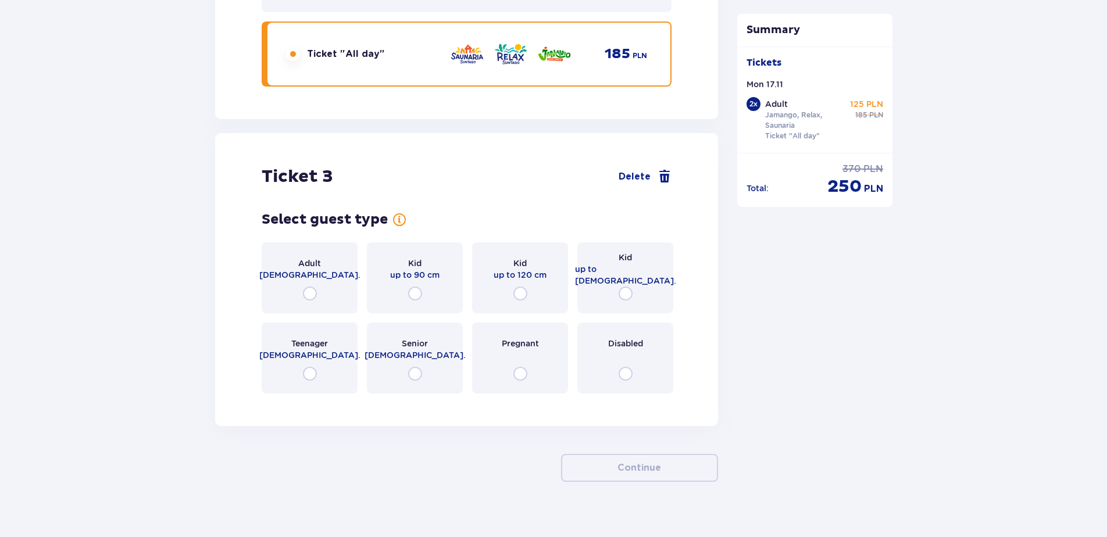
scroll to position [2378, 0]
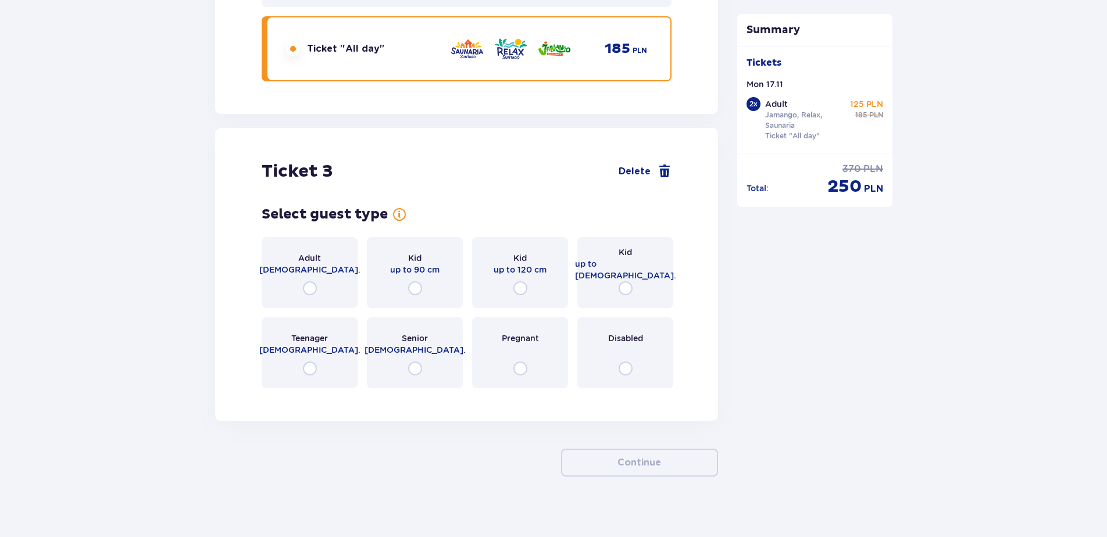
click at [517, 281] on input "radio" at bounding box center [520, 288] width 14 height 14
radio input "true"
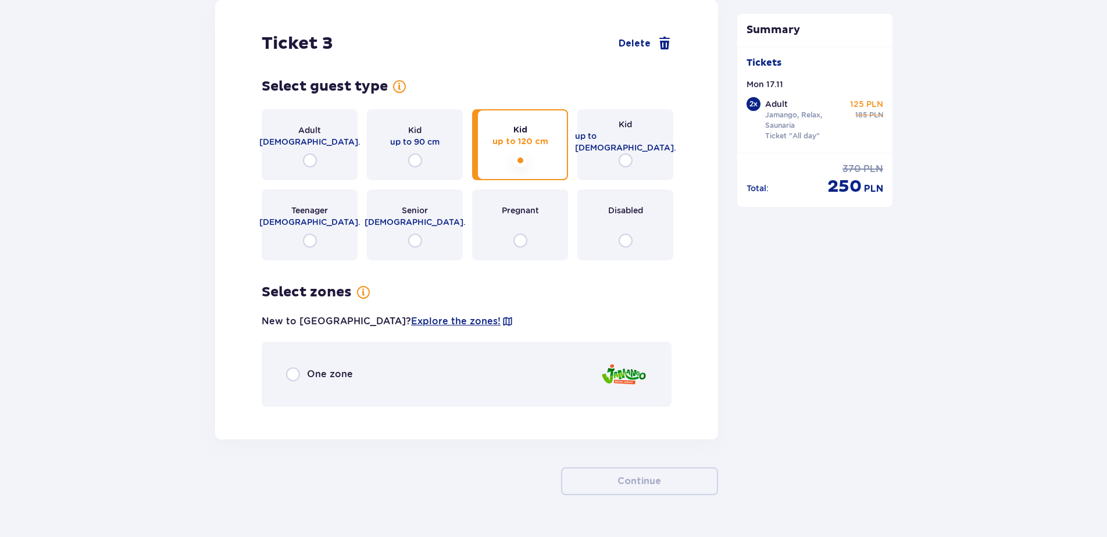
scroll to position [2524, 0]
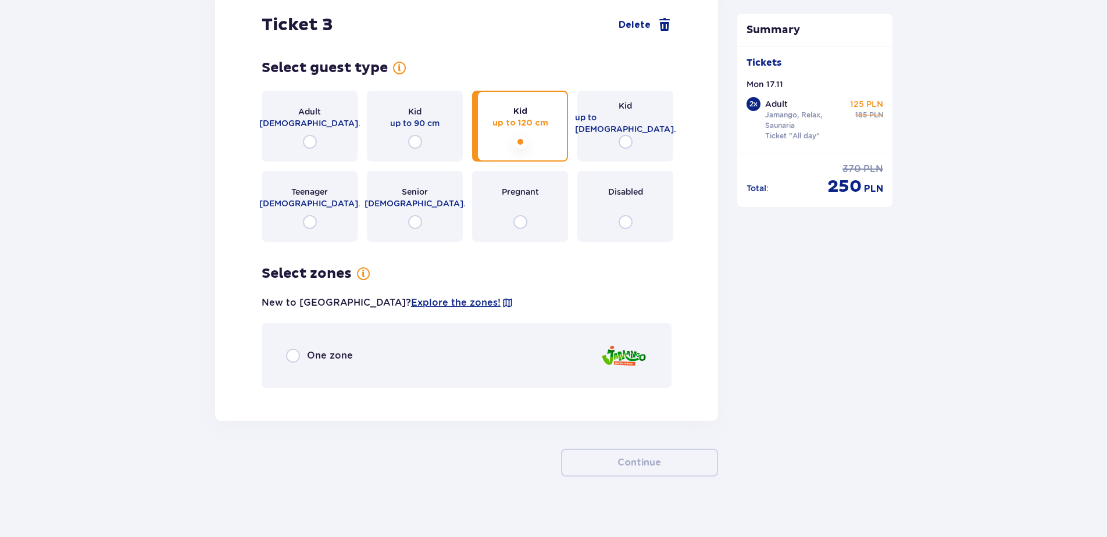
click at [310, 349] on span "One zone" at bounding box center [330, 355] width 46 height 13
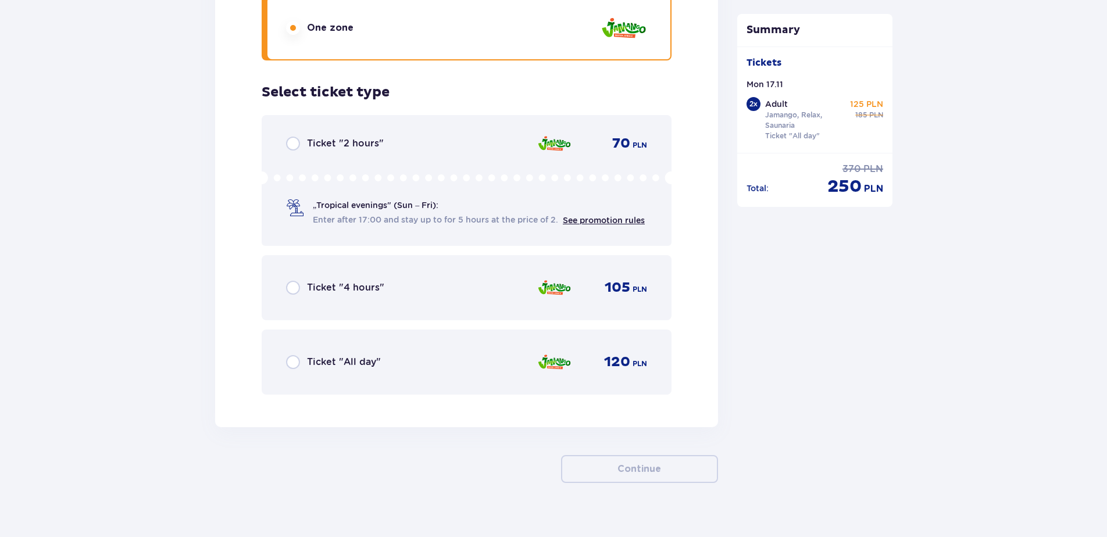
scroll to position [2859, 0]
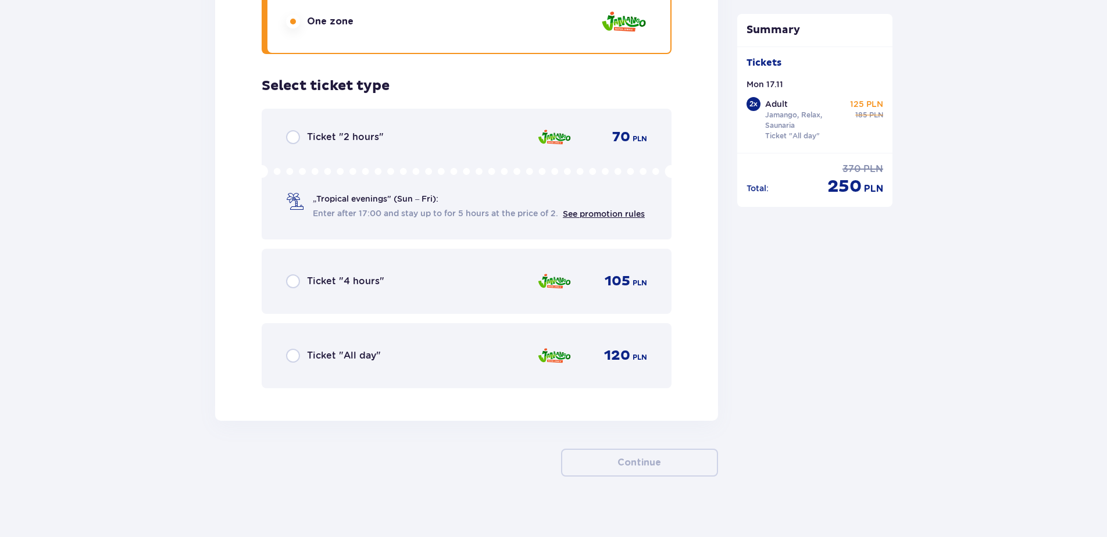
click at [355, 349] on span "Ticket "All day"" at bounding box center [344, 355] width 74 height 13
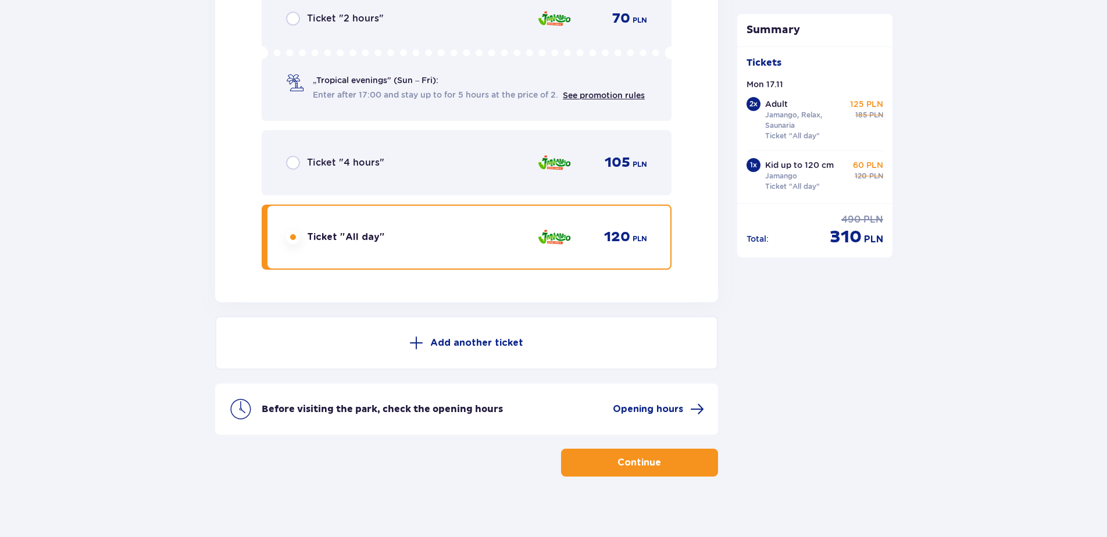
click at [496, 341] on button "Add another ticket" at bounding box center [466, 342] width 503 height 53
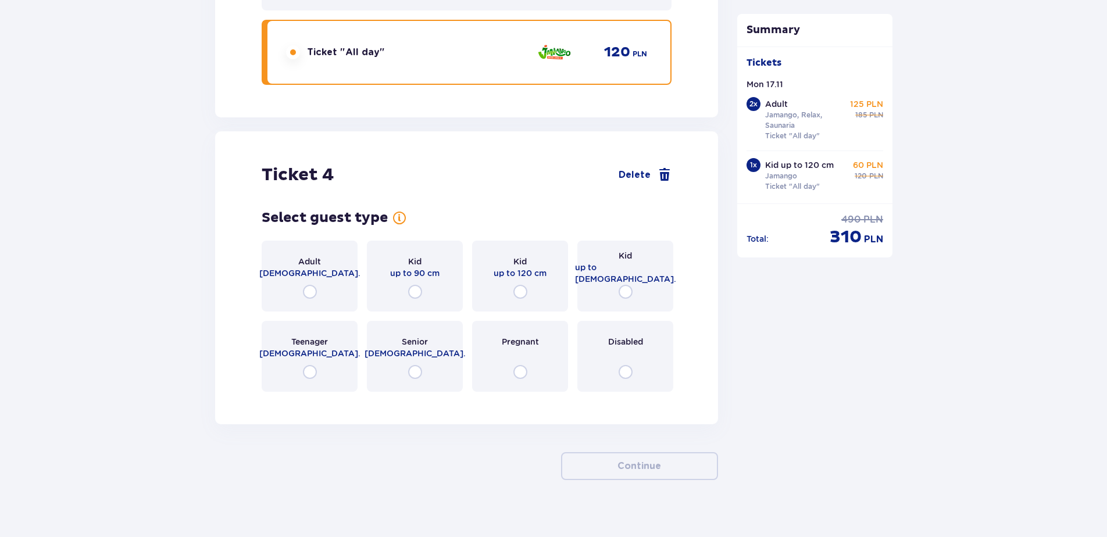
scroll to position [3166, 0]
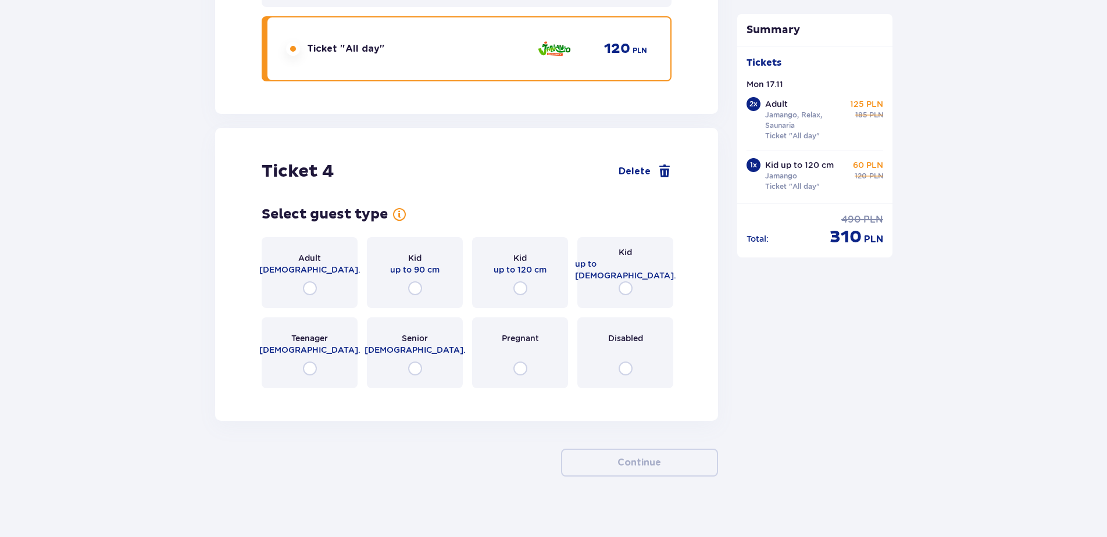
click at [627, 258] on span "up to [DEMOGRAPHIC_DATA]." at bounding box center [625, 269] width 101 height 23
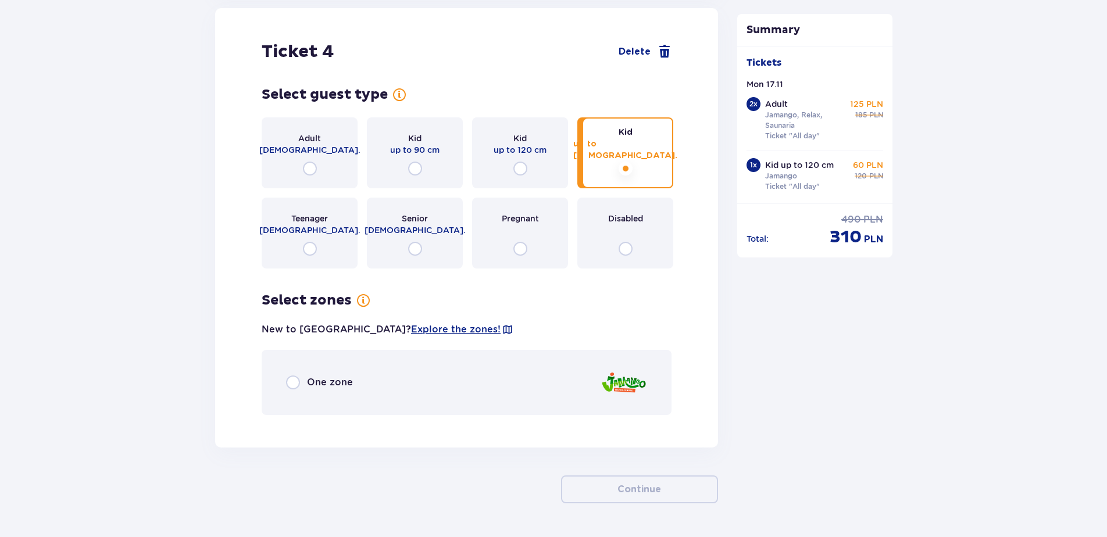
scroll to position [3312, 0]
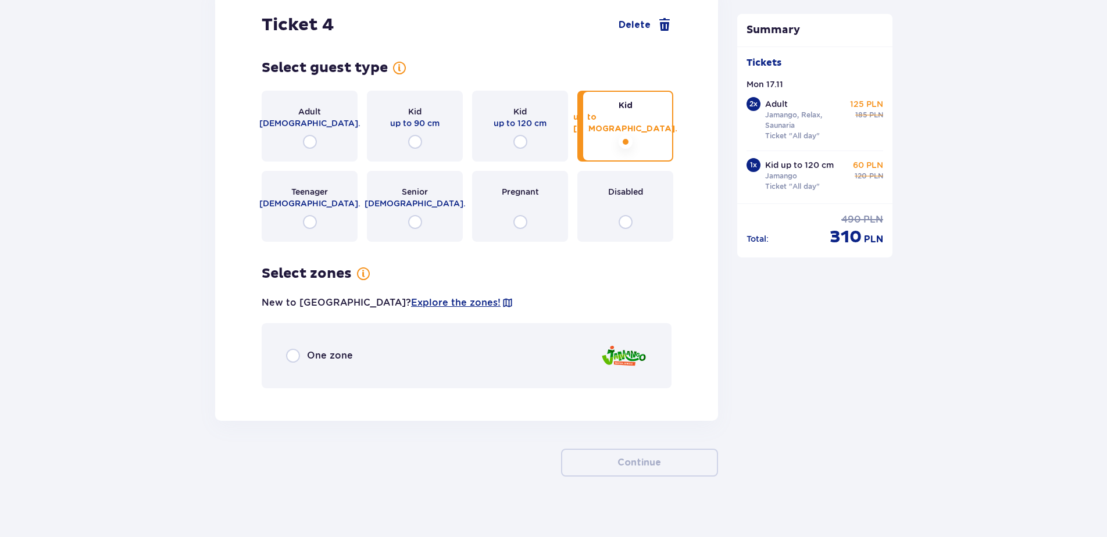
click at [329, 349] on span "One zone" at bounding box center [330, 355] width 46 height 13
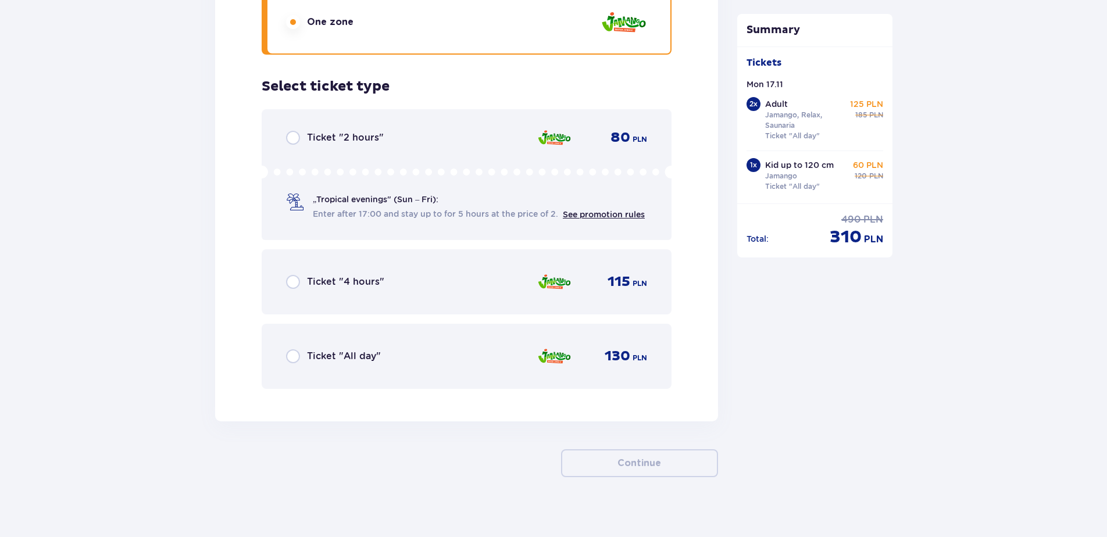
scroll to position [3646, 0]
click at [328, 349] on span "Ticket "All day"" at bounding box center [344, 355] width 74 height 13
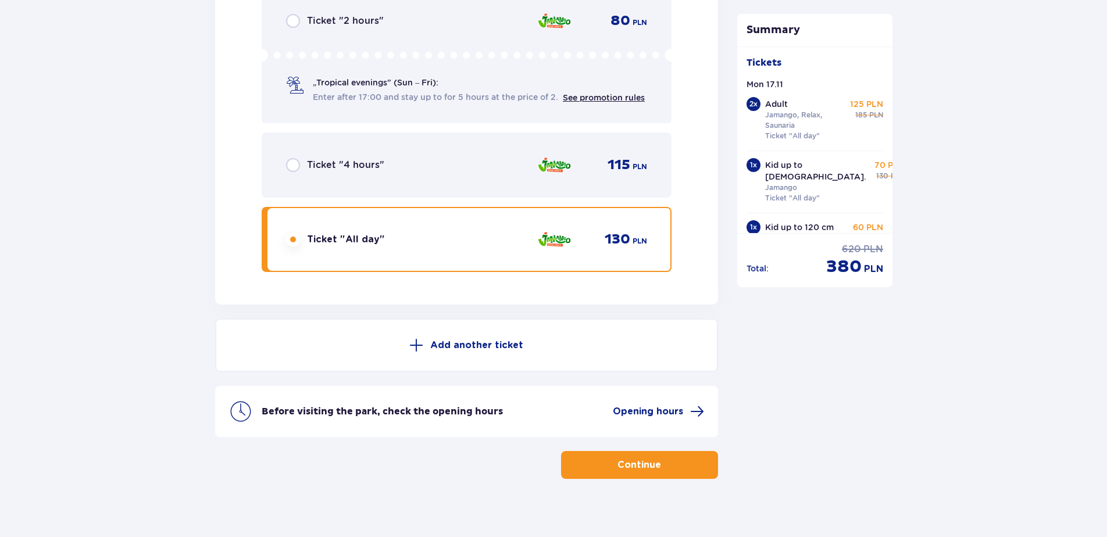
scroll to position [3765, 0]
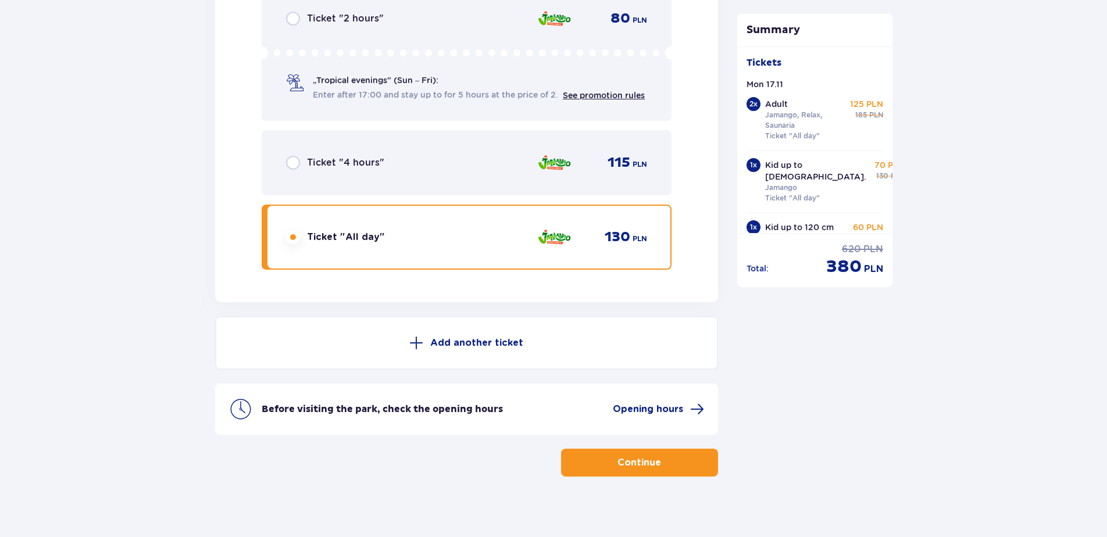
click at [676, 454] on button "Continue" at bounding box center [639, 463] width 157 height 28
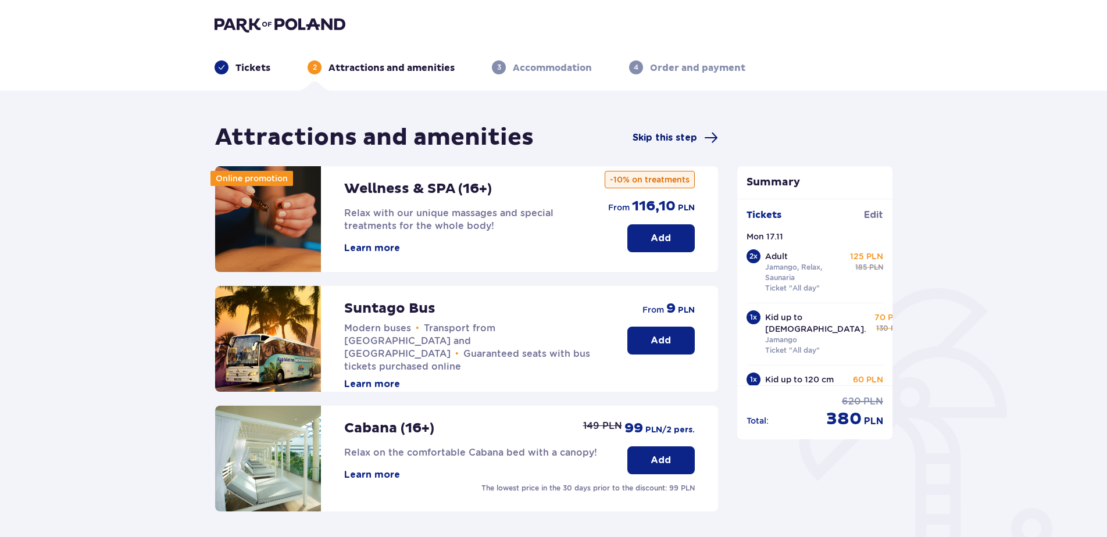
click at [685, 137] on span "Skip this step" at bounding box center [665, 137] width 65 height 13
